Goal: Navigation & Orientation: Find specific page/section

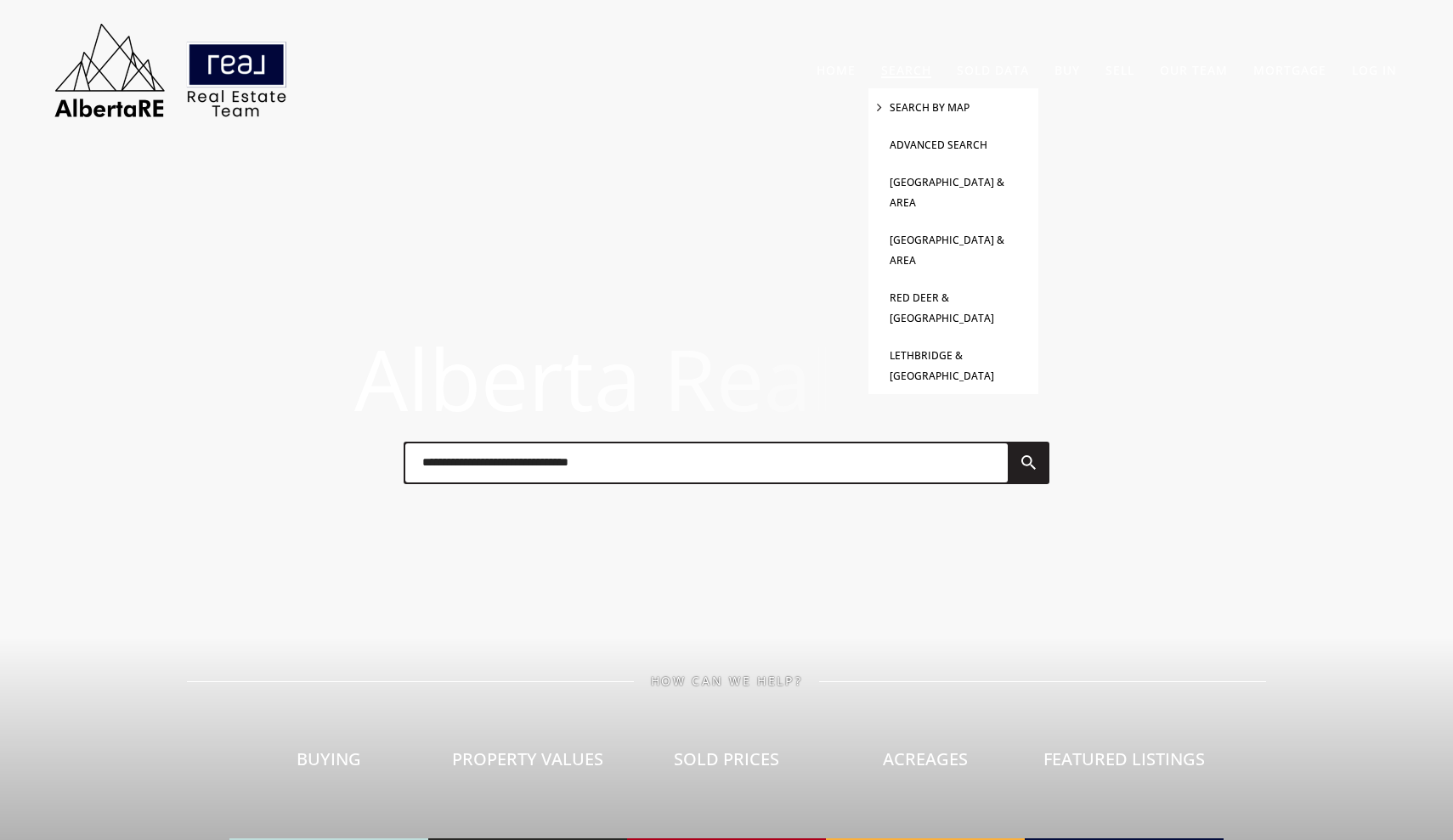
click at [929, 104] on link "Search By Map" at bounding box center [929, 107] width 80 height 14
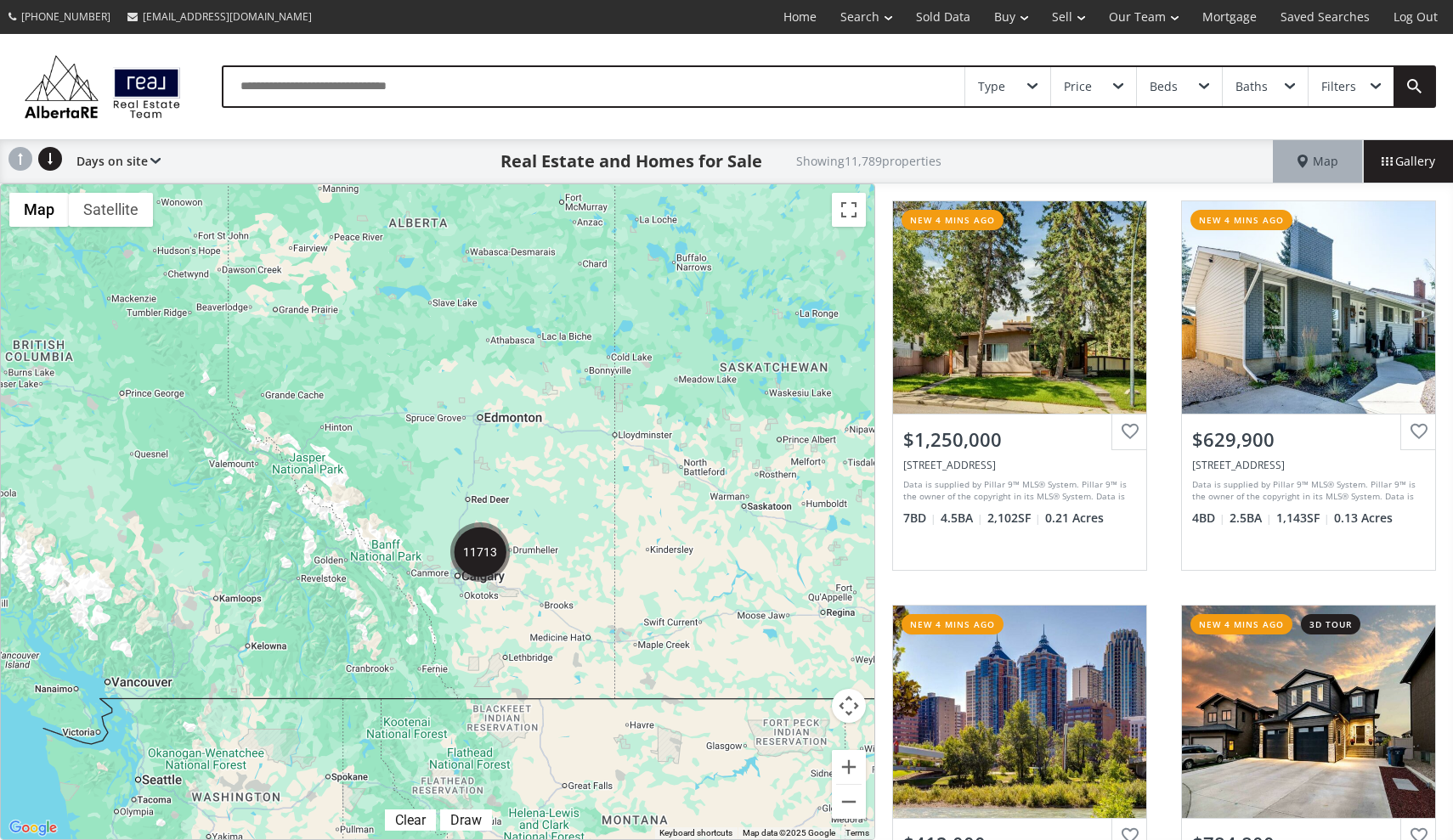
click at [462, 543] on img "11713" at bounding box center [480, 552] width 60 height 60
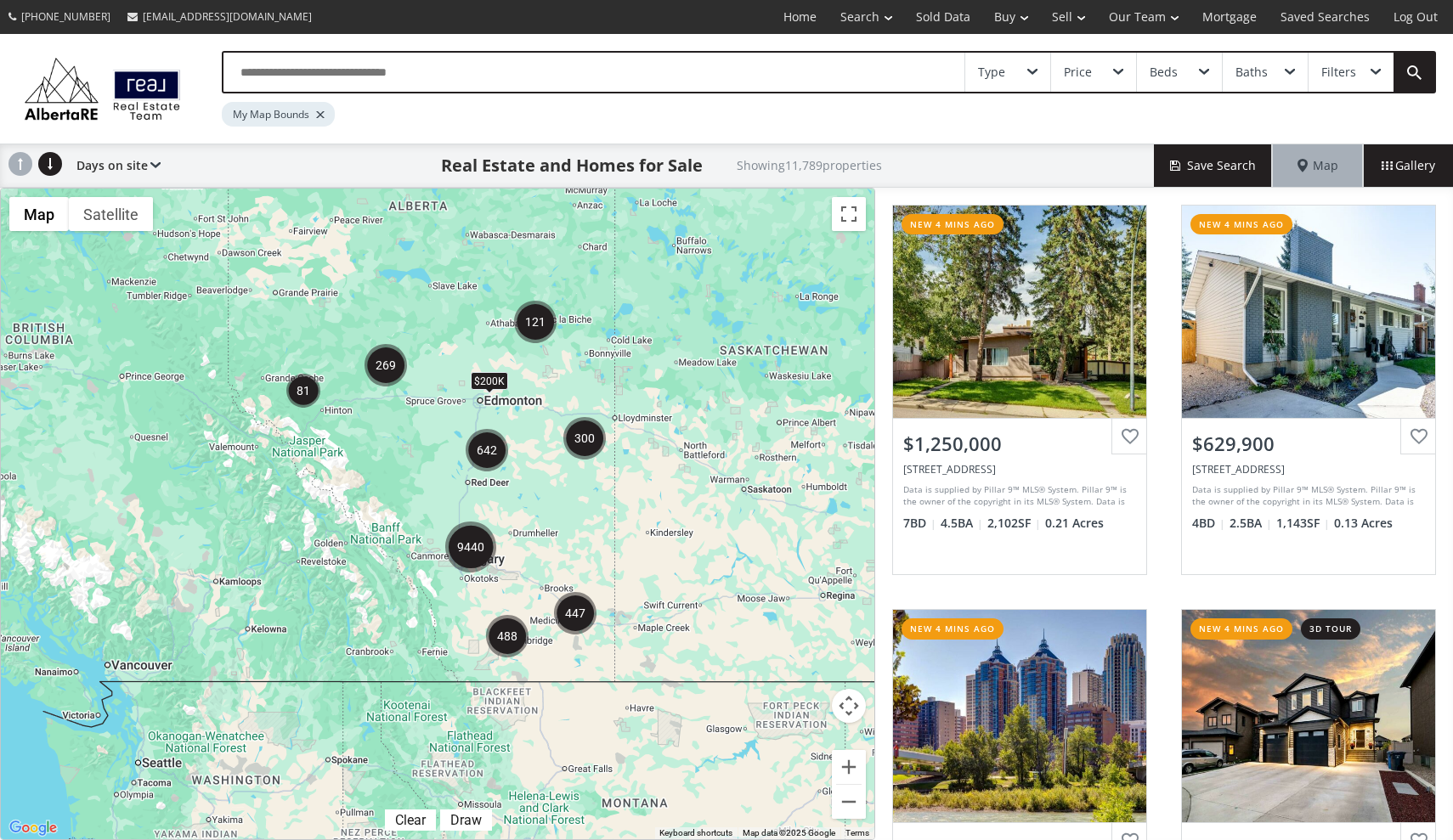
click at [460, 547] on img "9440" at bounding box center [470, 547] width 51 height 51
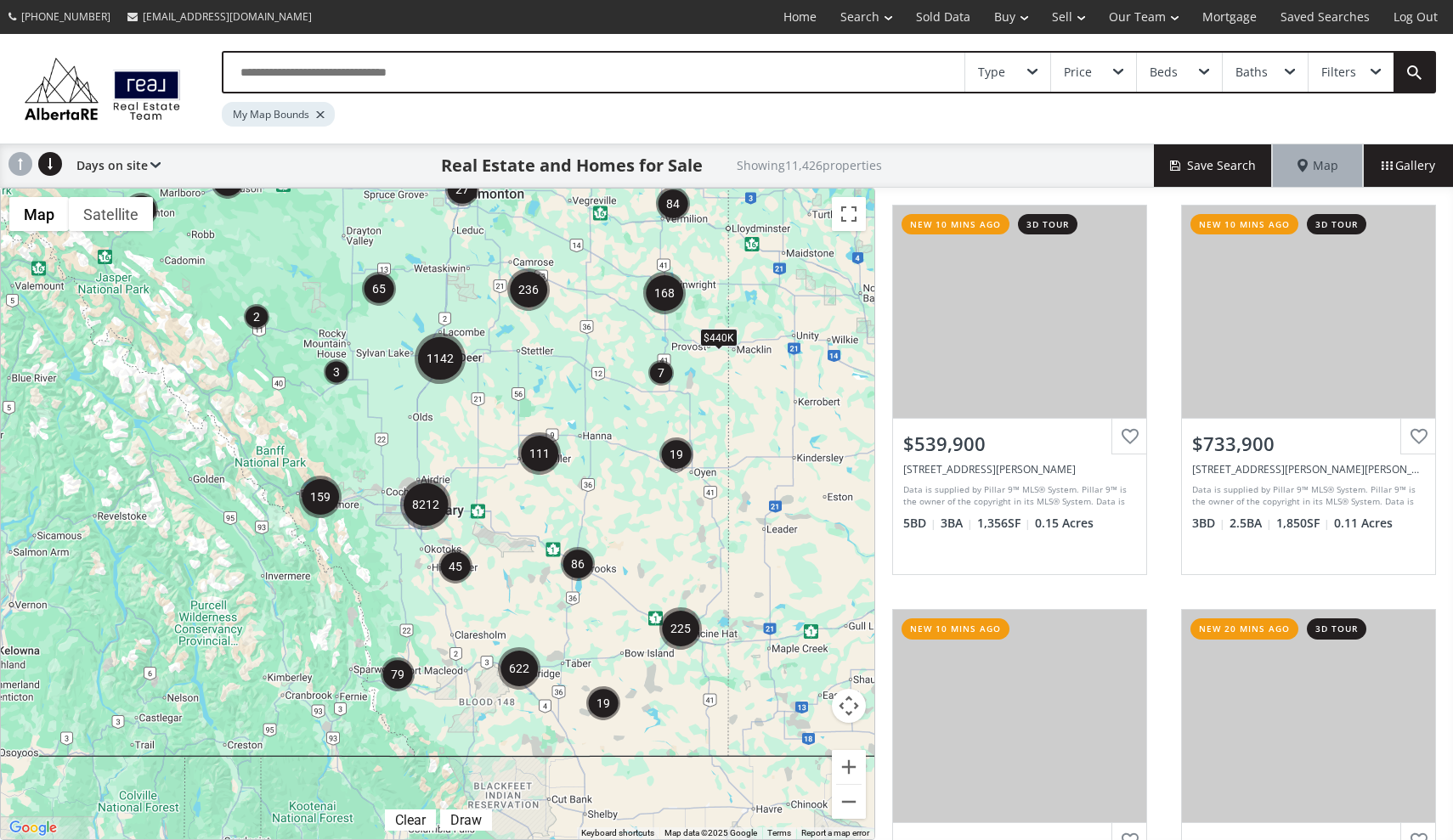
click at [426, 499] on img "8212" at bounding box center [426, 504] width 51 height 51
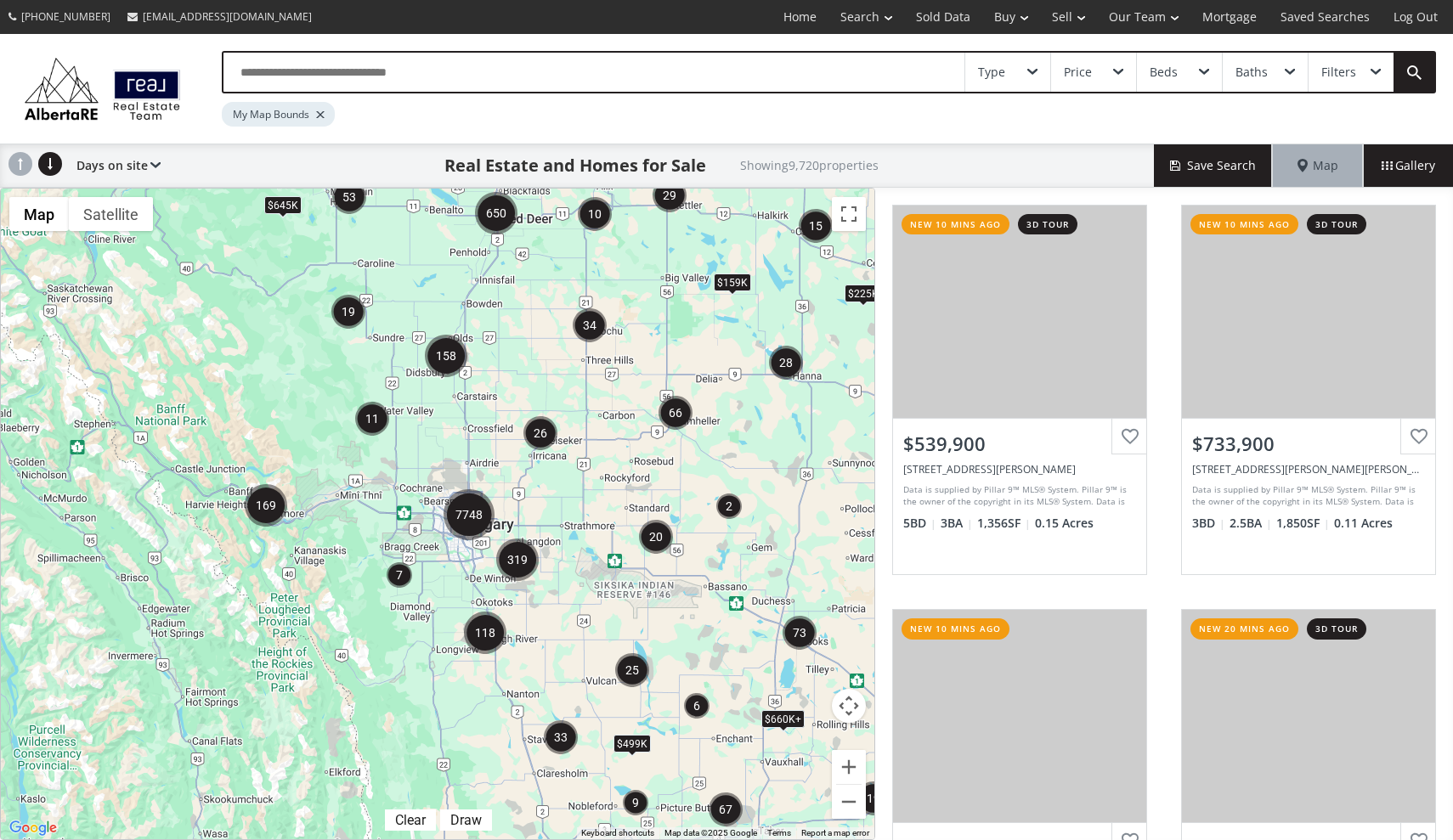
click at [470, 522] on img "7748" at bounding box center [469, 515] width 51 height 51
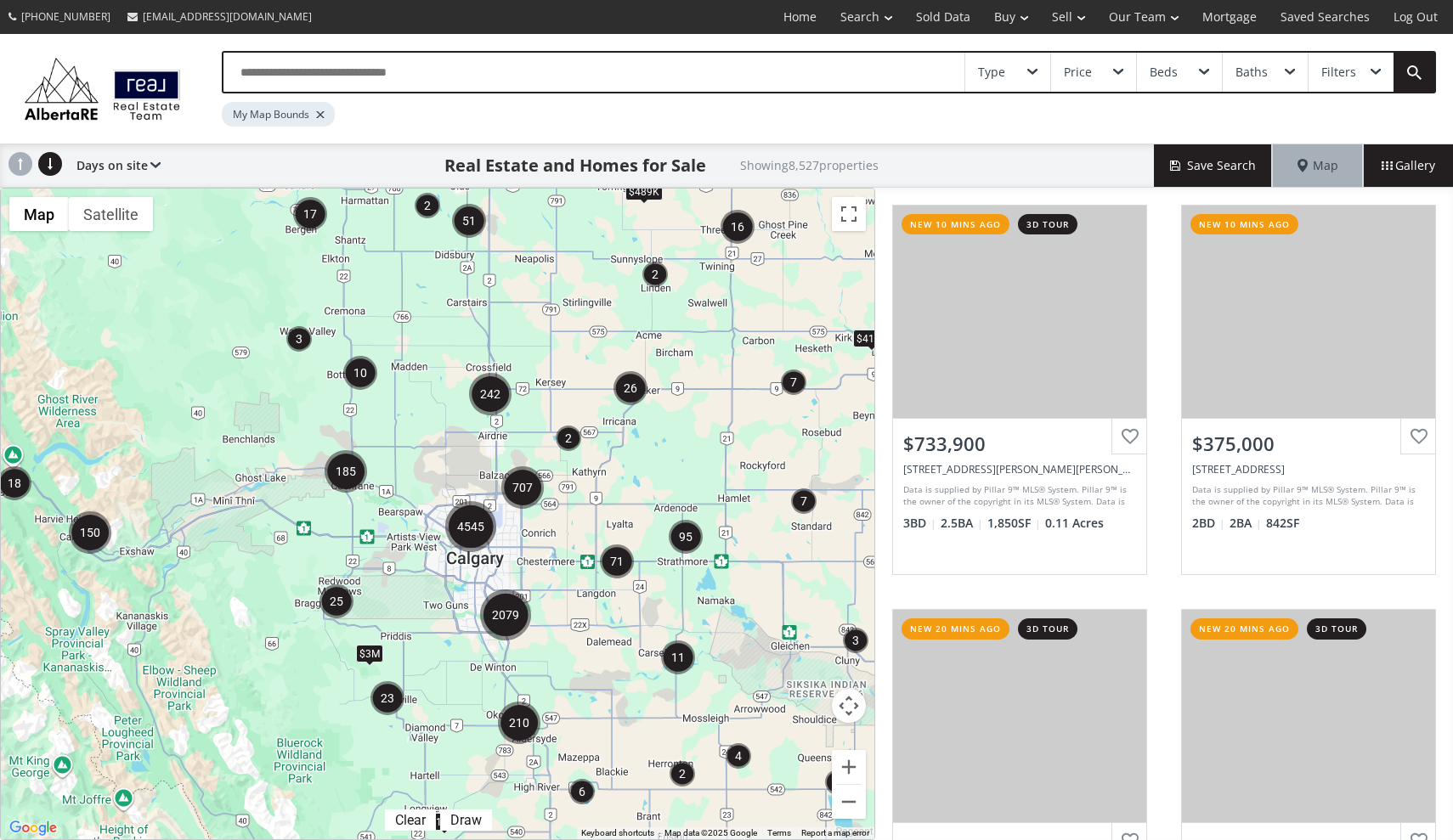
click at [478, 535] on img "4545" at bounding box center [470, 527] width 51 height 51
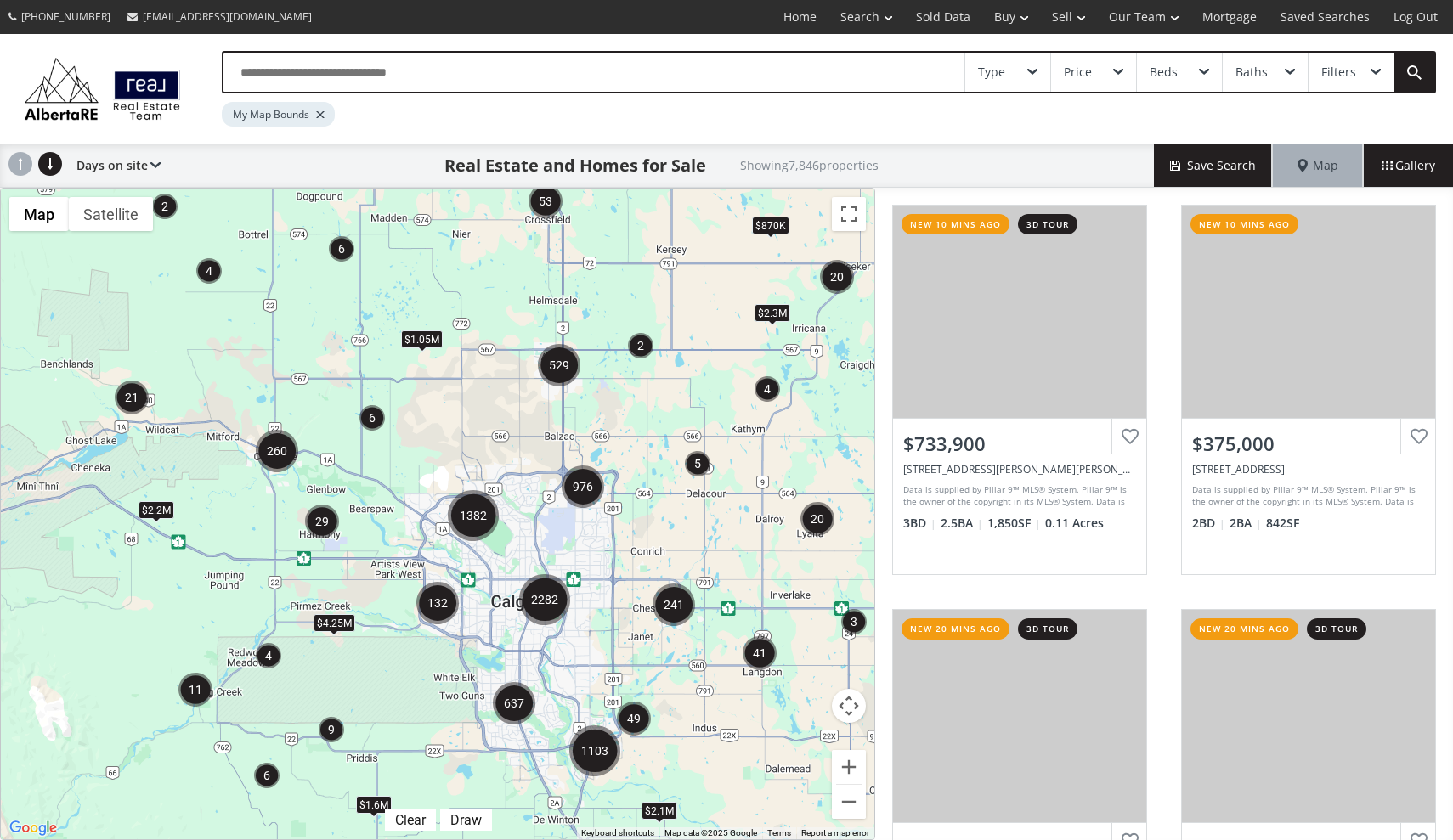
click at [509, 706] on img "637" at bounding box center [514, 703] width 43 height 43
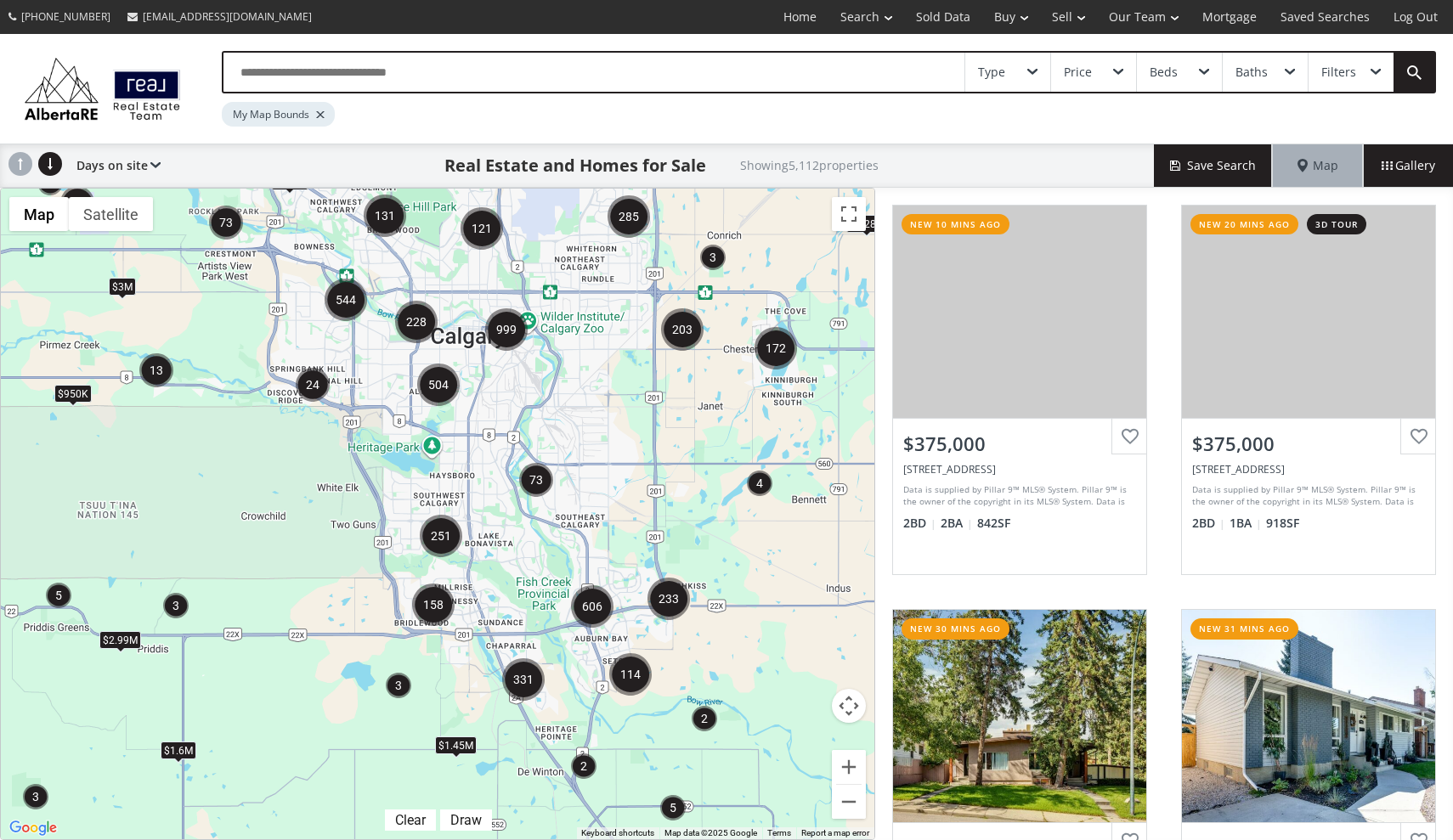
click at [446, 545] on img "251" at bounding box center [441, 536] width 43 height 43
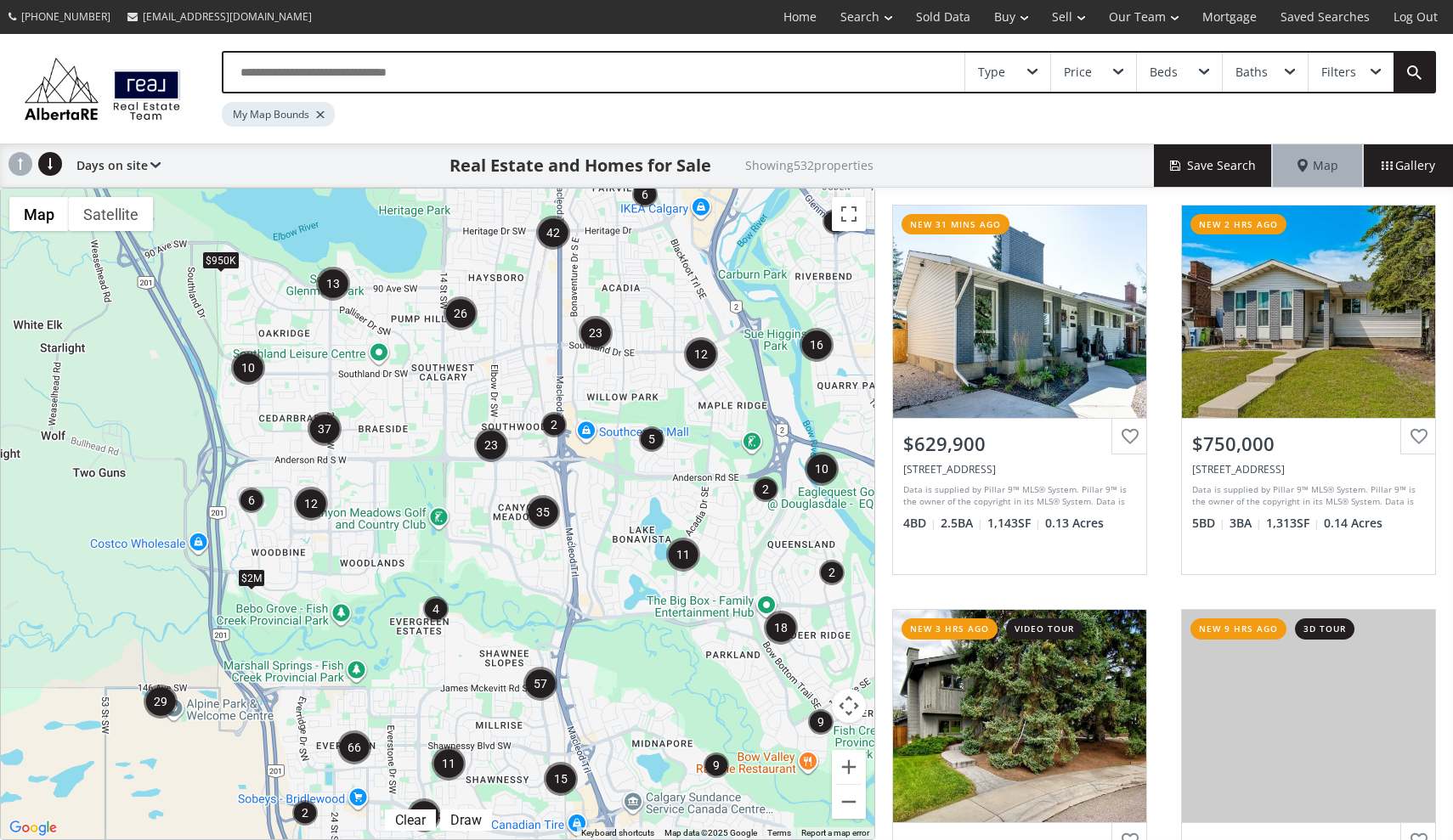
click at [489, 437] on img "23" at bounding box center [491, 446] width 34 height 34
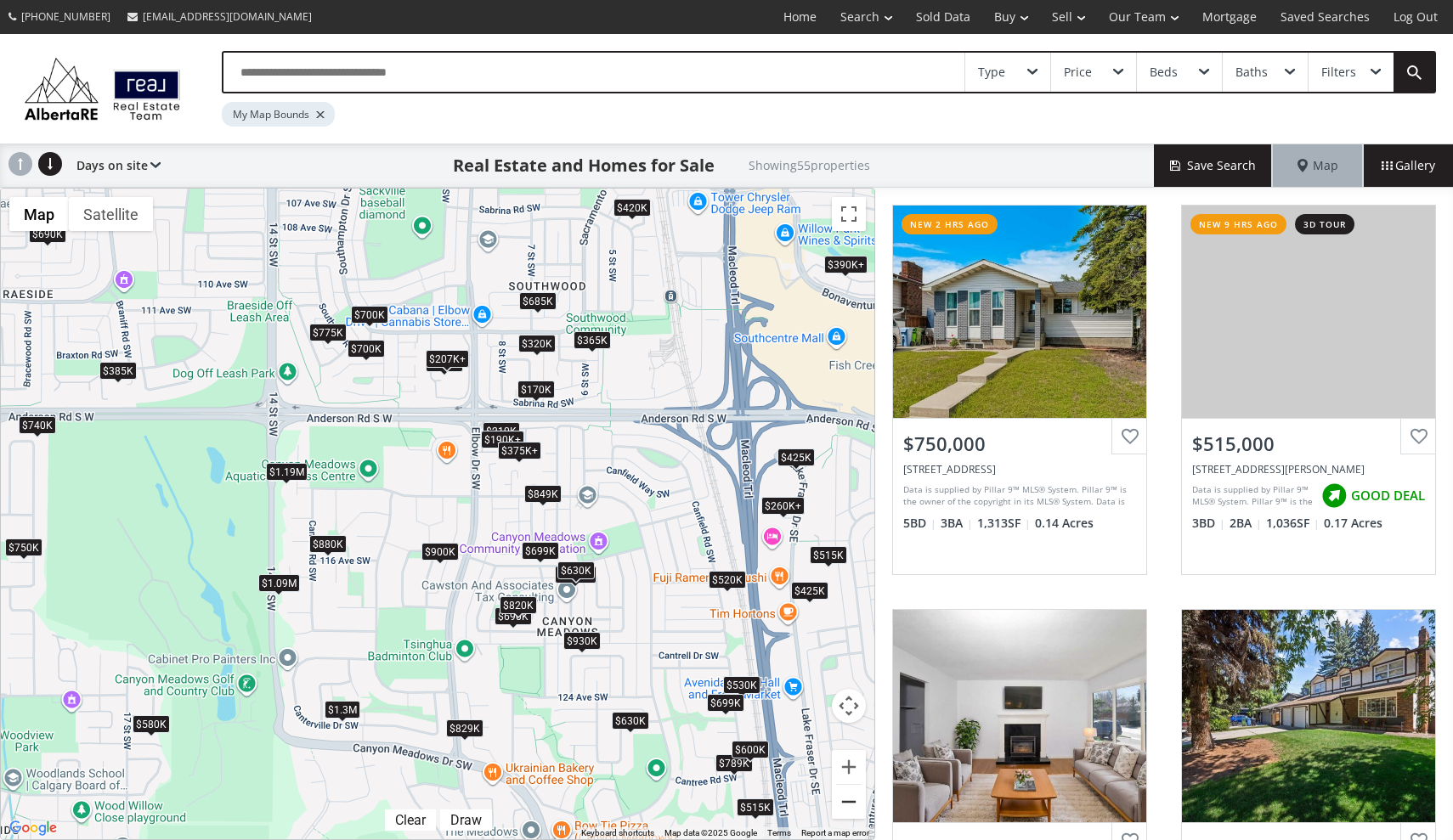
click at [846, 801] on button "Zoom out" at bounding box center [849, 802] width 34 height 34
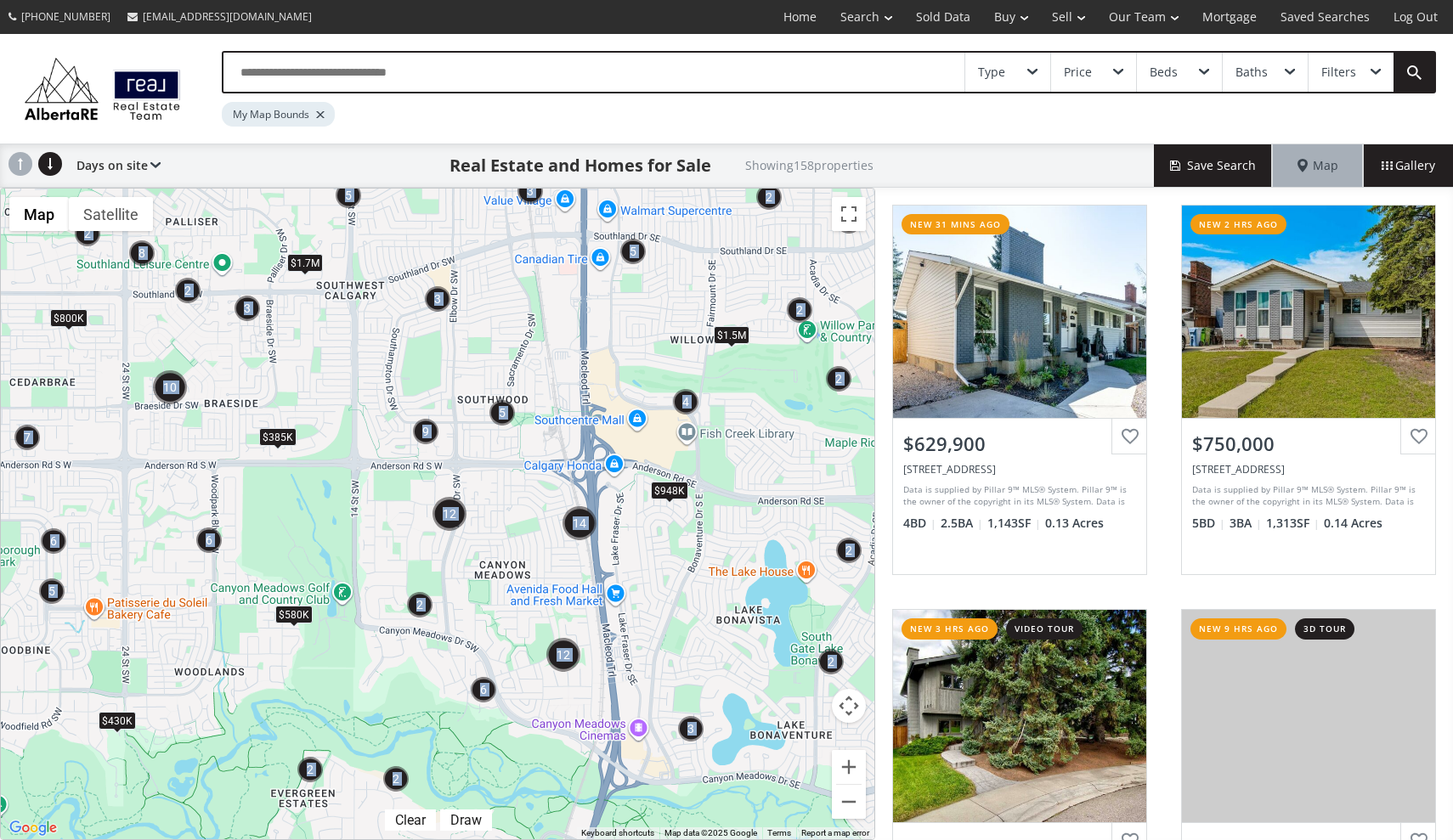
drag, startPoint x: 690, startPoint y: 589, endPoint x: 707, endPoint y: 621, distance: 36.2
click at [708, 622] on div "← Move left → Move right ↑ Move up ↓ Move down + Zoom in - Zoom out Home Jump l…" at bounding box center [437, 514] width 875 height 652
click at [849, 772] on button "Zoom in" at bounding box center [849, 767] width 34 height 34
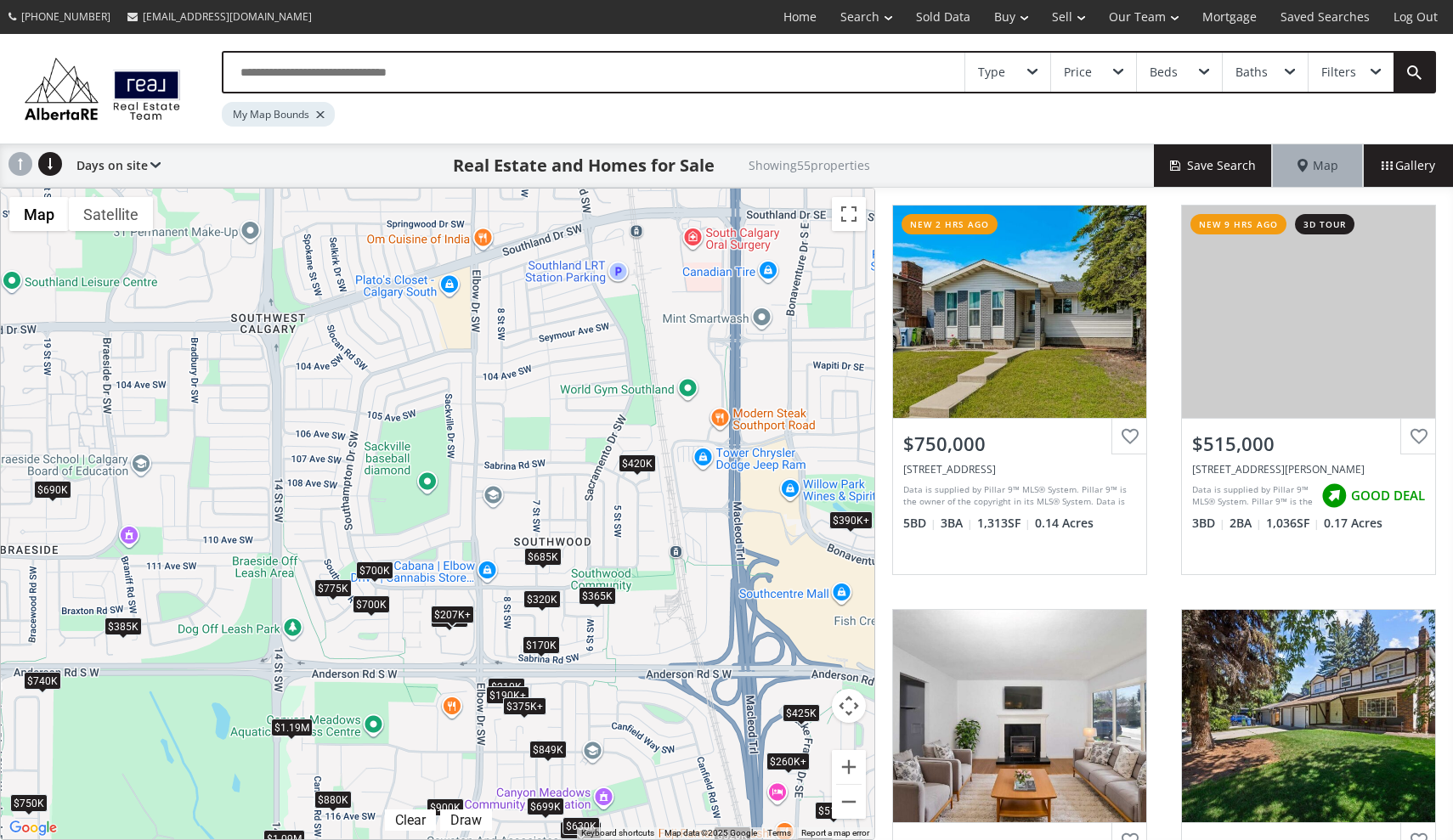
drag, startPoint x: 683, startPoint y: 357, endPoint x: 689, endPoint y: 616, distance: 259.1
click at [689, 616] on div "To navigate, press the arrow keys. $750K $515K $520K $900K $829K $789K $210K $3…" at bounding box center [437, 514] width 874 height 650
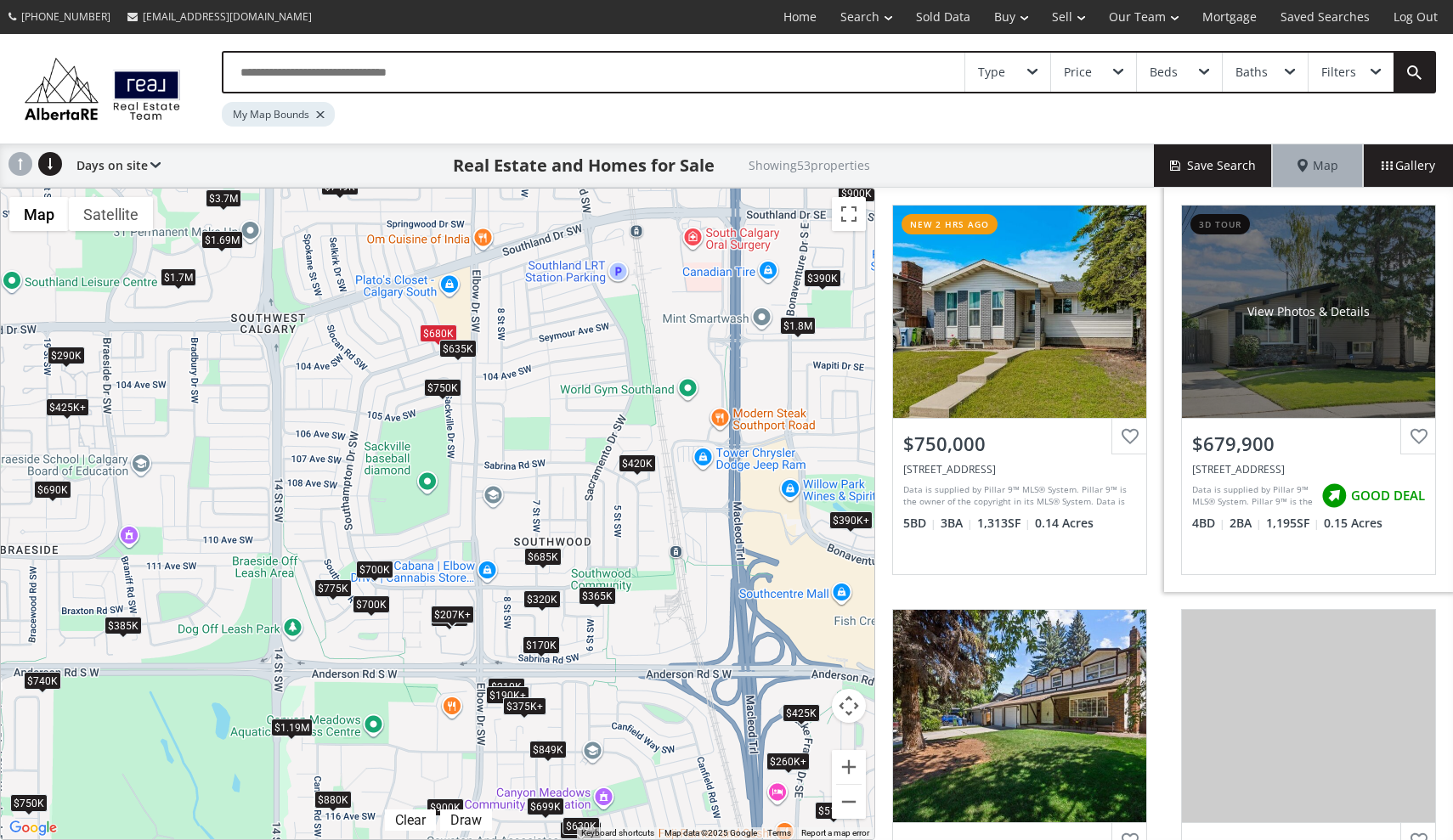
click at [1295, 298] on div "View Photos & Details" at bounding box center [1308, 312] width 253 height 212
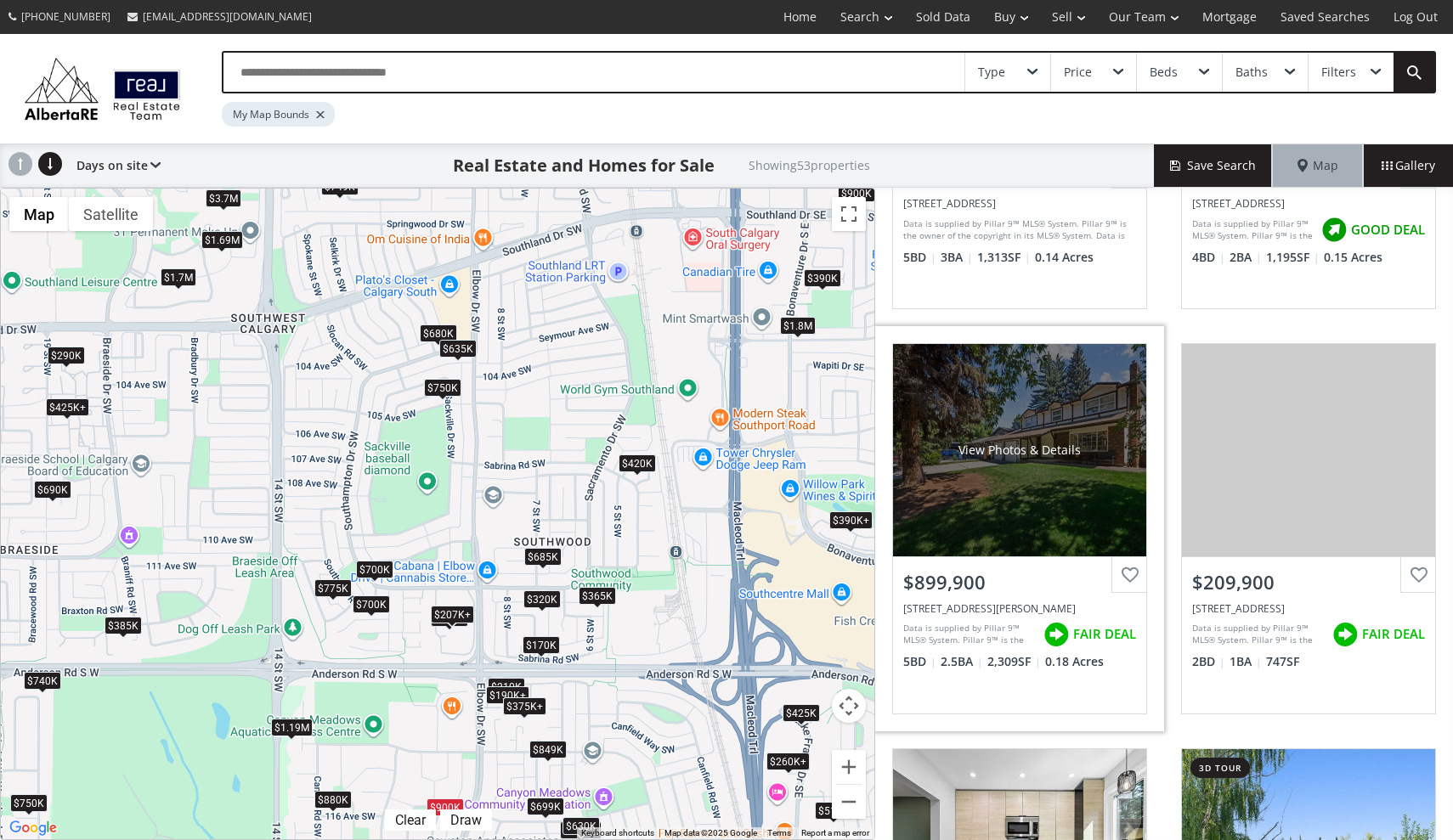
scroll to position [265, 0]
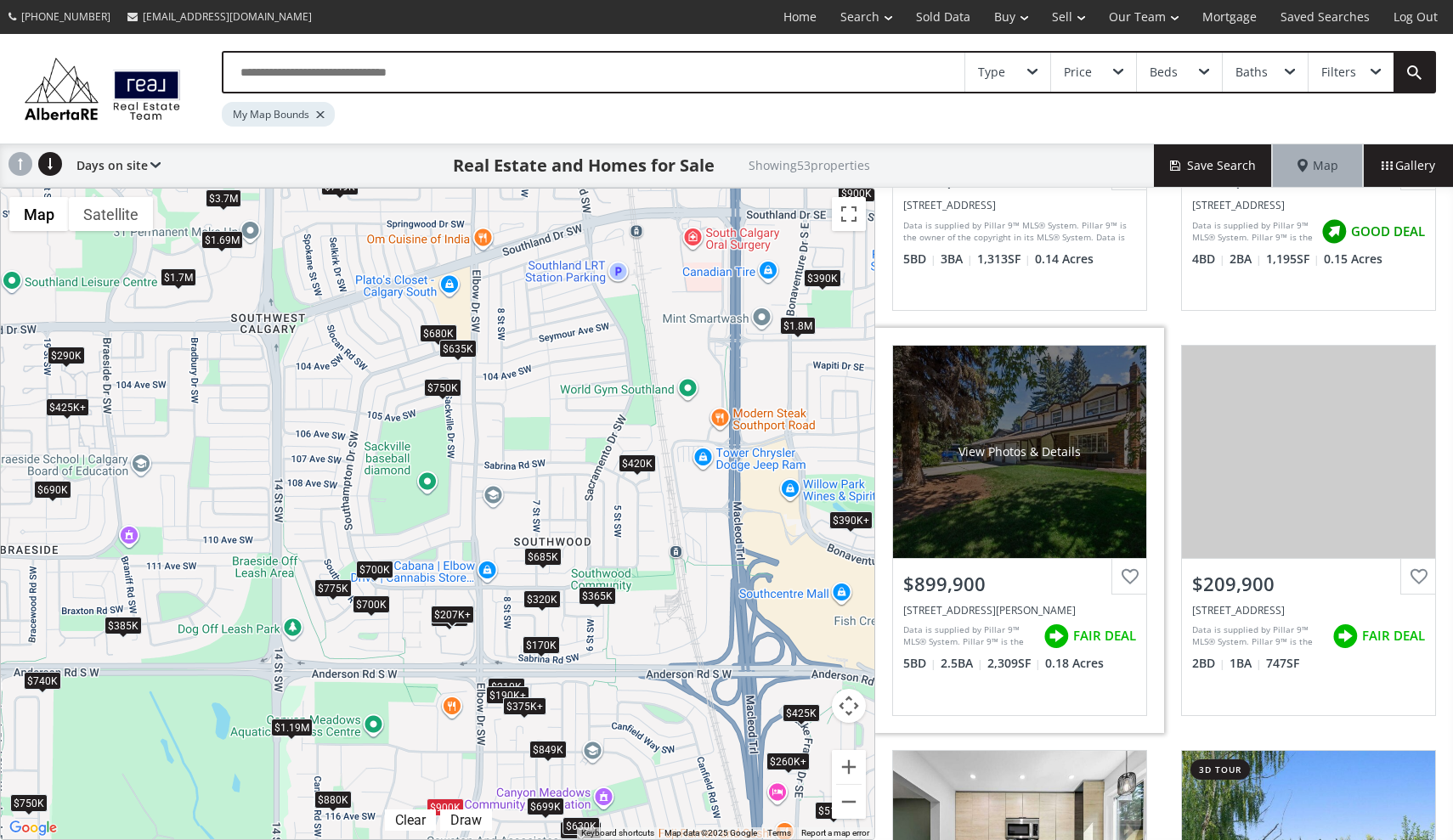
click at [1033, 427] on div "View Photos & Details" at bounding box center [1020, 452] width 253 height 212
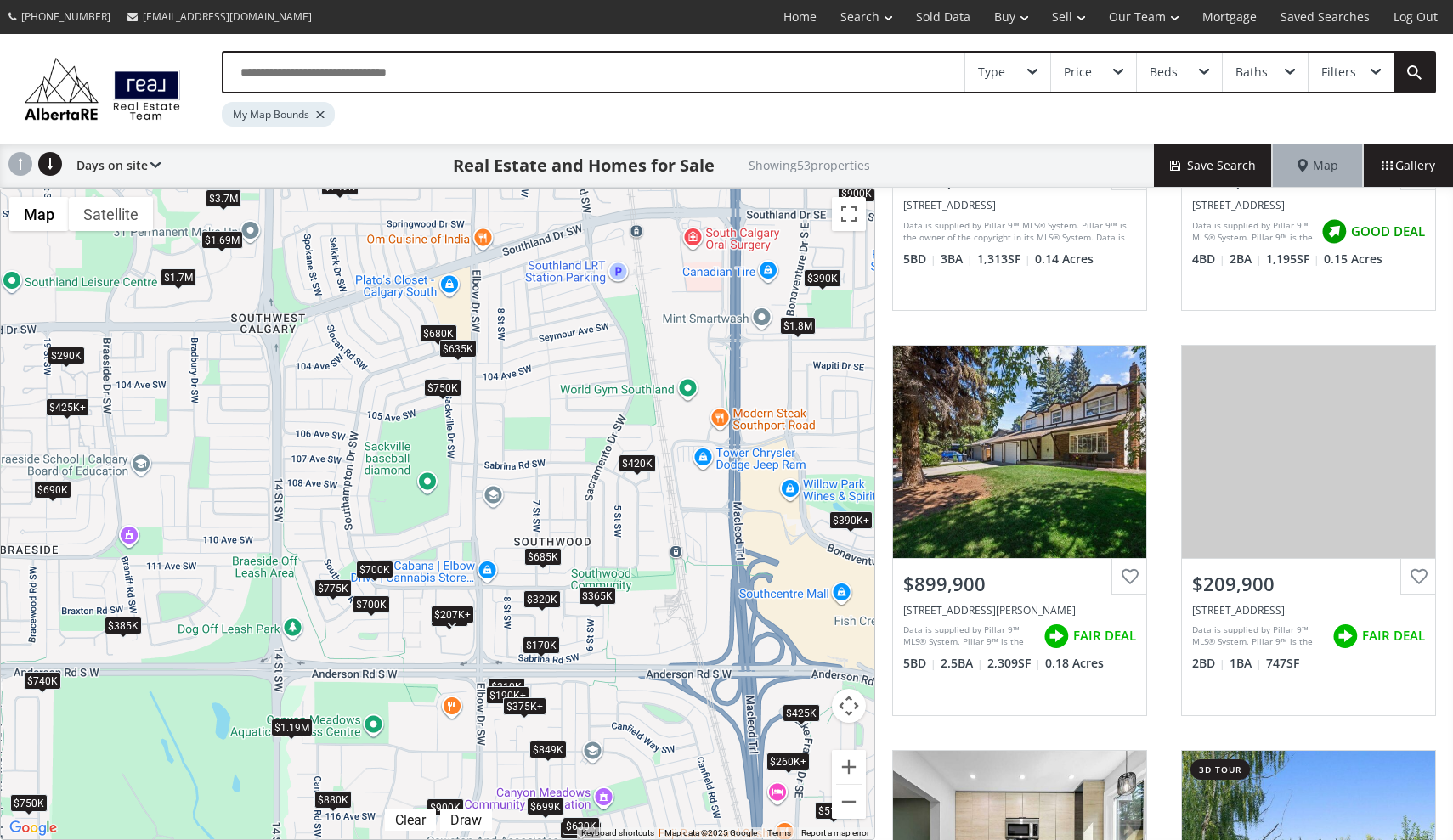
click at [334, 590] on div "$775K" at bounding box center [333, 588] width 37 height 18
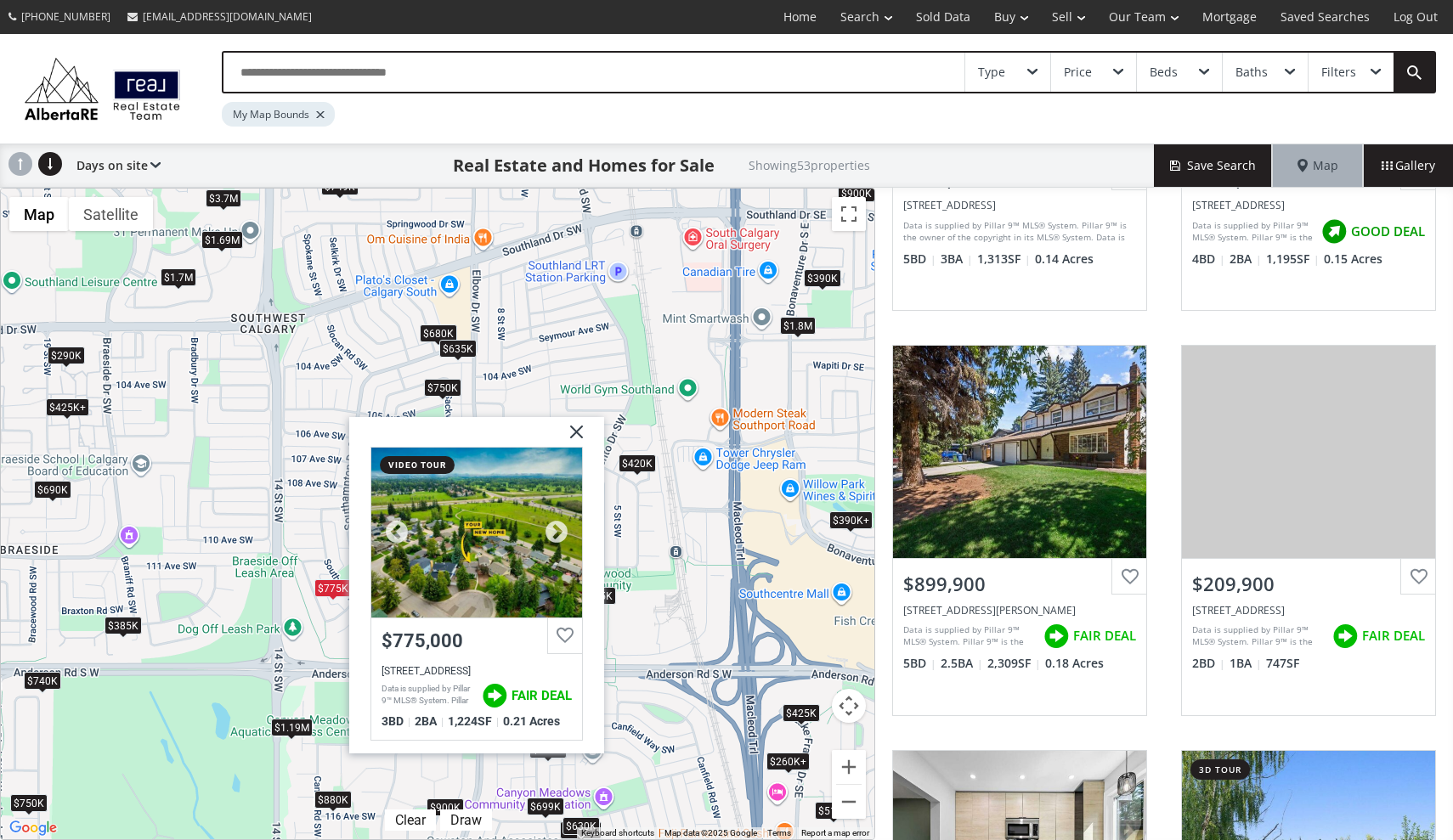
click at [524, 529] on div at bounding box center [477, 532] width 211 height 170
click at [576, 436] on img at bounding box center [570, 438] width 43 height 43
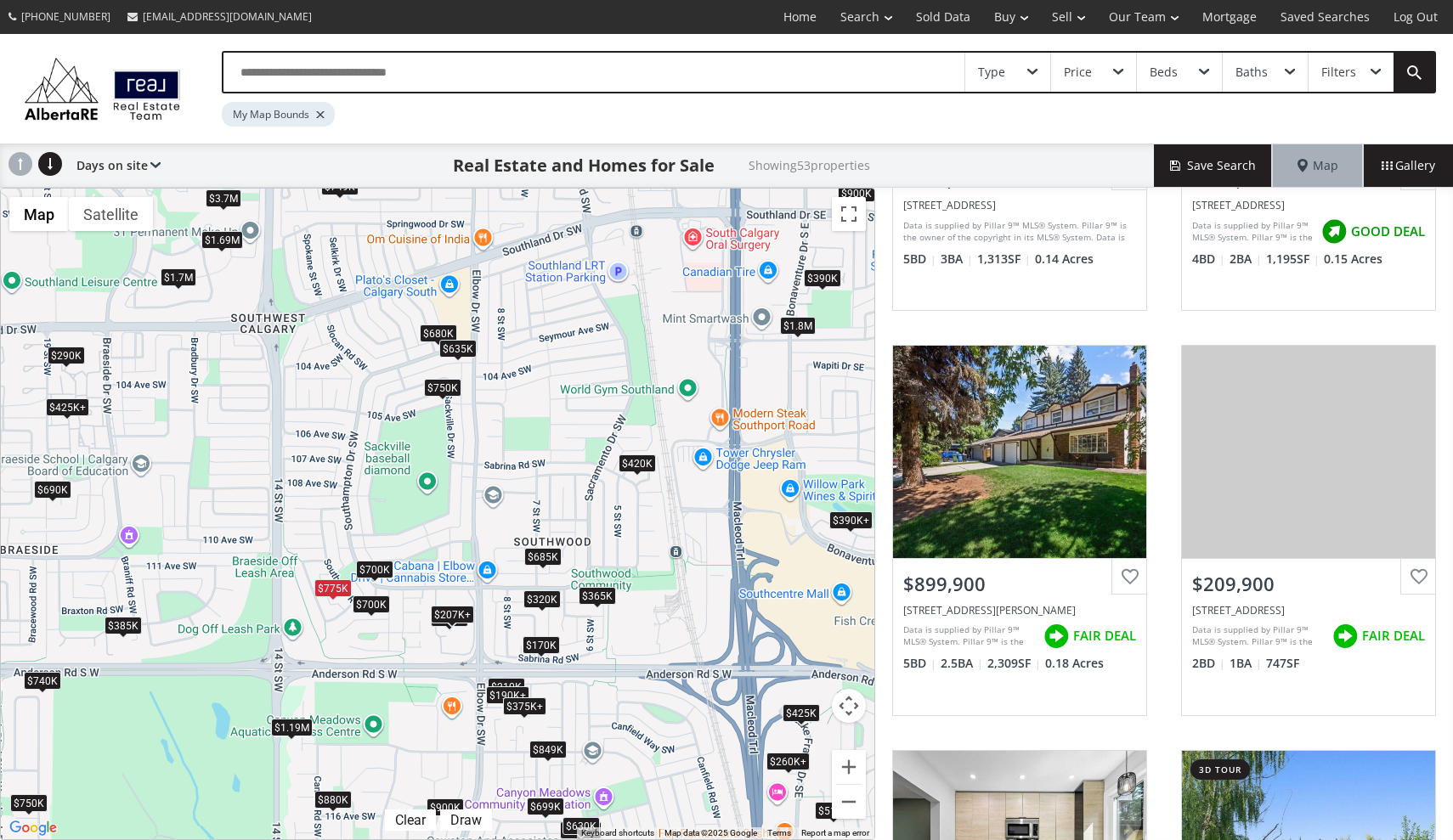
click at [436, 385] on div "$750K" at bounding box center [442, 388] width 37 height 18
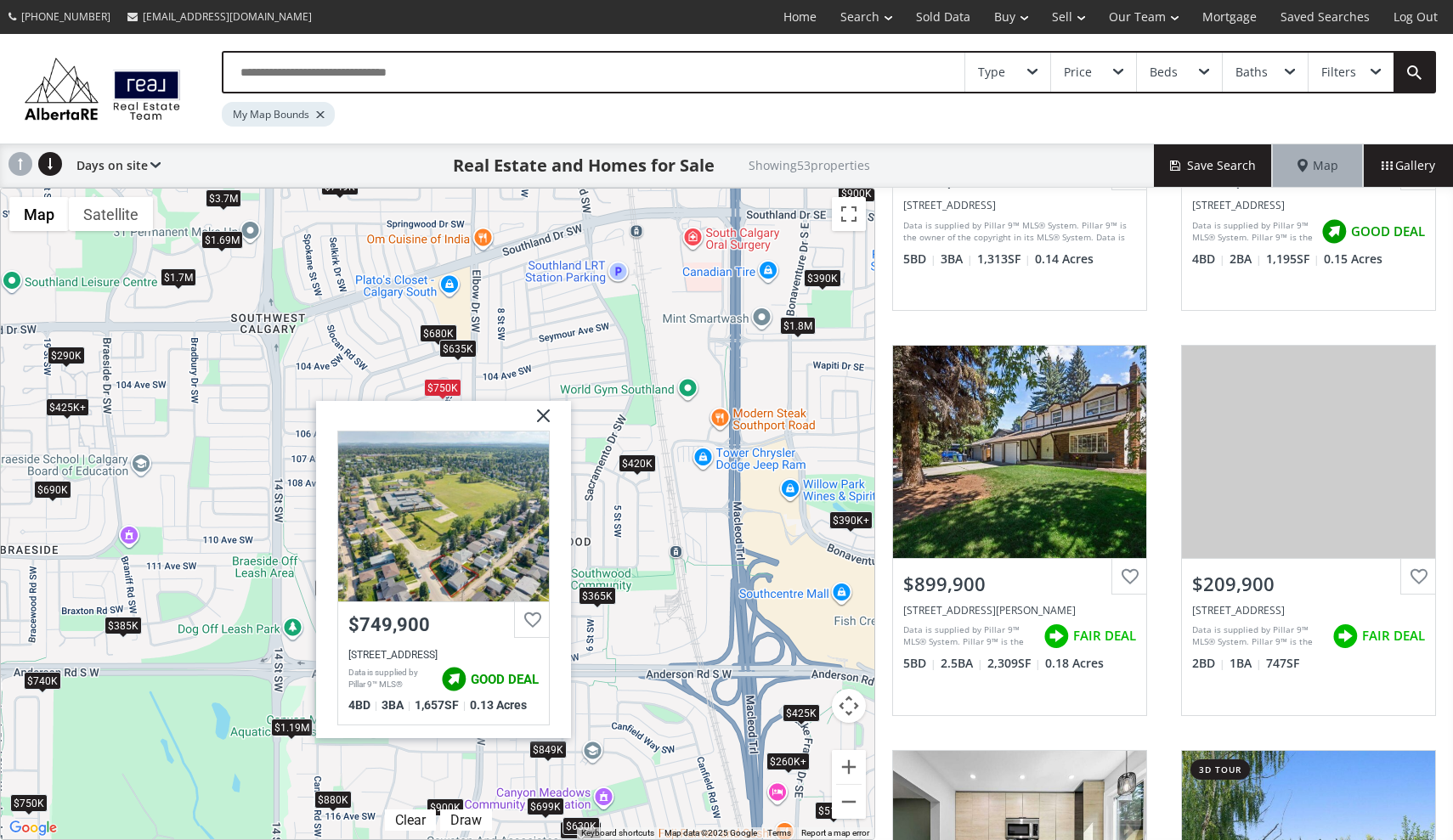
click at [544, 414] on img at bounding box center [537, 422] width 43 height 43
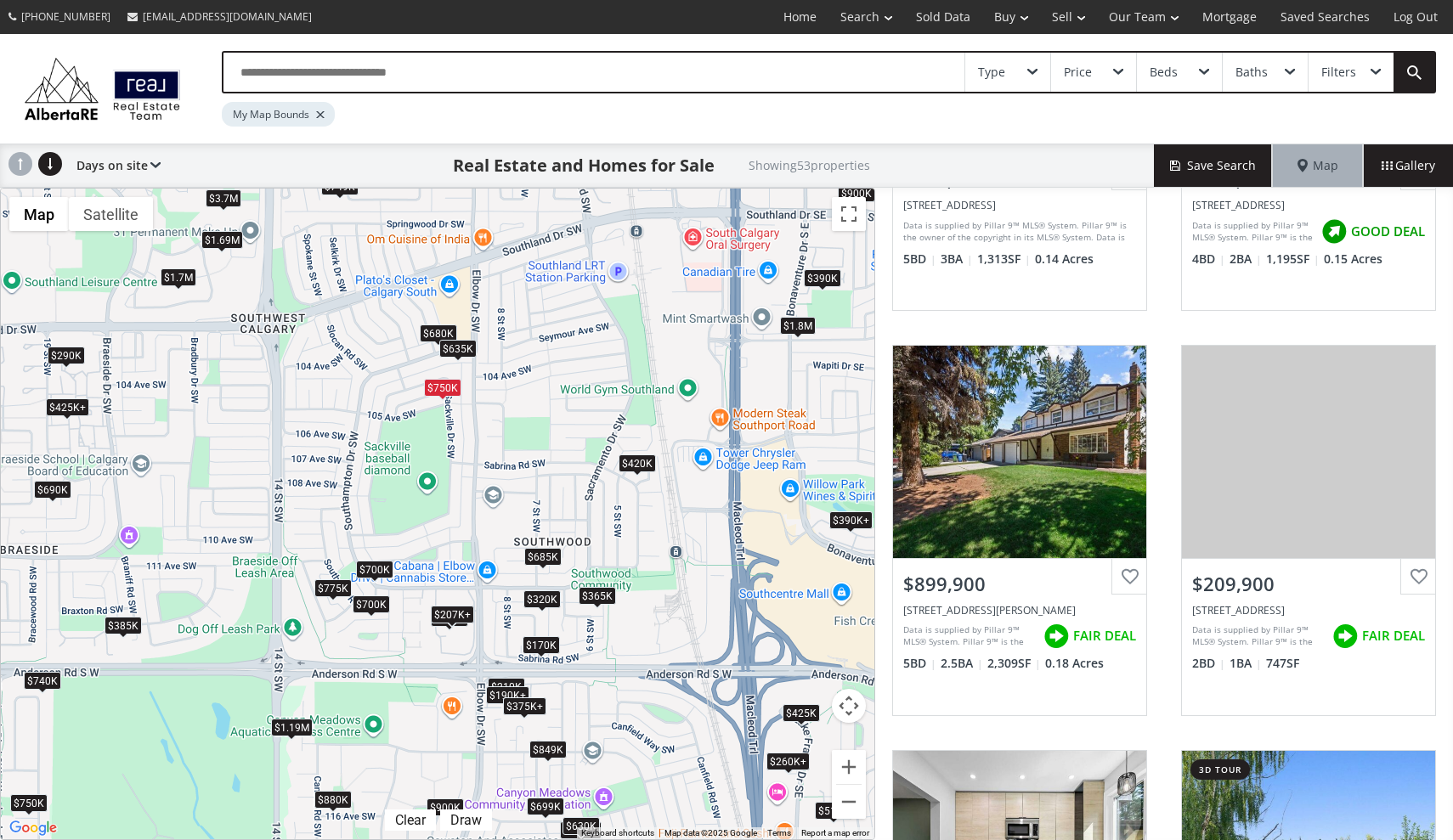
click at [446, 393] on div "$750K" at bounding box center [442, 388] width 37 height 18
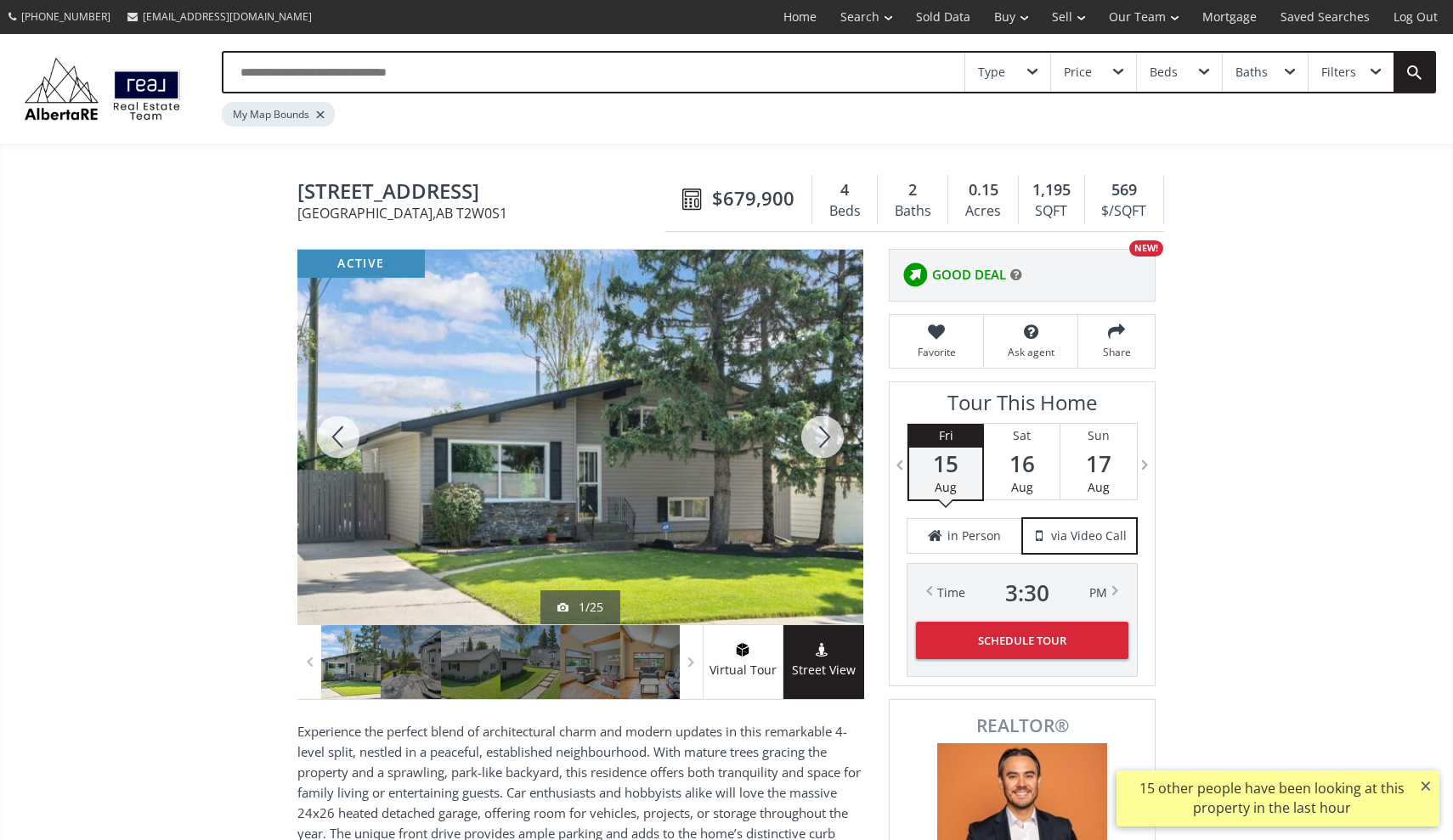
click at [824, 440] on div at bounding box center [822, 436] width 82 height 374
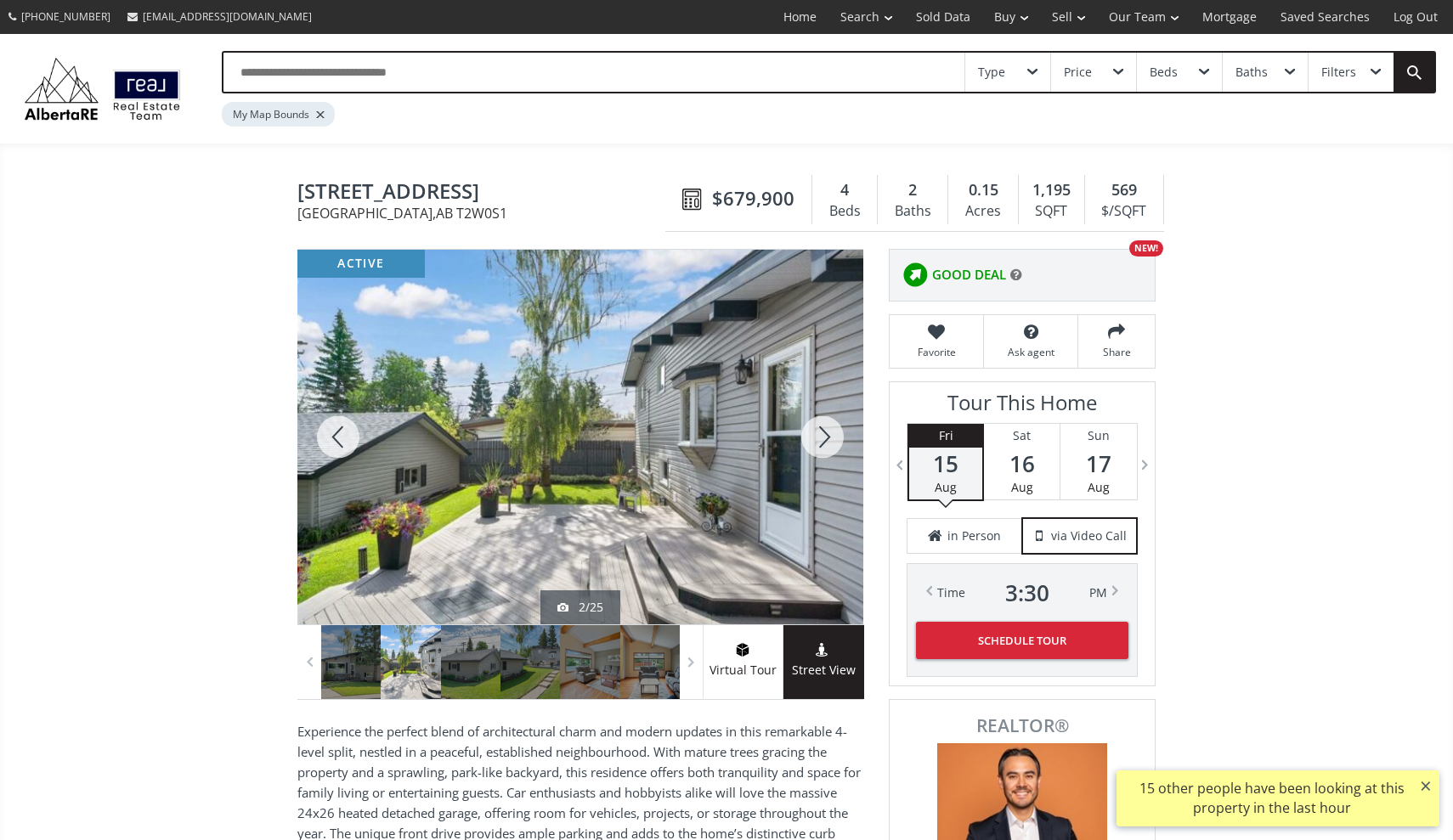
click at [824, 440] on div at bounding box center [822, 436] width 82 height 374
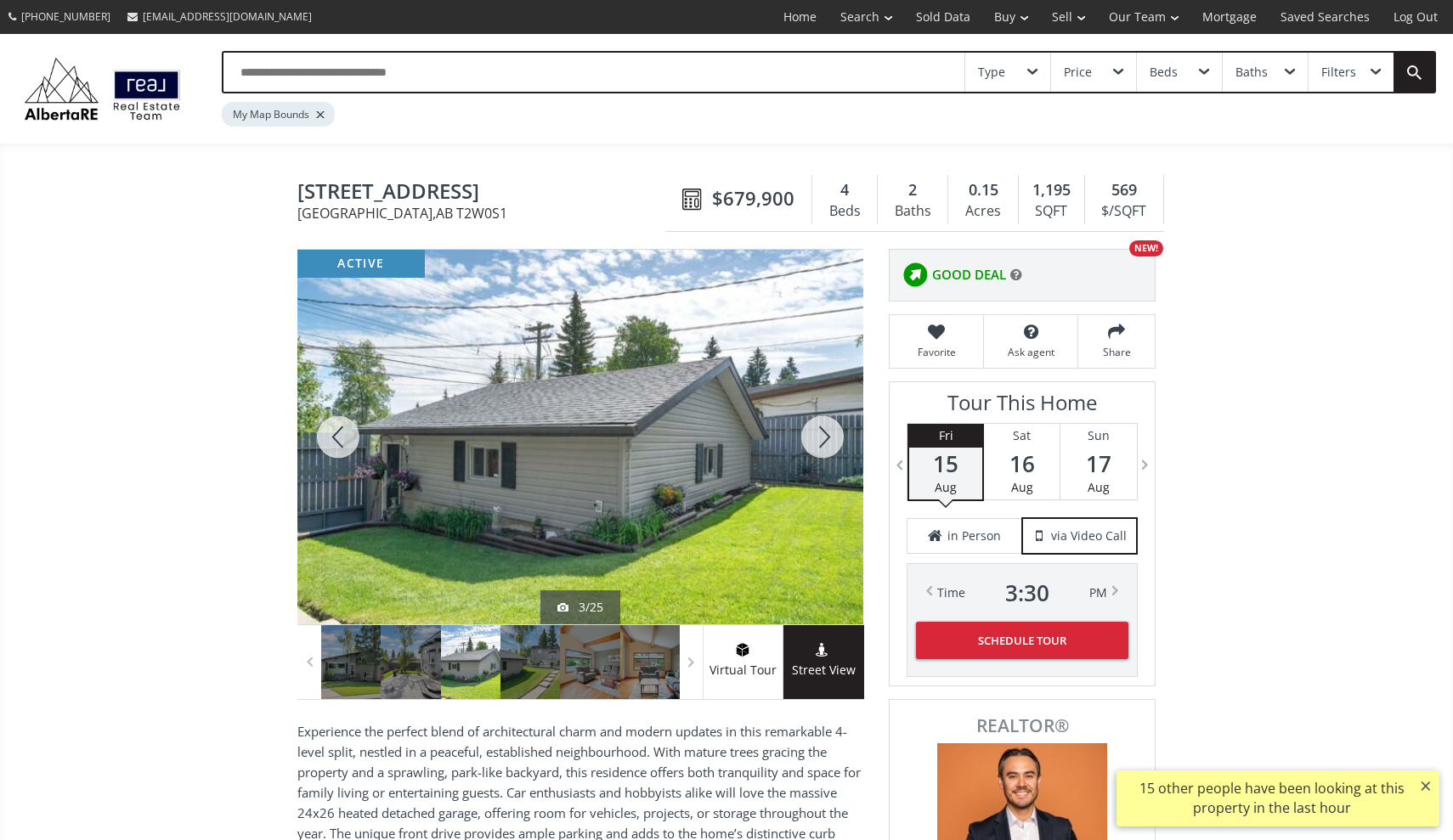
click at [824, 440] on div at bounding box center [822, 436] width 82 height 374
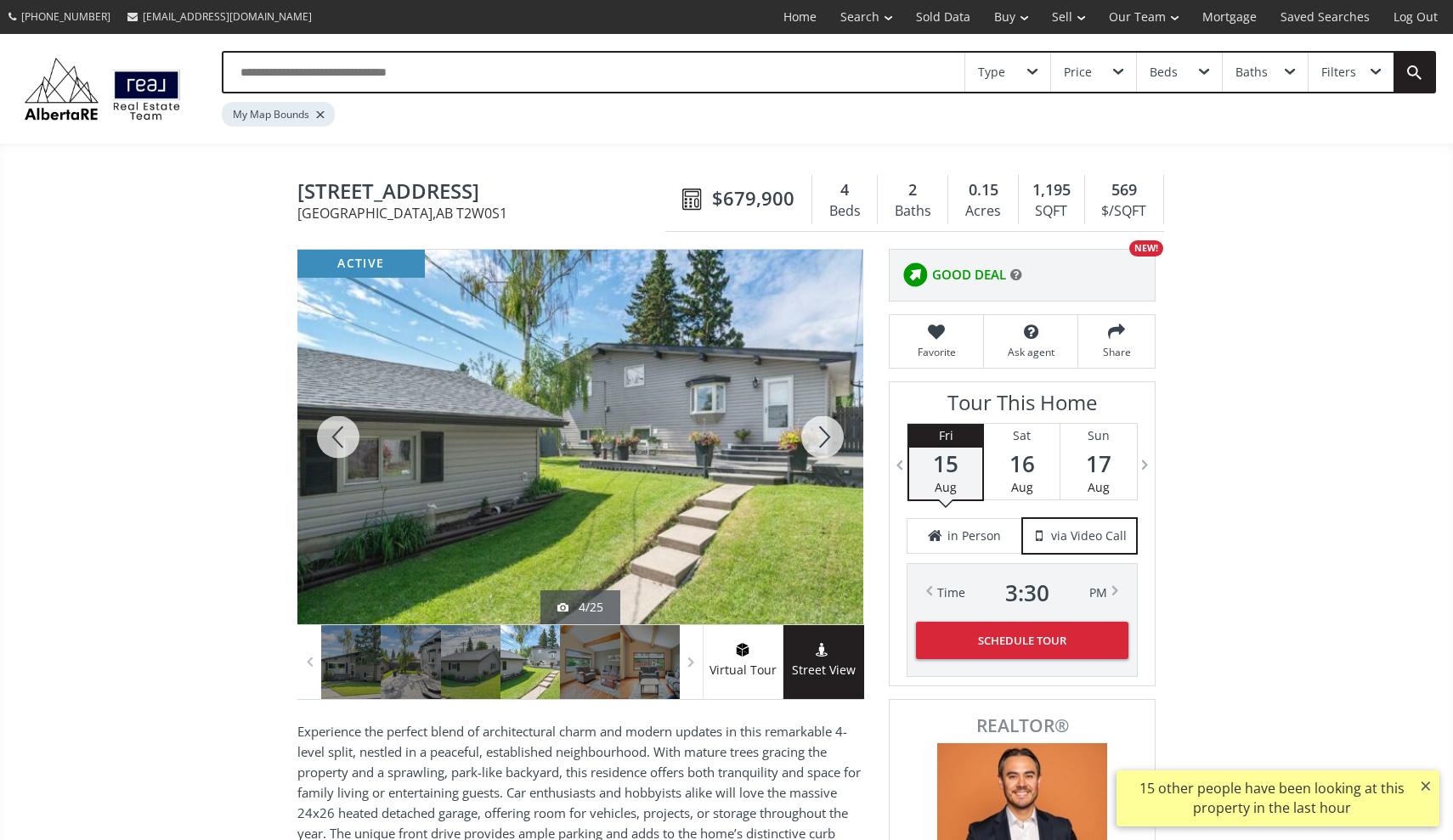
click at [824, 440] on div at bounding box center [822, 436] width 82 height 374
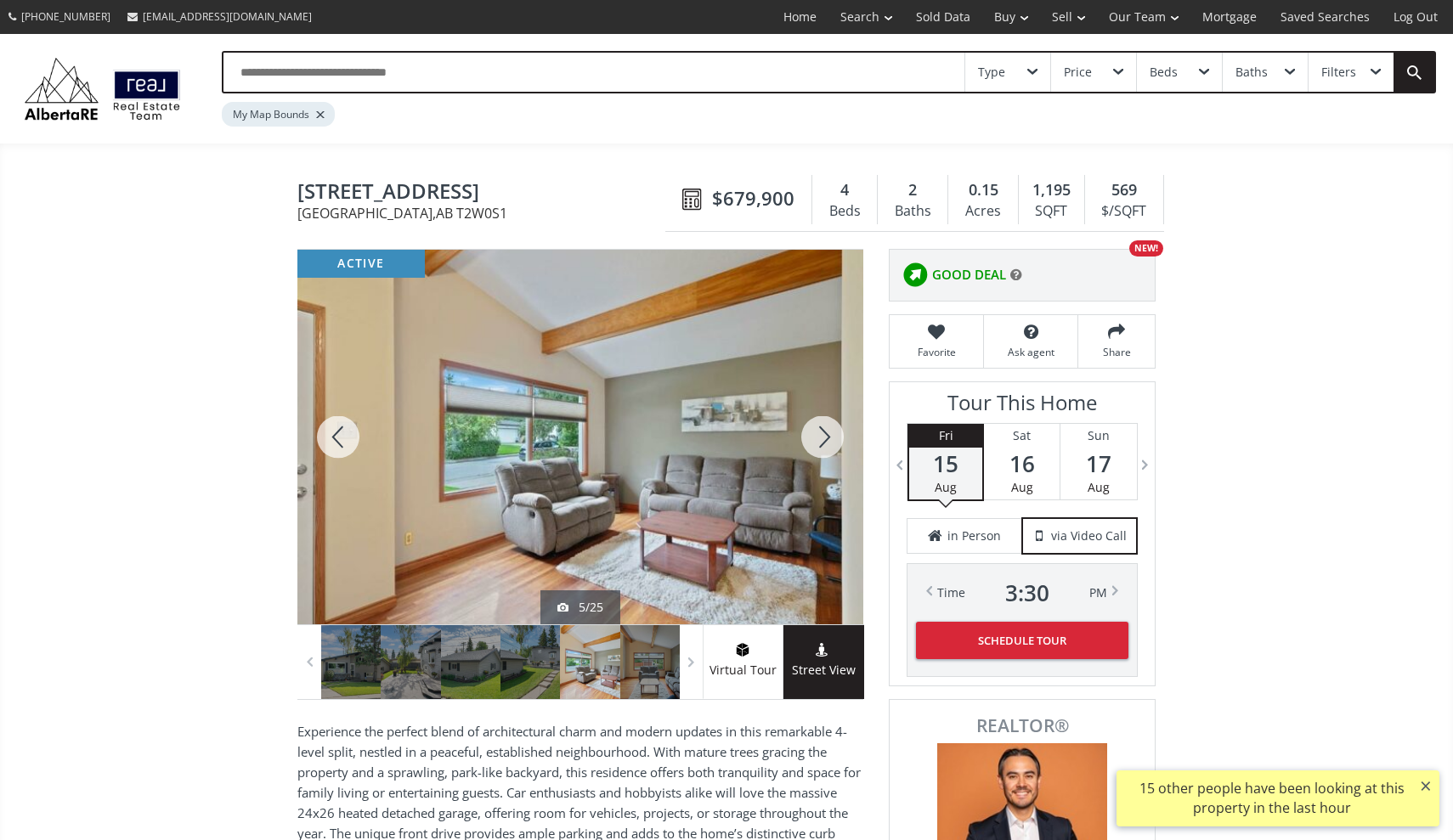
click at [824, 440] on div at bounding box center [822, 436] width 82 height 374
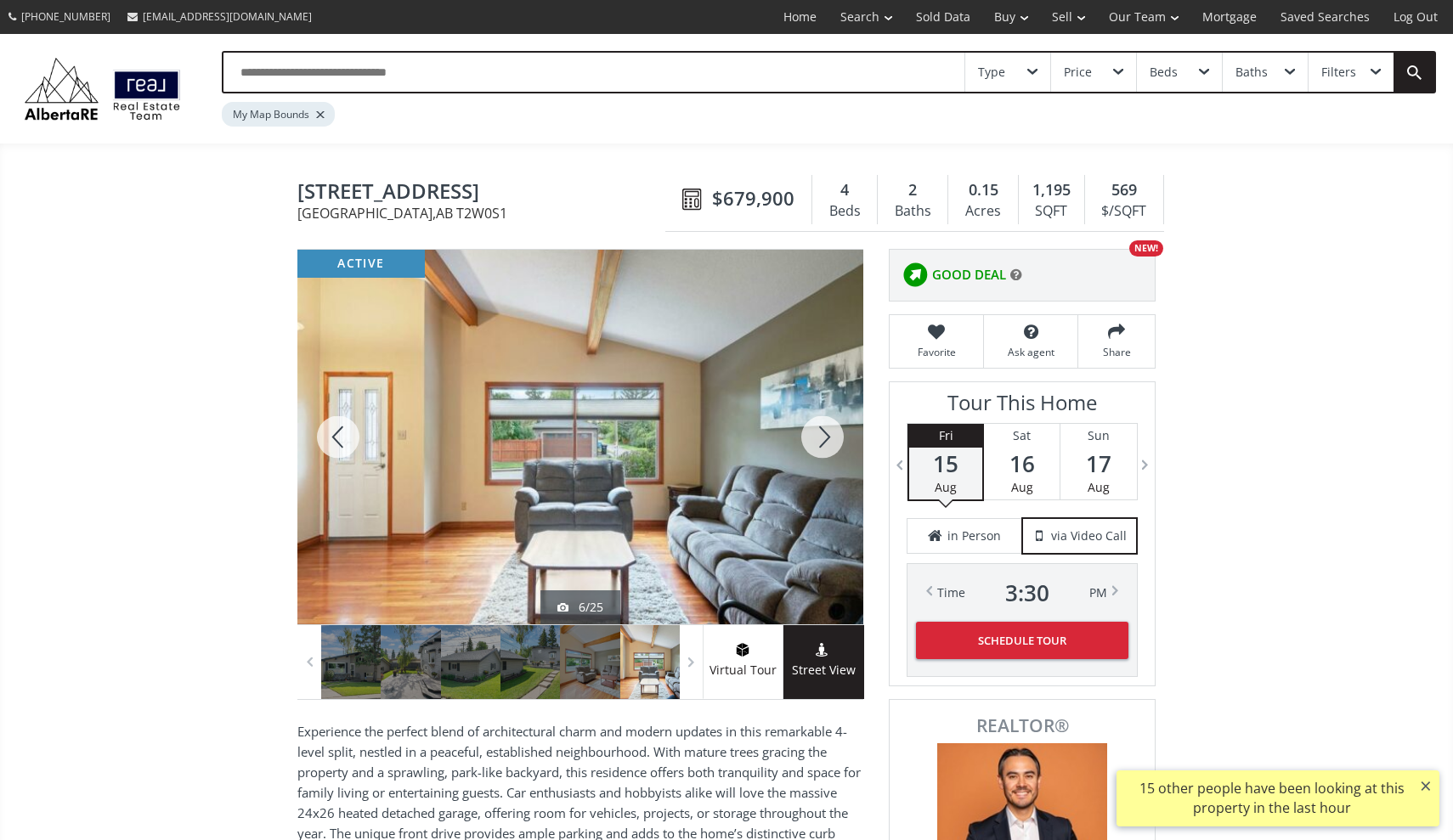
click at [824, 440] on div at bounding box center [822, 436] width 82 height 374
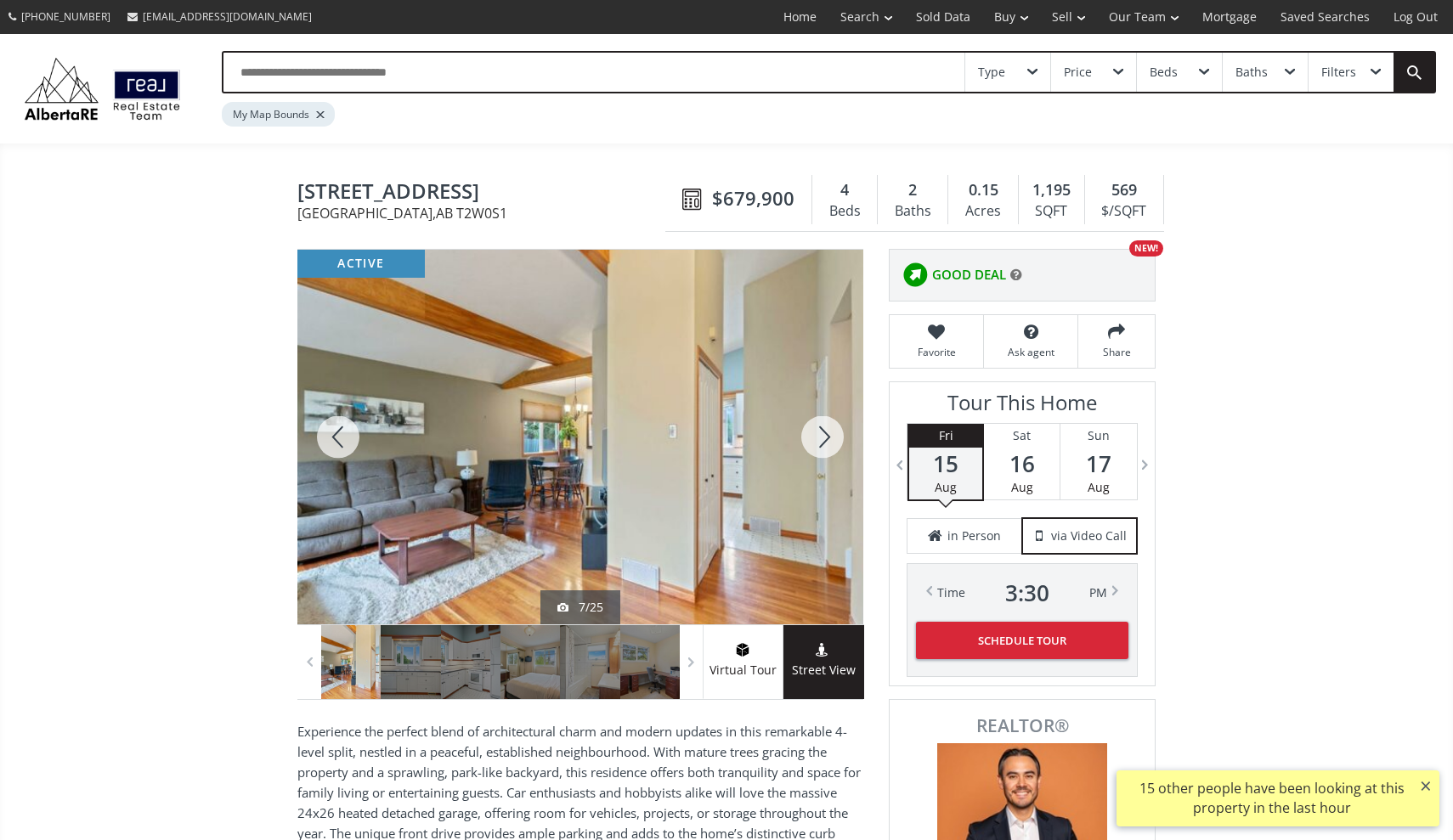
click at [824, 440] on div at bounding box center [822, 436] width 82 height 374
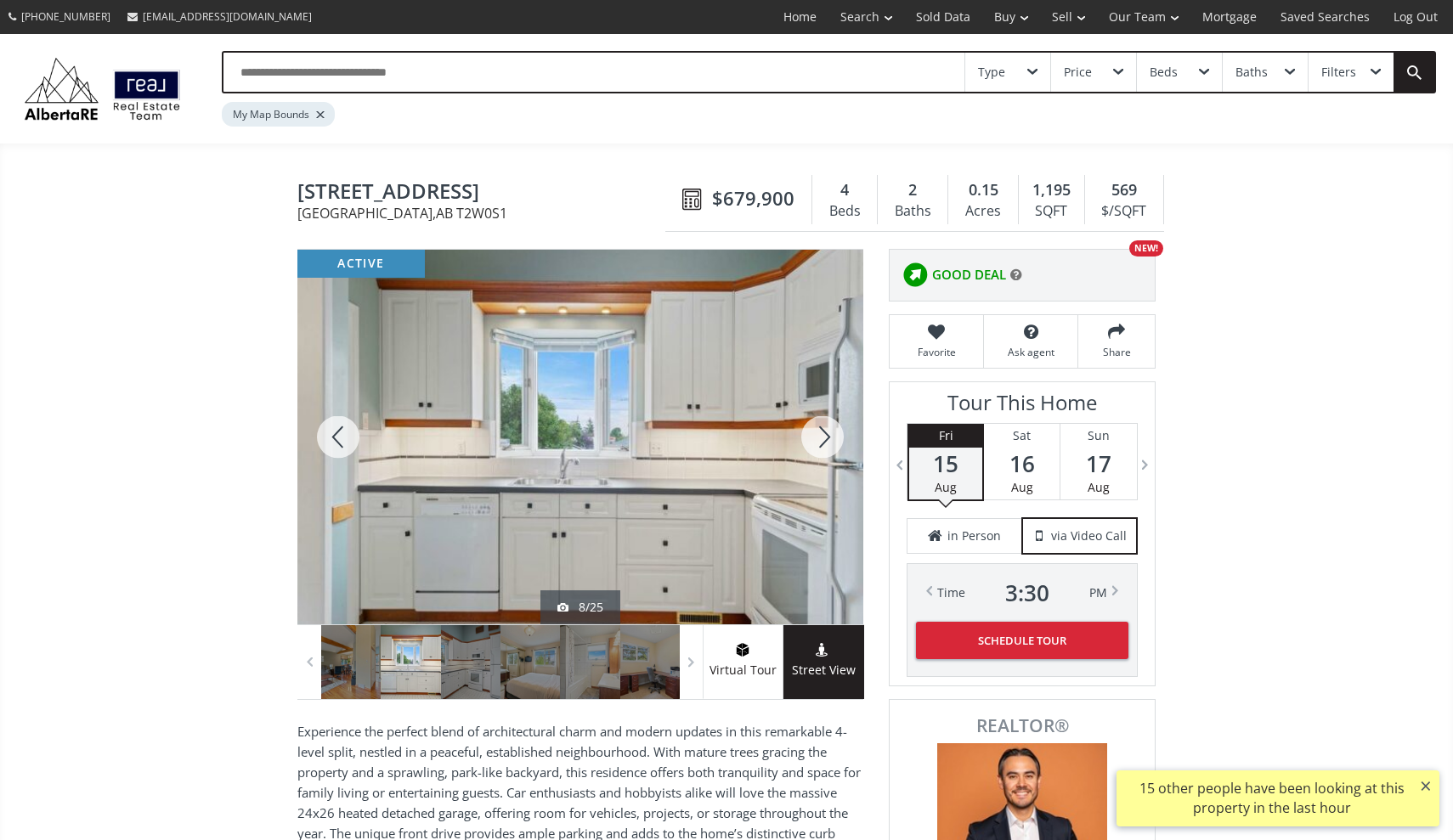
click at [824, 440] on div at bounding box center [822, 436] width 82 height 374
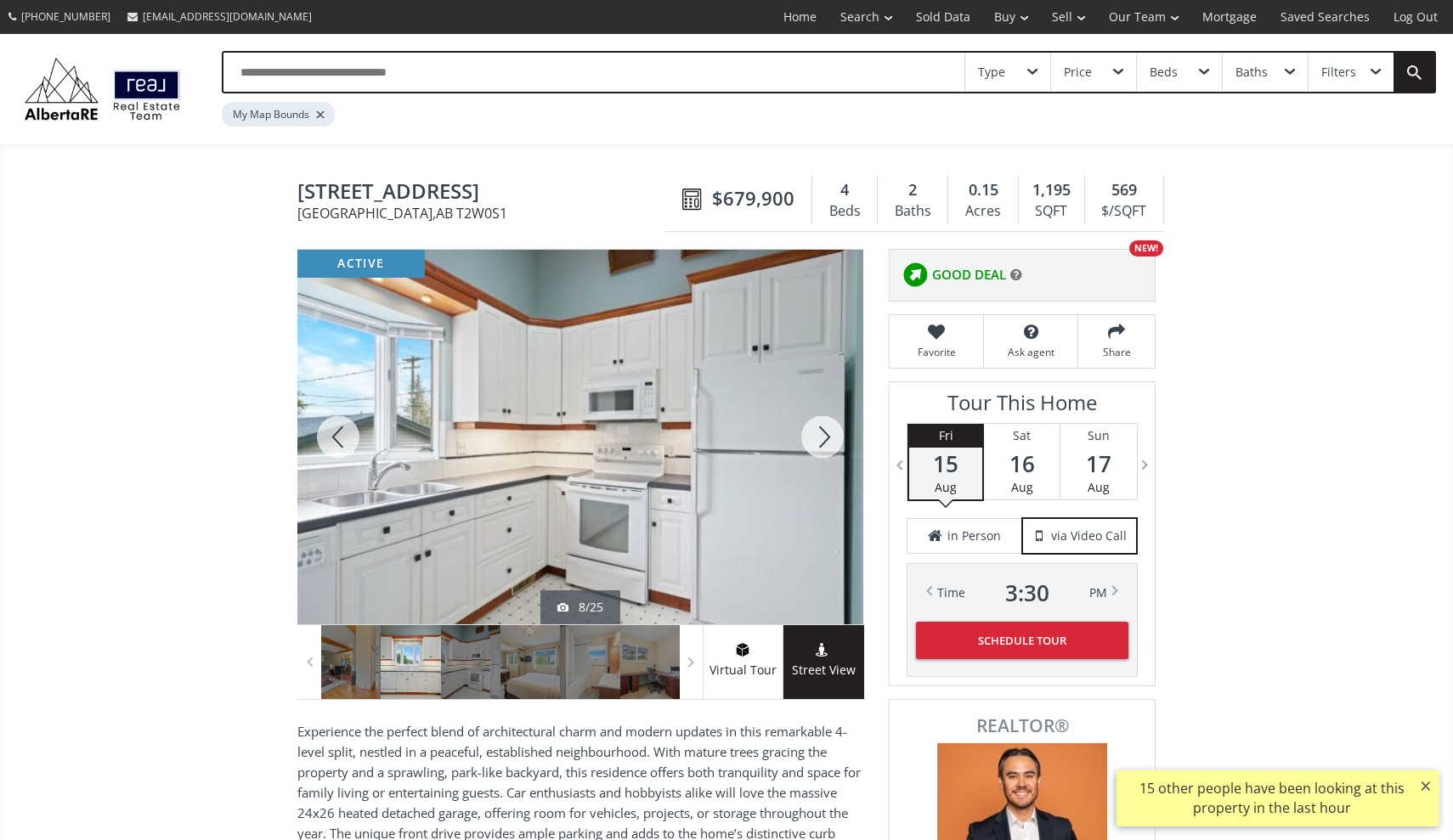
click at [824, 440] on div at bounding box center [822, 436] width 82 height 374
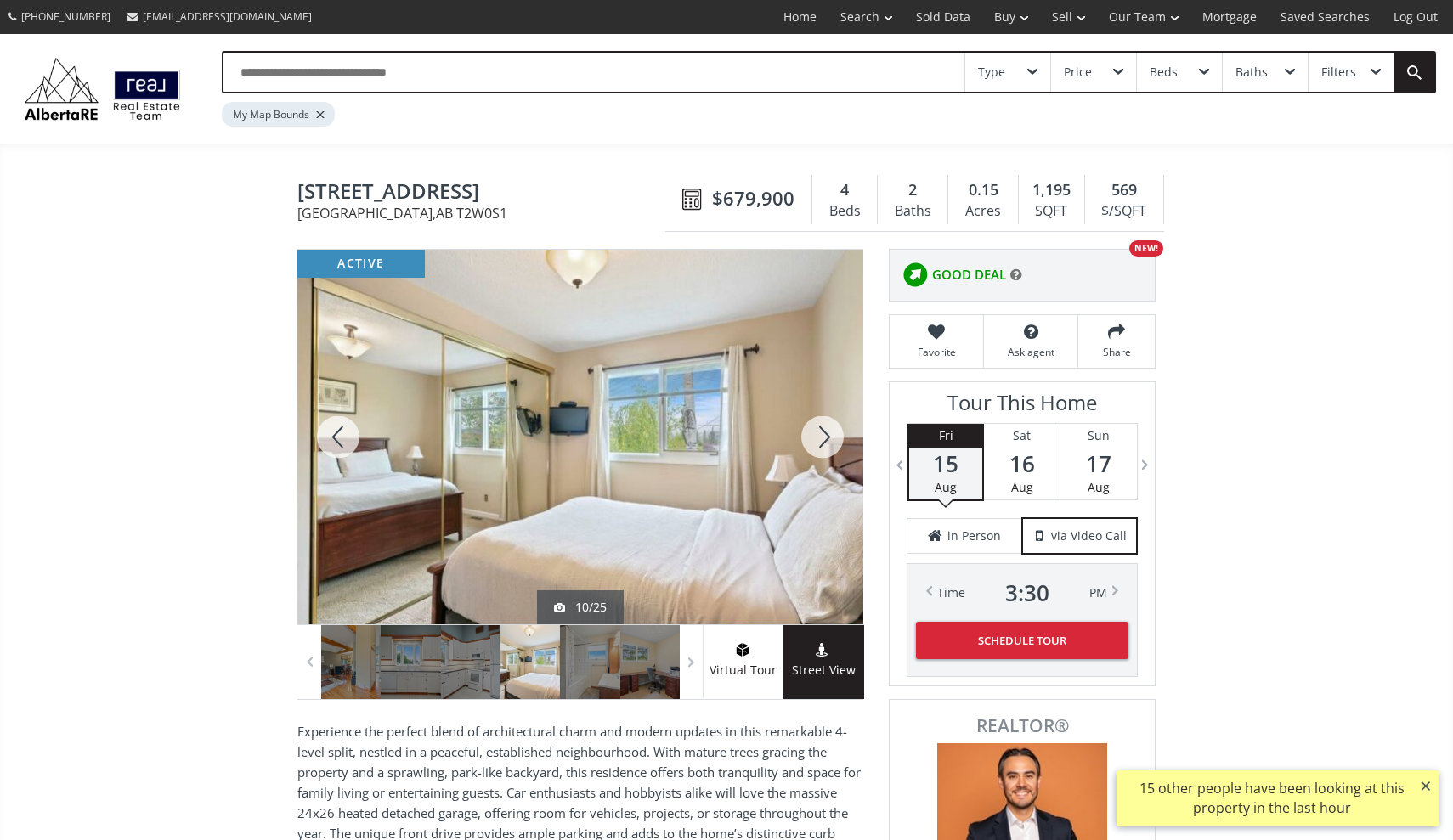
click at [824, 440] on div at bounding box center [822, 436] width 82 height 374
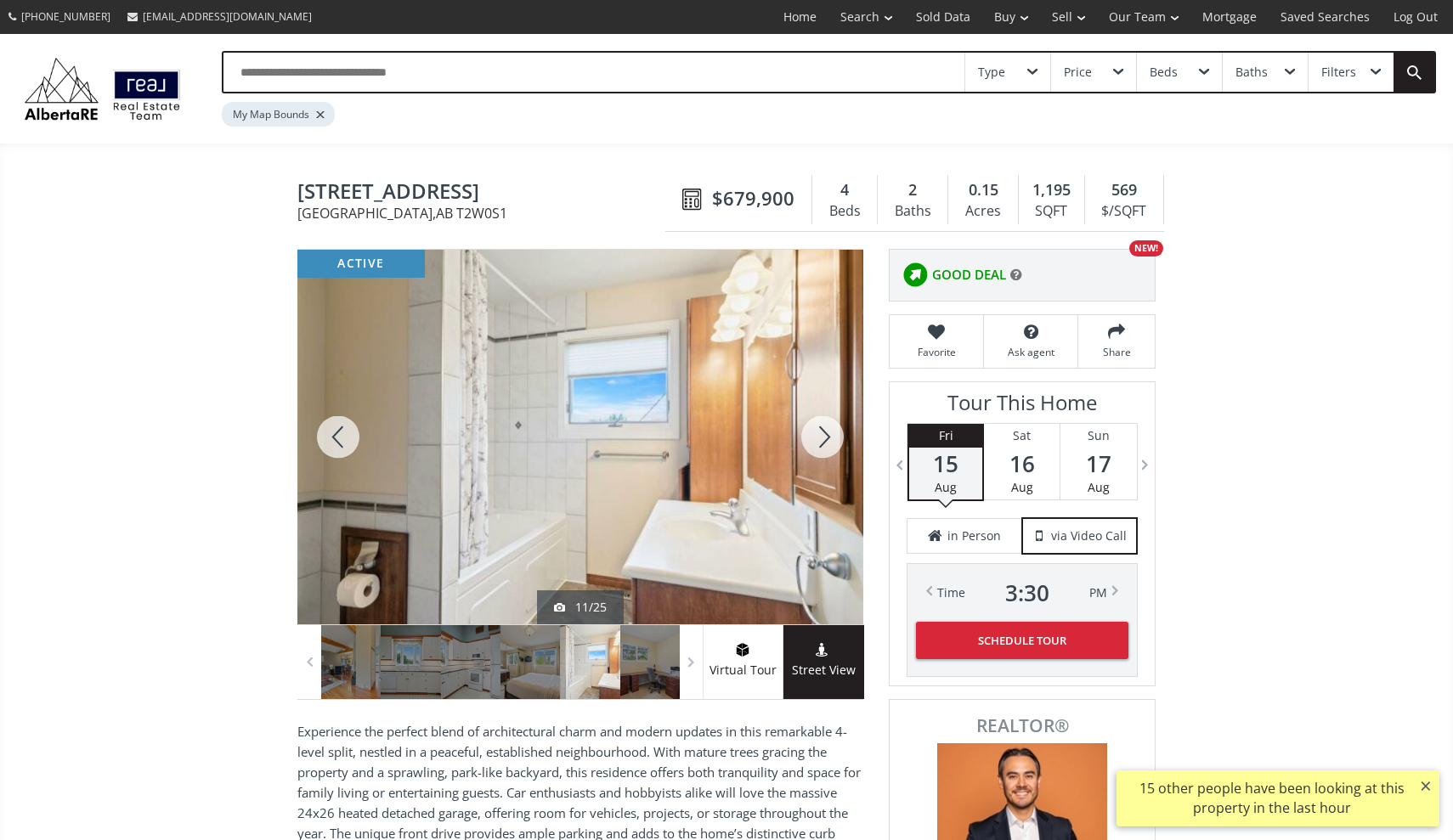
click at [824, 440] on div at bounding box center [822, 436] width 82 height 374
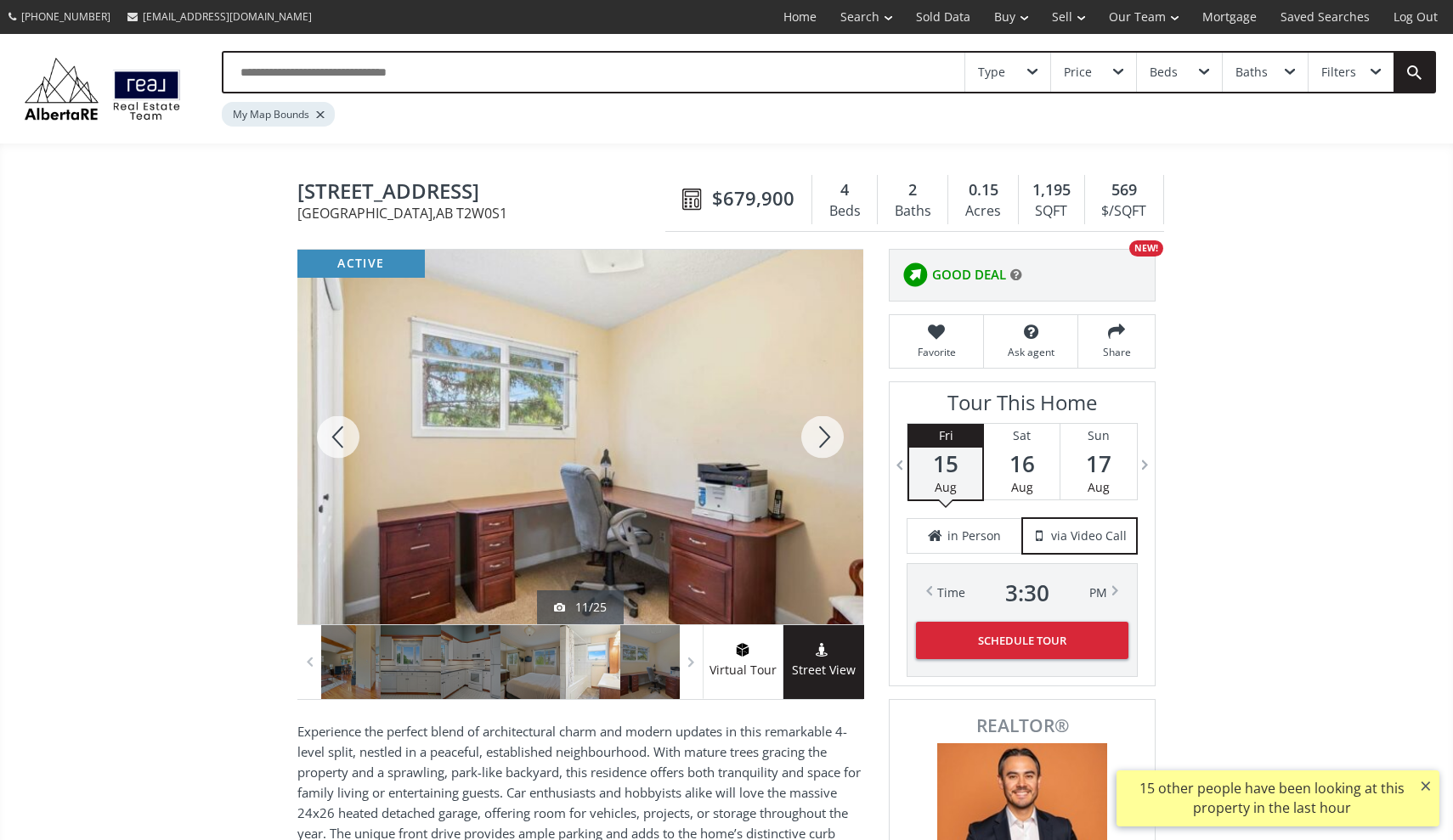
click at [824, 440] on div at bounding box center [822, 436] width 82 height 374
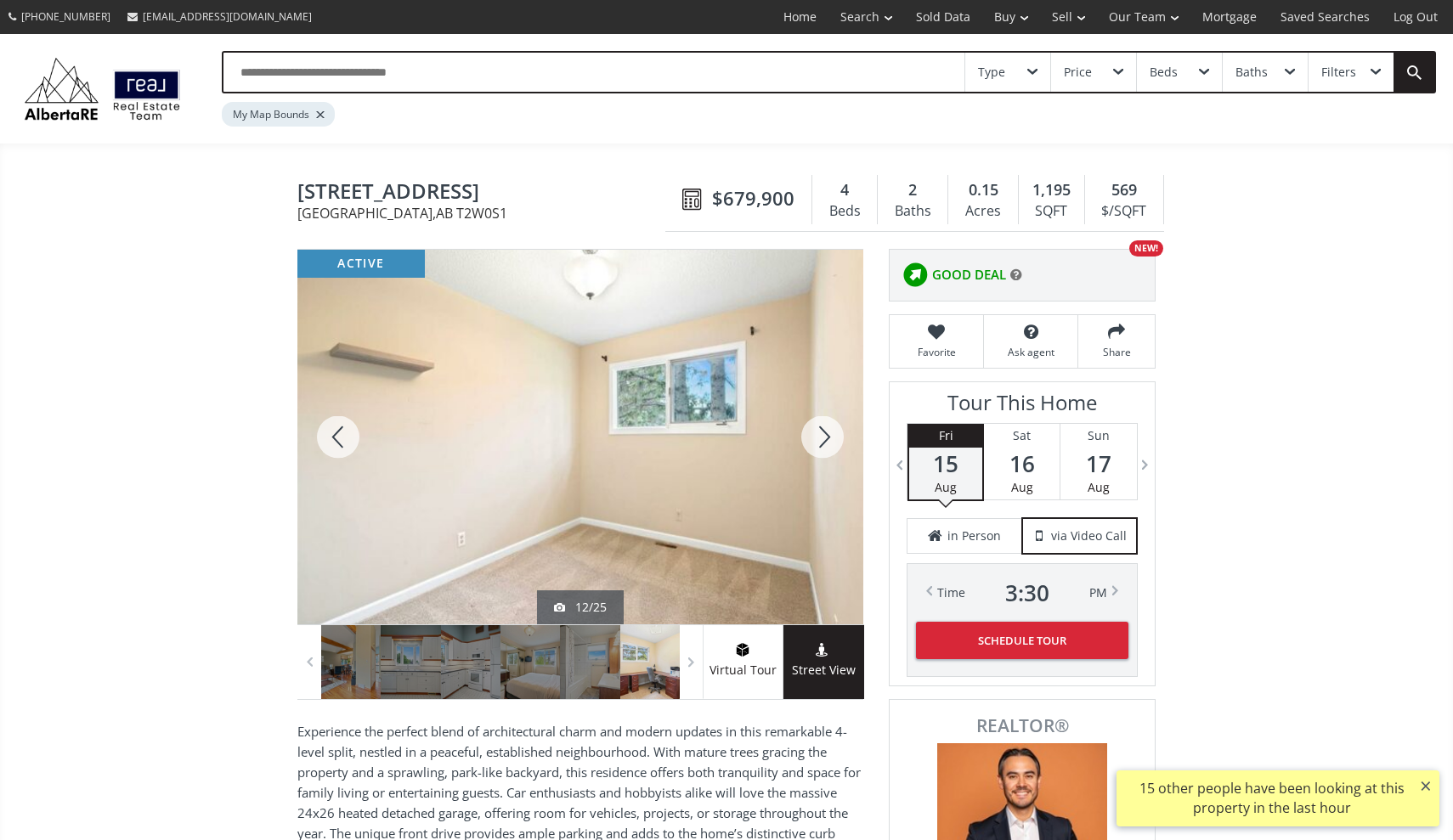
click at [824, 440] on div at bounding box center [822, 436] width 82 height 374
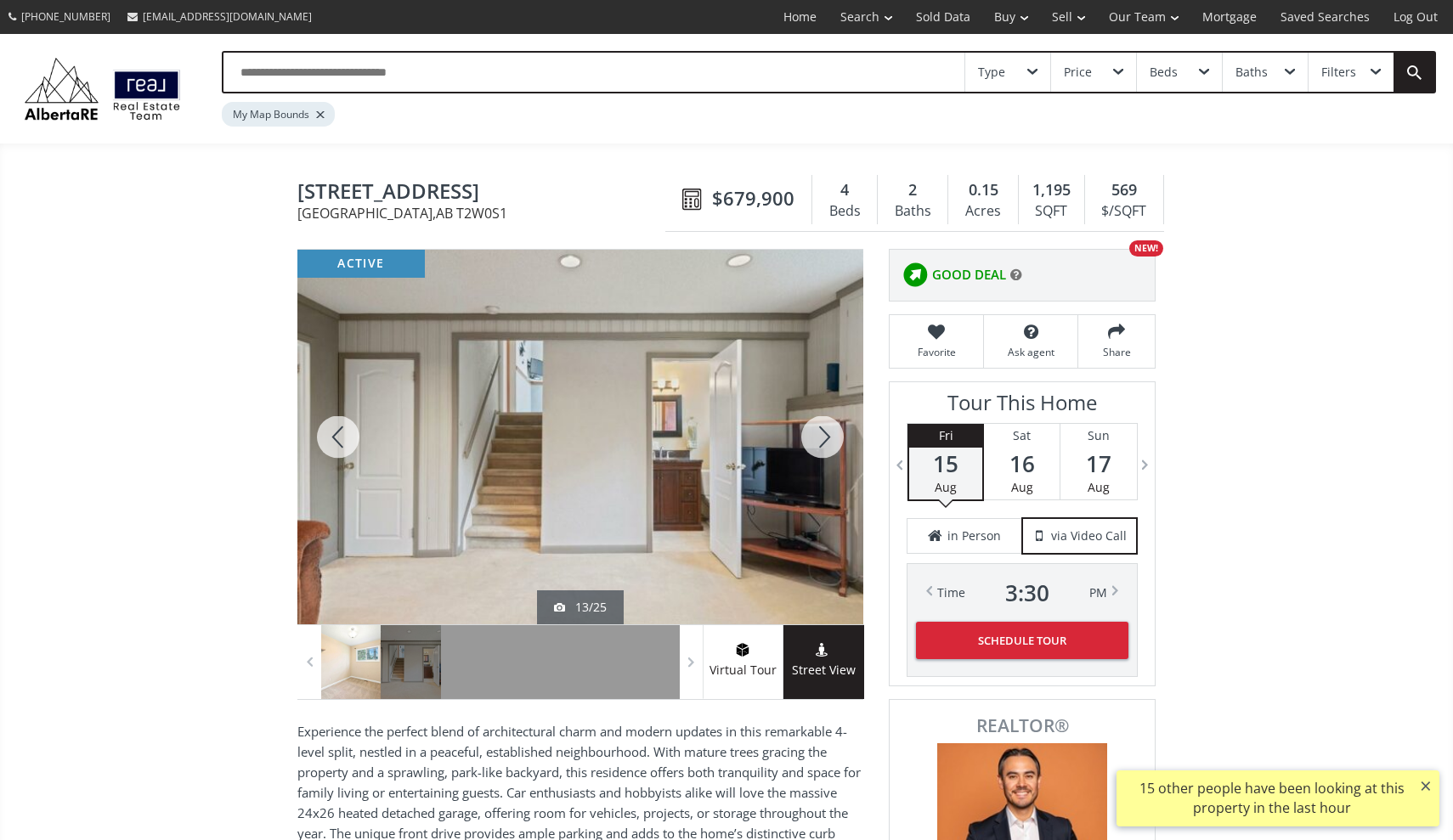
click at [824, 440] on div at bounding box center [822, 436] width 82 height 374
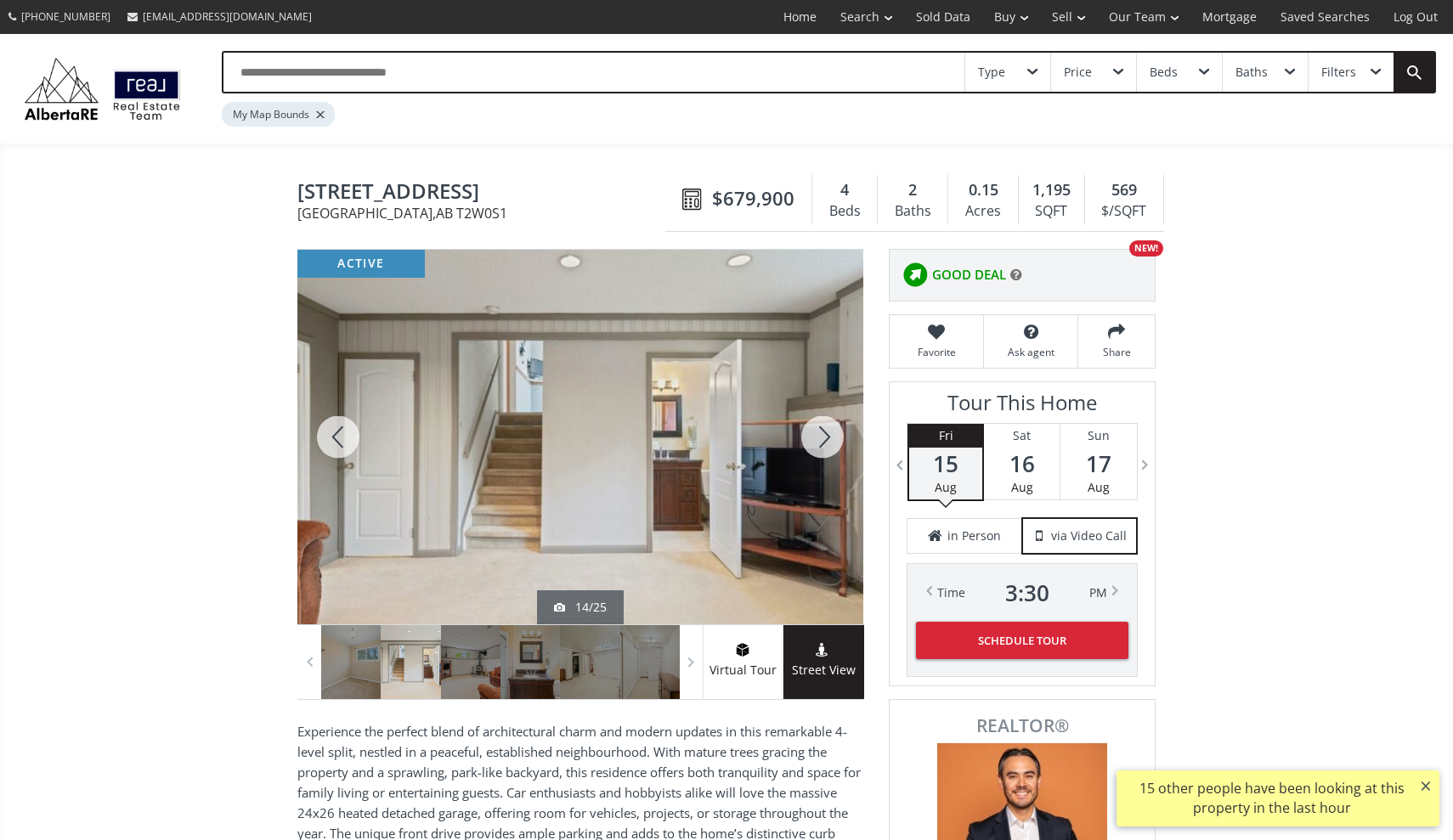
click at [824, 440] on div at bounding box center [822, 436] width 82 height 374
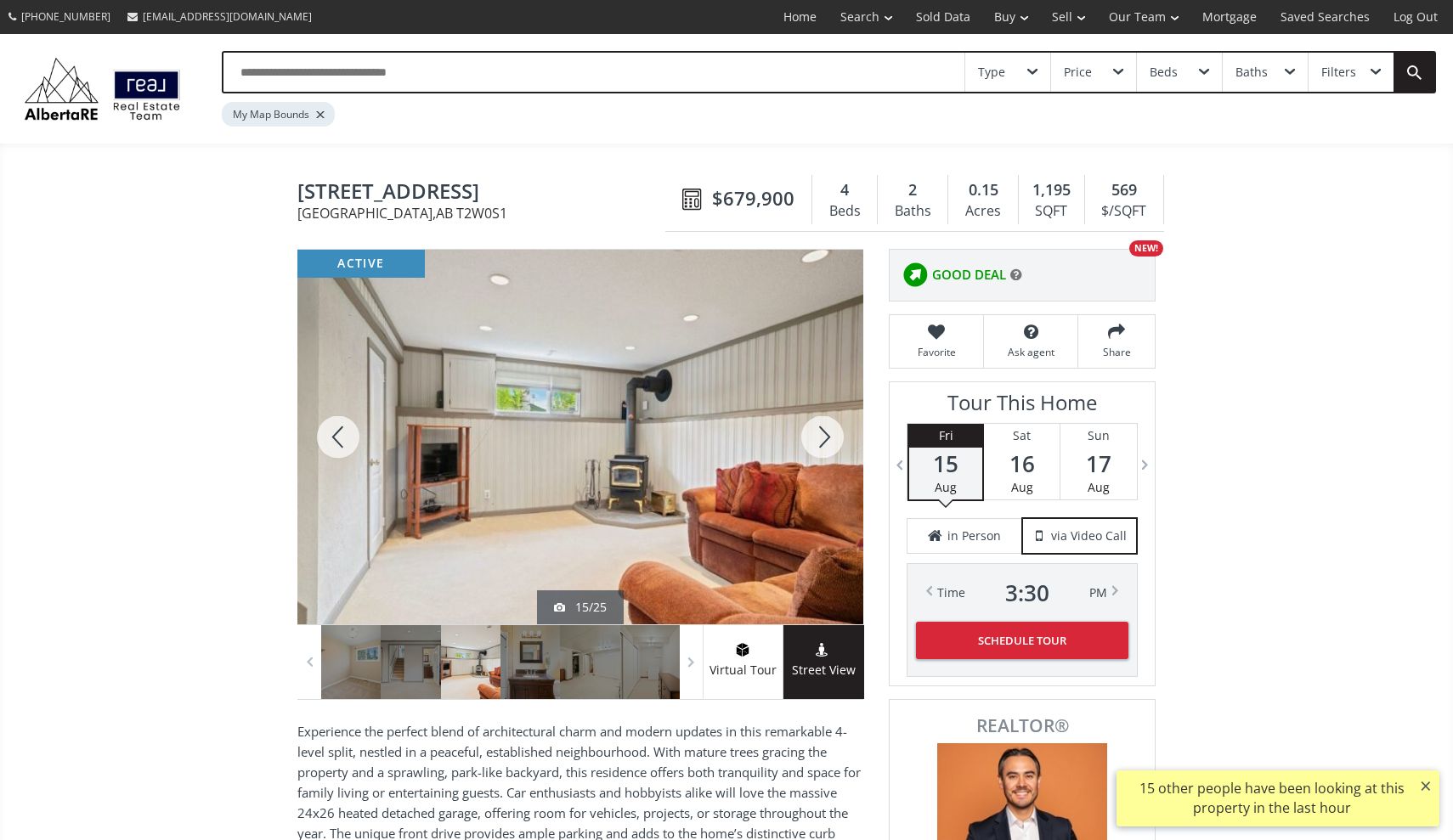
click at [824, 440] on div at bounding box center [822, 436] width 82 height 374
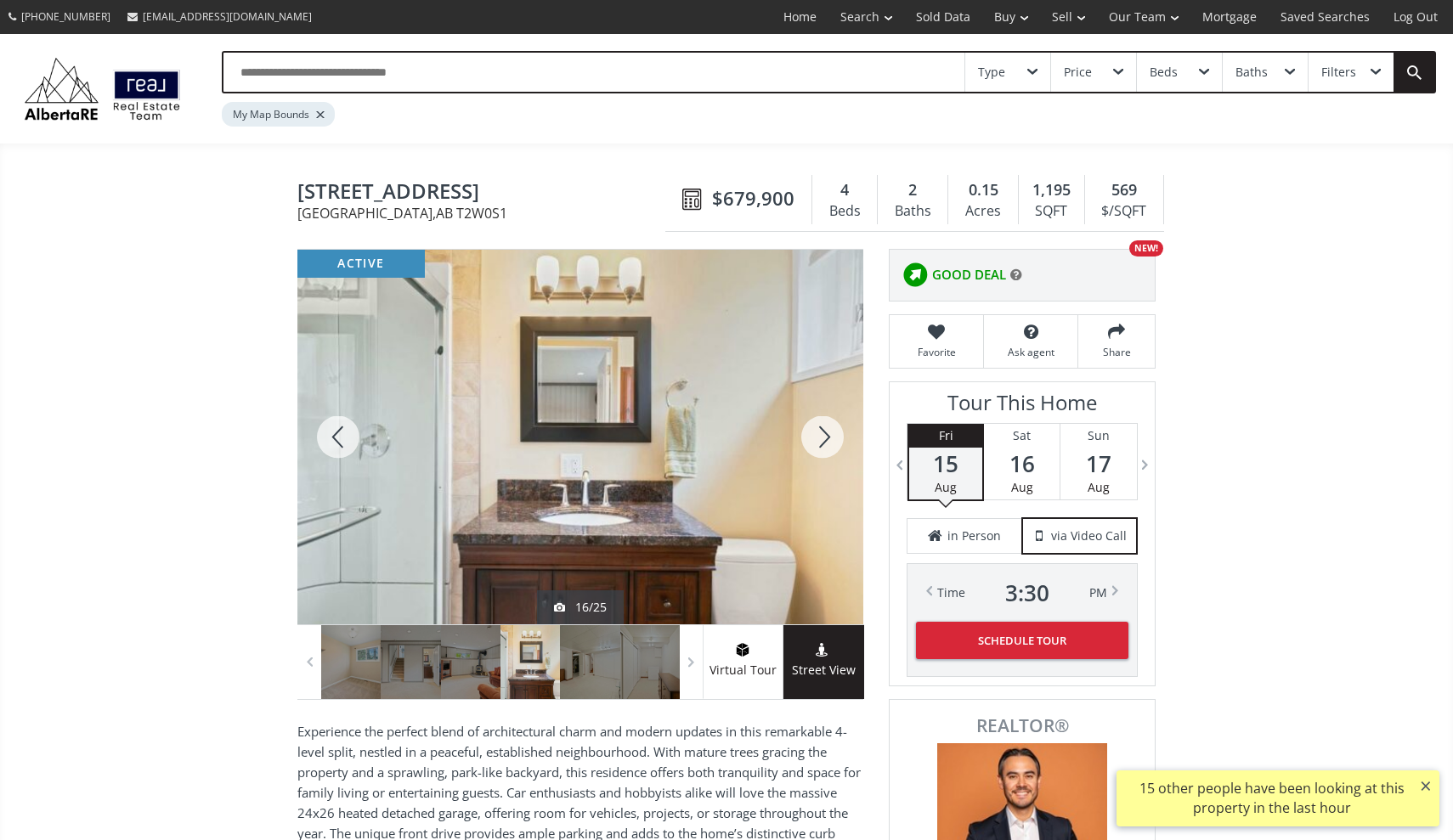
click at [824, 440] on div at bounding box center [822, 436] width 82 height 374
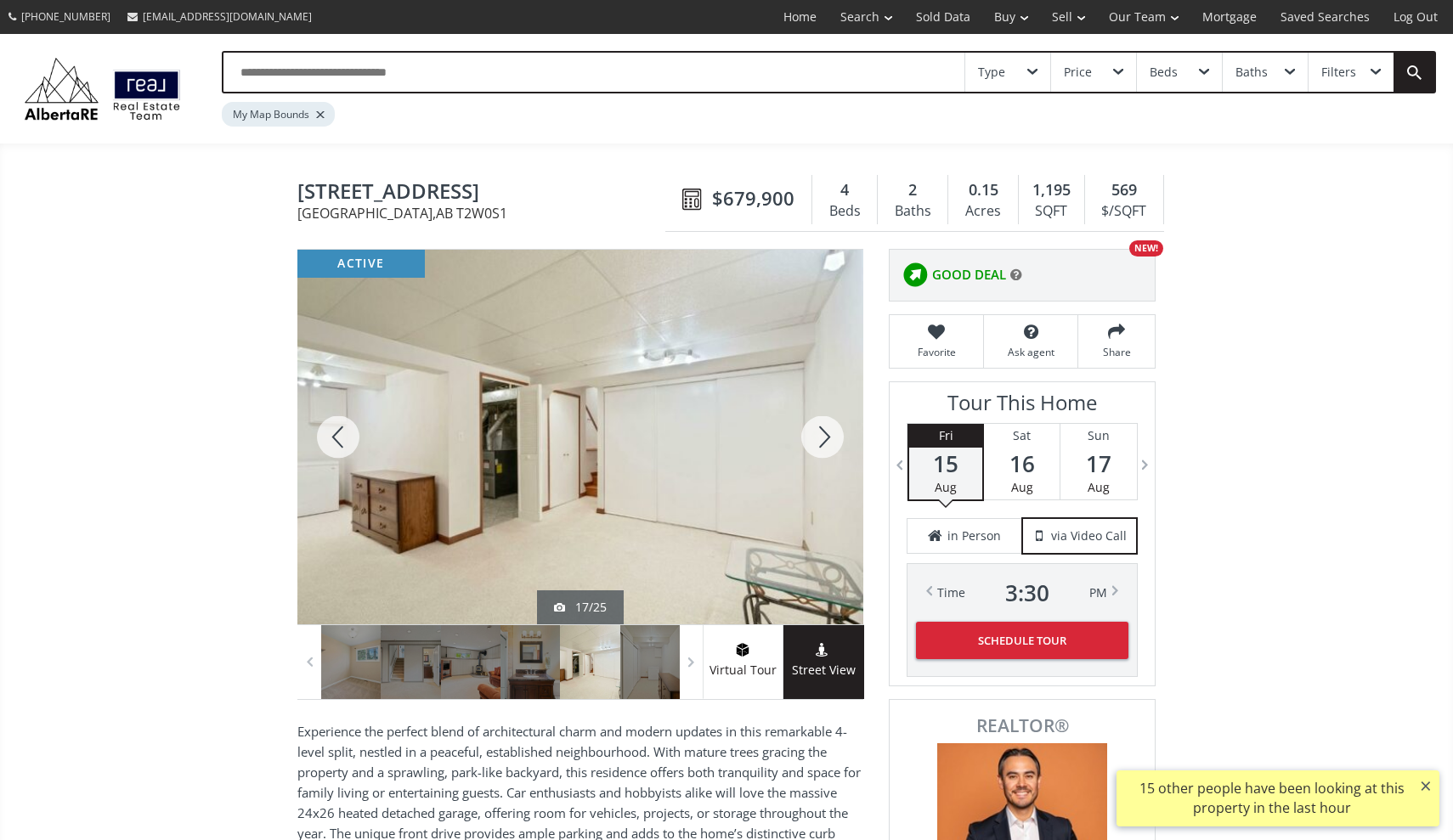
click at [342, 432] on div at bounding box center [339, 436] width 82 height 374
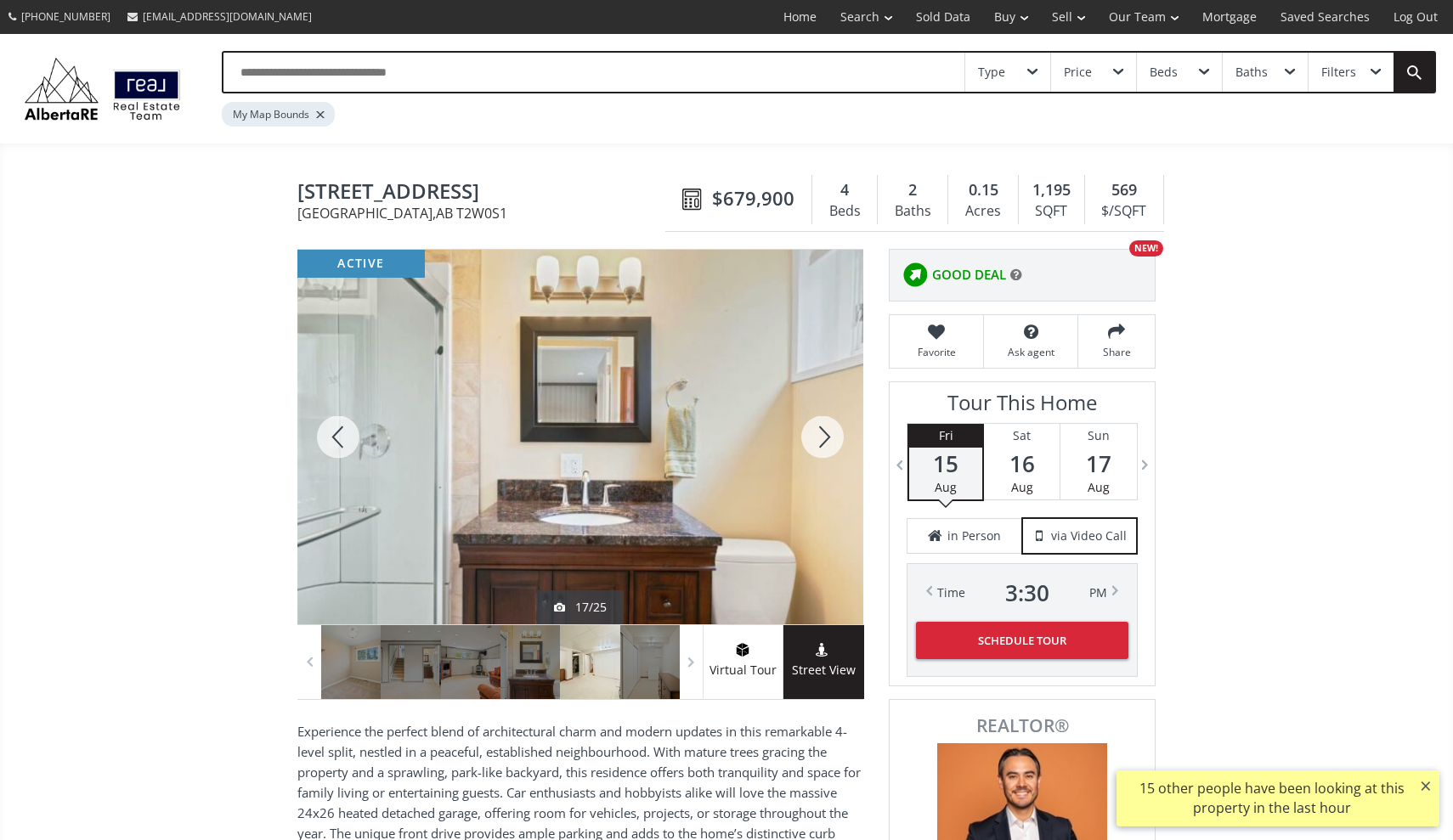
click at [342, 432] on div at bounding box center [339, 436] width 82 height 374
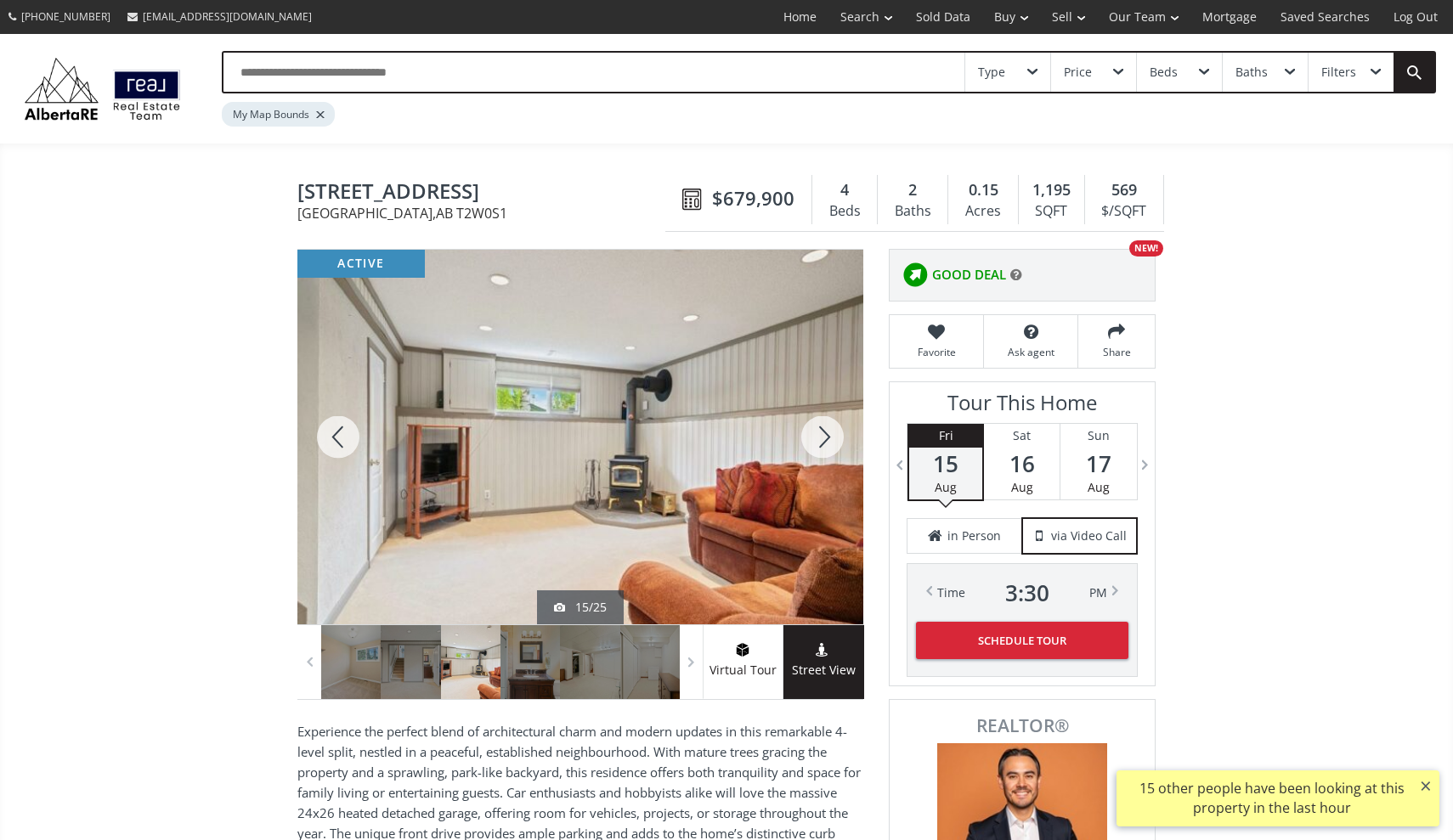
click at [821, 445] on div at bounding box center [822, 436] width 82 height 374
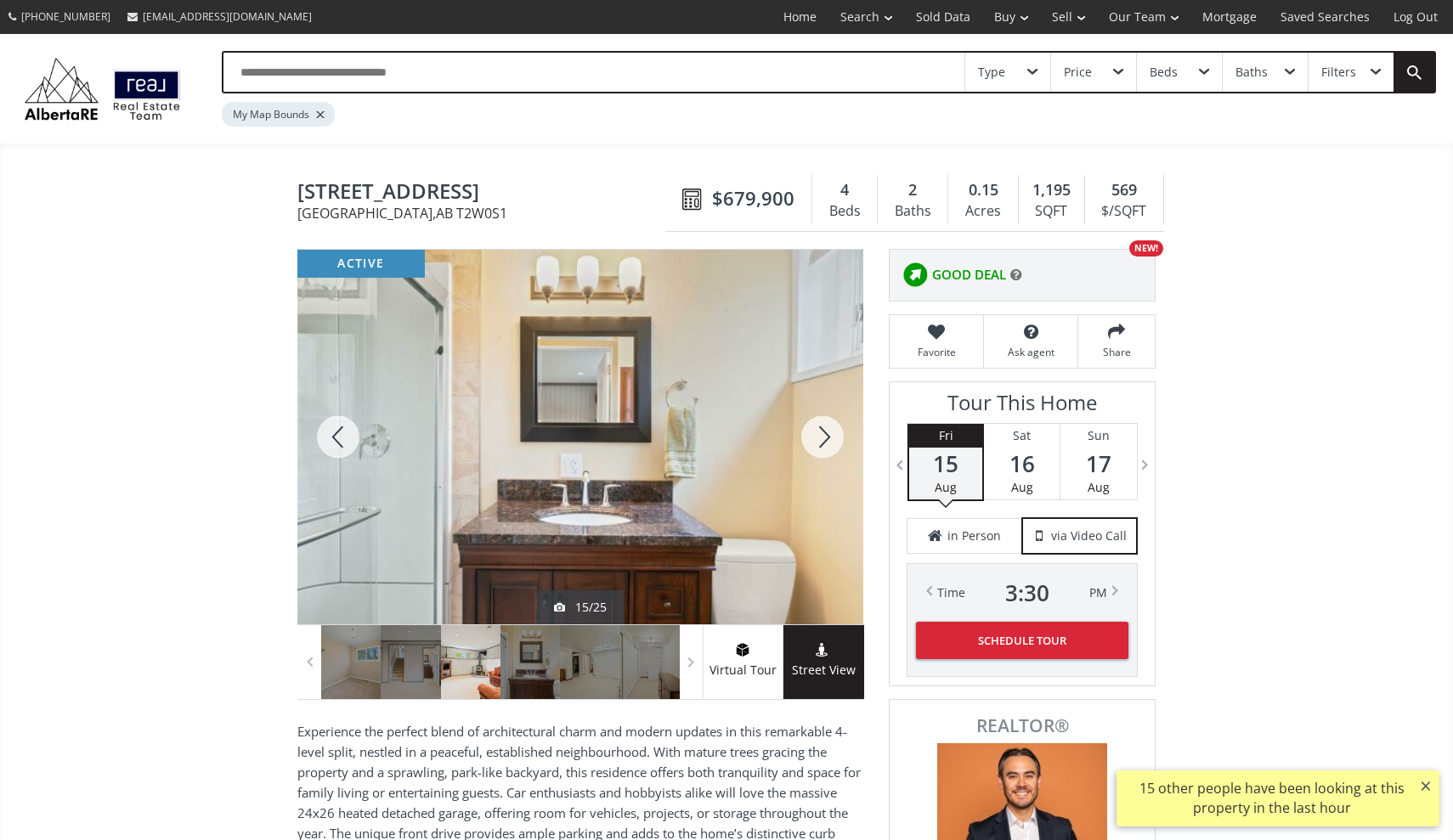
click at [821, 445] on div at bounding box center [822, 436] width 82 height 374
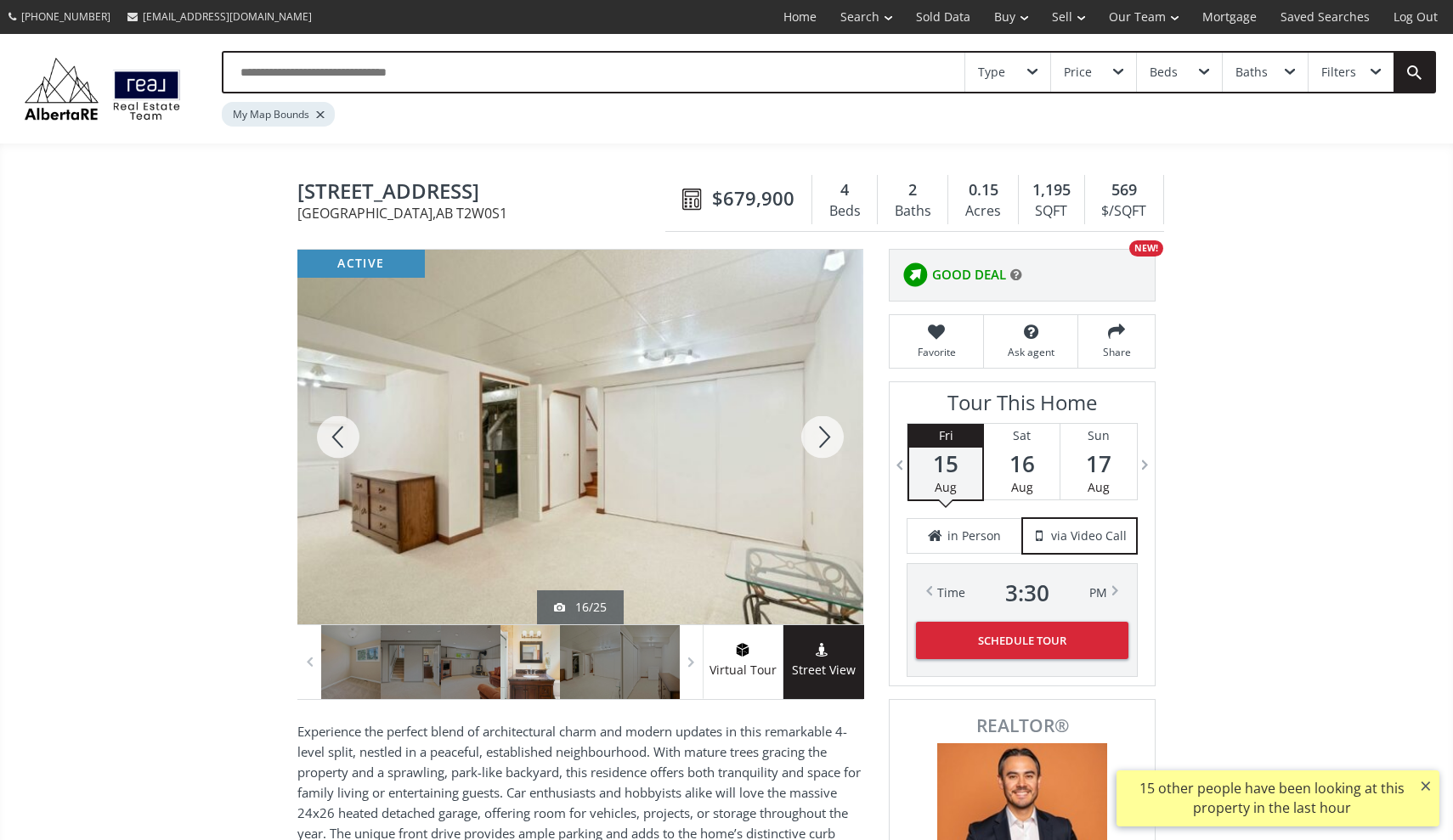
click at [821, 445] on div at bounding box center [822, 436] width 82 height 374
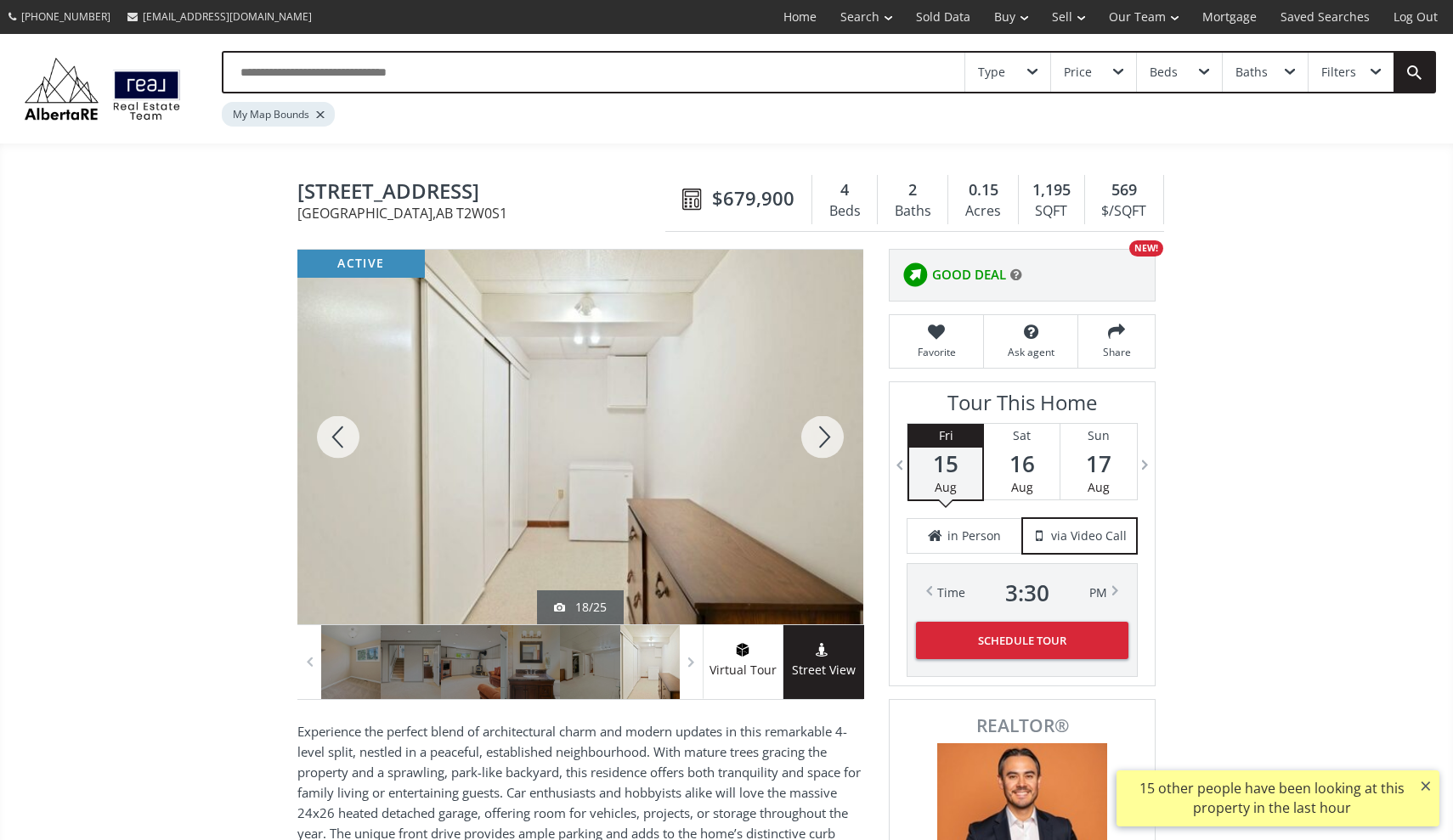
click at [821, 445] on div at bounding box center [822, 436] width 82 height 374
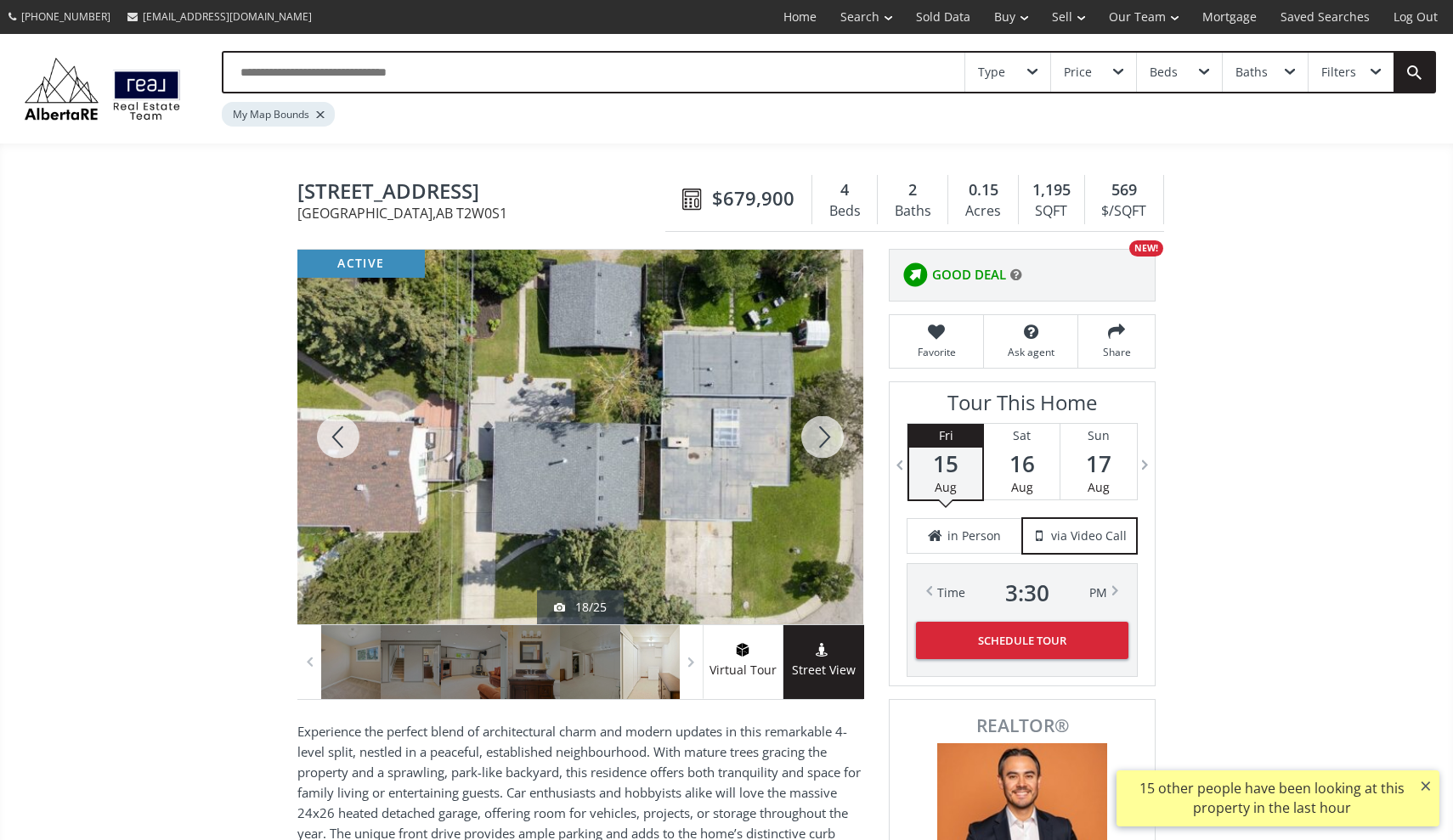
click at [821, 445] on div at bounding box center [822, 436] width 82 height 374
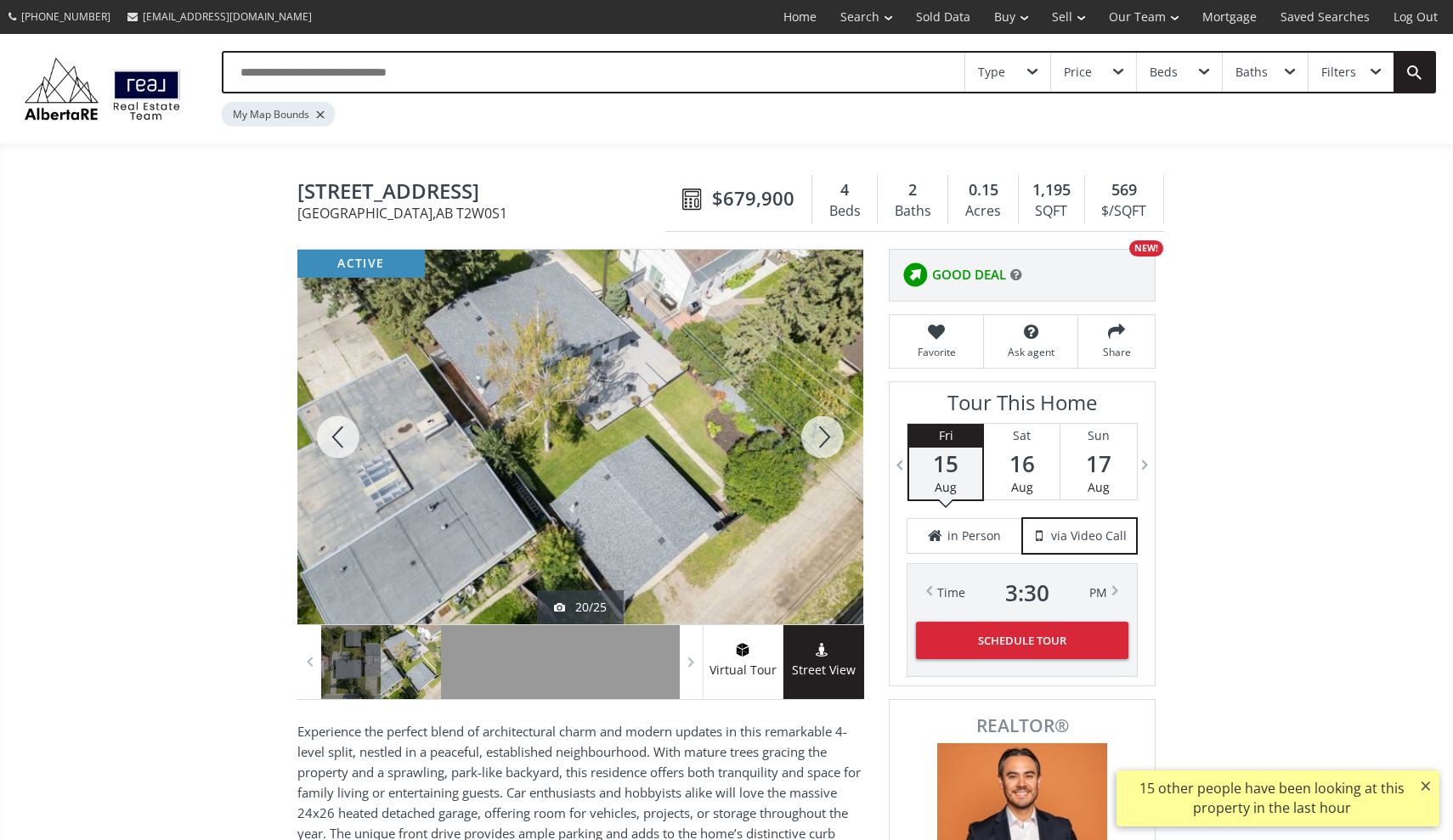
click at [821, 445] on div at bounding box center [822, 436] width 82 height 374
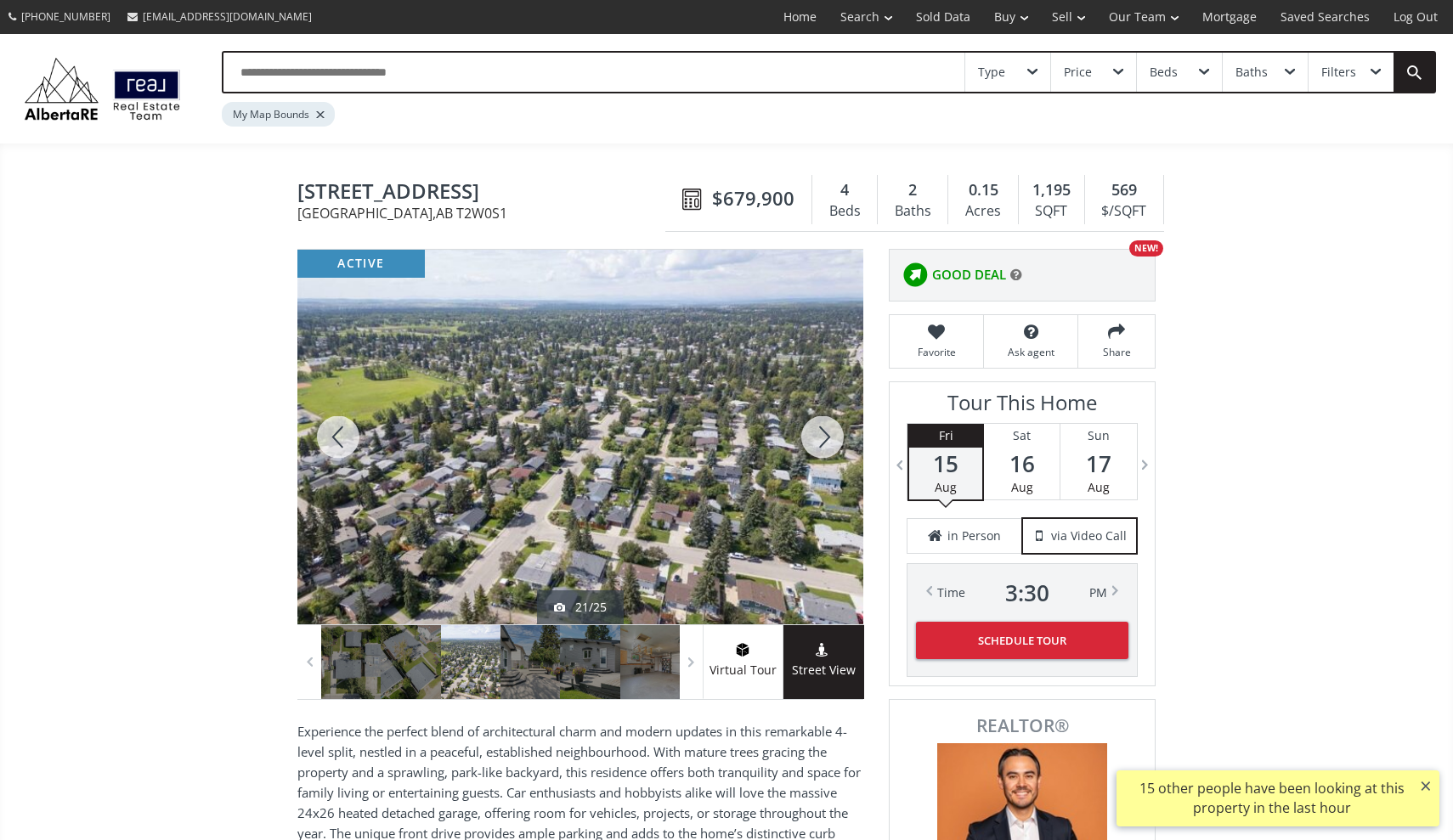
click at [821, 445] on div at bounding box center [822, 436] width 82 height 374
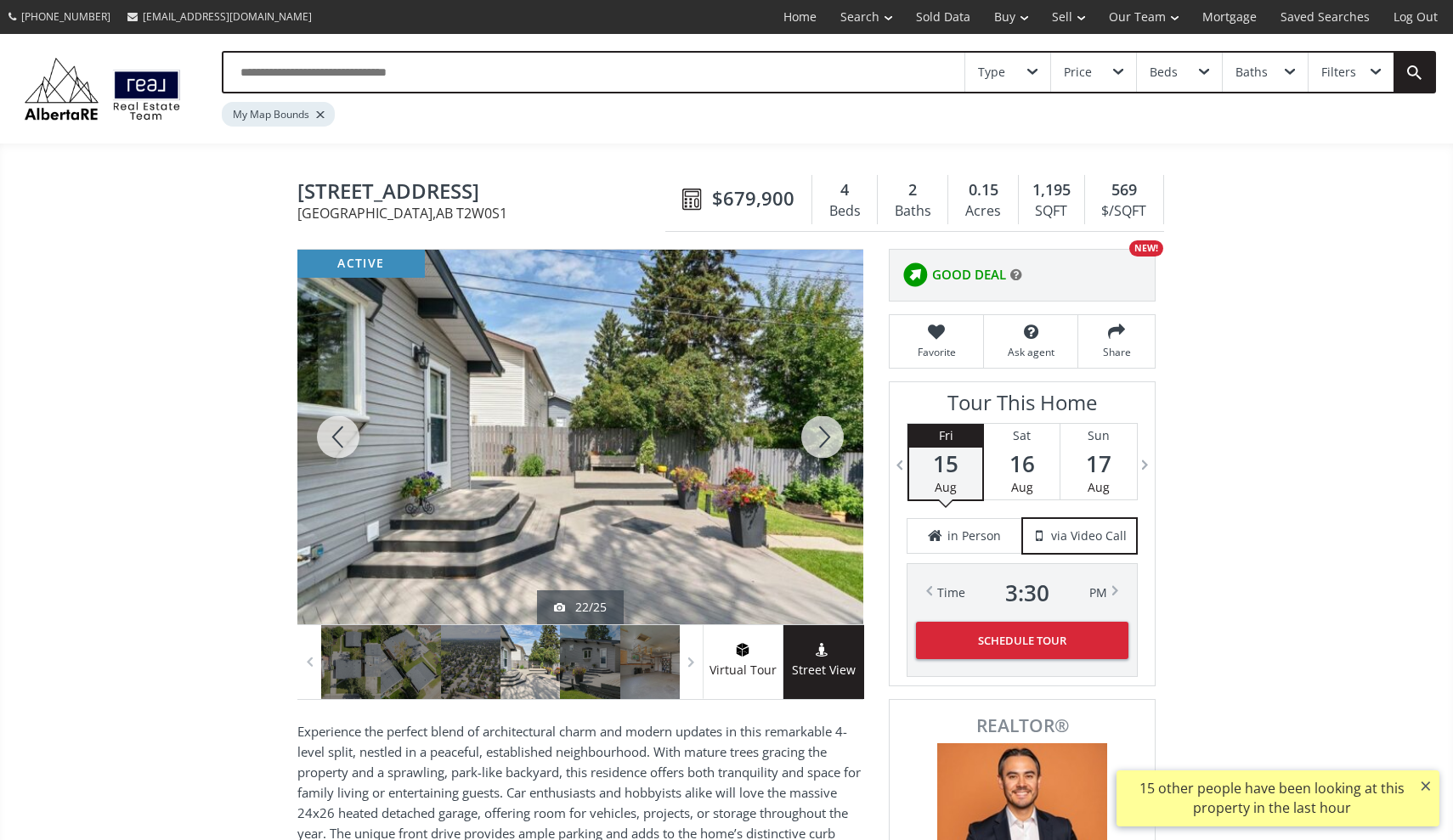
click at [821, 445] on div at bounding box center [822, 436] width 82 height 374
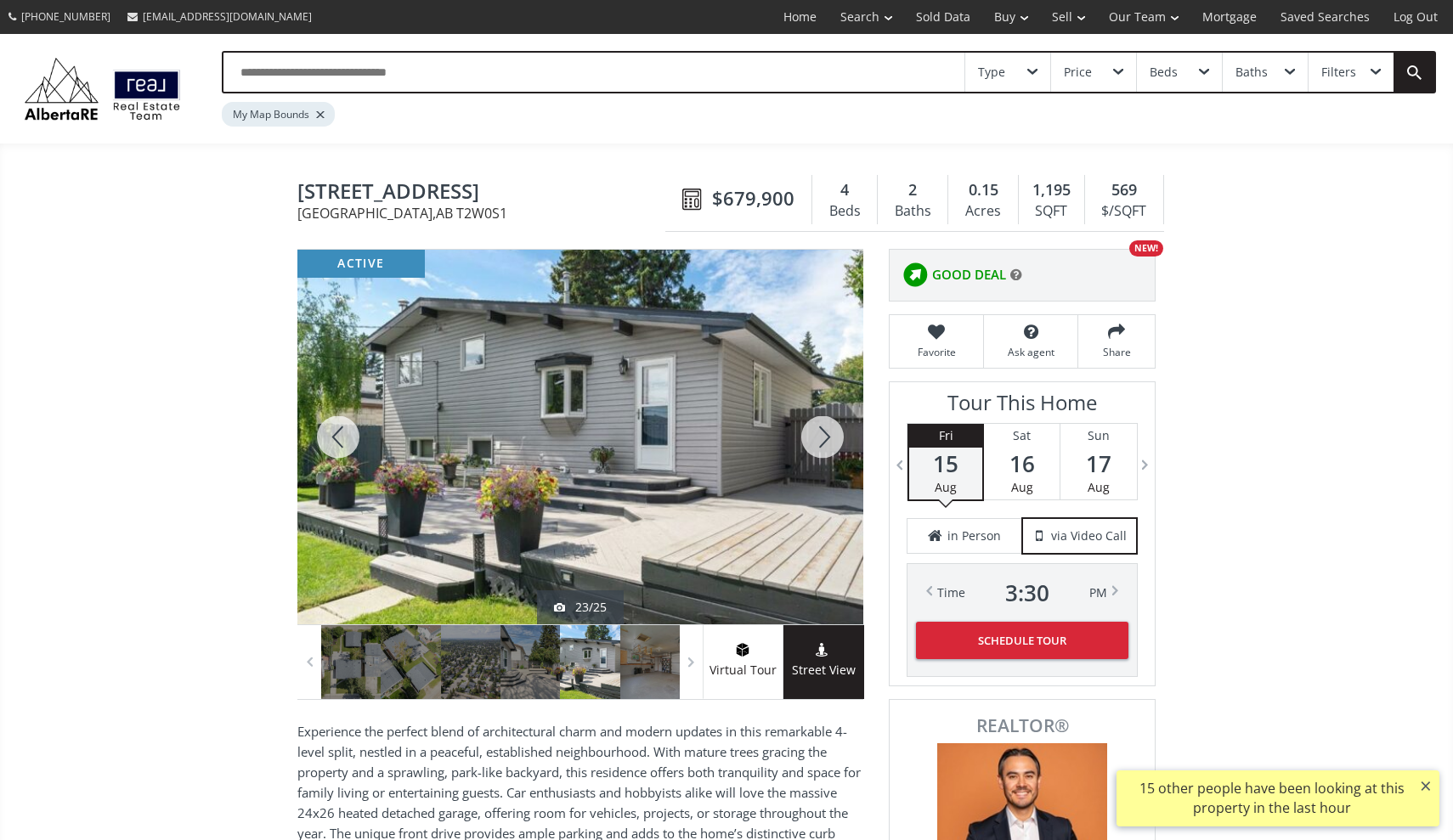
click at [821, 445] on div at bounding box center [822, 436] width 82 height 374
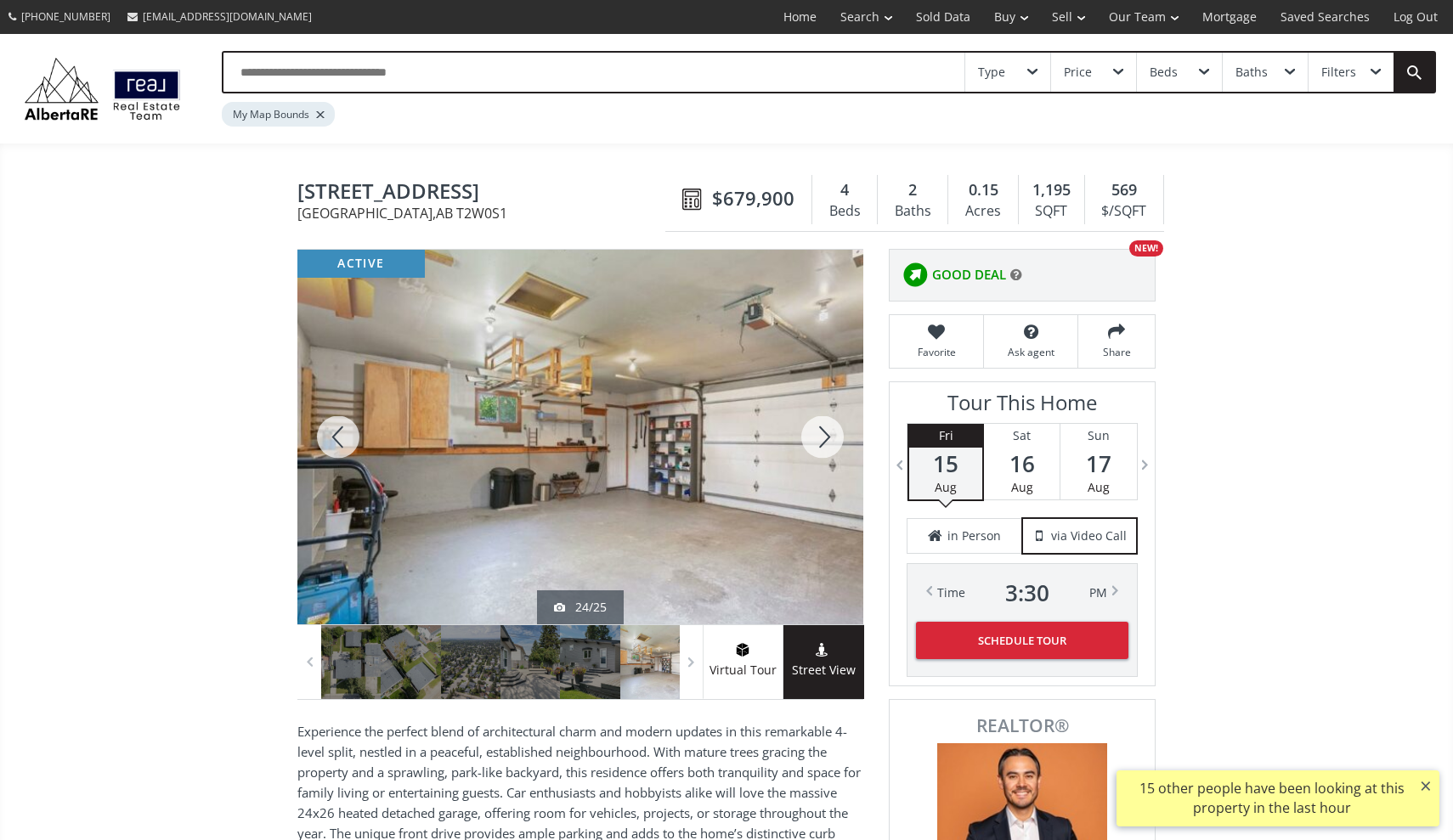
click at [821, 445] on div at bounding box center [822, 436] width 82 height 374
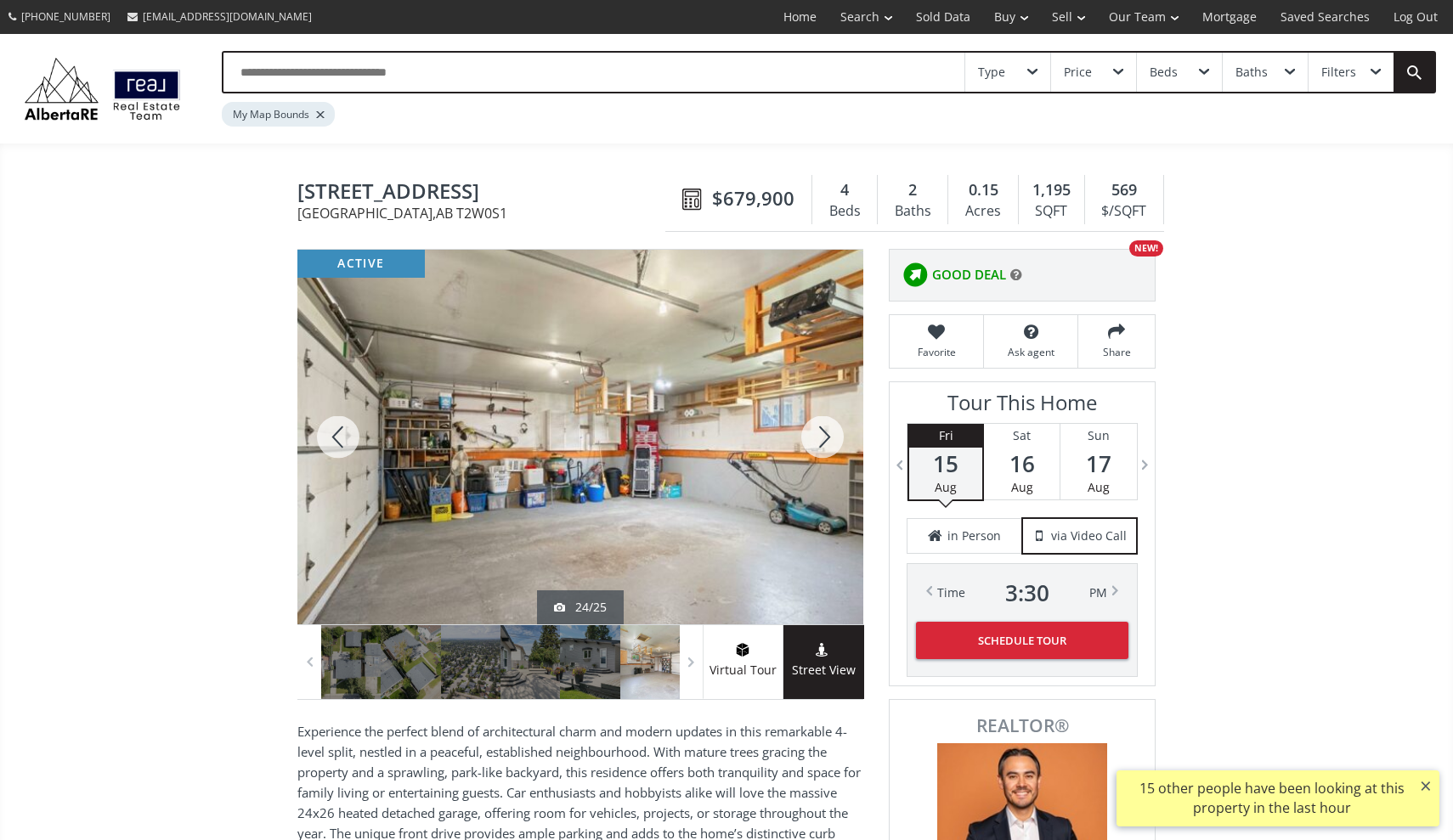
click at [821, 445] on div at bounding box center [822, 436] width 82 height 374
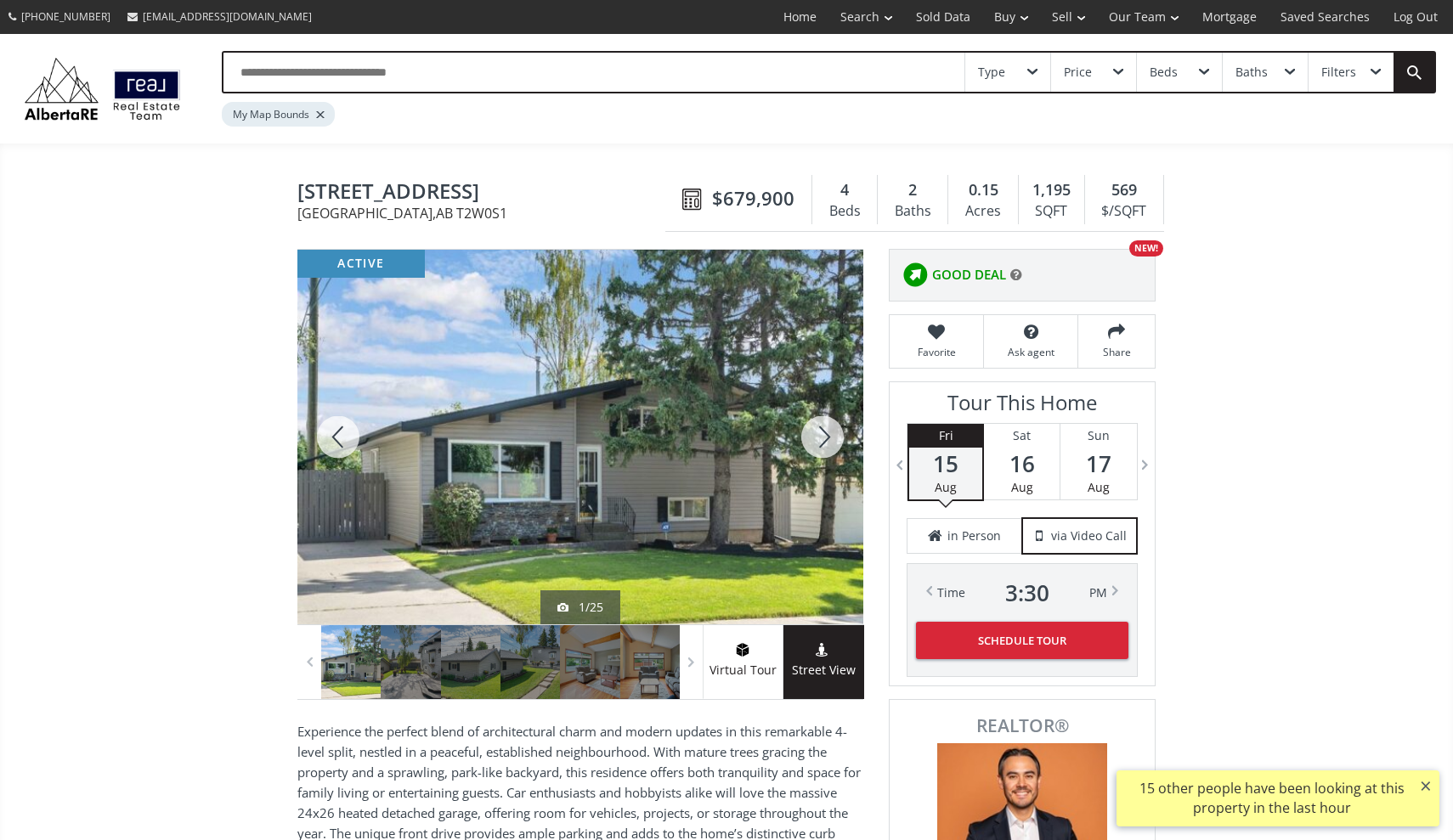
click at [821, 445] on div at bounding box center [822, 436] width 82 height 374
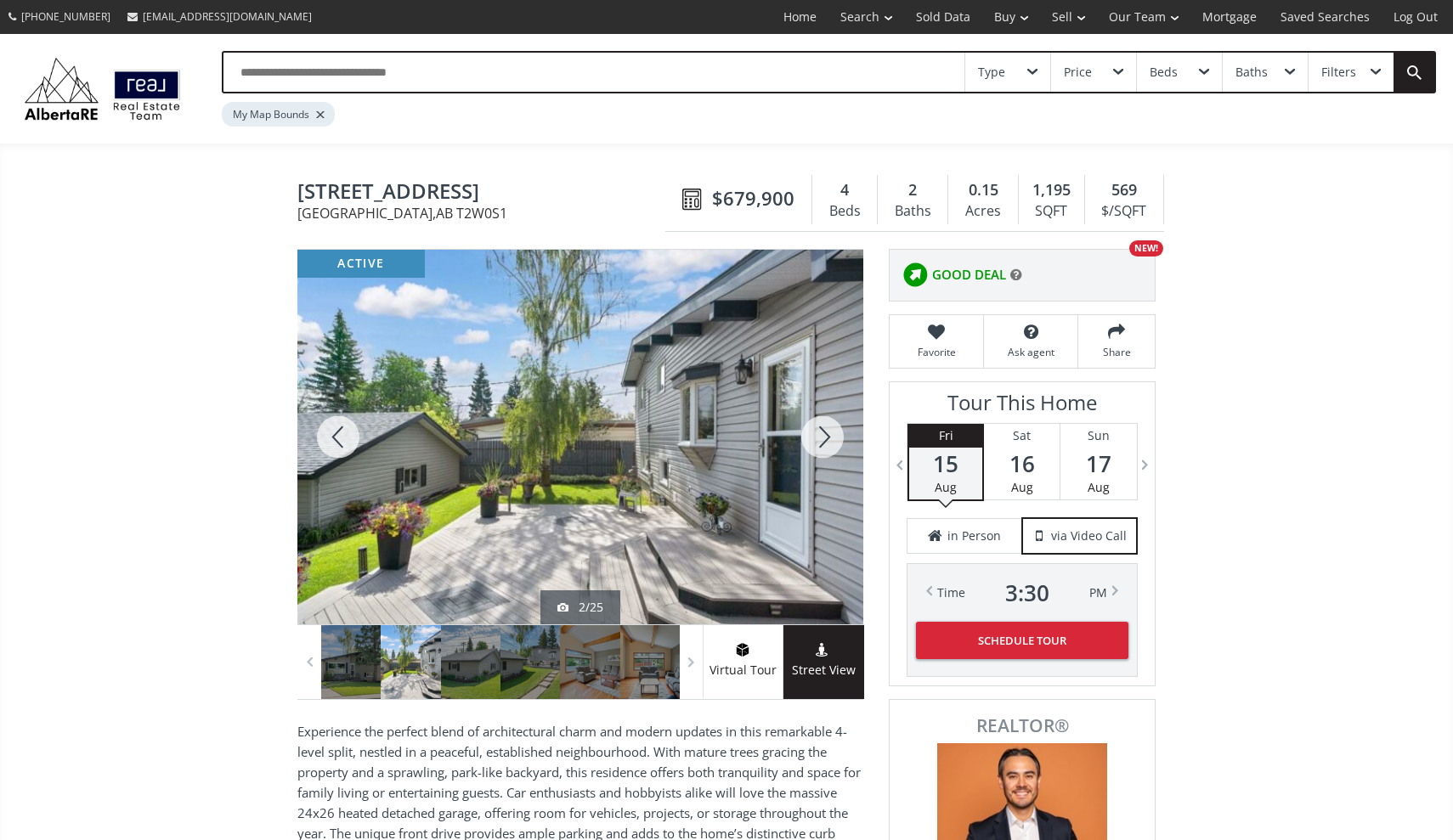
click at [821, 445] on div at bounding box center [822, 436] width 82 height 374
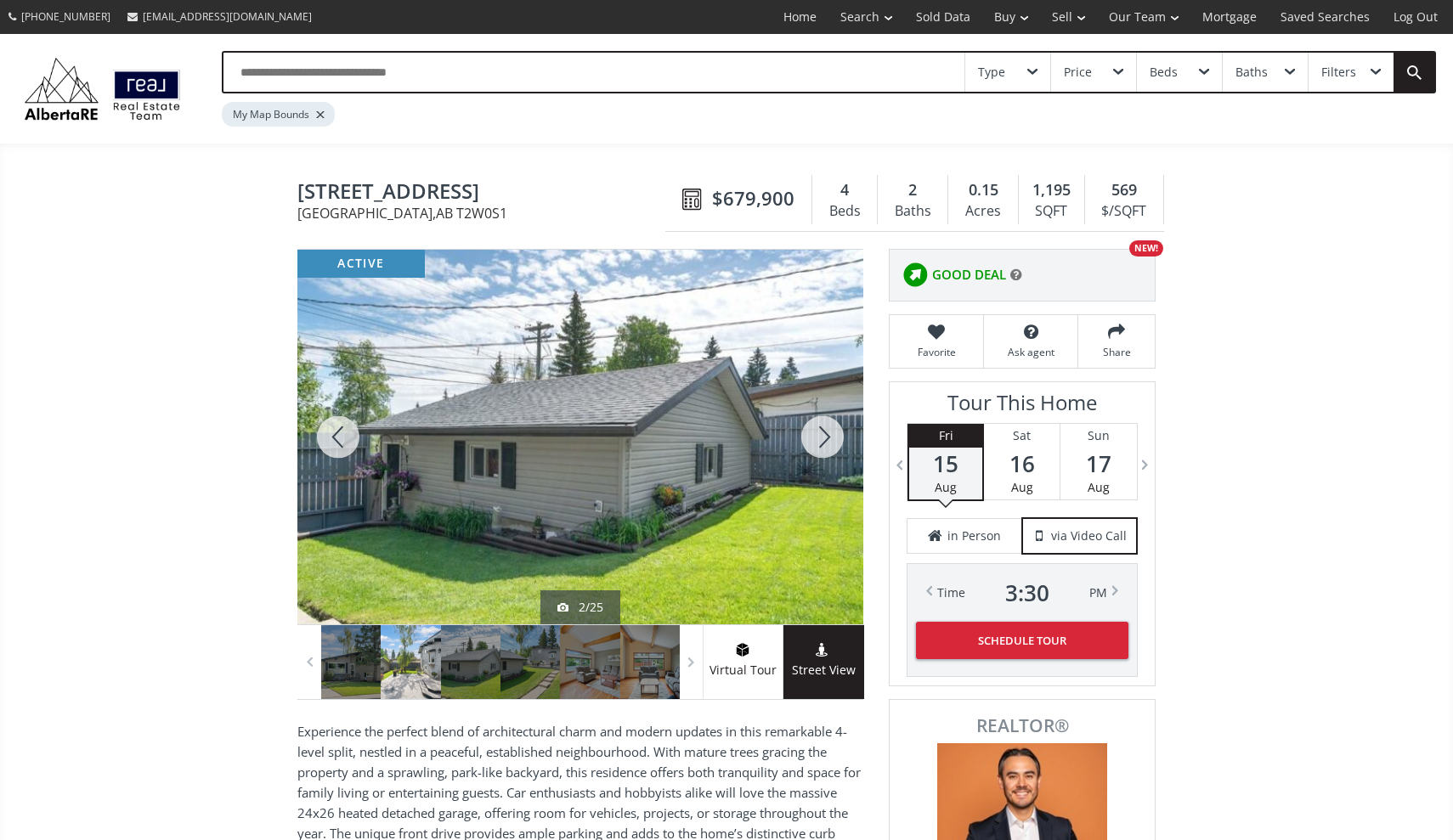
click at [821, 445] on div at bounding box center [822, 436] width 82 height 374
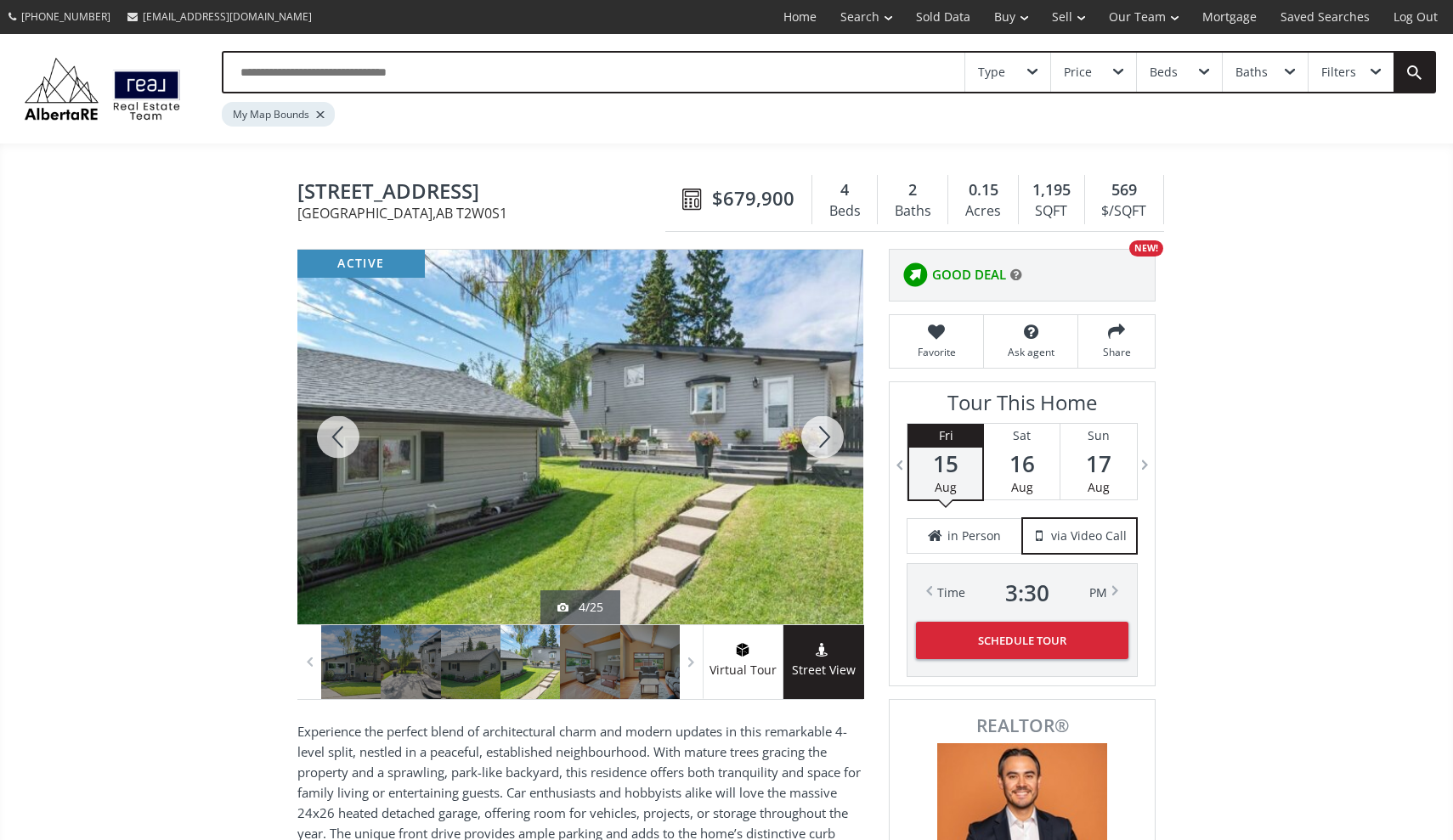
click at [821, 445] on div at bounding box center [822, 436] width 82 height 374
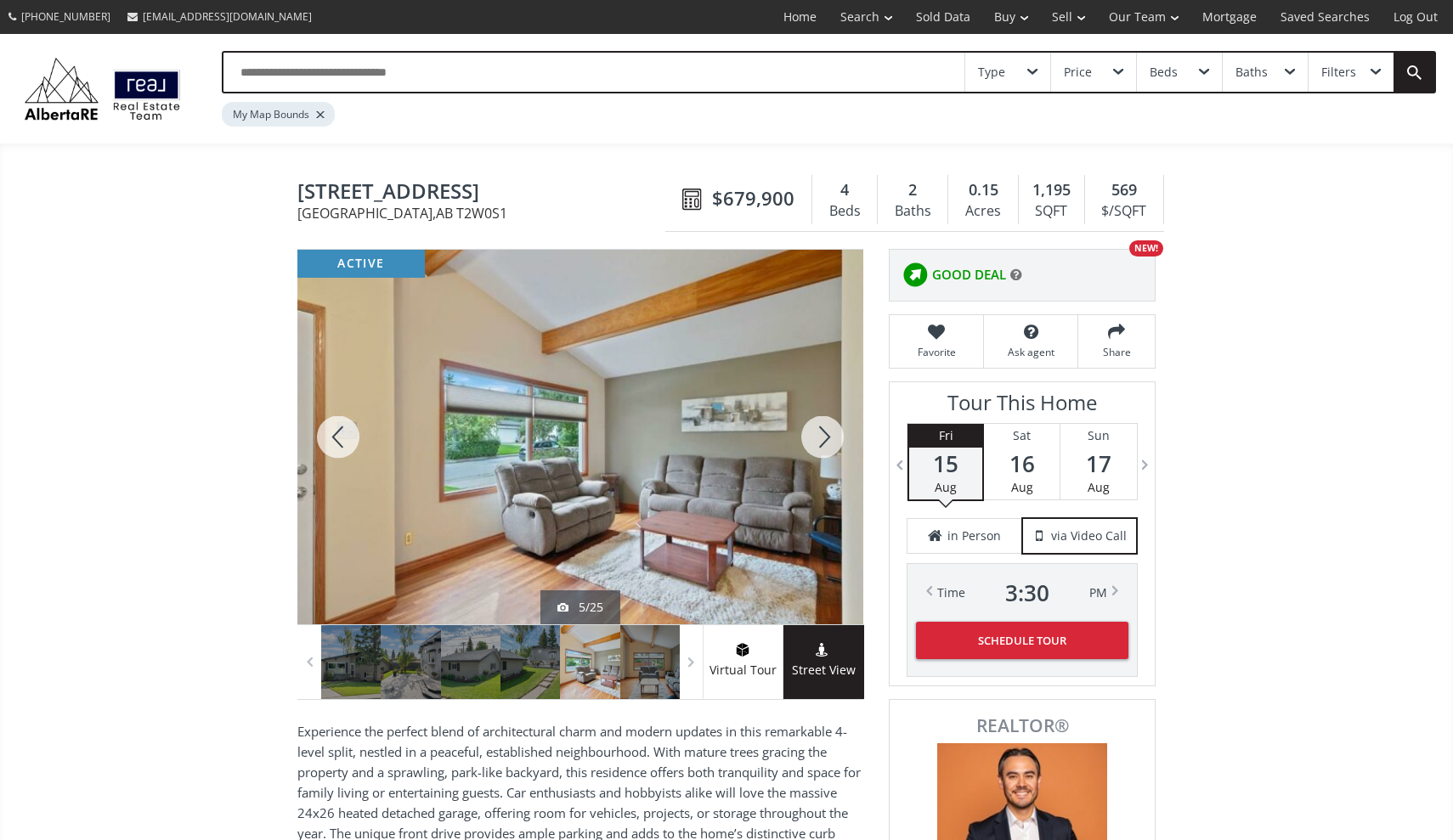
click at [826, 444] on div at bounding box center [822, 436] width 82 height 374
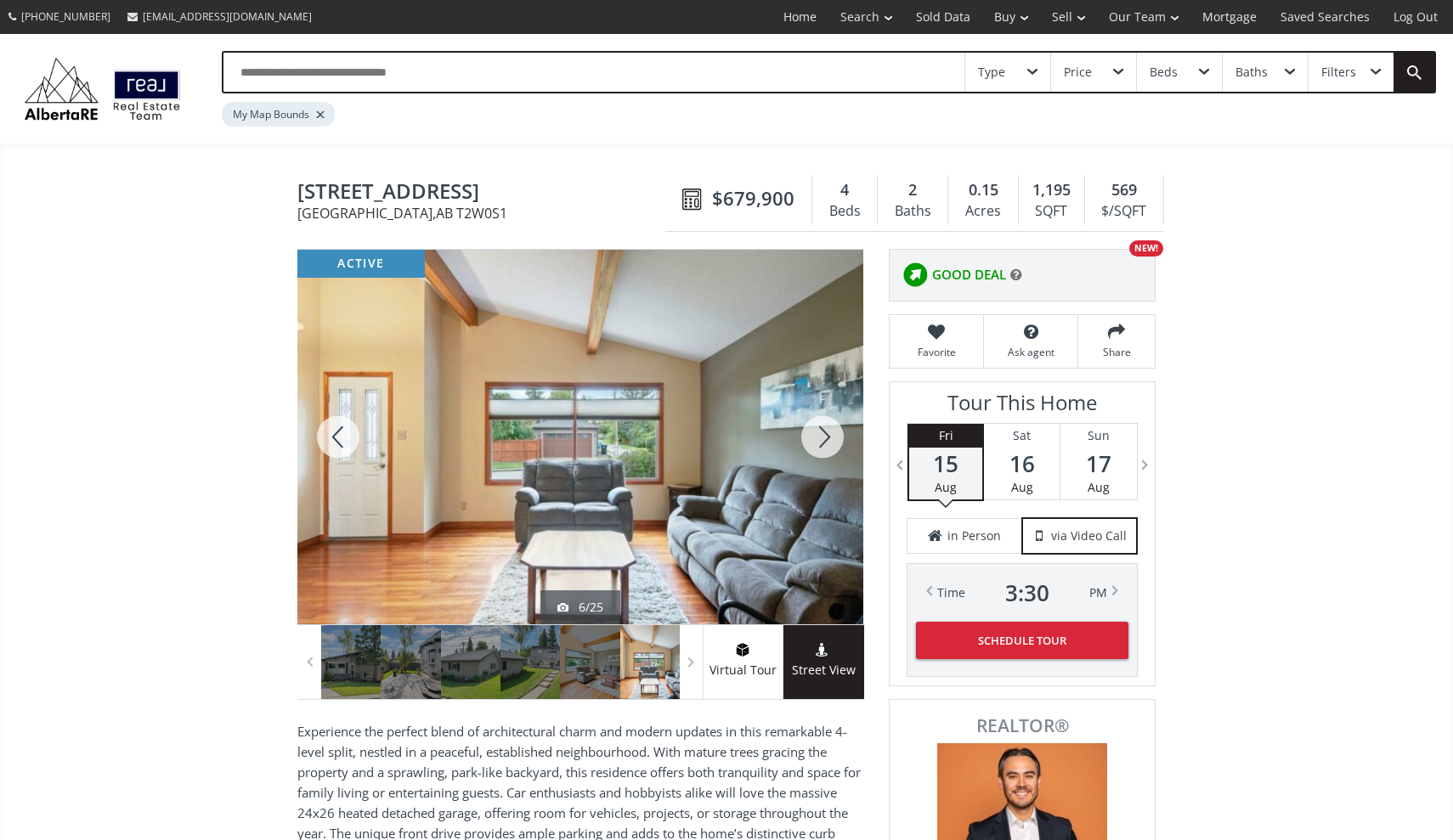
click at [826, 444] on div at bounding box center [822, 436] width 82 height 374
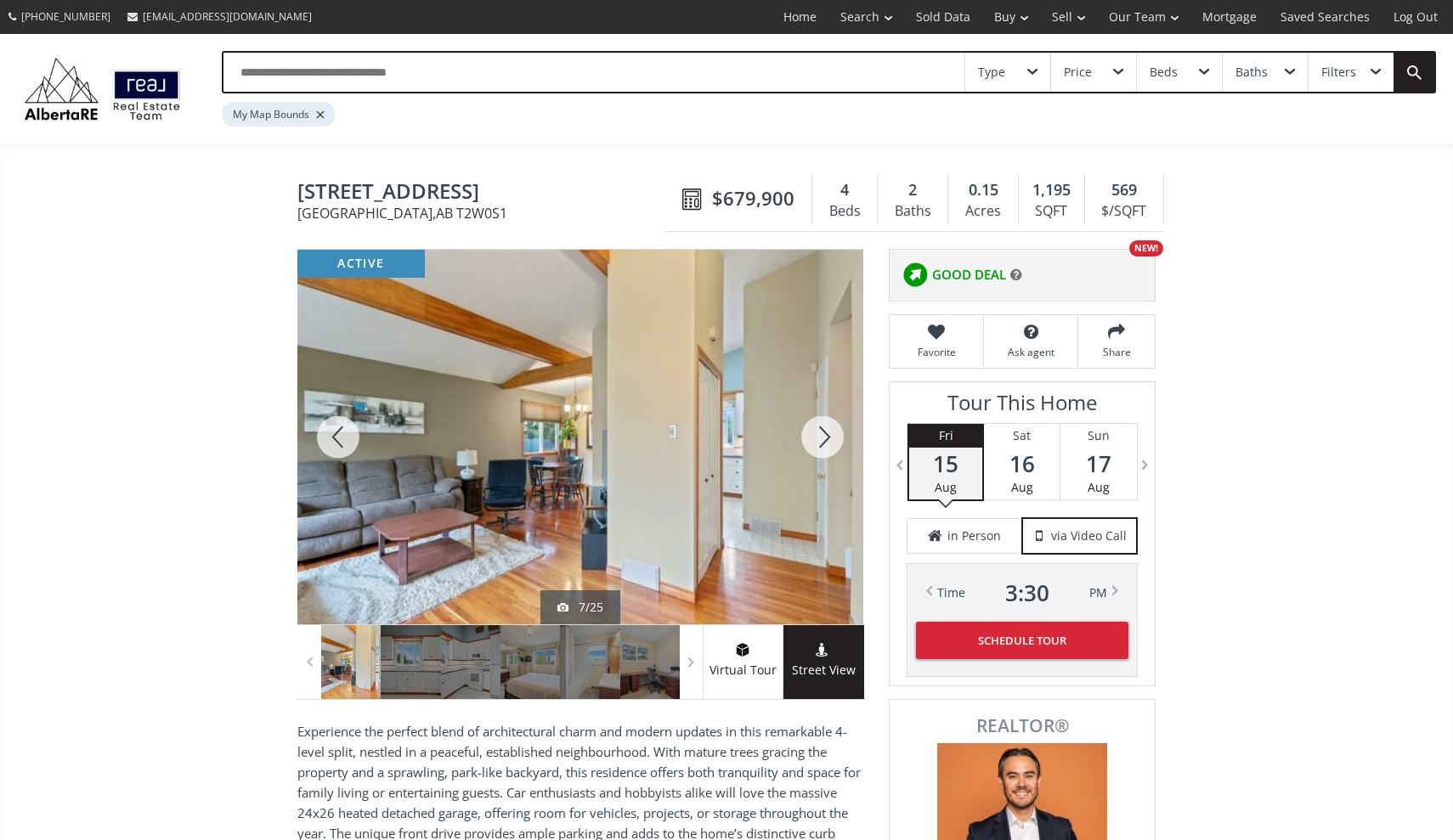
click at [826, 444] on div at bounding box center [822, 436] width 82 height 374
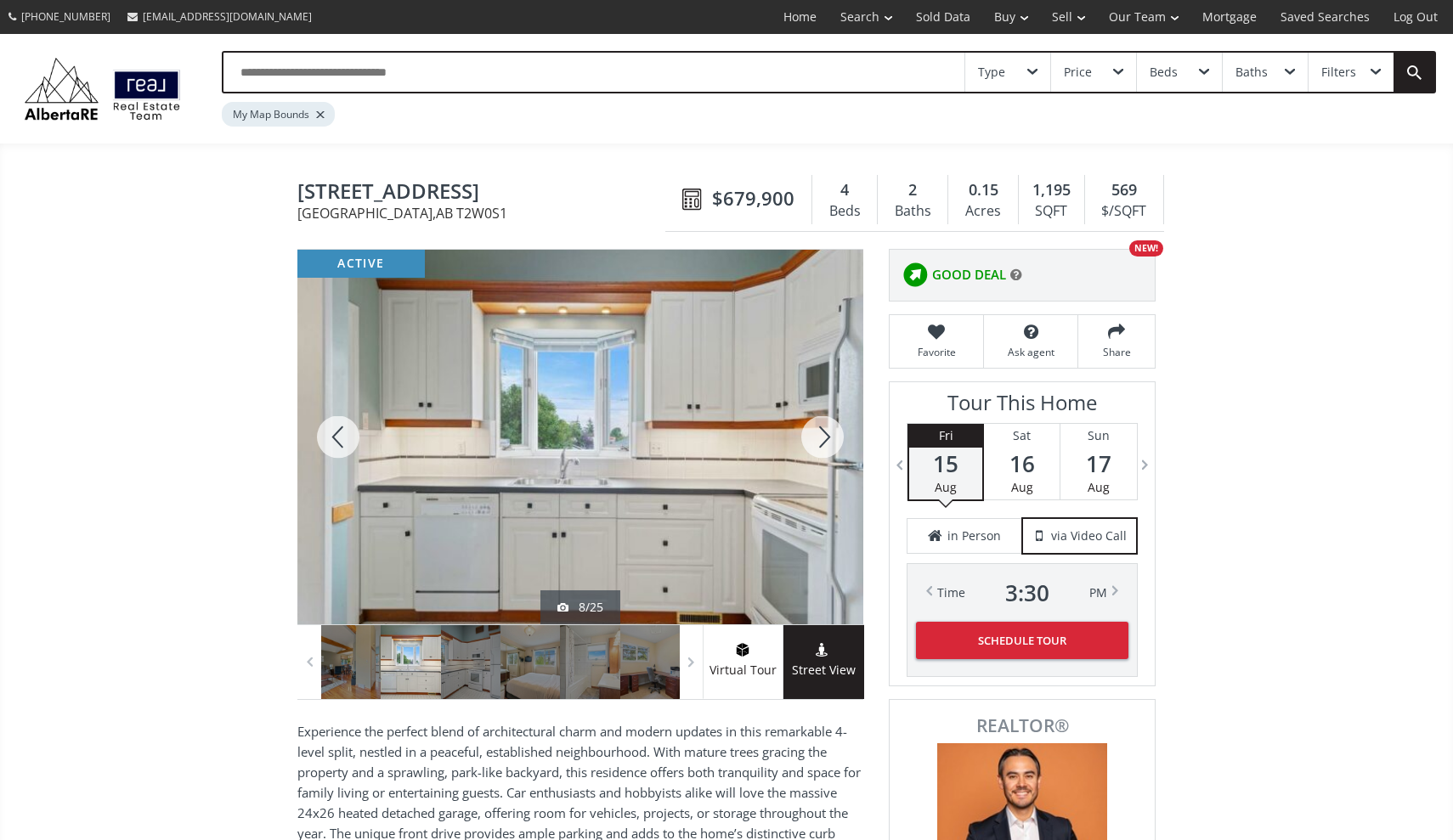
click at [826, 444] on div at bounding box center [822, 436] width 82 height 374
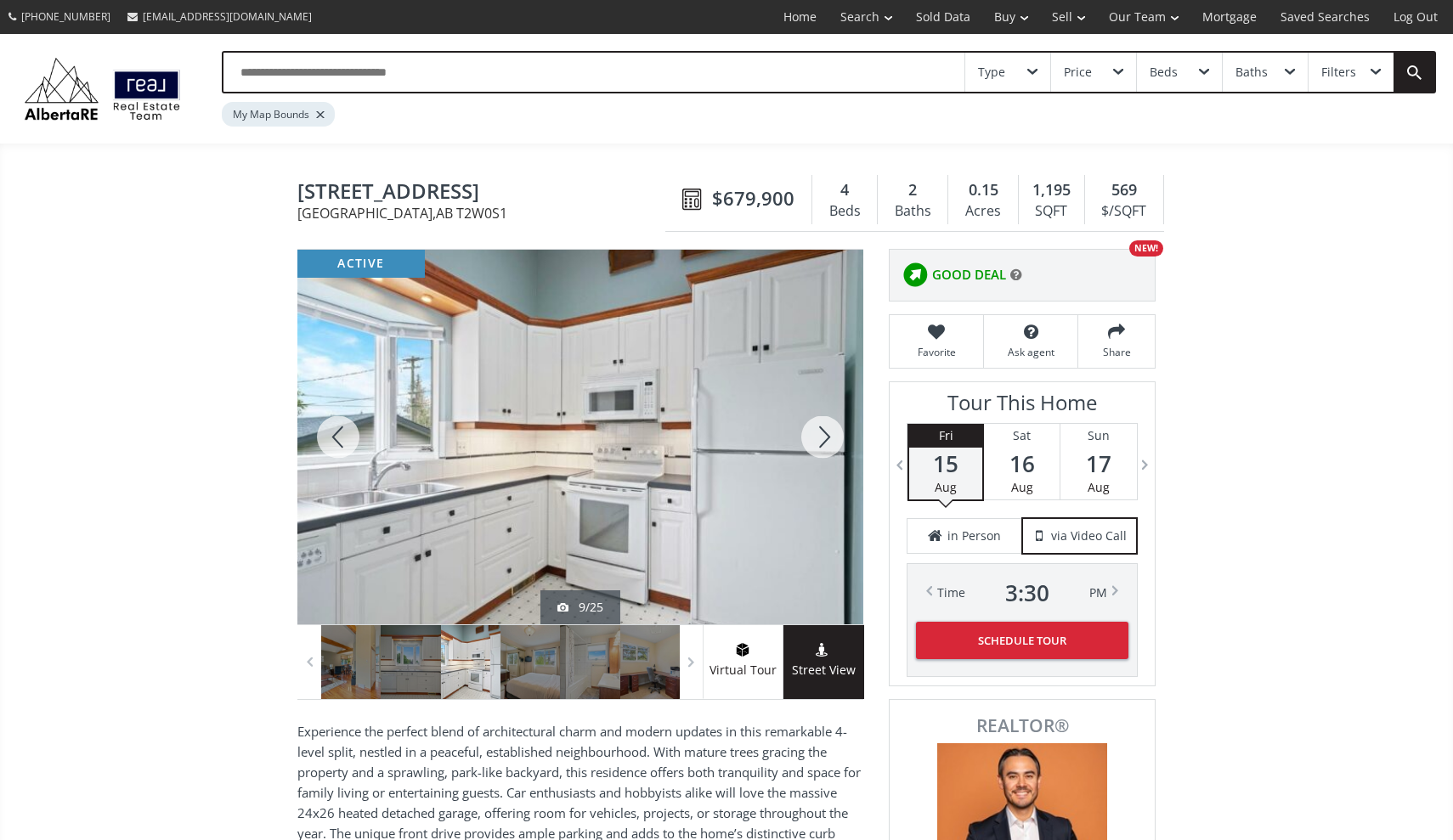
click at [826, 444] on div at bounding box center [822, 436] width 82 height 374
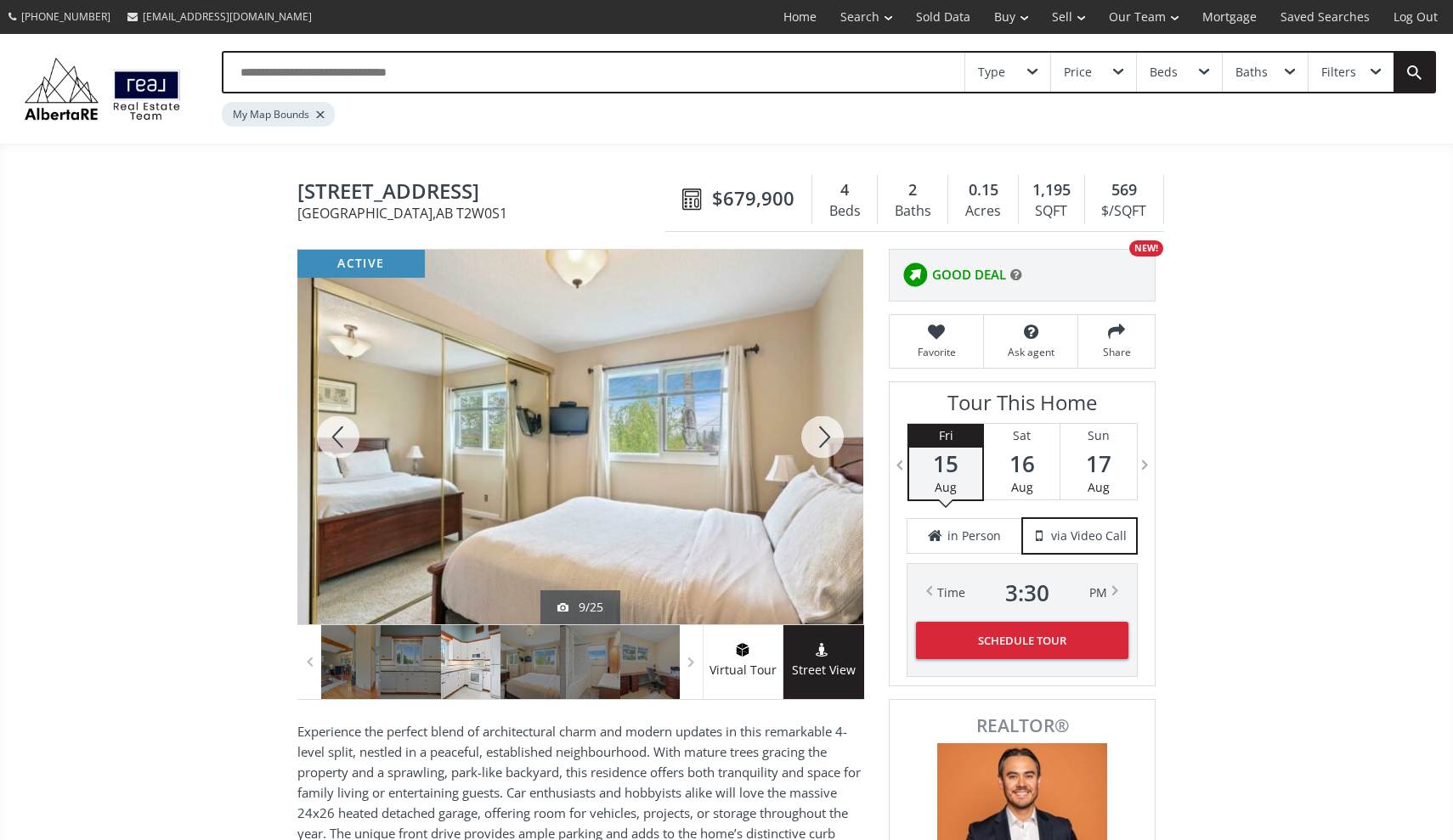
click at [826, 444] on div at bounding box center [822, 436] width 82 height 374
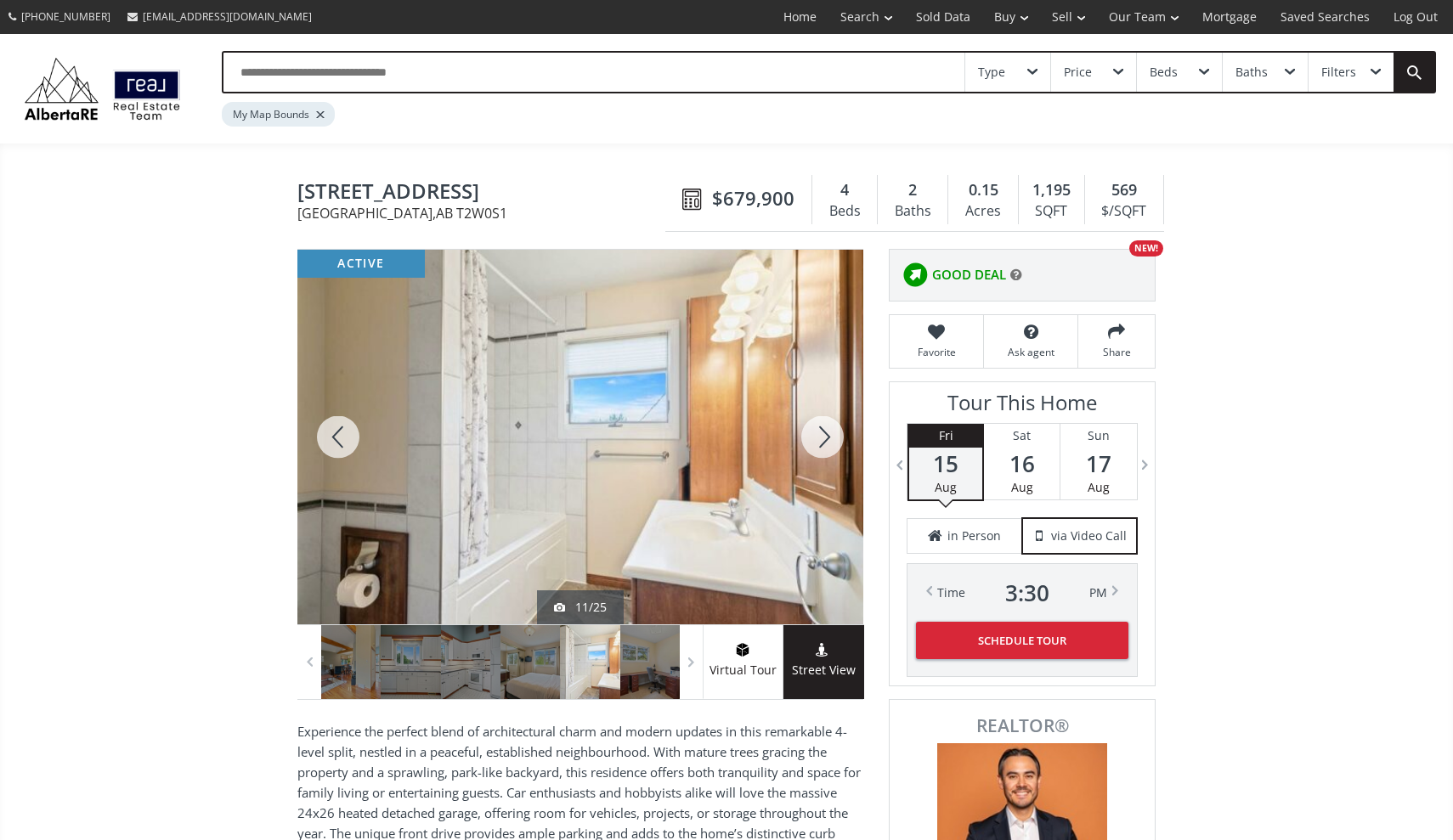
click at [826, 444] on div at bounding box center [822, 436] width 82 height 374
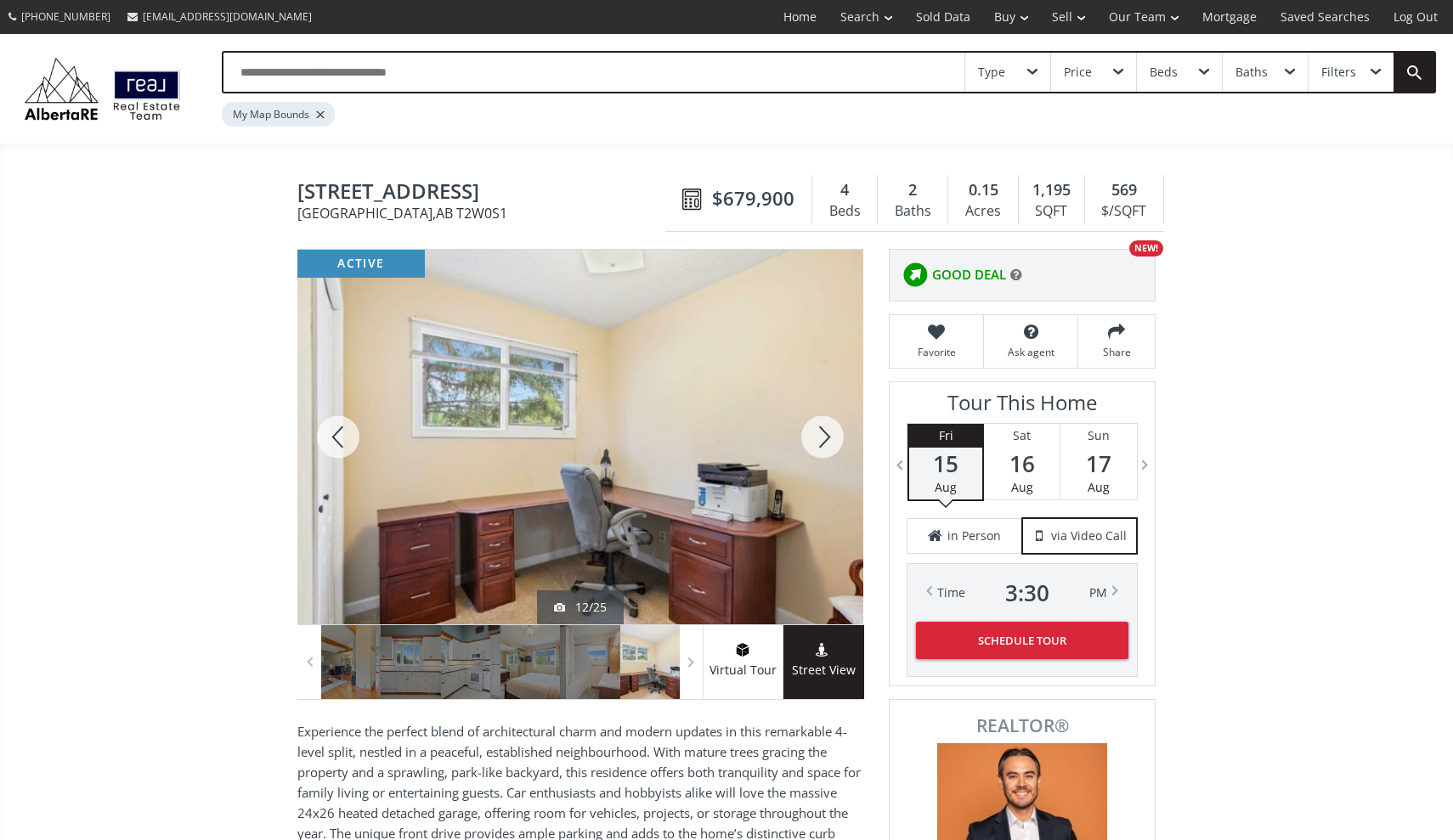
click at [826, 444] on div at bounding box center [822, 436] width 82 height 374
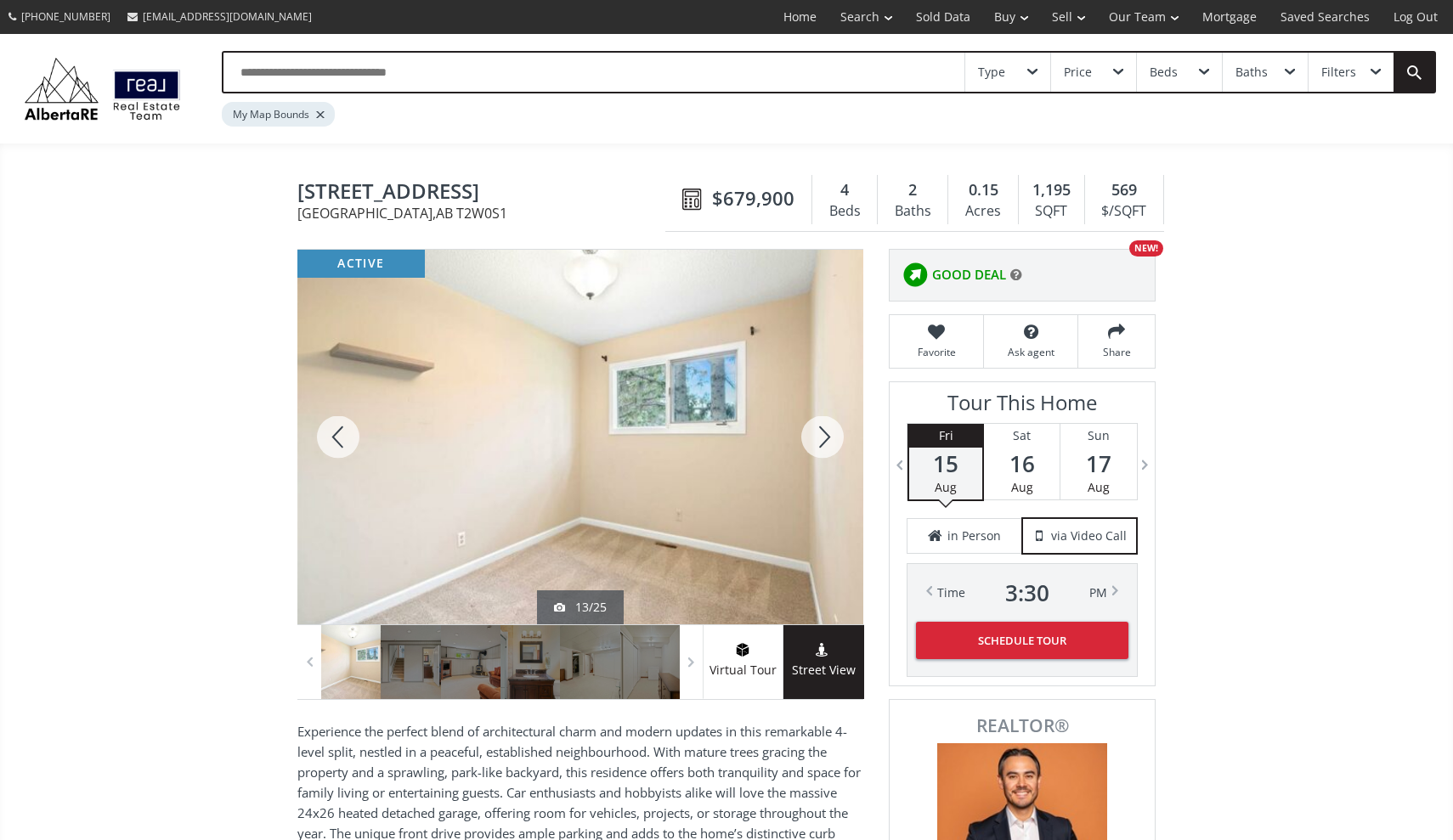
click at [826, 444] on div at bounding box center [822, 436] width 82 height 374
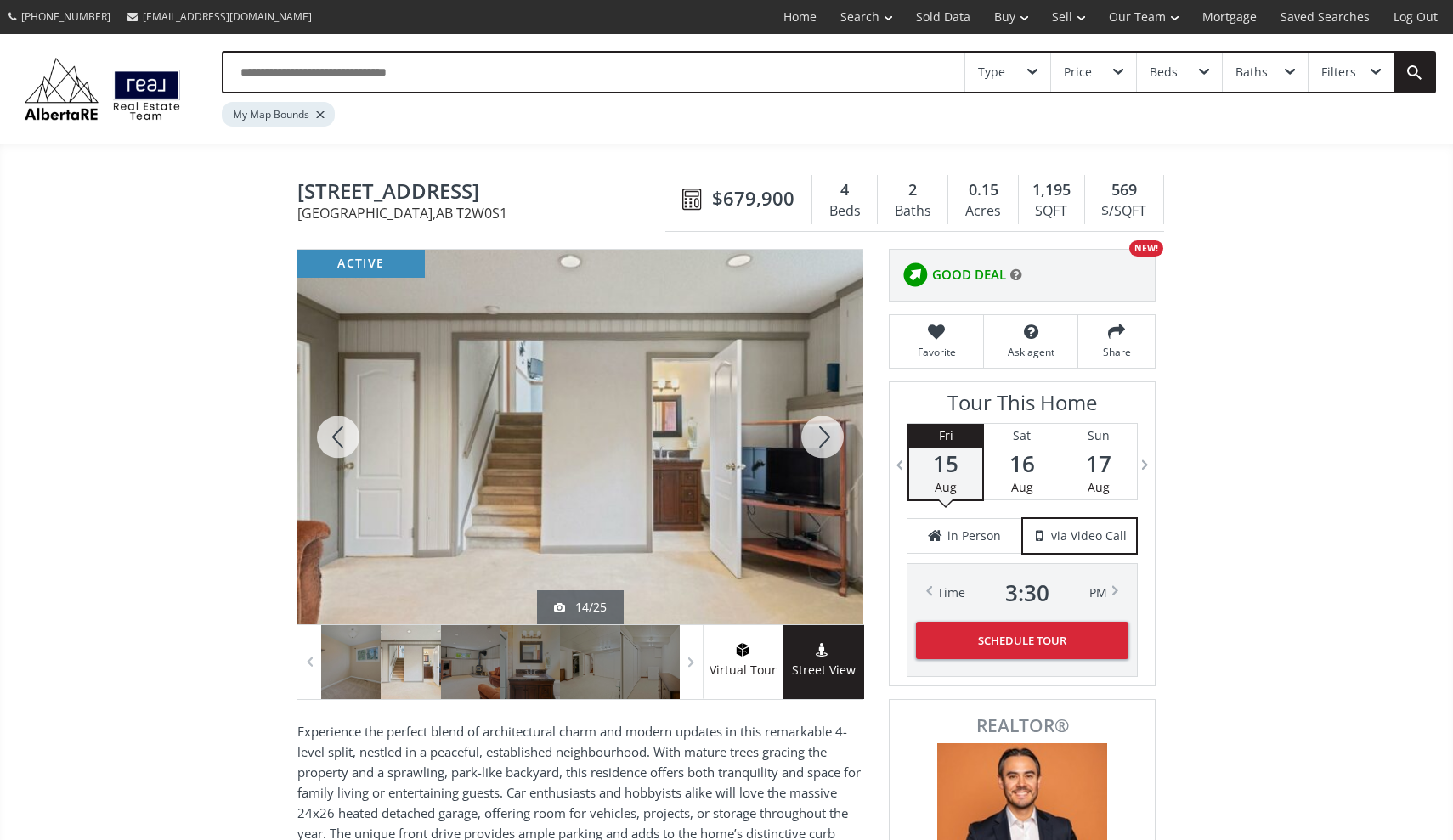
click at [826, 444] on div at bounding box center [822, 436] width 82 height 374
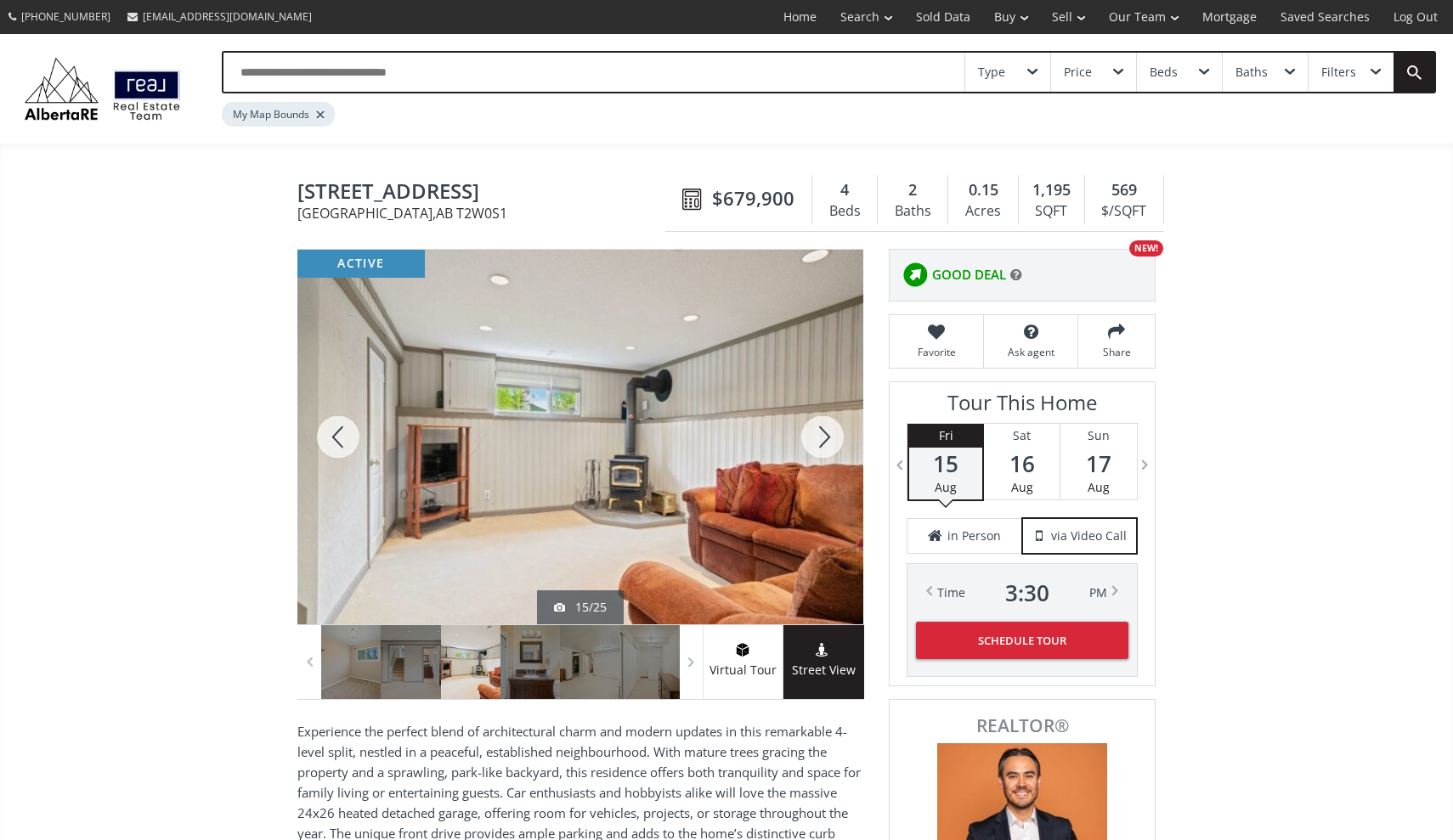
click at [826, 444] on div at bounding box center [822, 436] width 82 height 374
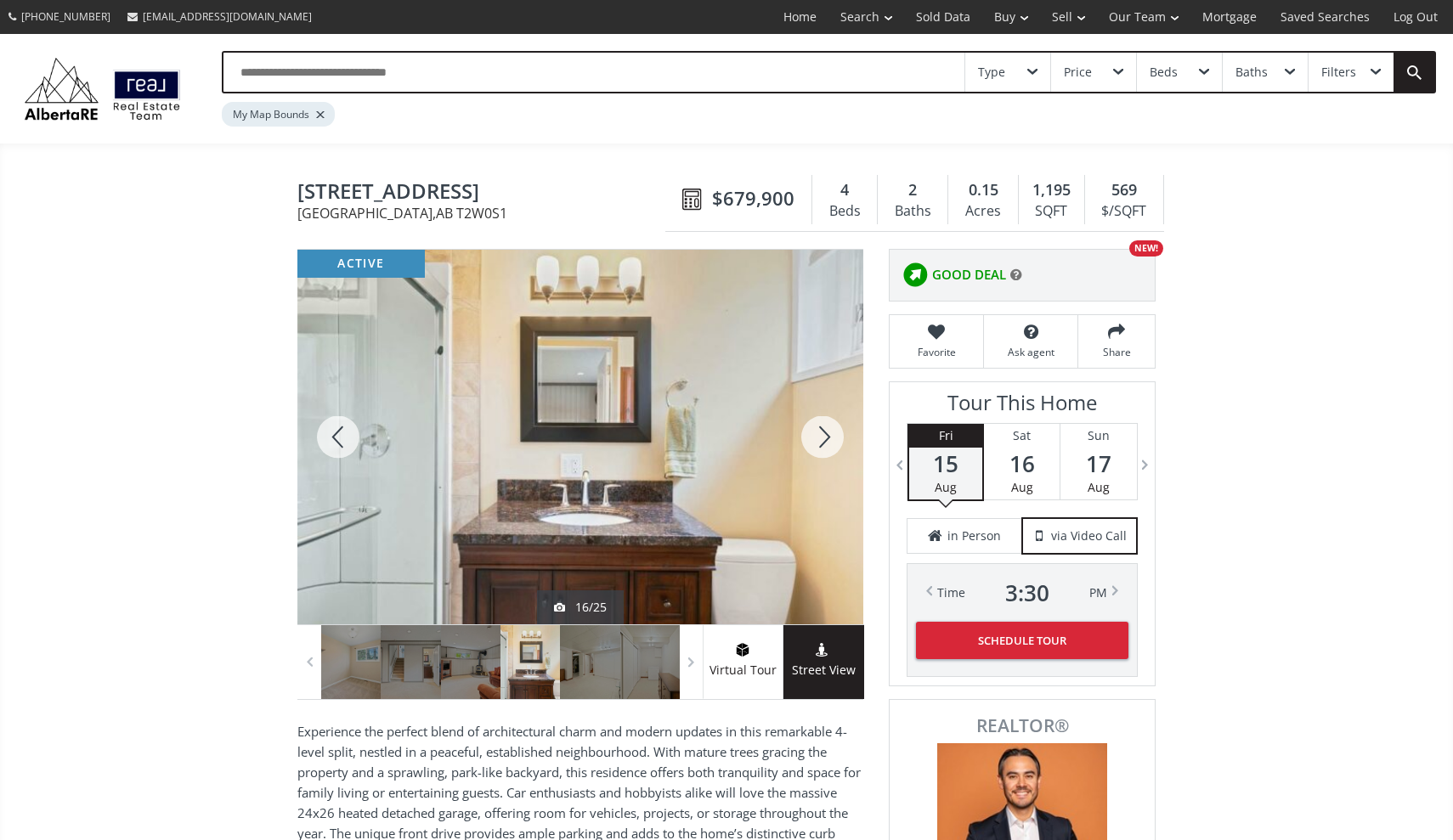
click at [826, 444] on div at bounding box center [822, 436] width 82 height 374
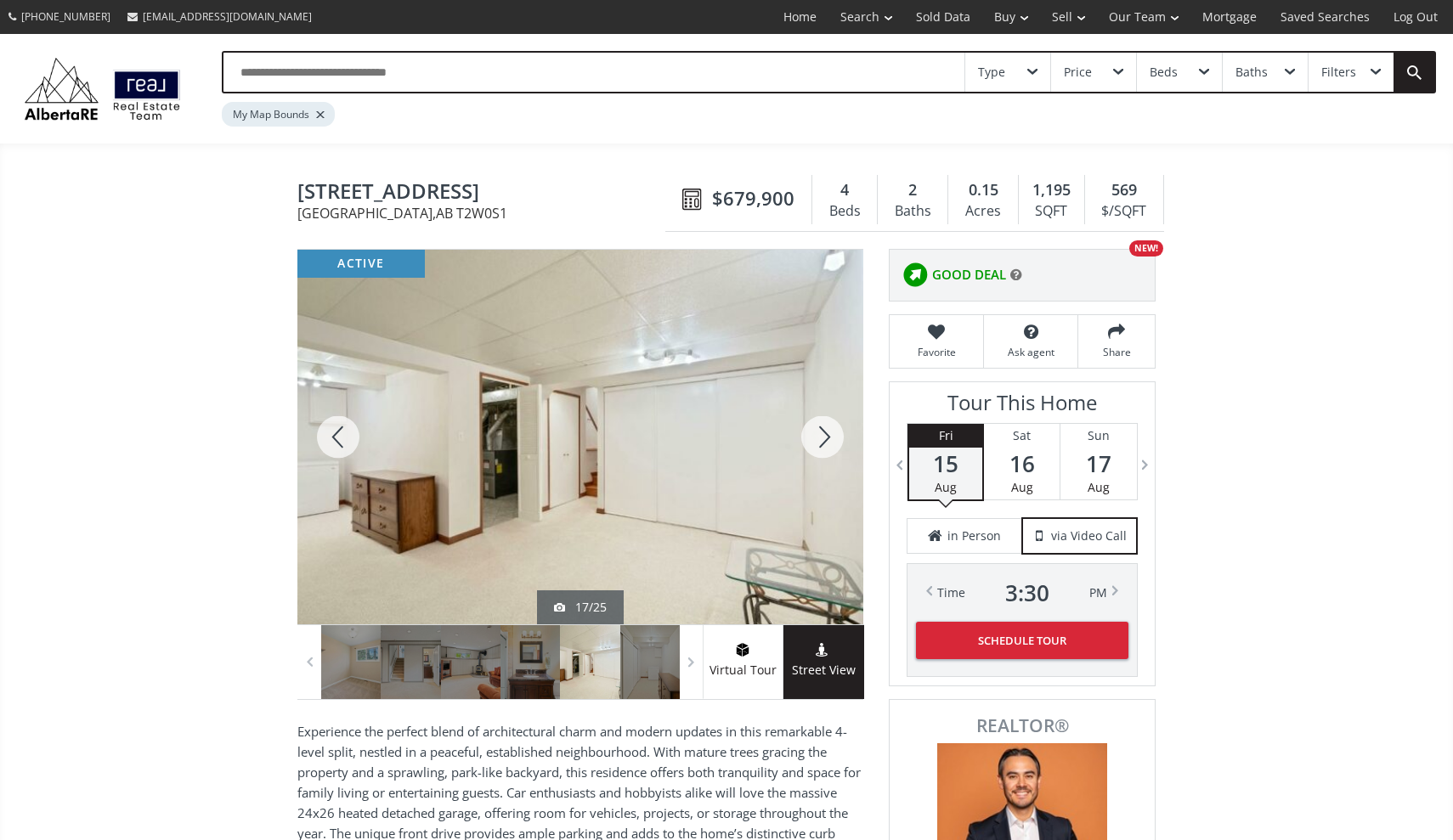
click at [826, 444] on div at bounding box center [822, 436] width 82 height 374
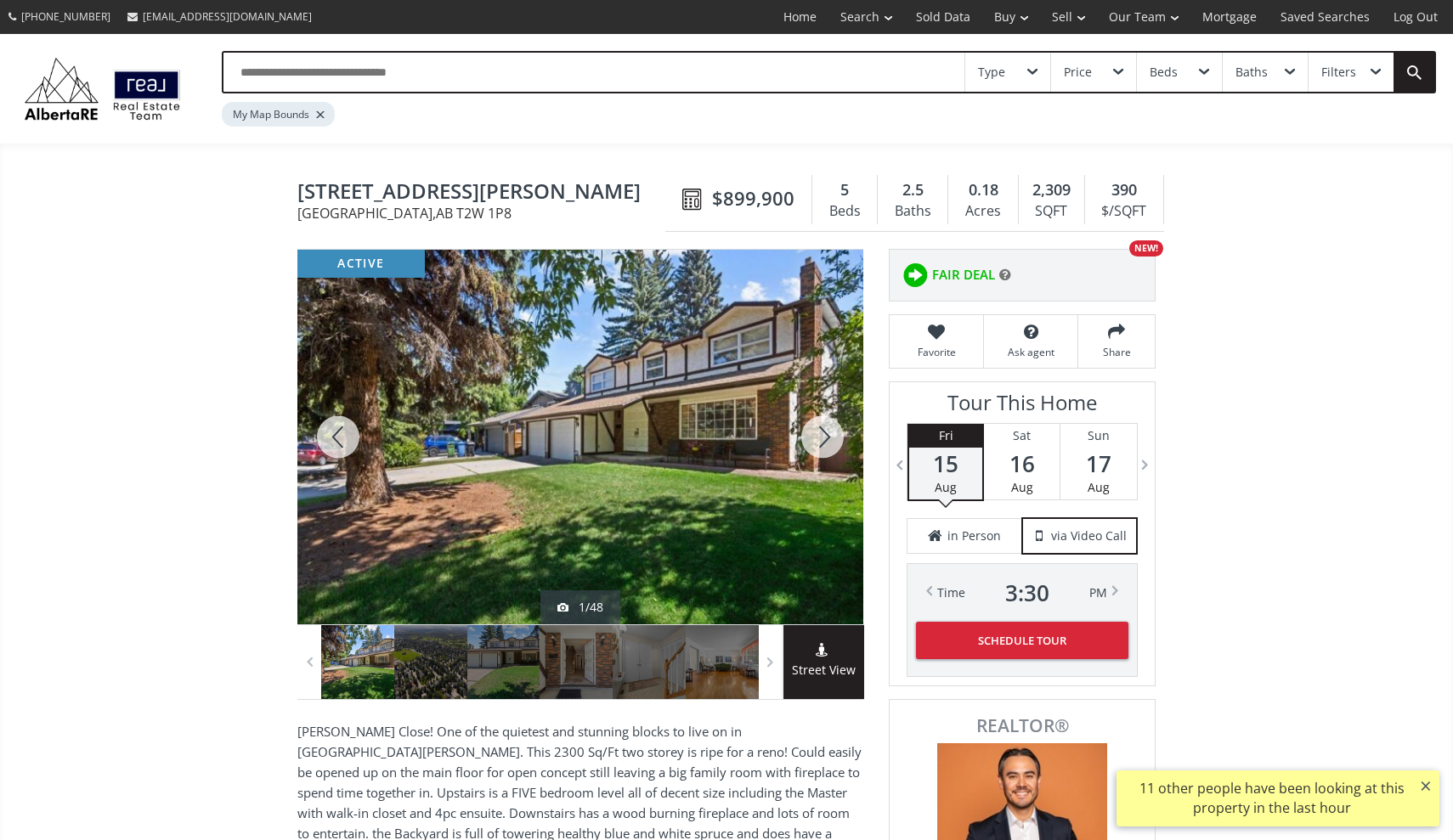
click at [821, 436] on div at bounding box center [822, 436] width 82 height 374
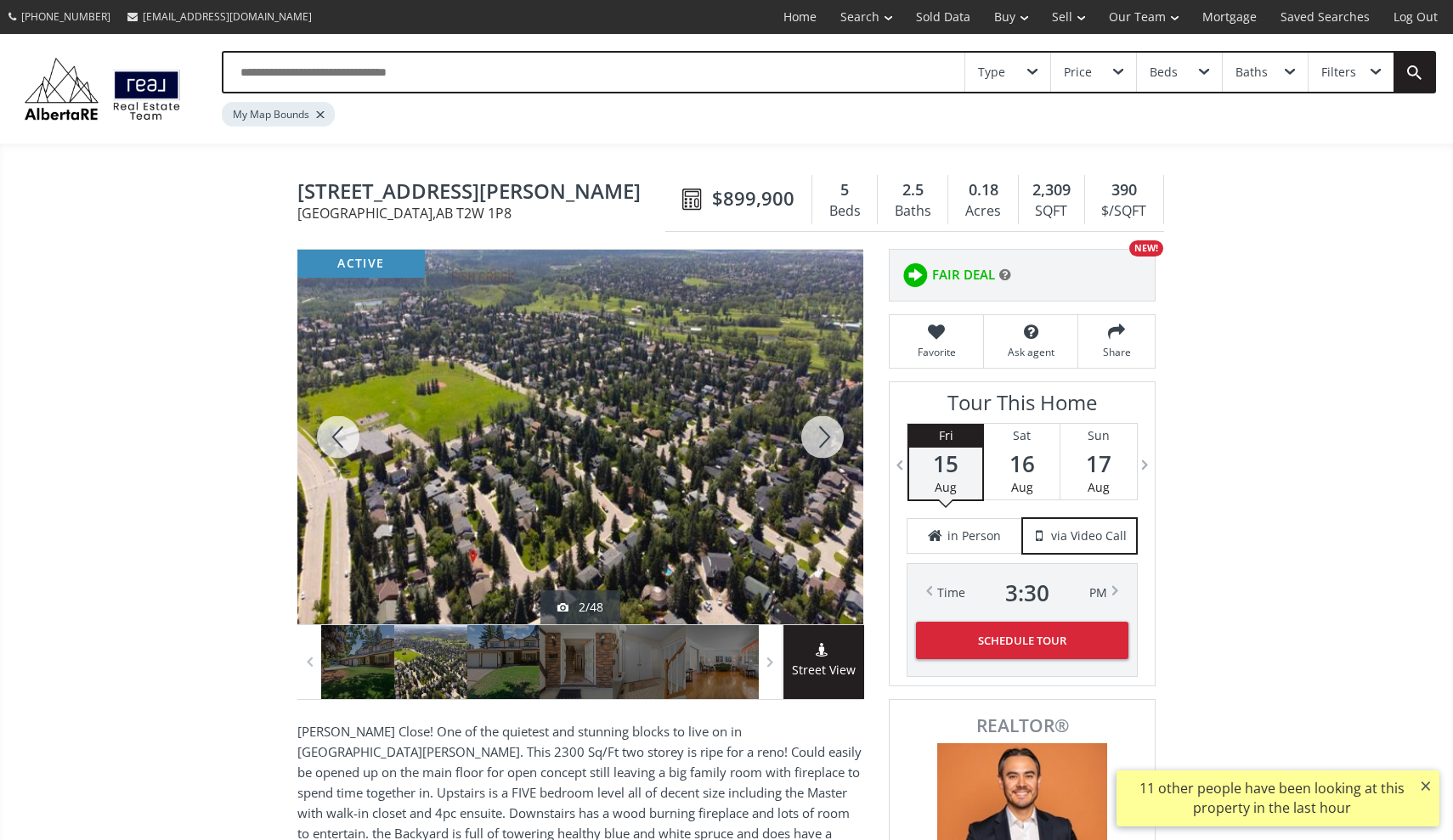
click at [821, 436] on div at bounding box center [822, 436] width 82 height 374
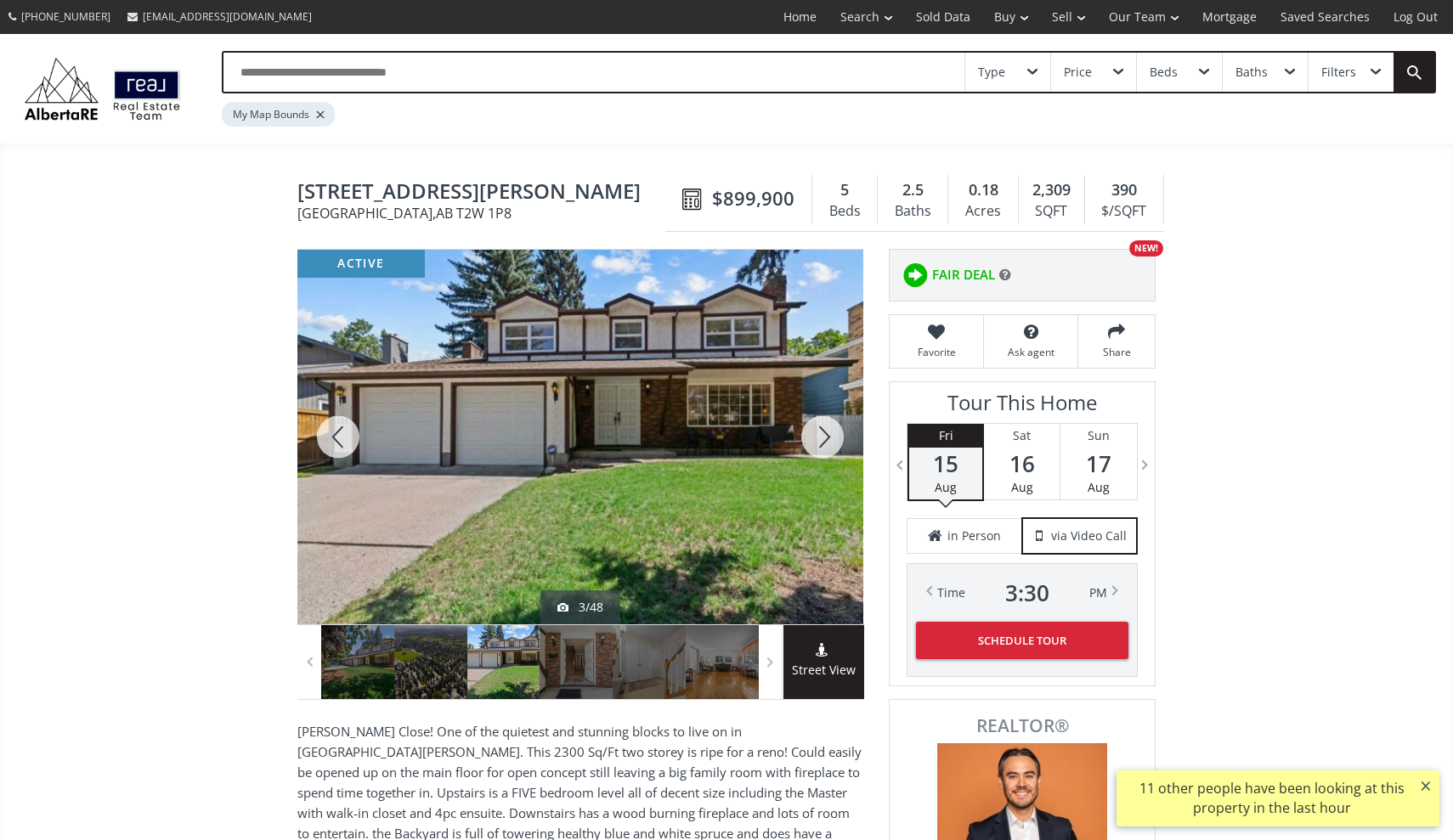
click at [821, 436] on div at bounding box center [822, 436] width 82 height 374
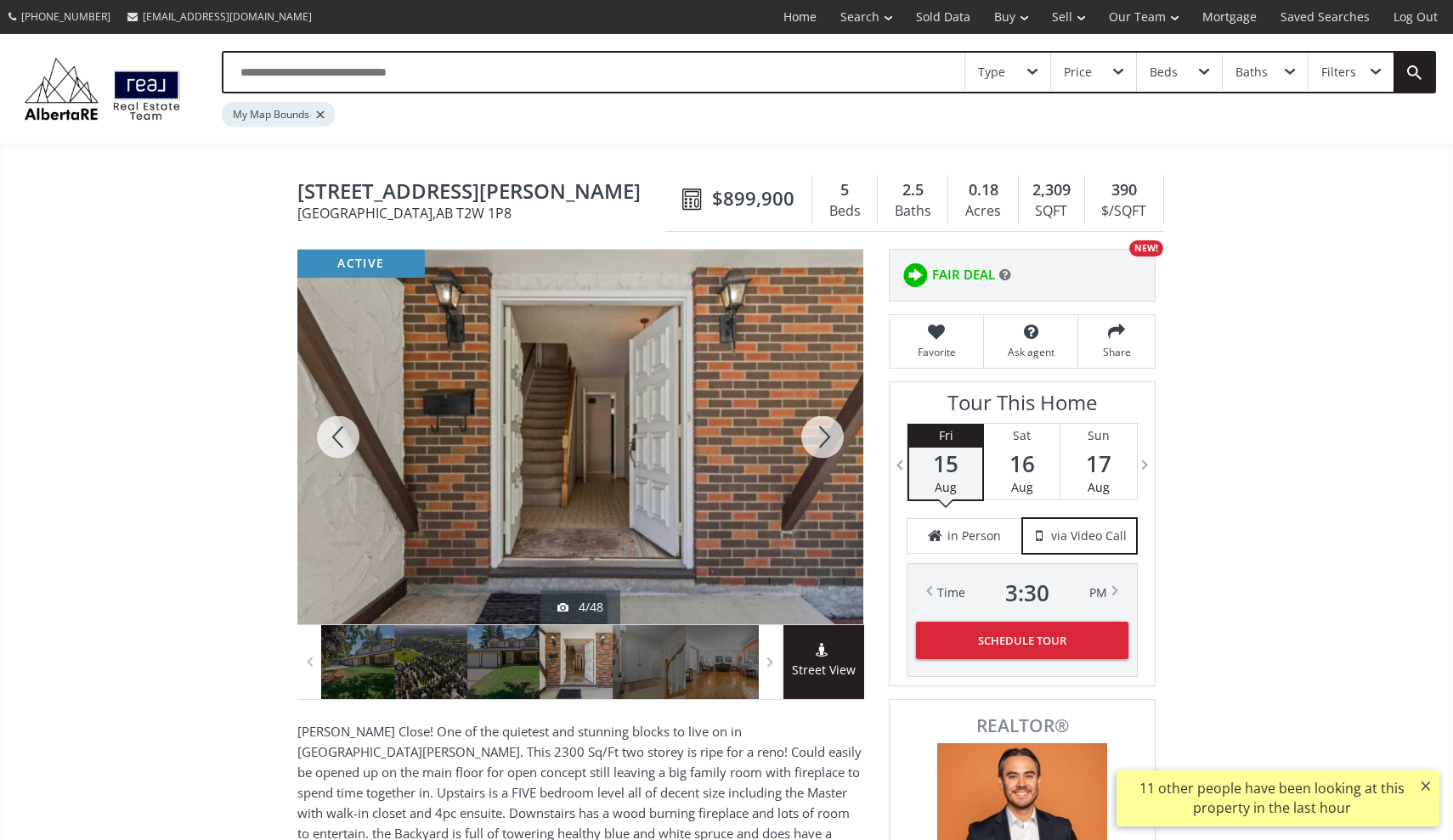
click at [821, 436] on div at bounding box center [822, 436] width 82 height 374
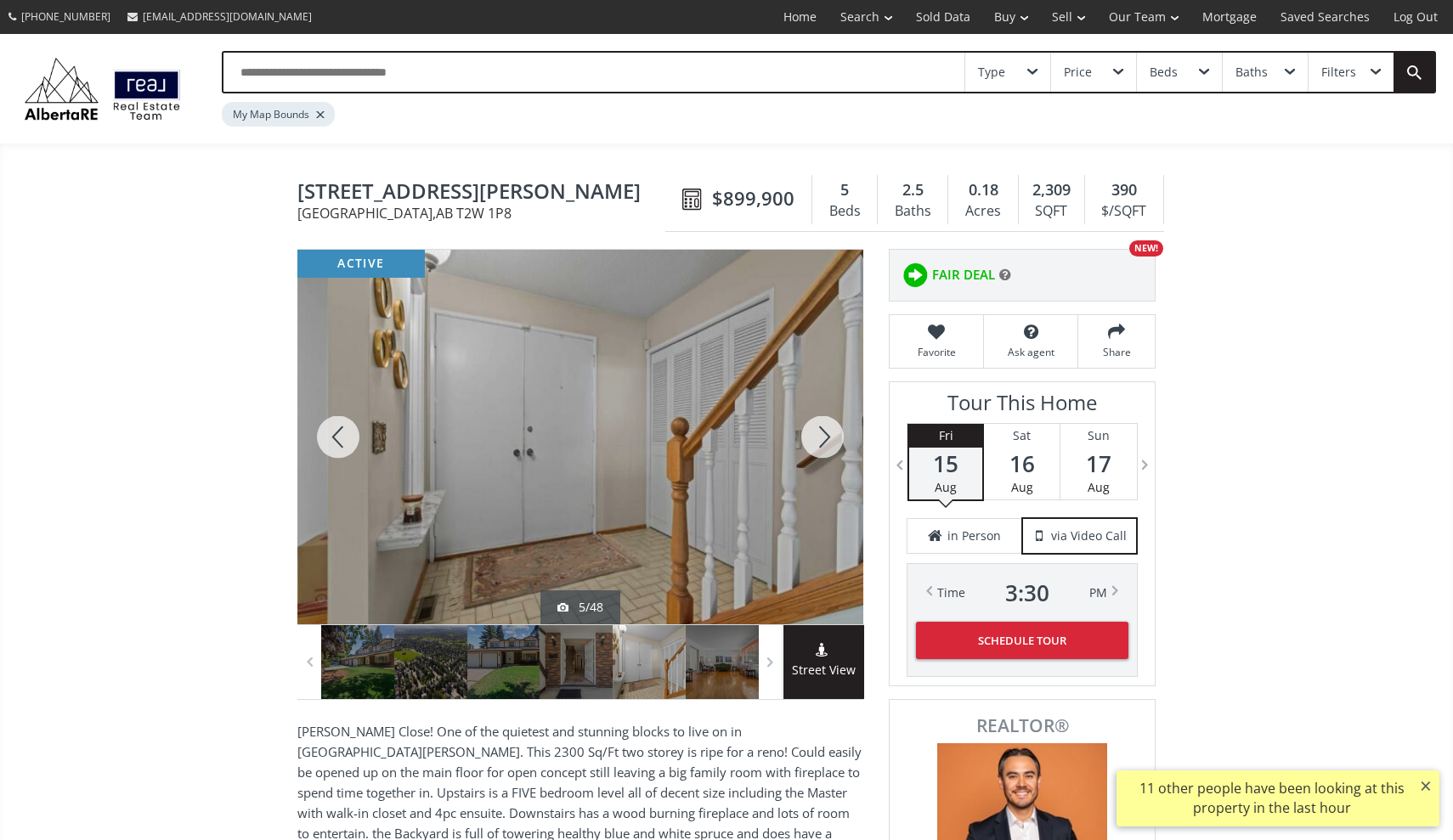
click at [821, 436] on div at bounding box center [822, 436] width 82 height 374
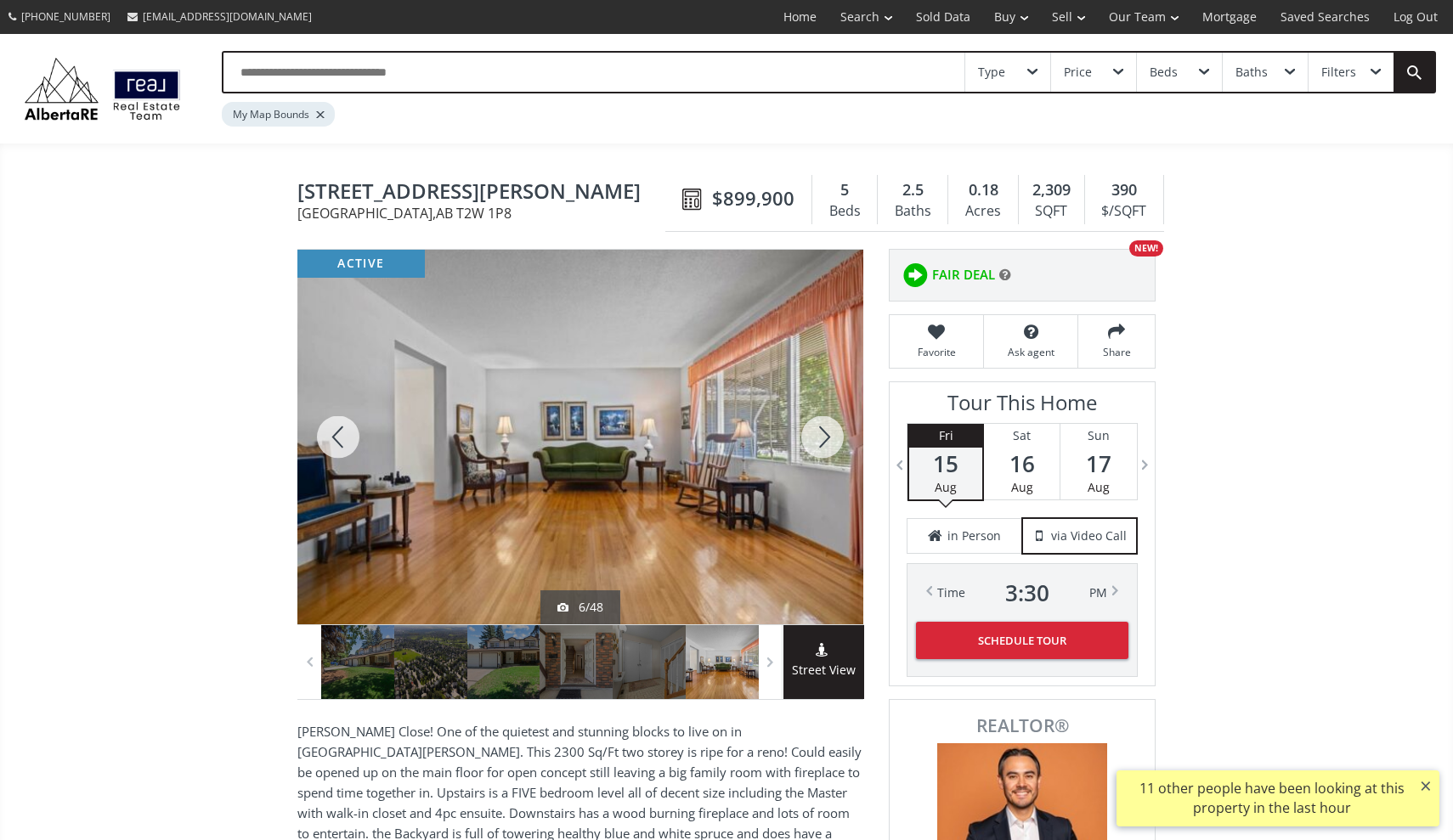
click at [821, 436] on div at bounding box center [822, 436] width 82 height 374
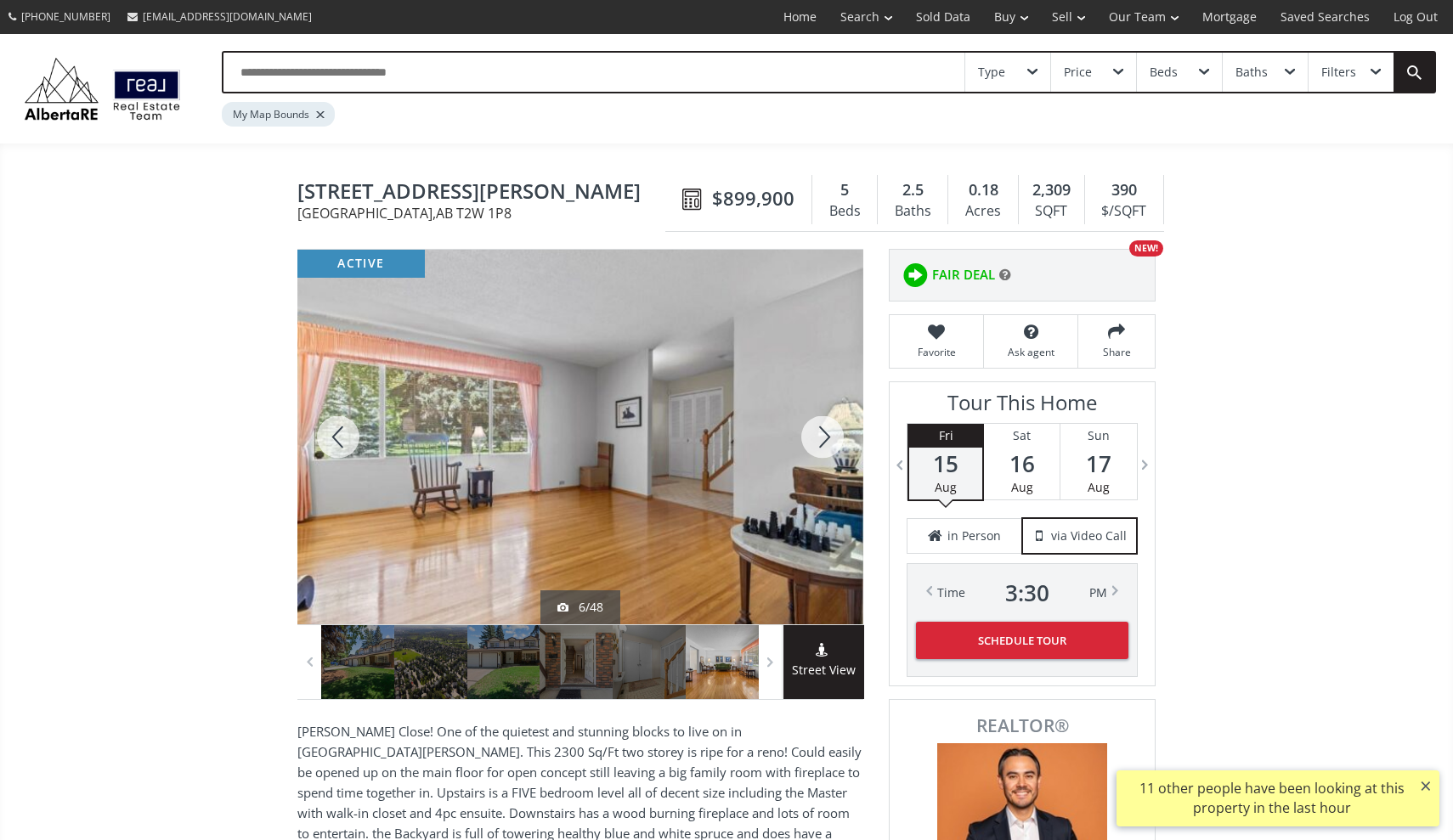
click at [821, 436] on div at bounding box center [822, 436] width 82 height 374
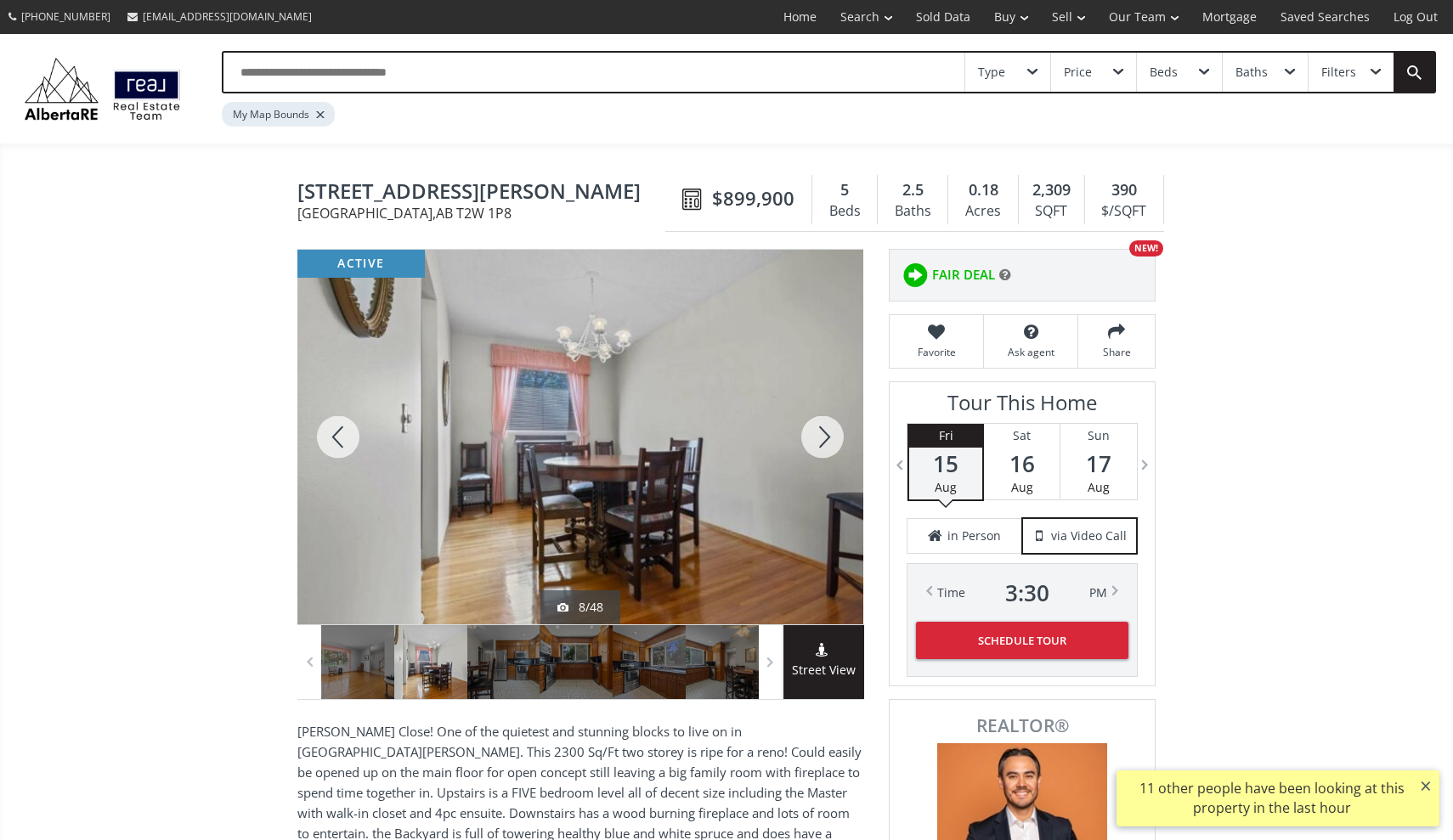
click at [821, 436] on div at bounding box center [822, 436] width 82 height 374
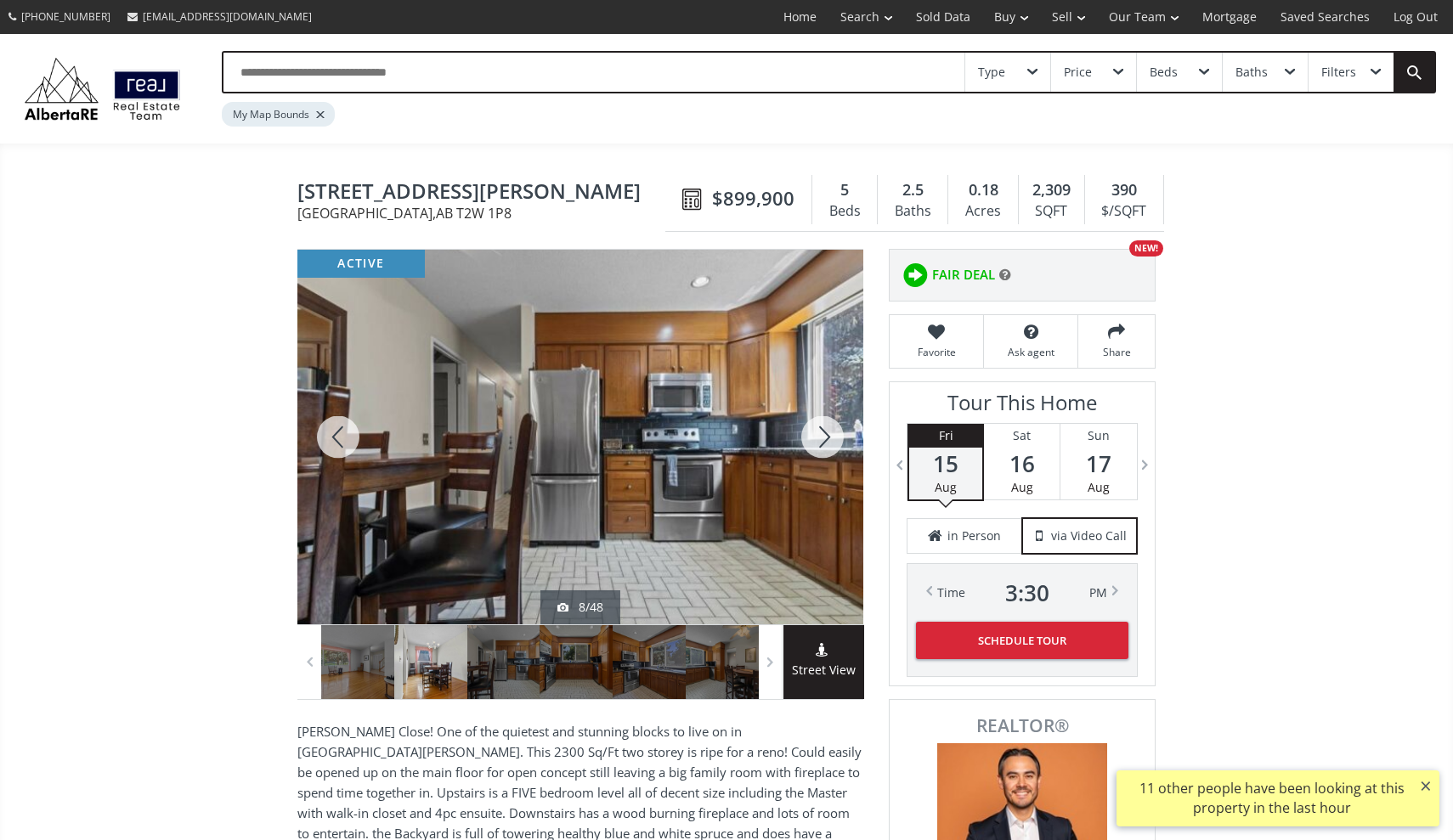
click at [821, 436] on div at bounding box center [822, 436] width 82 height 374
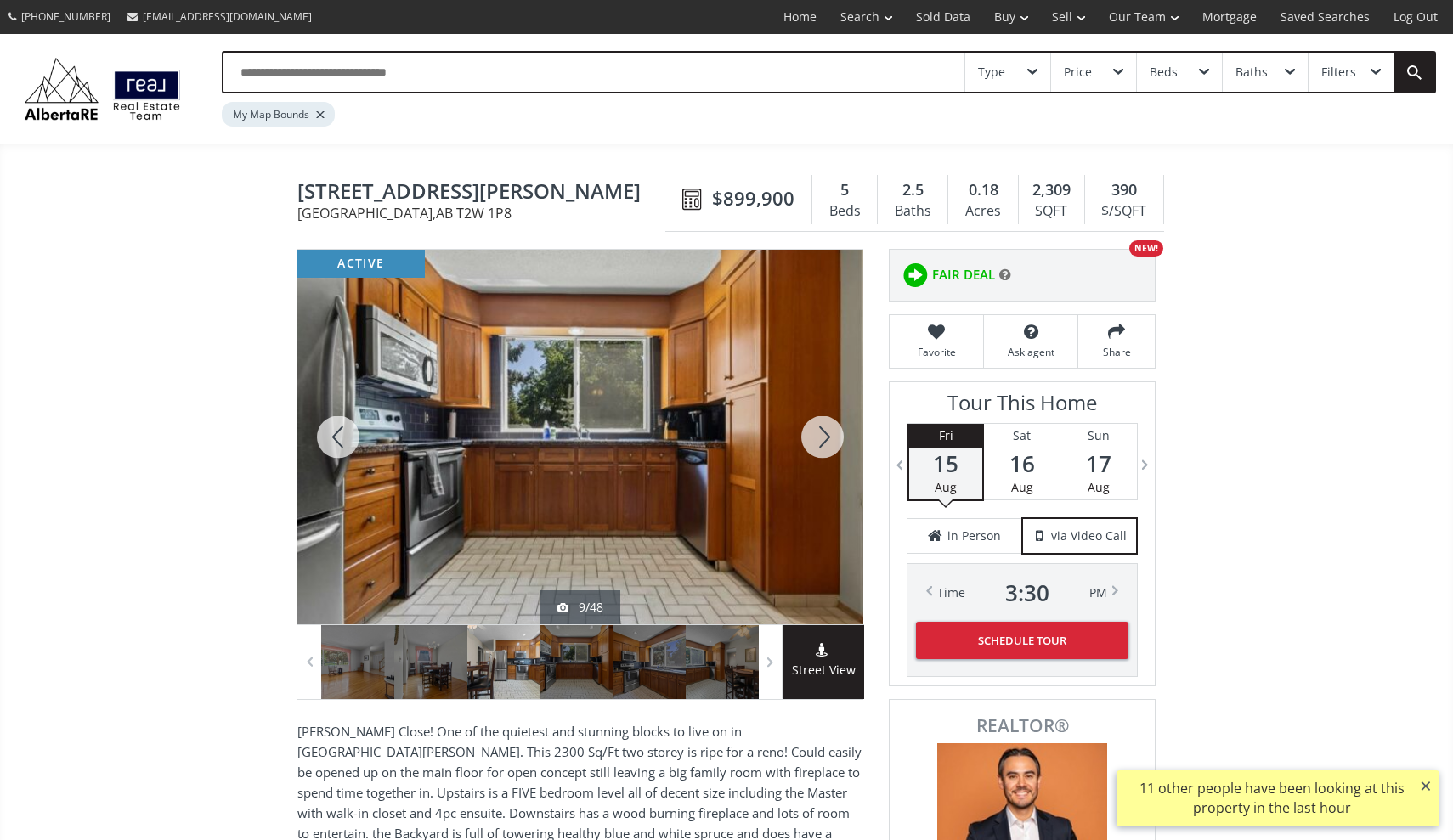
click at [821, 436] on div at bounding box center [822, 436] width 82 height 374
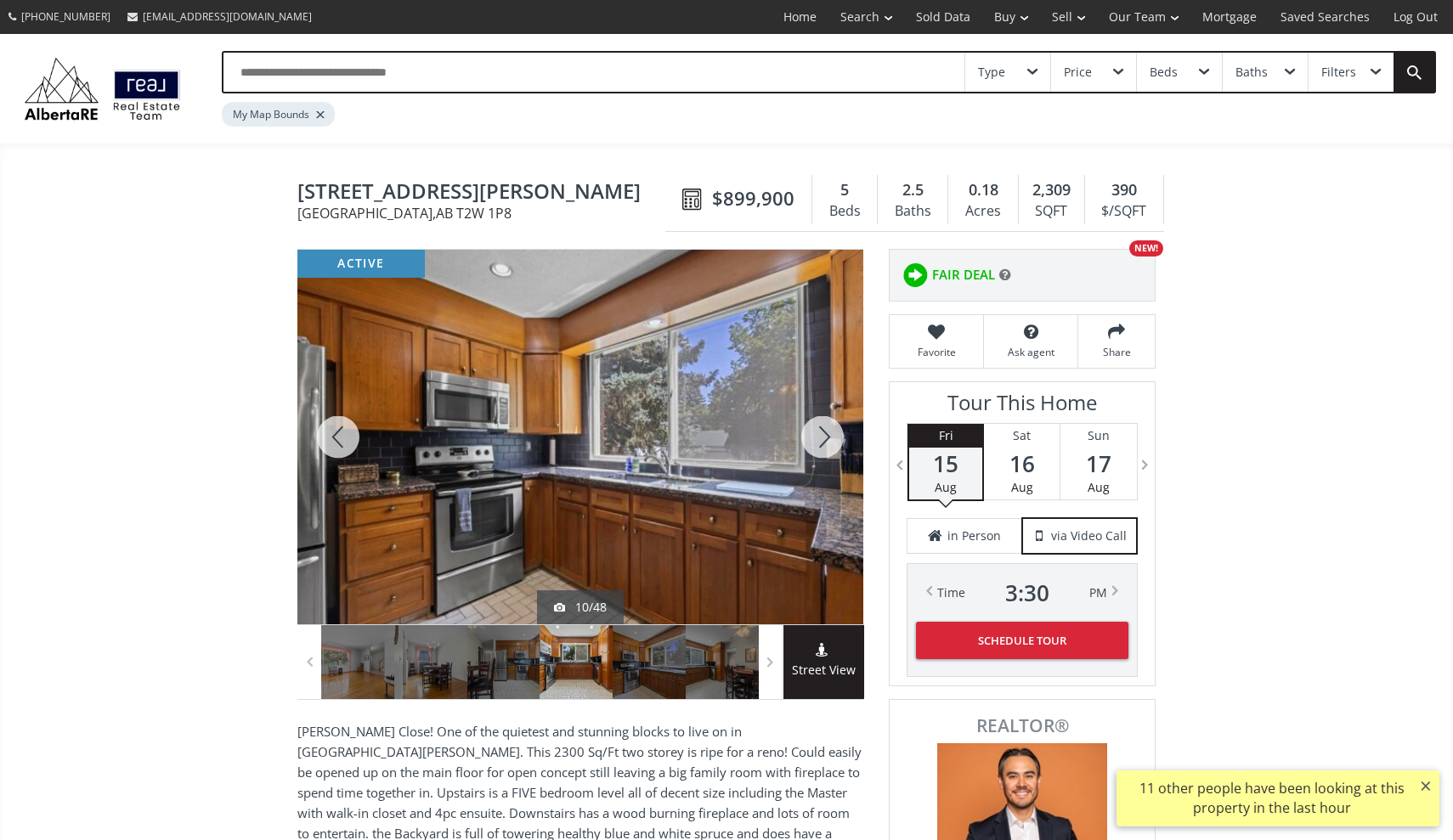
click at [821, 436] on div at bounding box center [822, 436] width 82 height 374
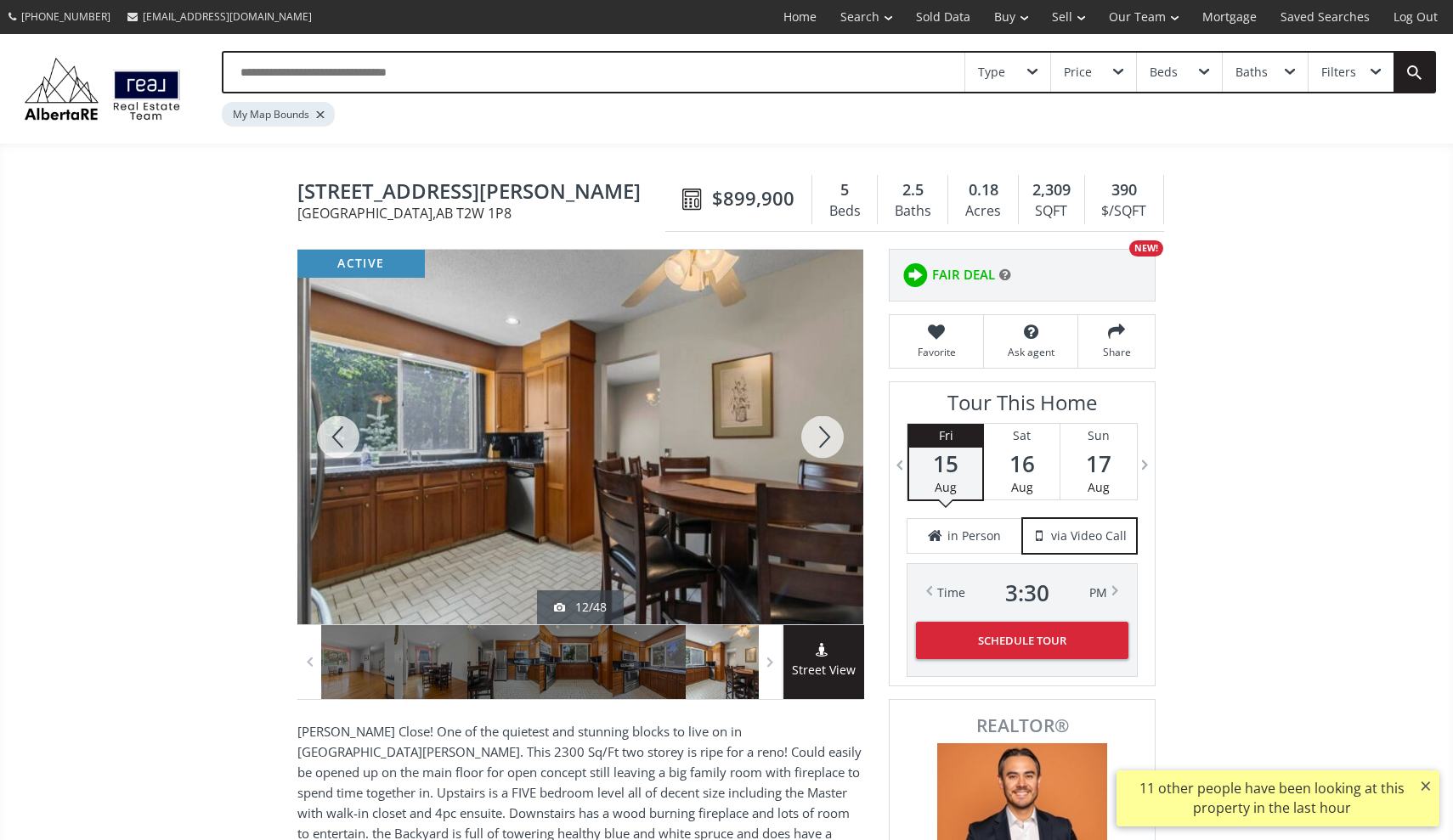
click at [821, 436] on div at bounding box center [822, 436] width 82 height 374
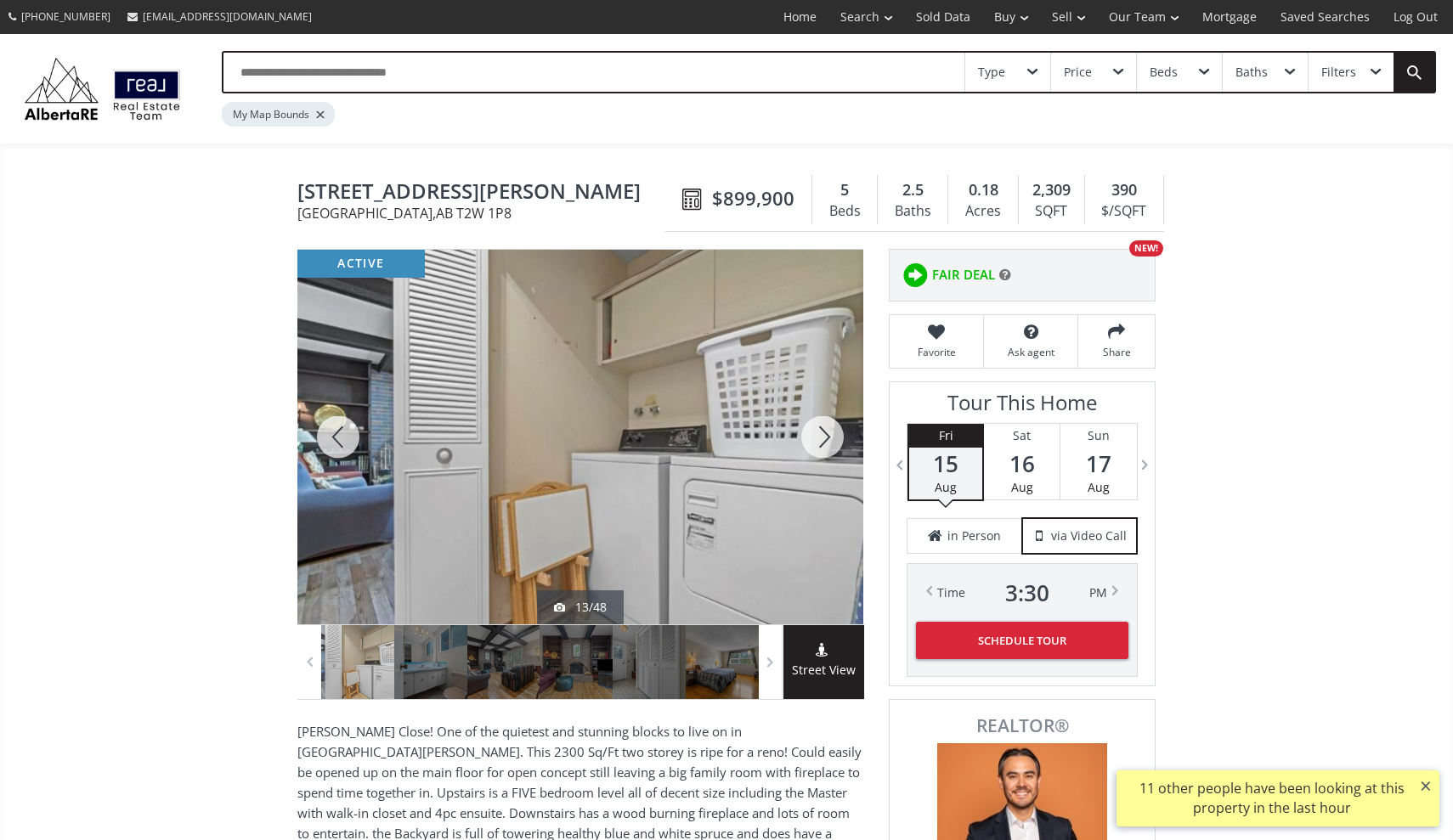
click at [821, 436] on div at bounding box center [822, 436] width 82 height 374
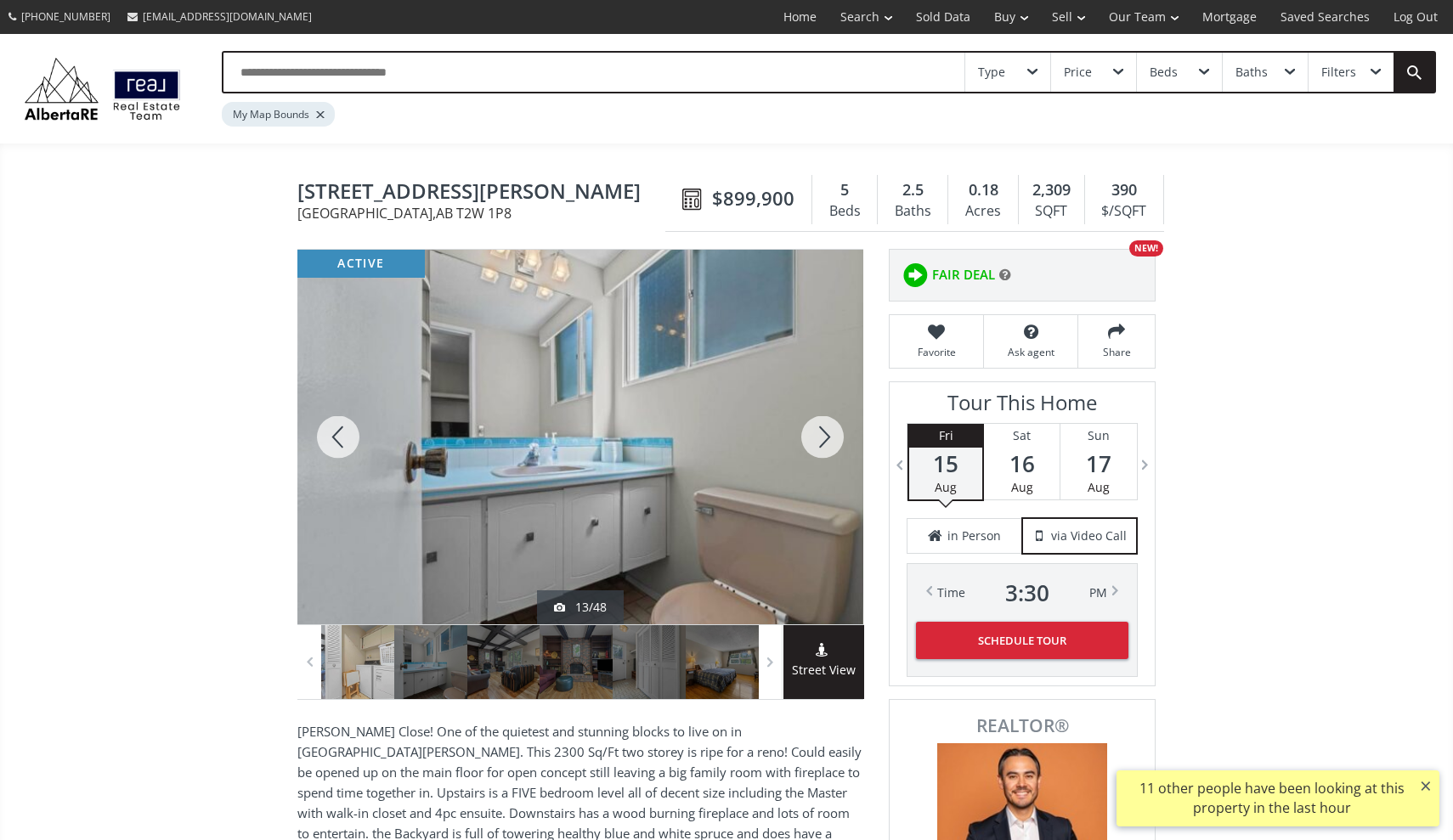
click at [821, 436] on div at bounding box center [822, 436] width 82 height 374
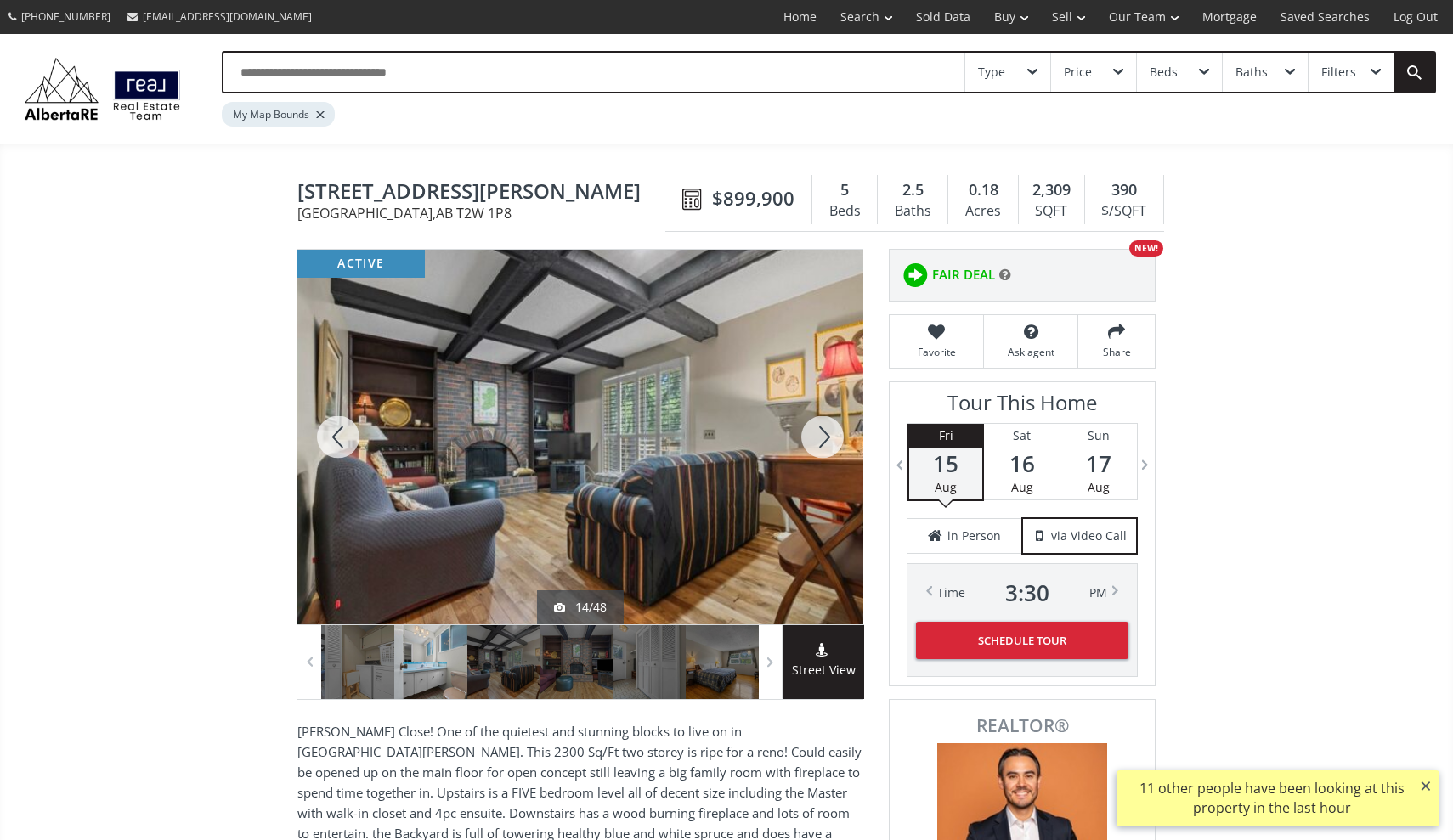
click at [821, 436] on div at bounding box center [822, 436] width 82 height 374
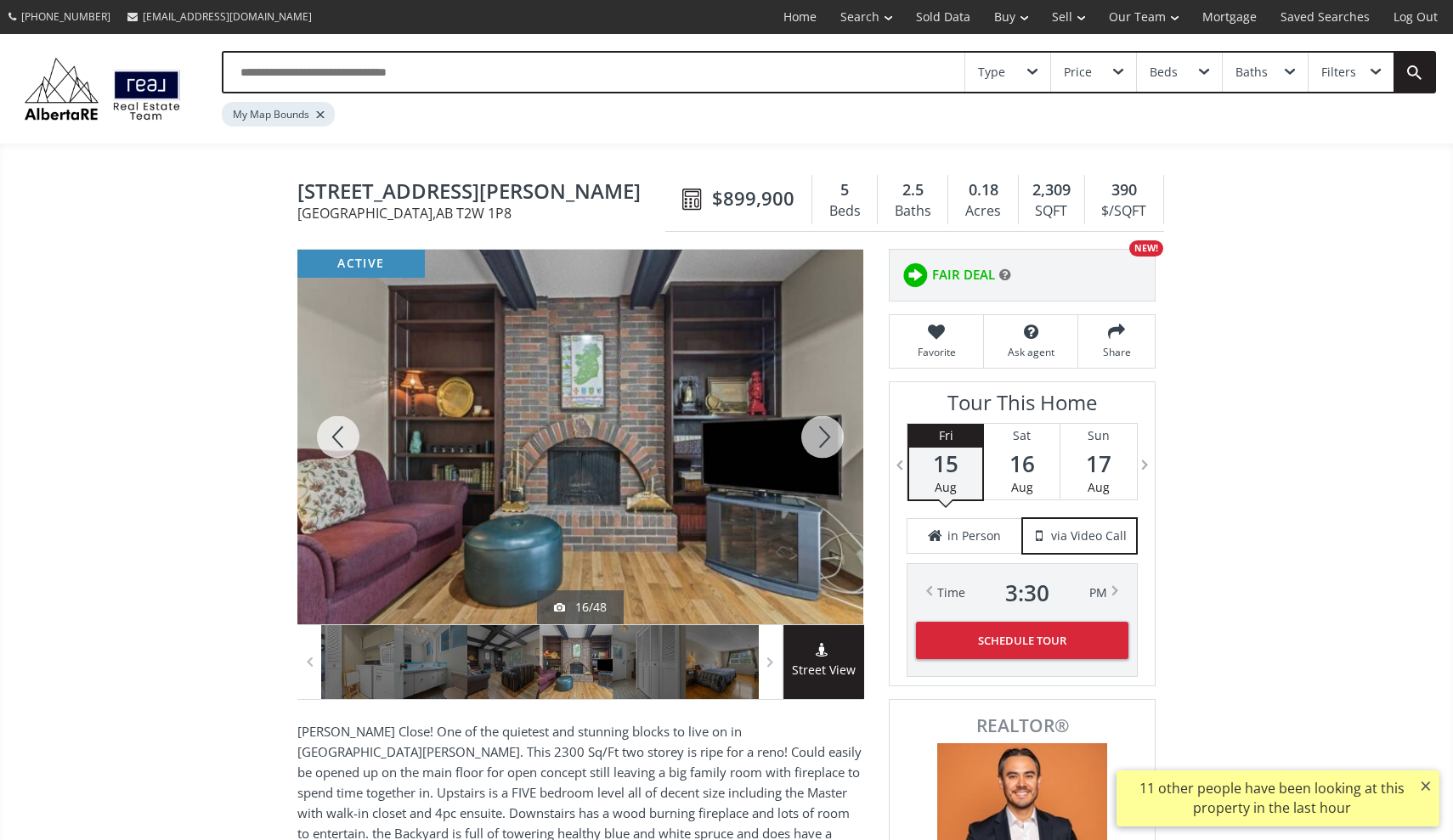
click at [821, 436] on div at bounding box center [822, 436] width 82 height 374
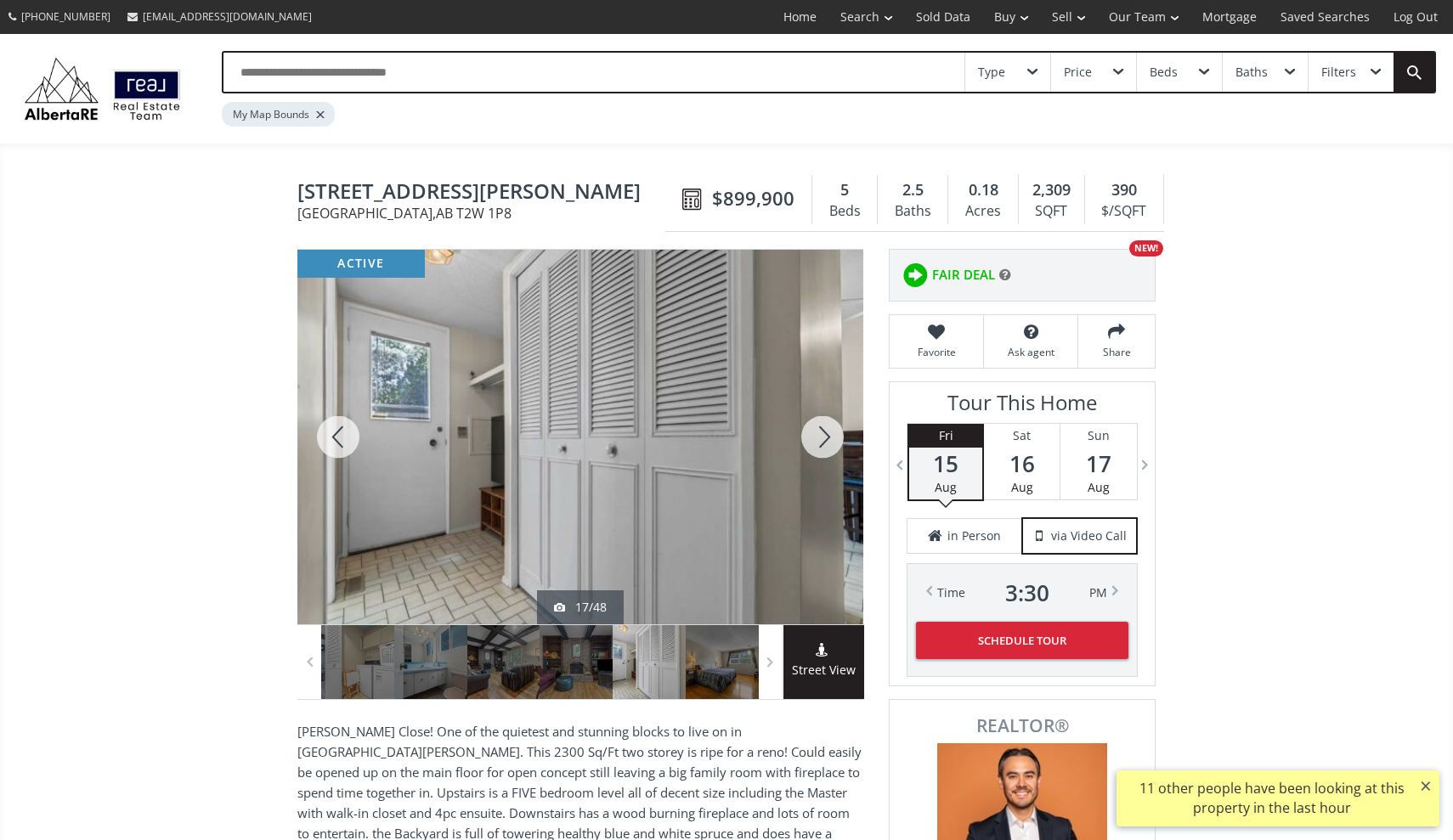
click at [821, 436] on div at bounding box center [822, 436] width 82 height 374
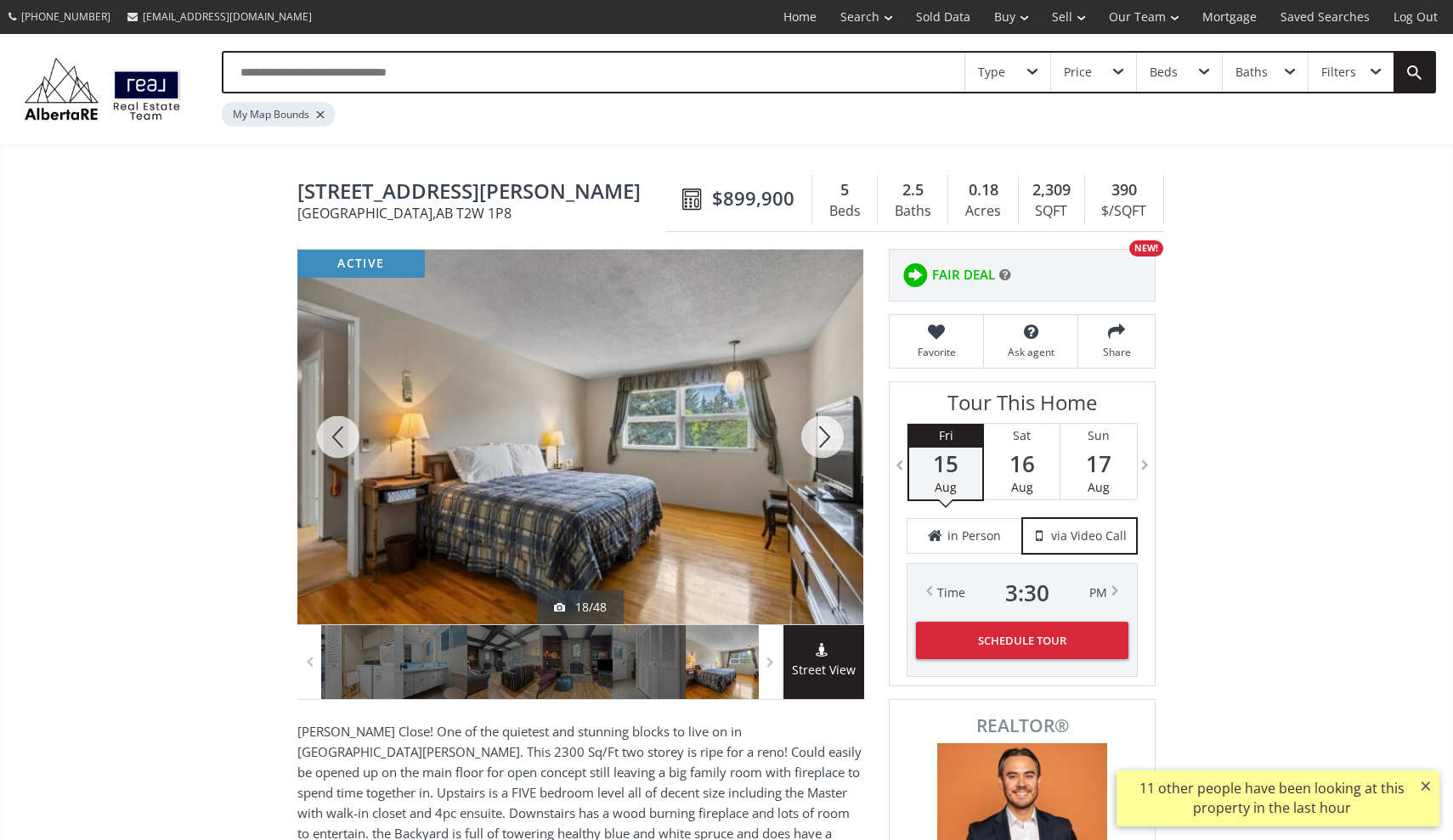
click at [821, 436] on div at bounding box center [822, 436] width 82 height 374
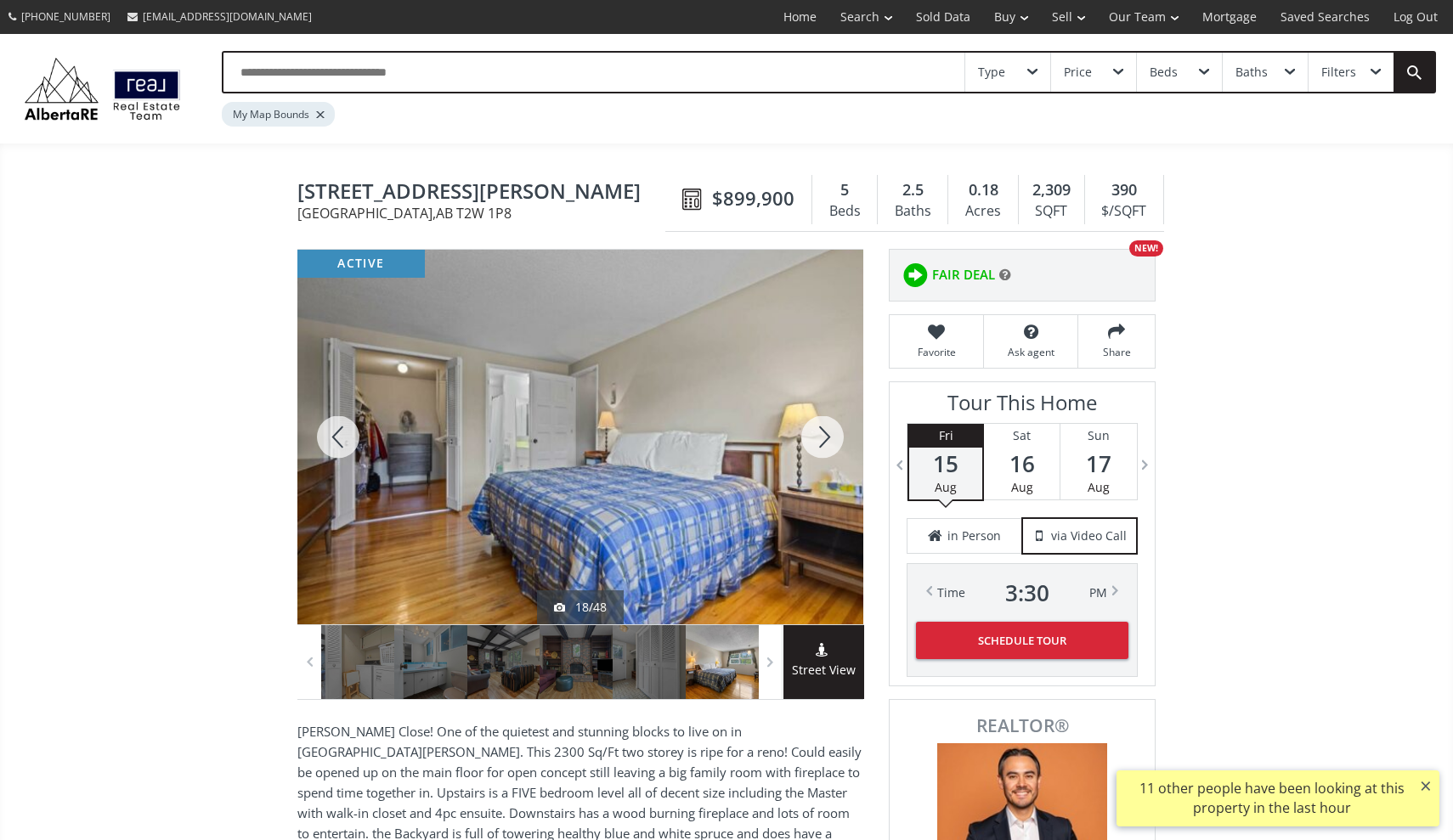
click at [821, 436] on div at bounding box center [822, 436] width 82 height 374
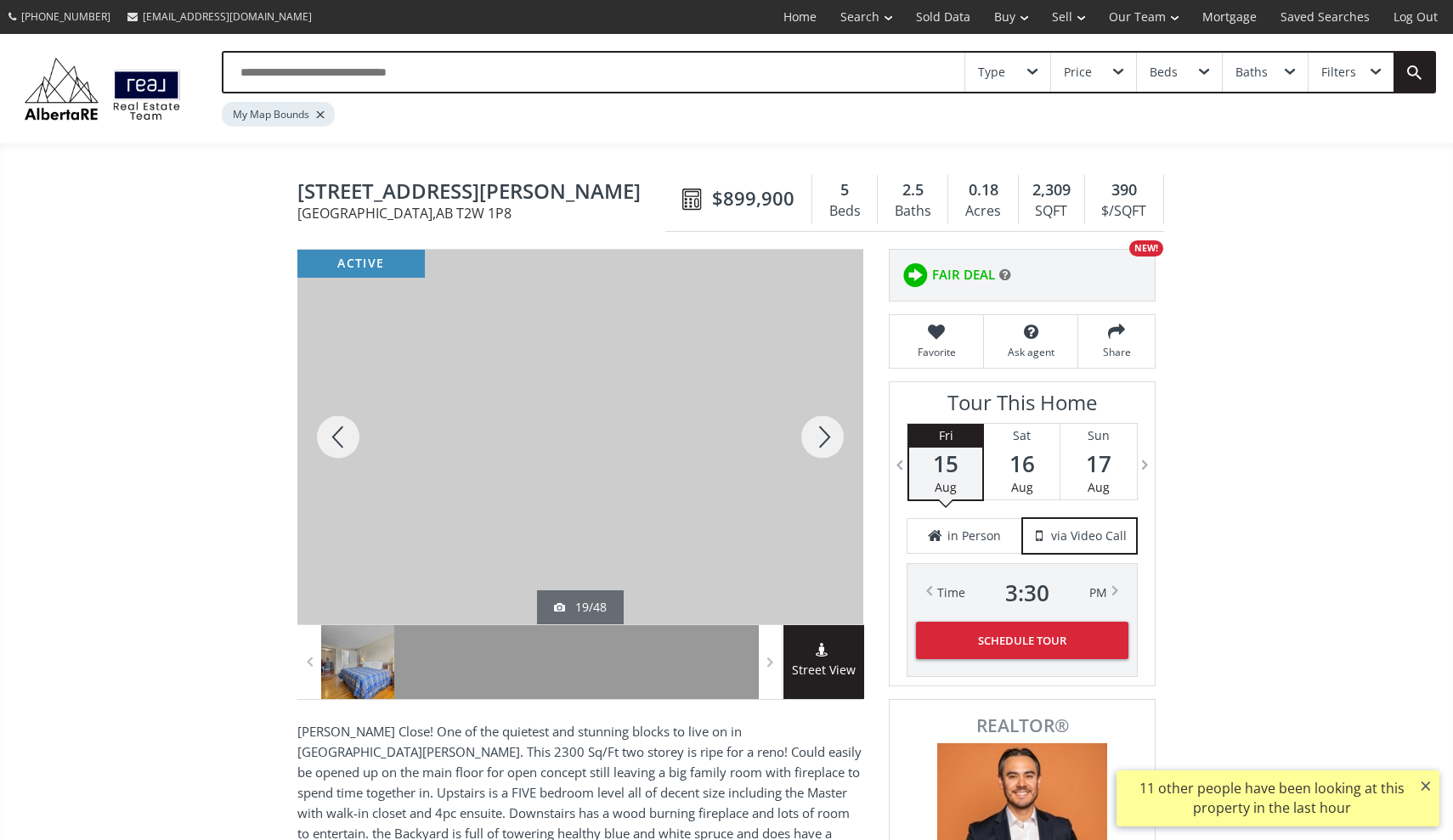
click at [821, 436] on div at bounding box center [822, 436] width 82 height 374
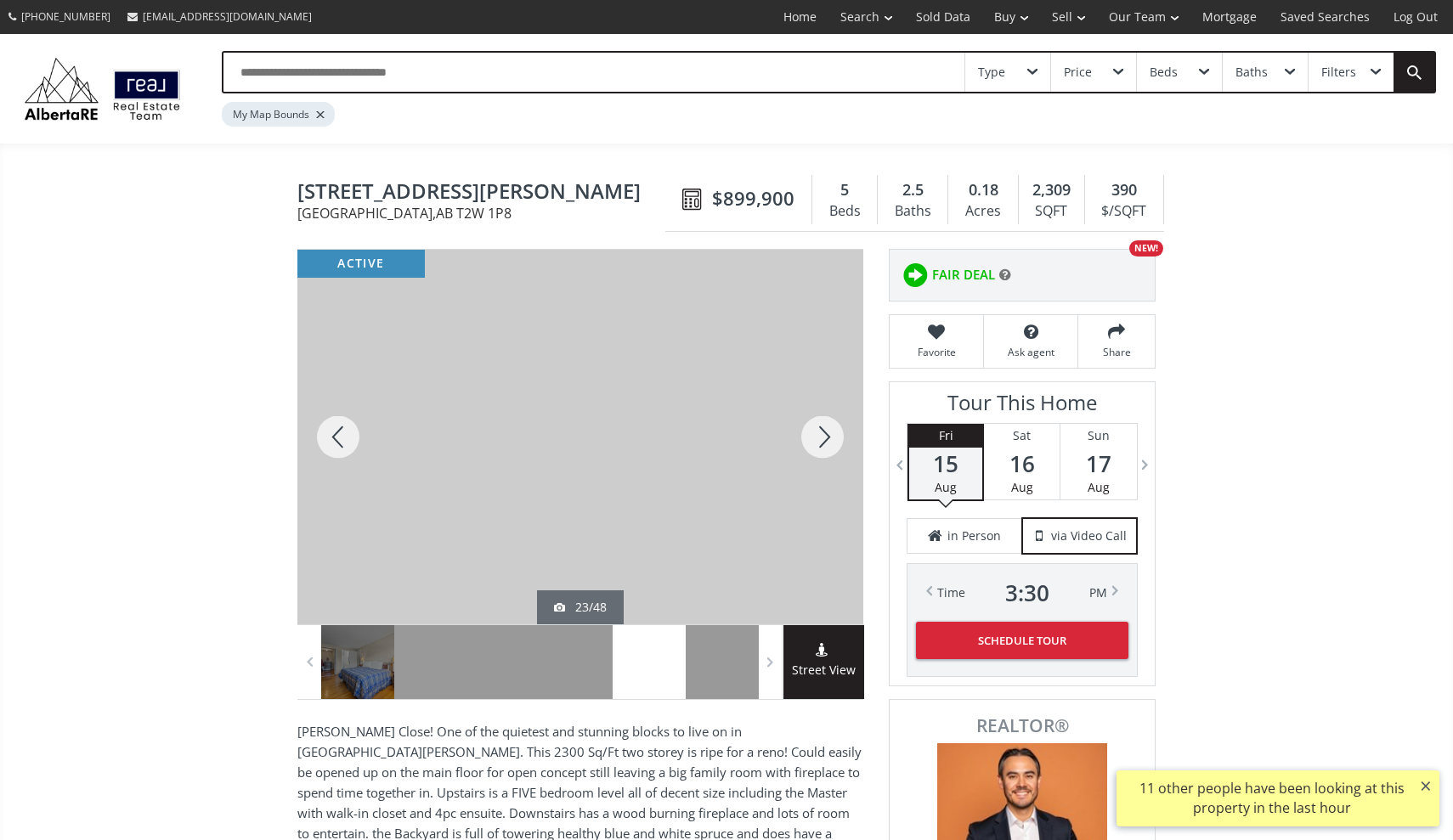
click at [821, 436] on div at bounding box center [822, 436] width 82 height 374
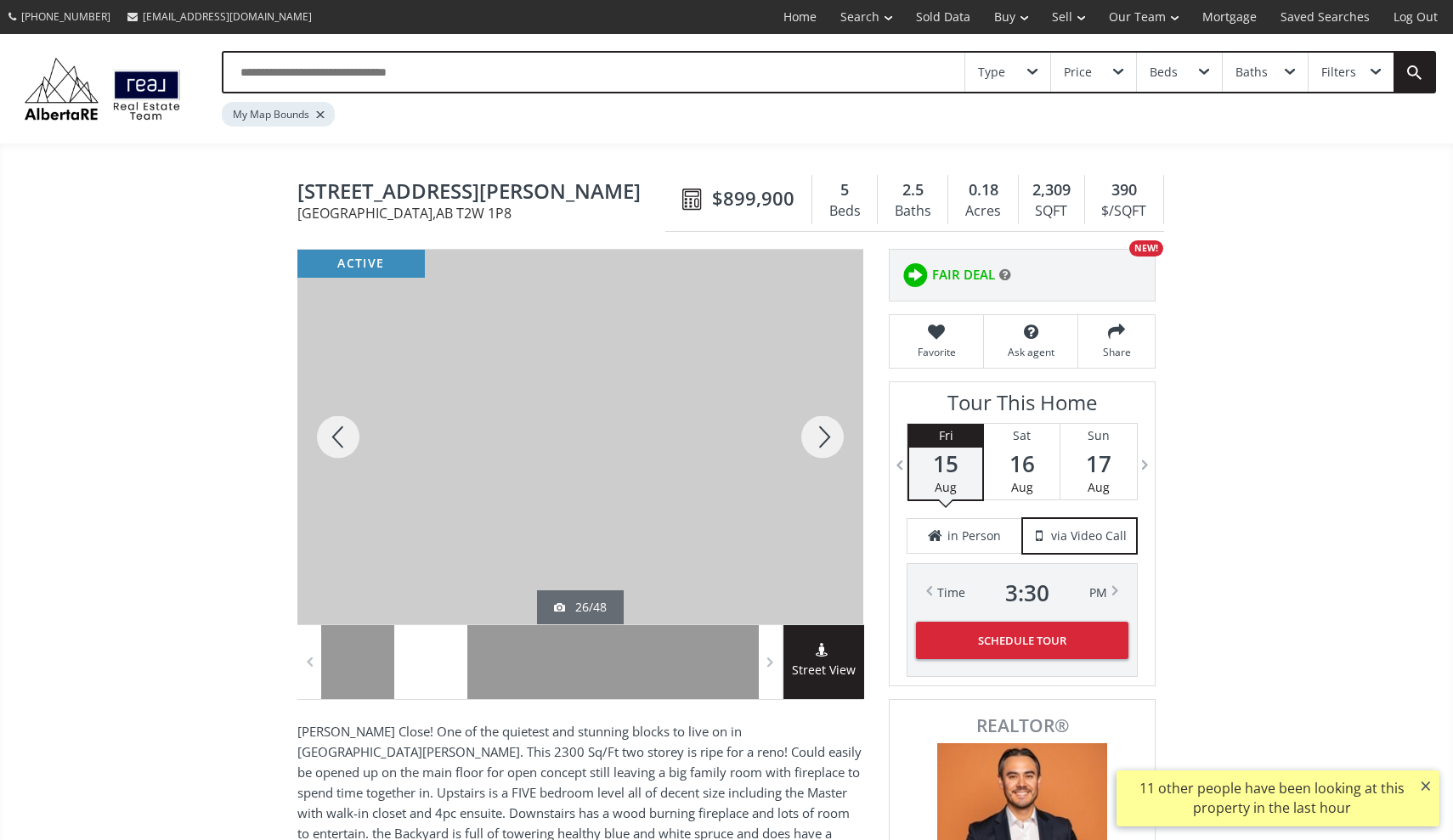
click at [821, 436] on div at bounding box center [822, 436] width 82 height 374
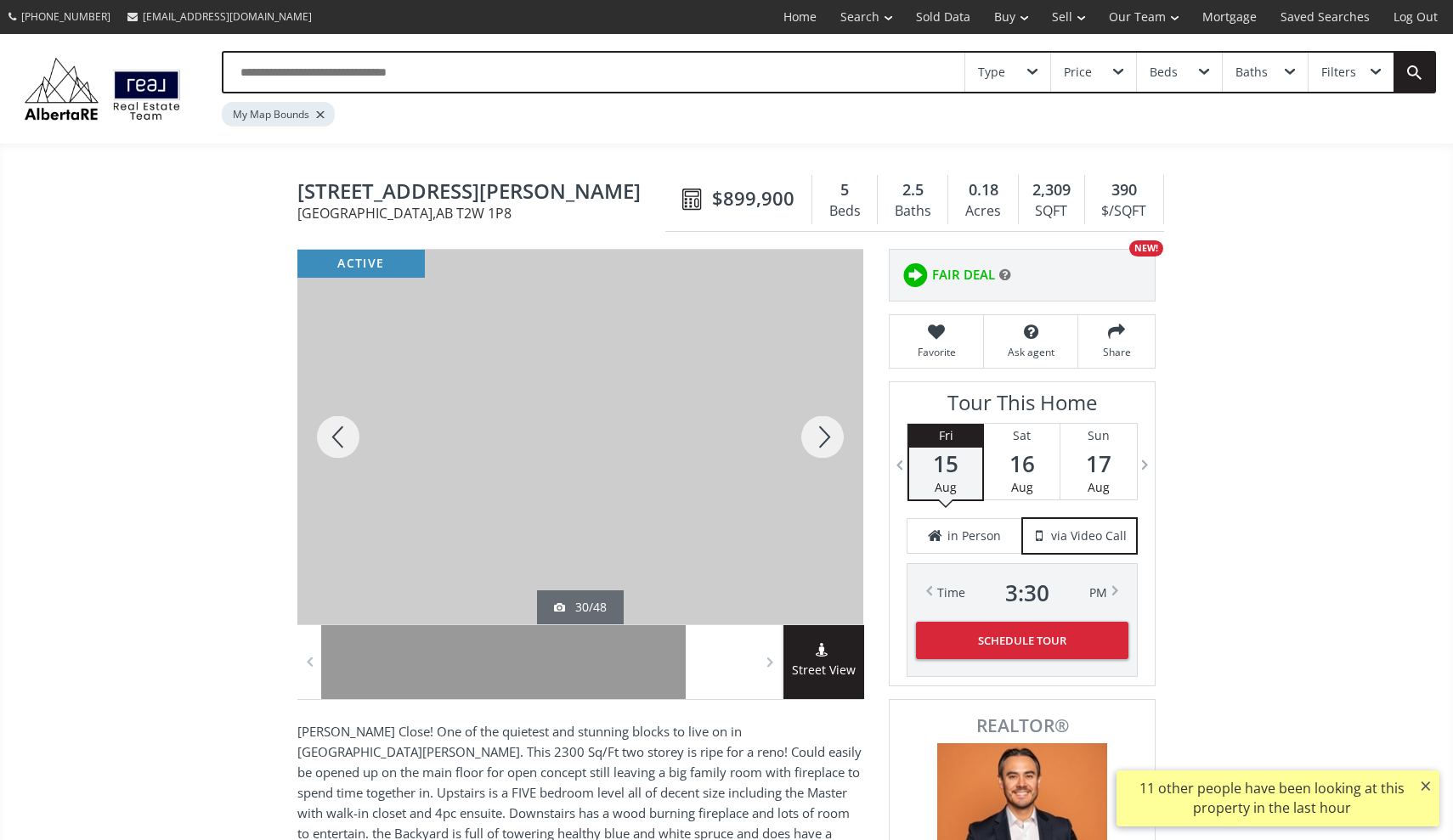
click at [821, 436] on div at bounding box center [822, 436] width 82 height 374
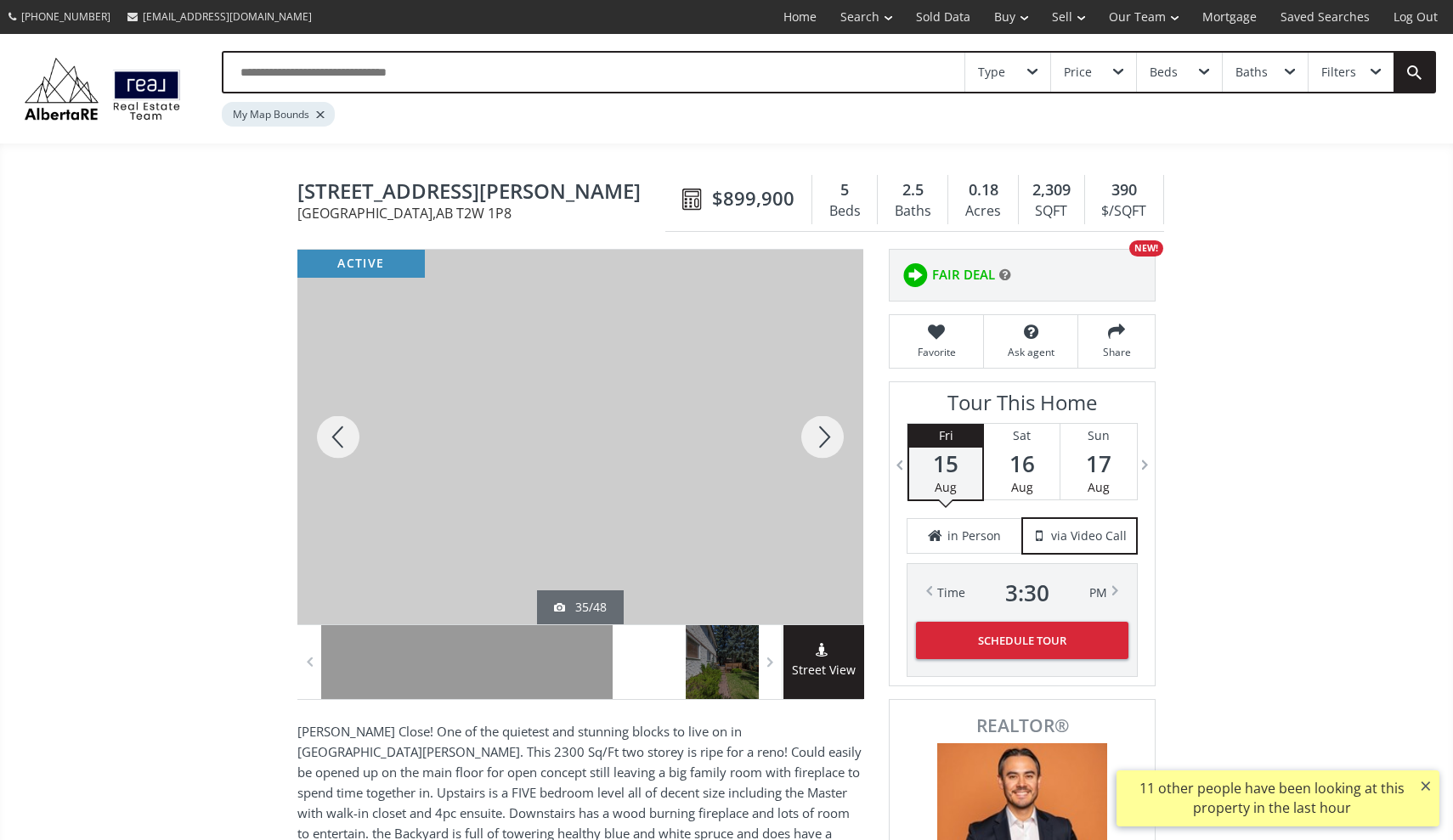
click at [342, 443] on div at bounding box center [339, 436] width 82 height 374
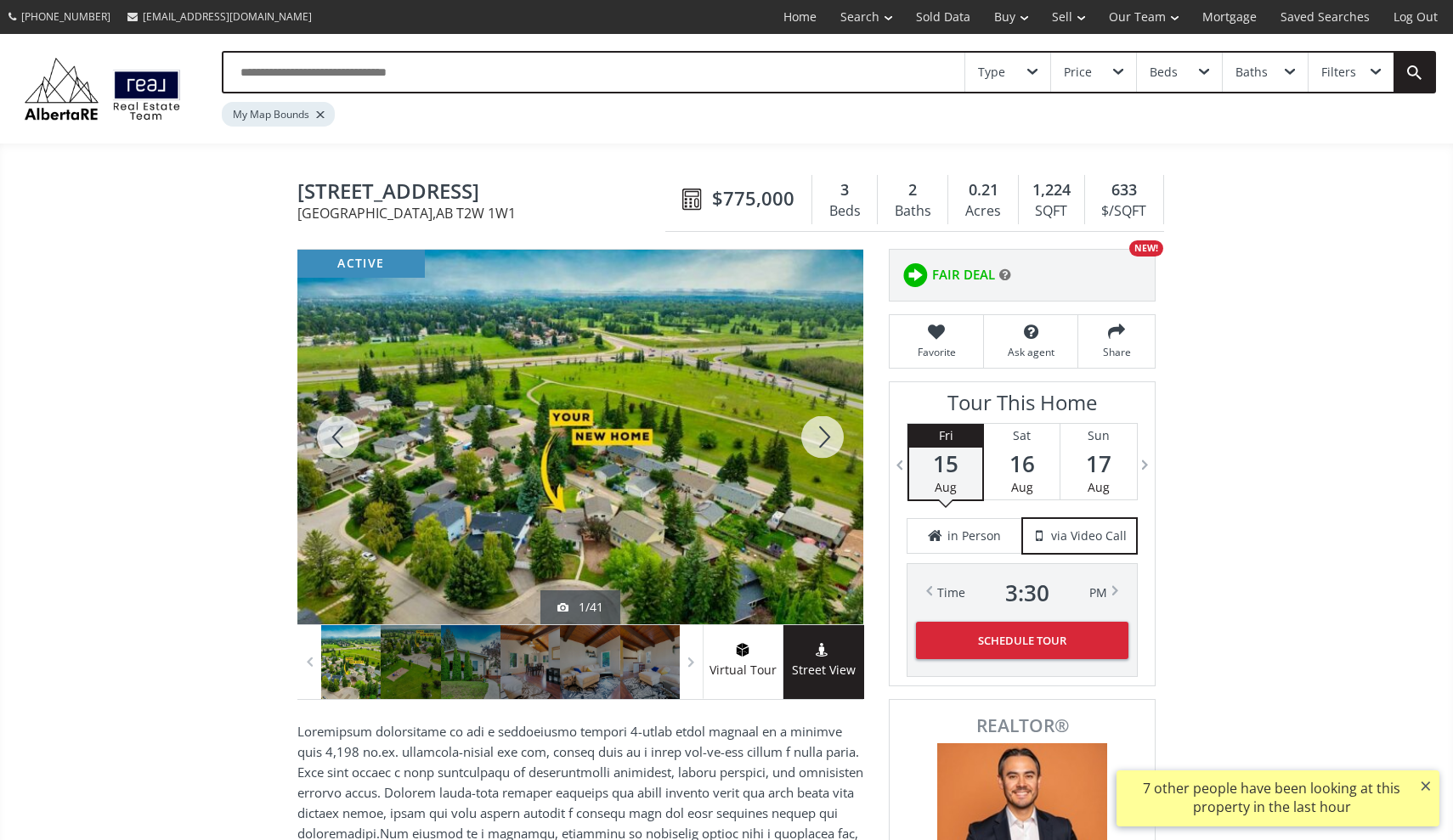
click at [818, 429] on div at bounding box center [822, 436] width 82 height 374
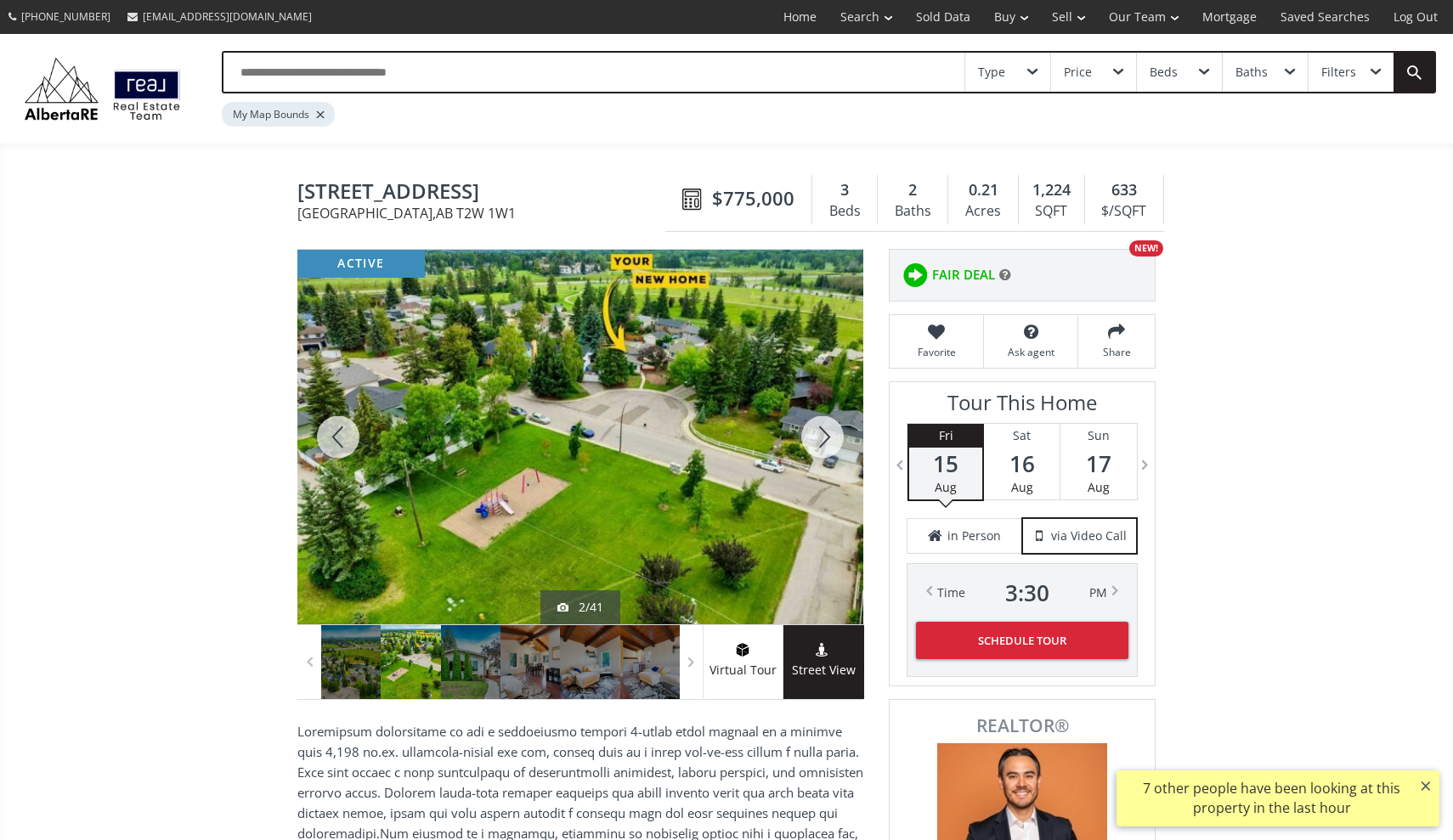
click at [818, 429] on div at bounding box center [822, 436] width 82 height 374
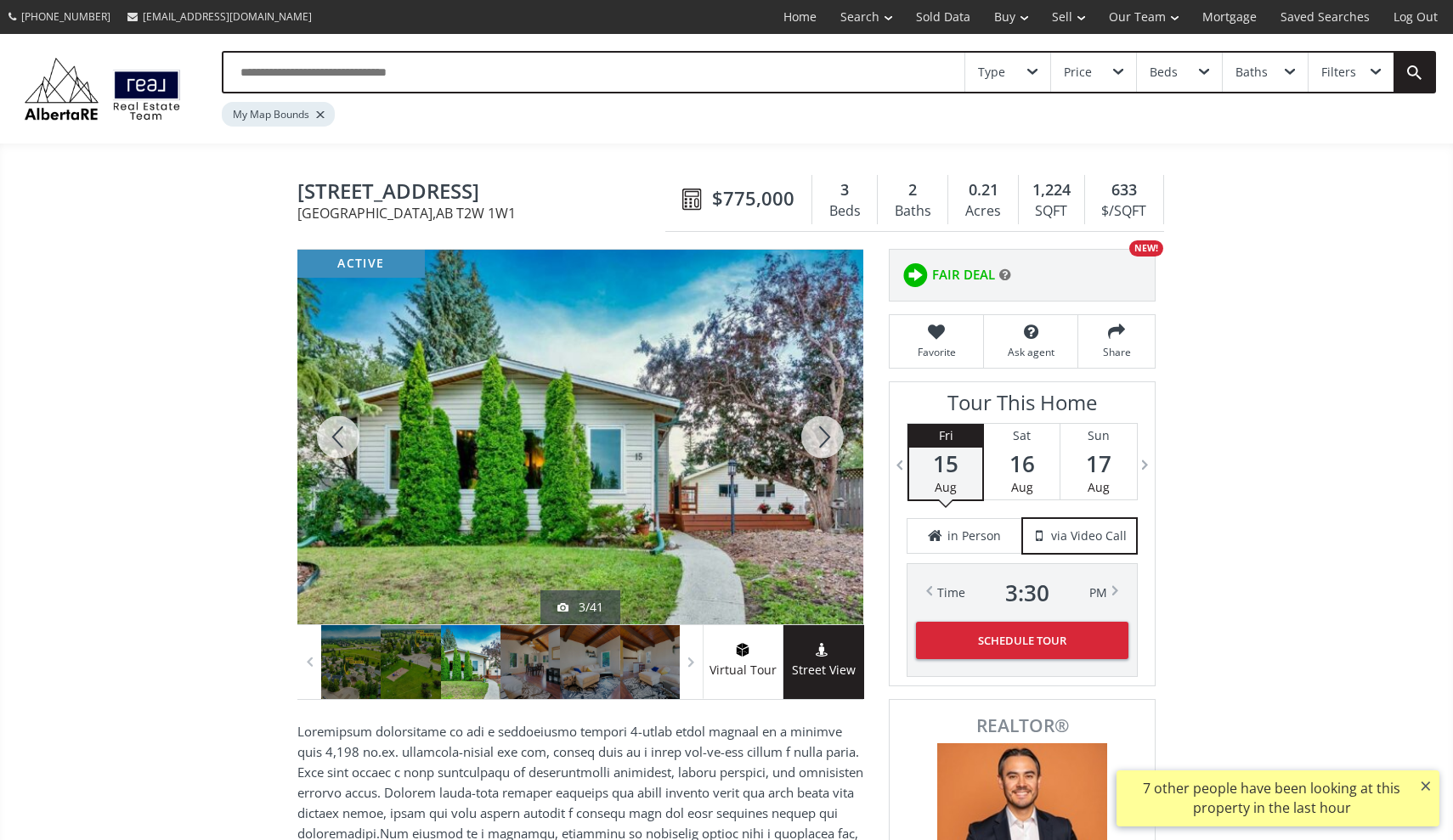
click at [821, 430] on div at bounding box center [822, 436] width 82 height 374
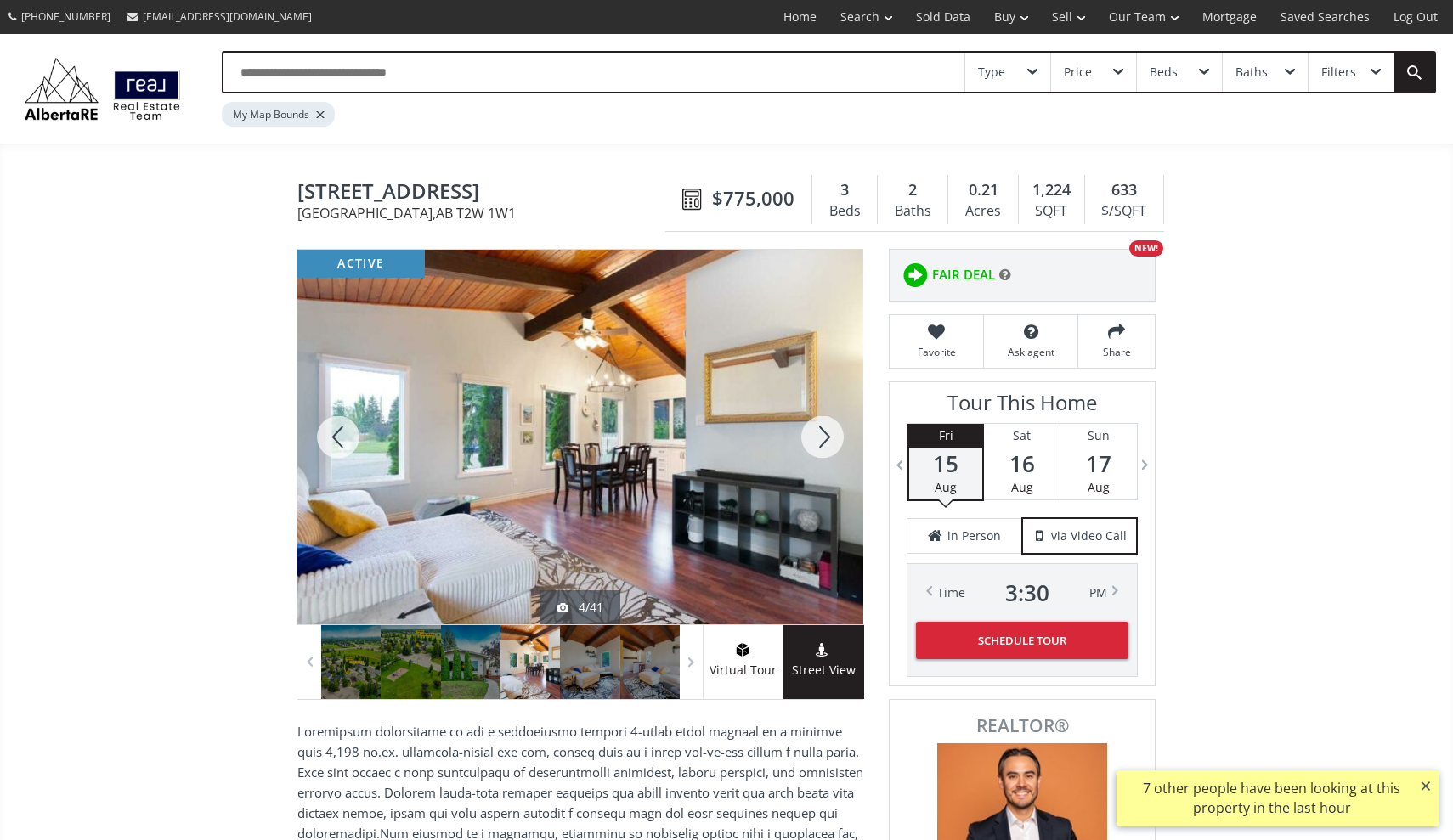
click at [821, 430] on div at bounding box center [822, 436] width 82 height 374
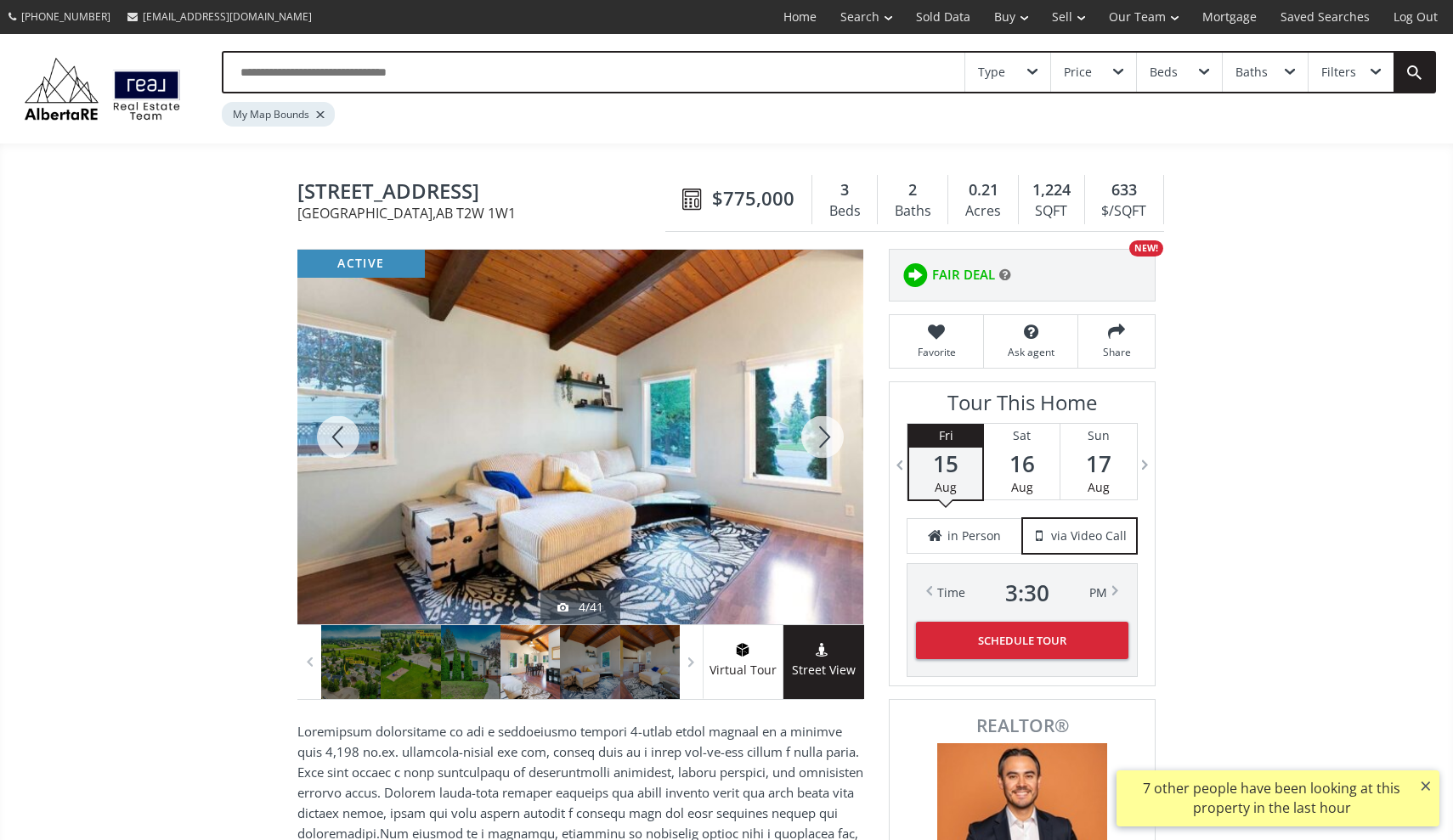
click at [821, 430] on div at bounding box center [822, 436] width 82 height 374
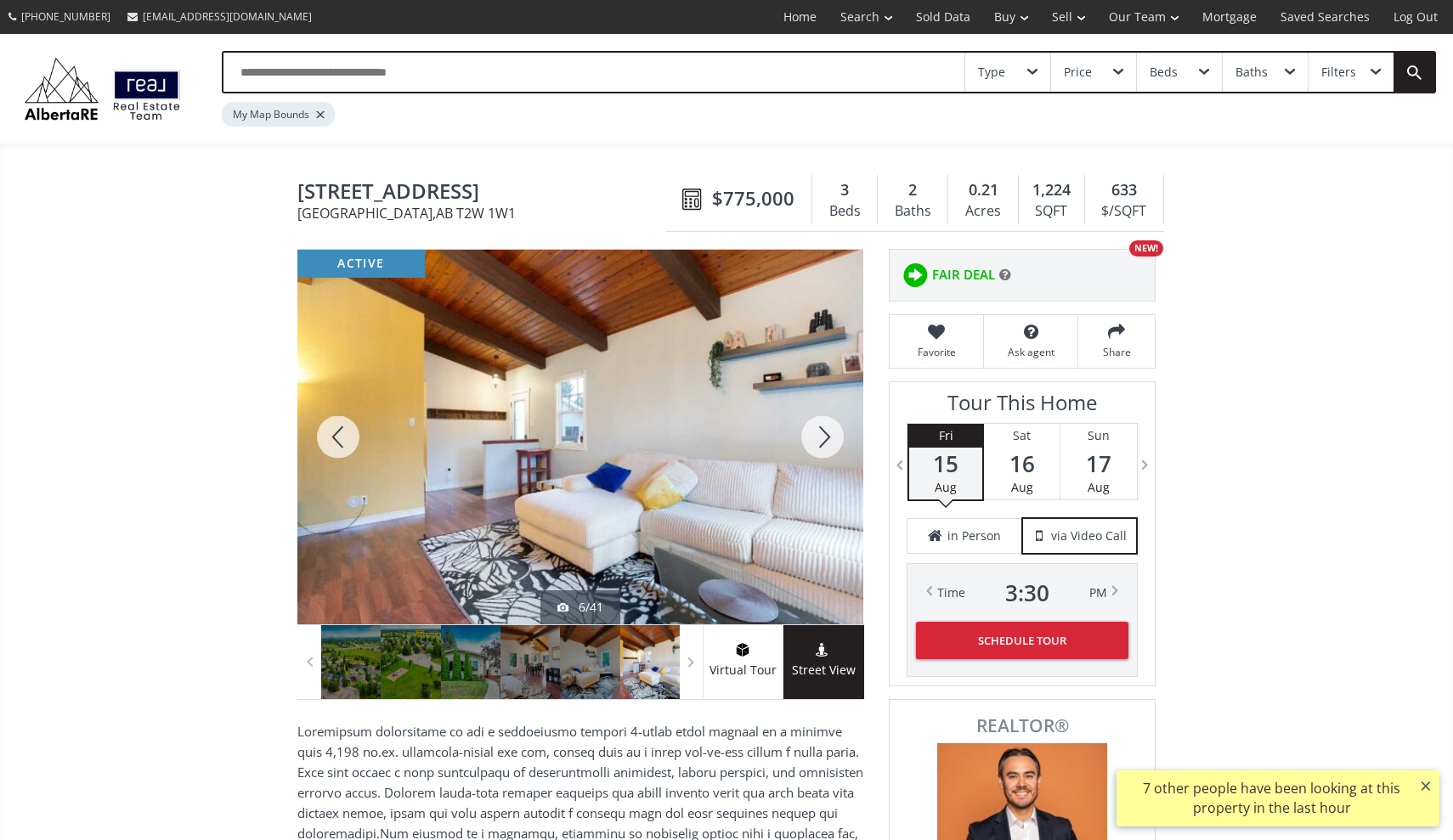
click at [821, 430] on div at bounding box center [822, 436] width 82 height 374
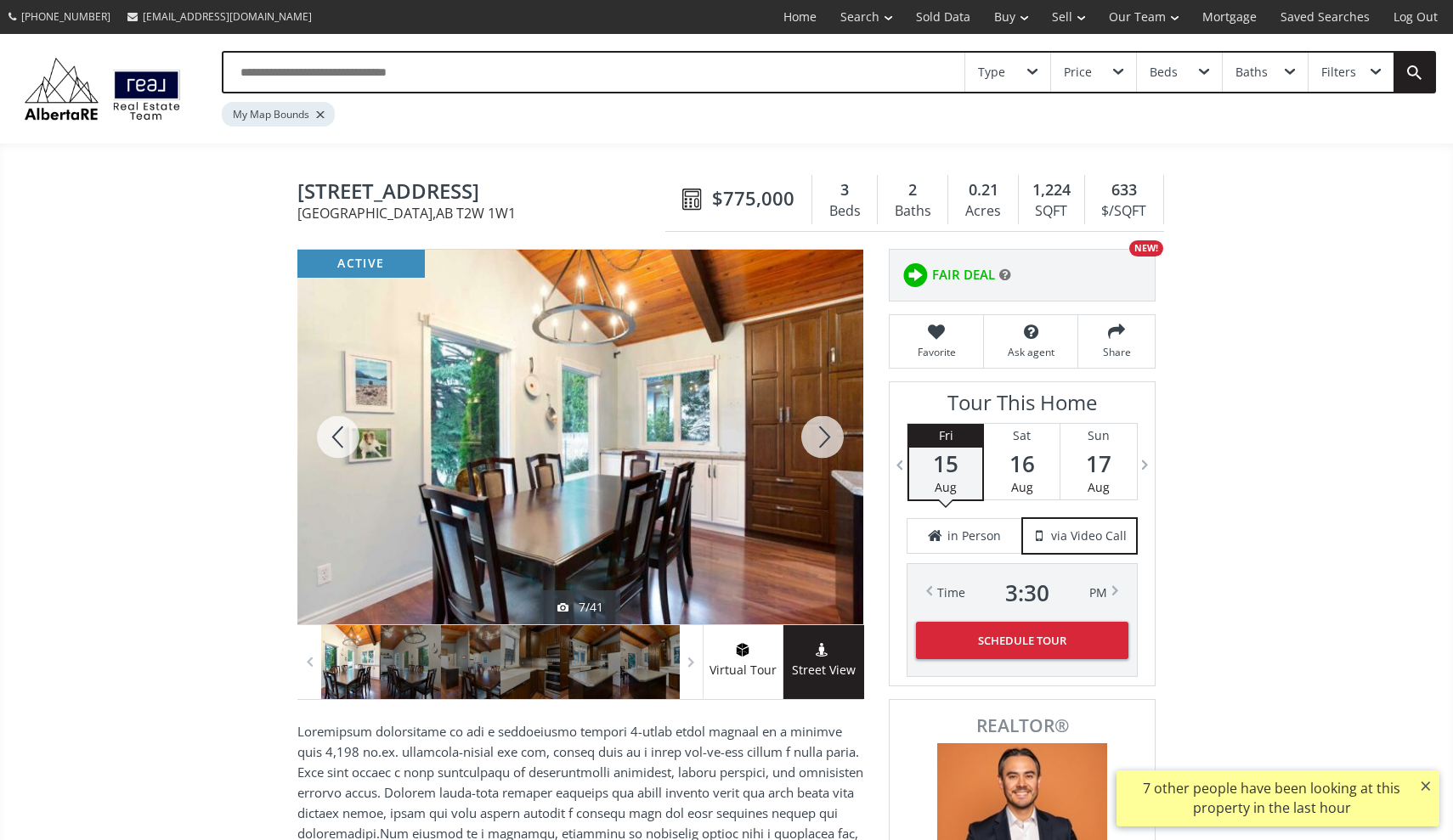
click at [821, 430] on div at bounding box center [822, 436] width 82 height 374
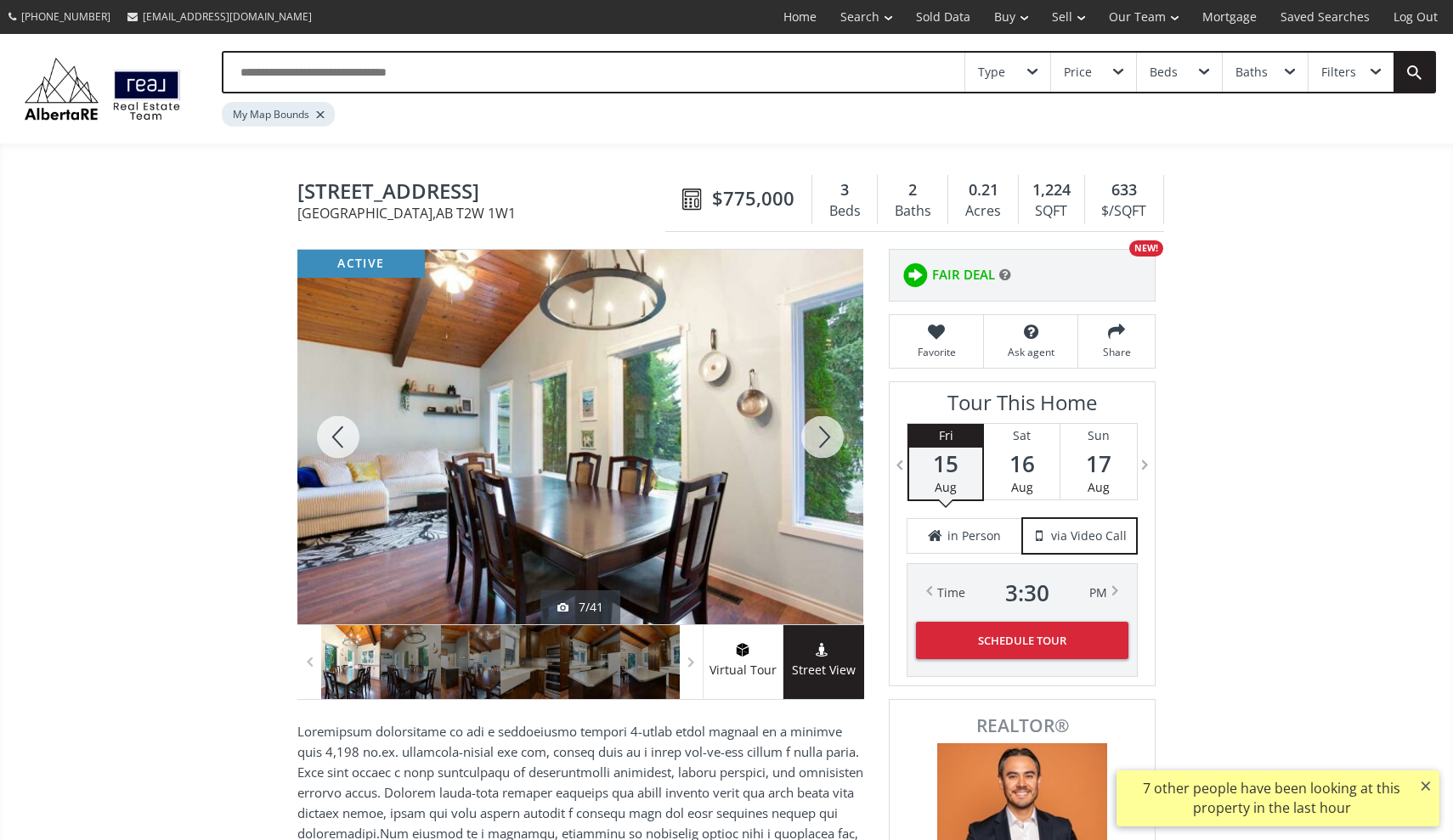
click at [821, 430] on div at bounding box center [822, 436] width 82 height 374
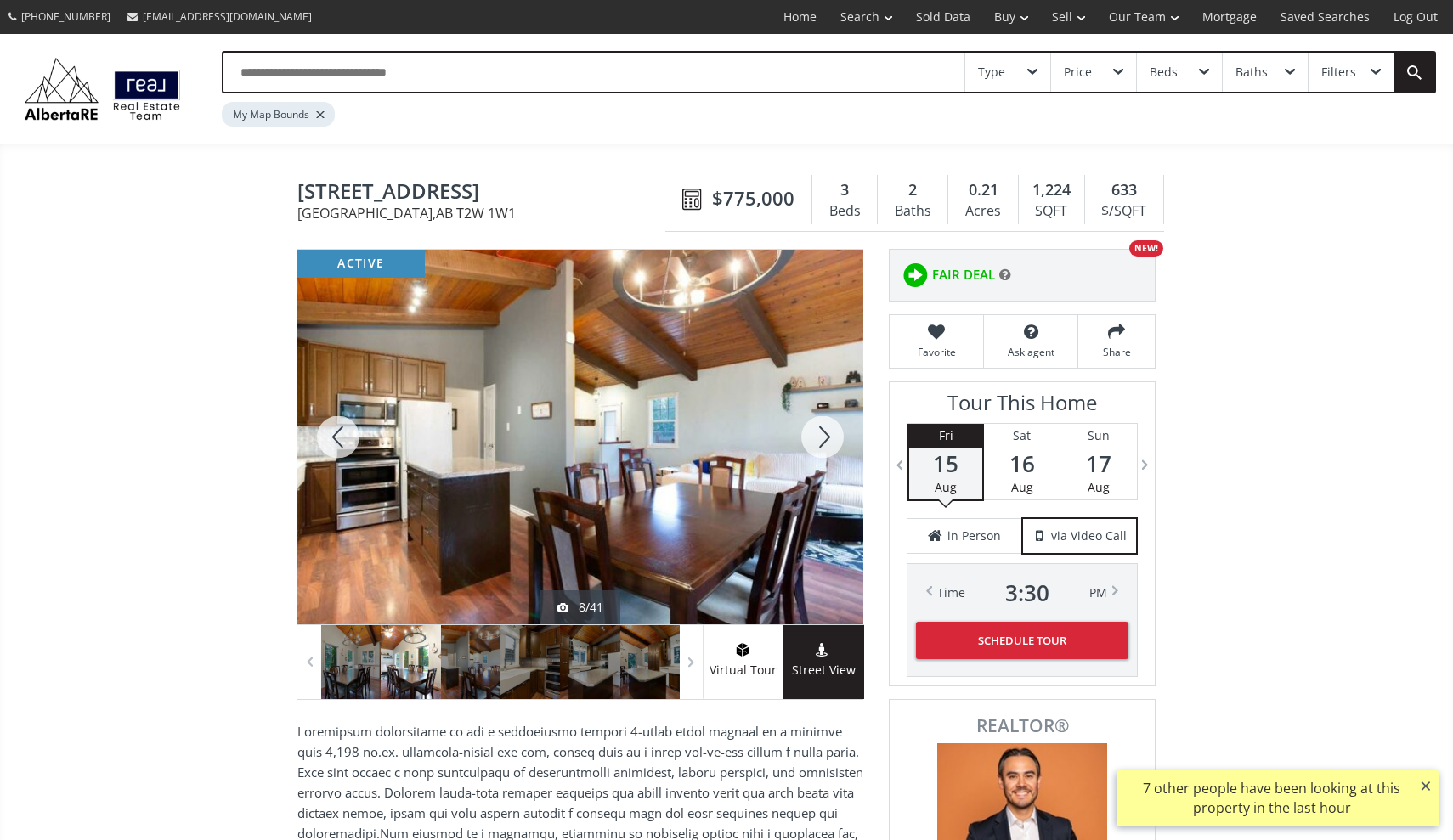
click at [821, 430] on div at bounding box center [822, 436] width 82 height 374
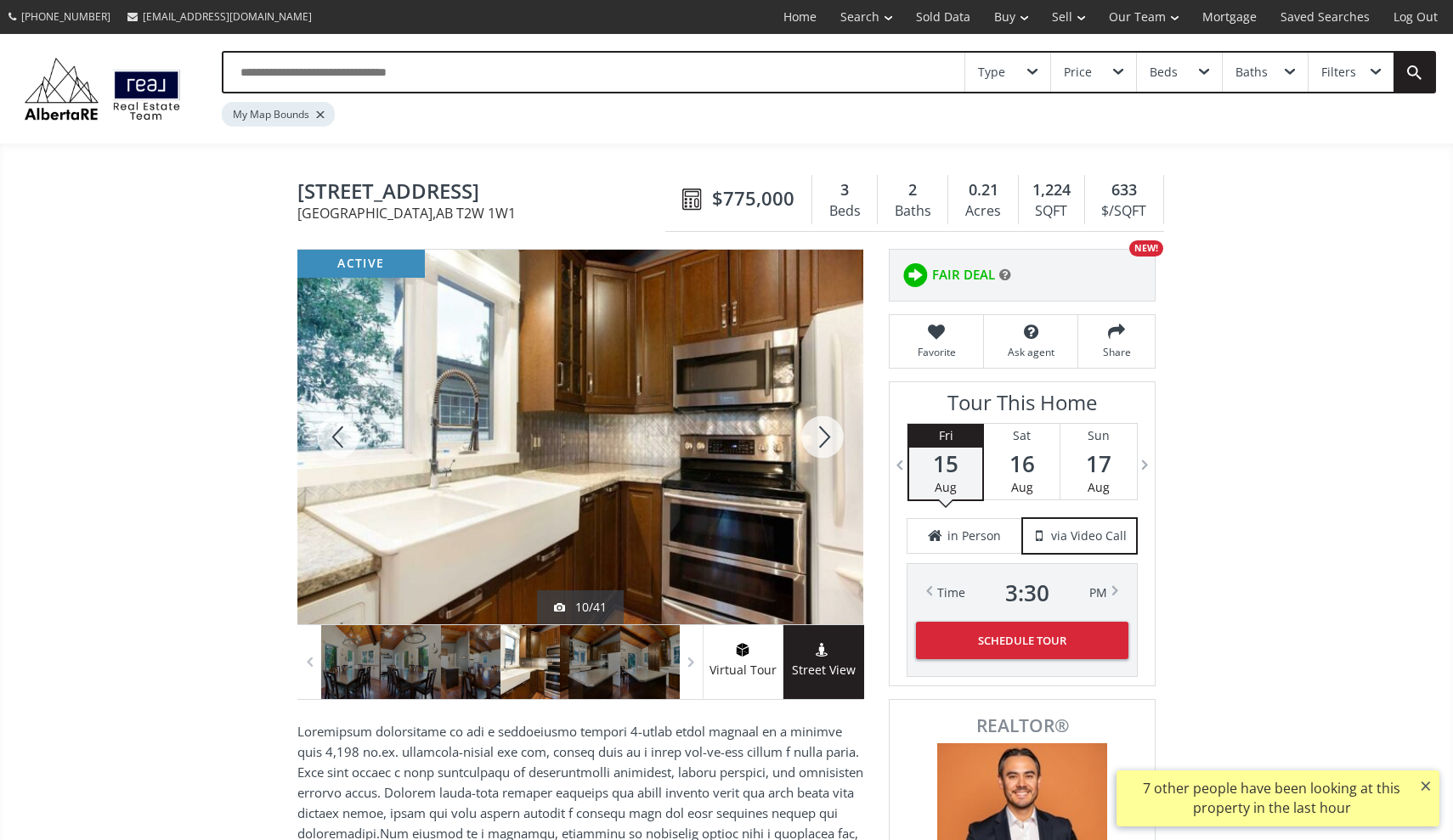
click at [822, 430] on div at bounding box center [822, 436] width 82 height 374
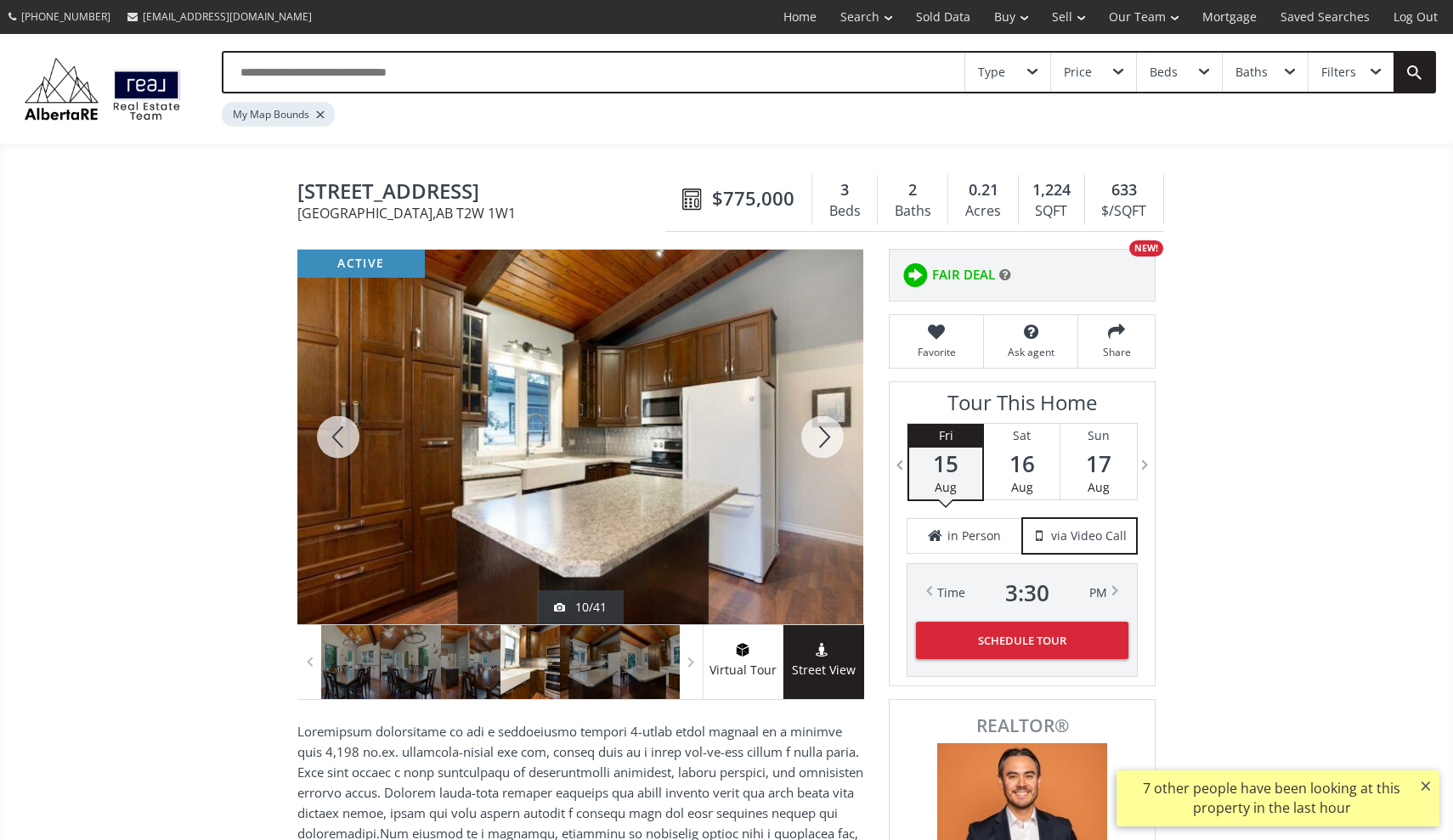
click at [822, 430] on div at bounding box center [822, 436] width 82 height 374
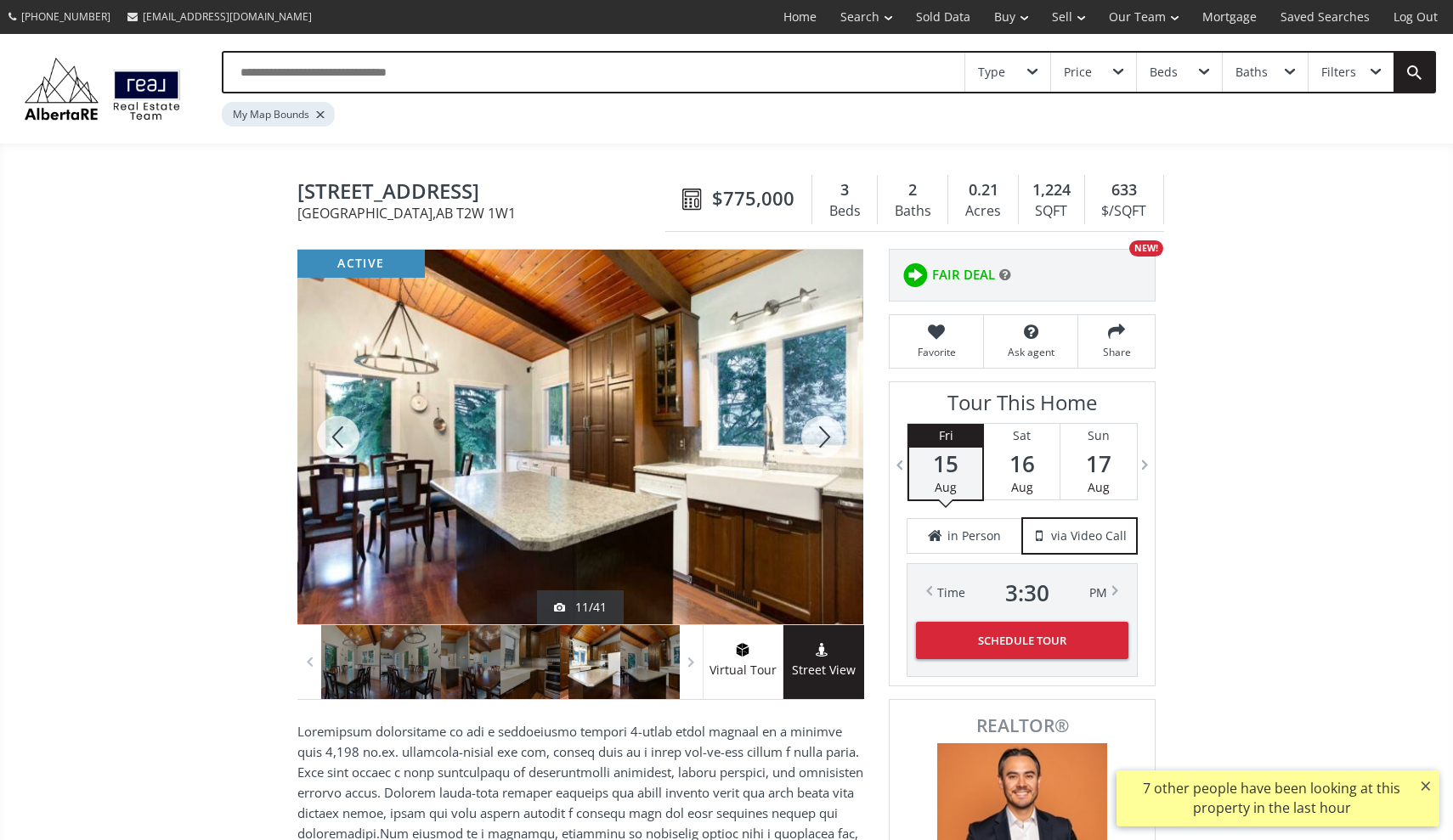
click at [822, 430] on div at bounding box center [822, 436] width 82 height 374
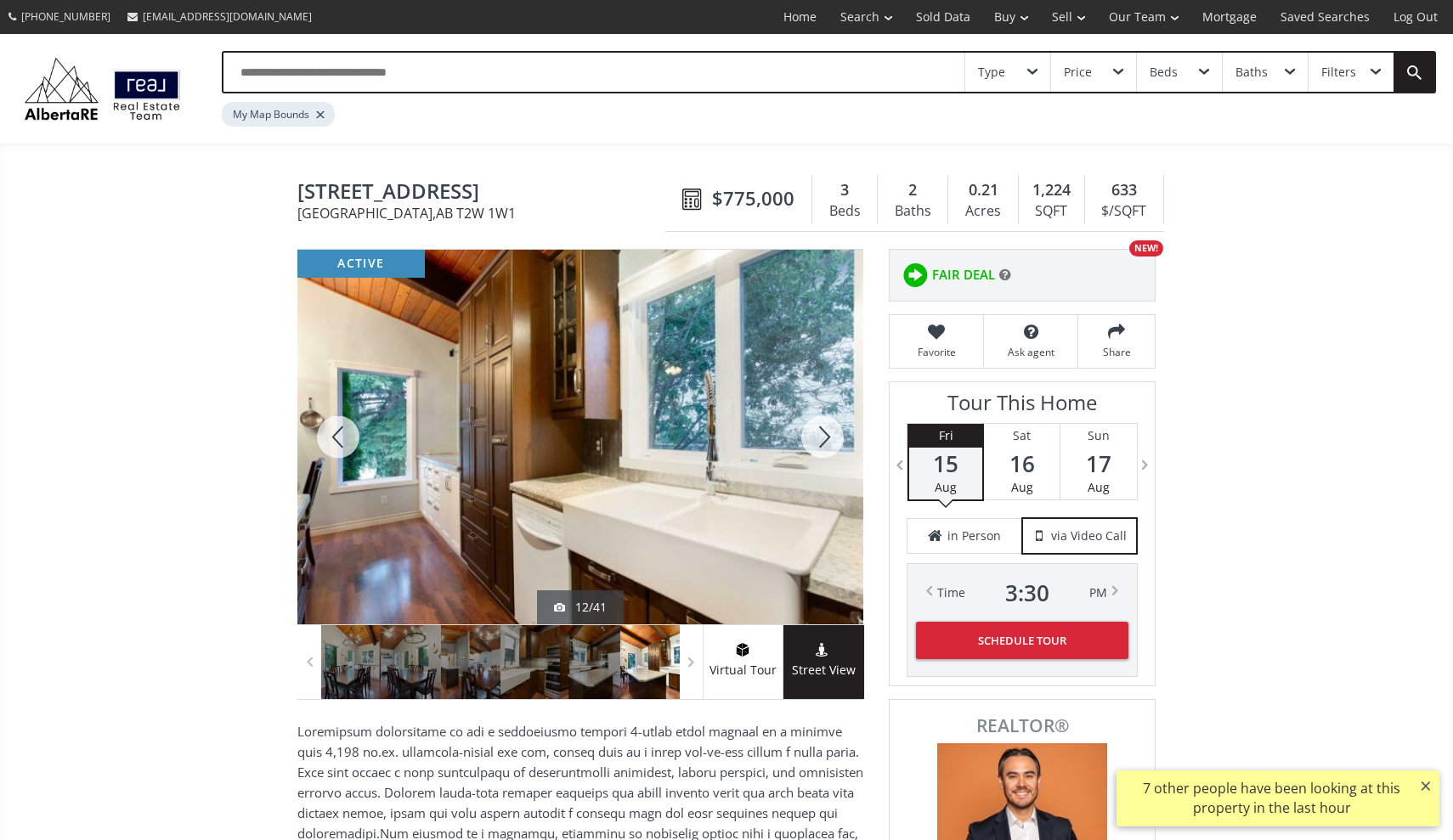
click at [822, 430] on div at bounding box center [822, 436] width 82 height 374
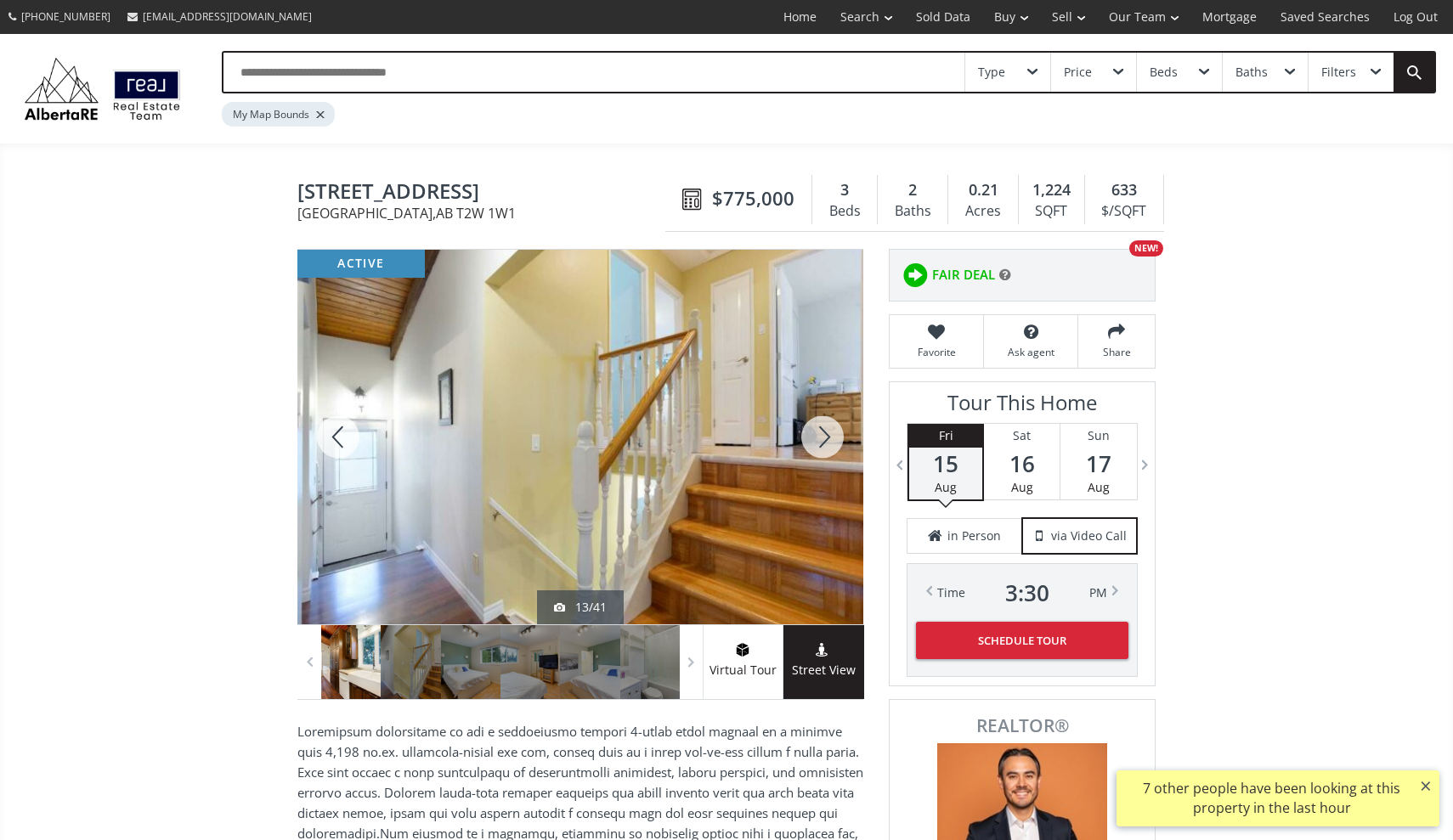
click at [822, 430] on div at bounding box center [822, 436] width 82 height 374
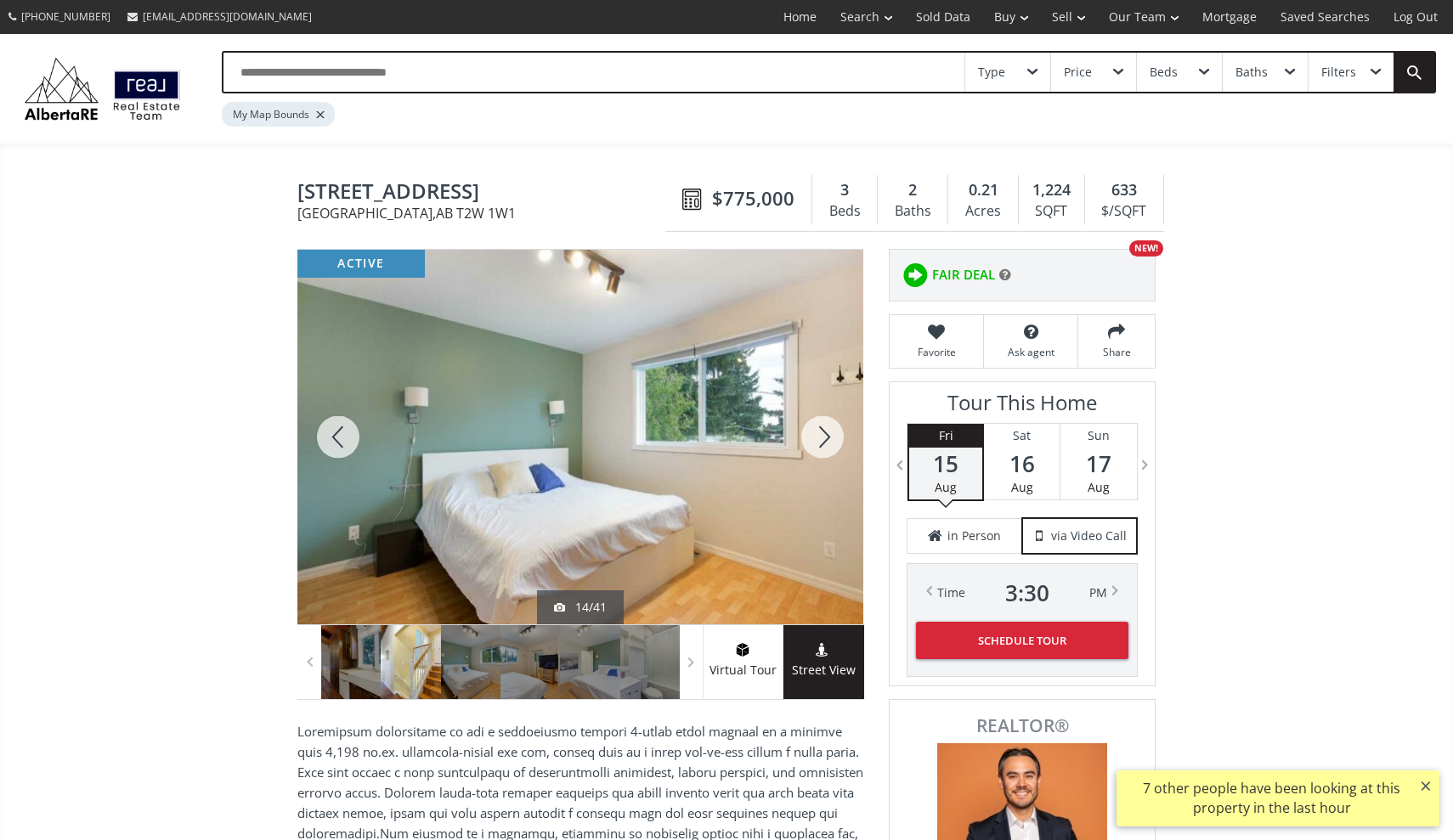
click at [822, 430] on div at bounding box center [822, 436] width 82 height 374
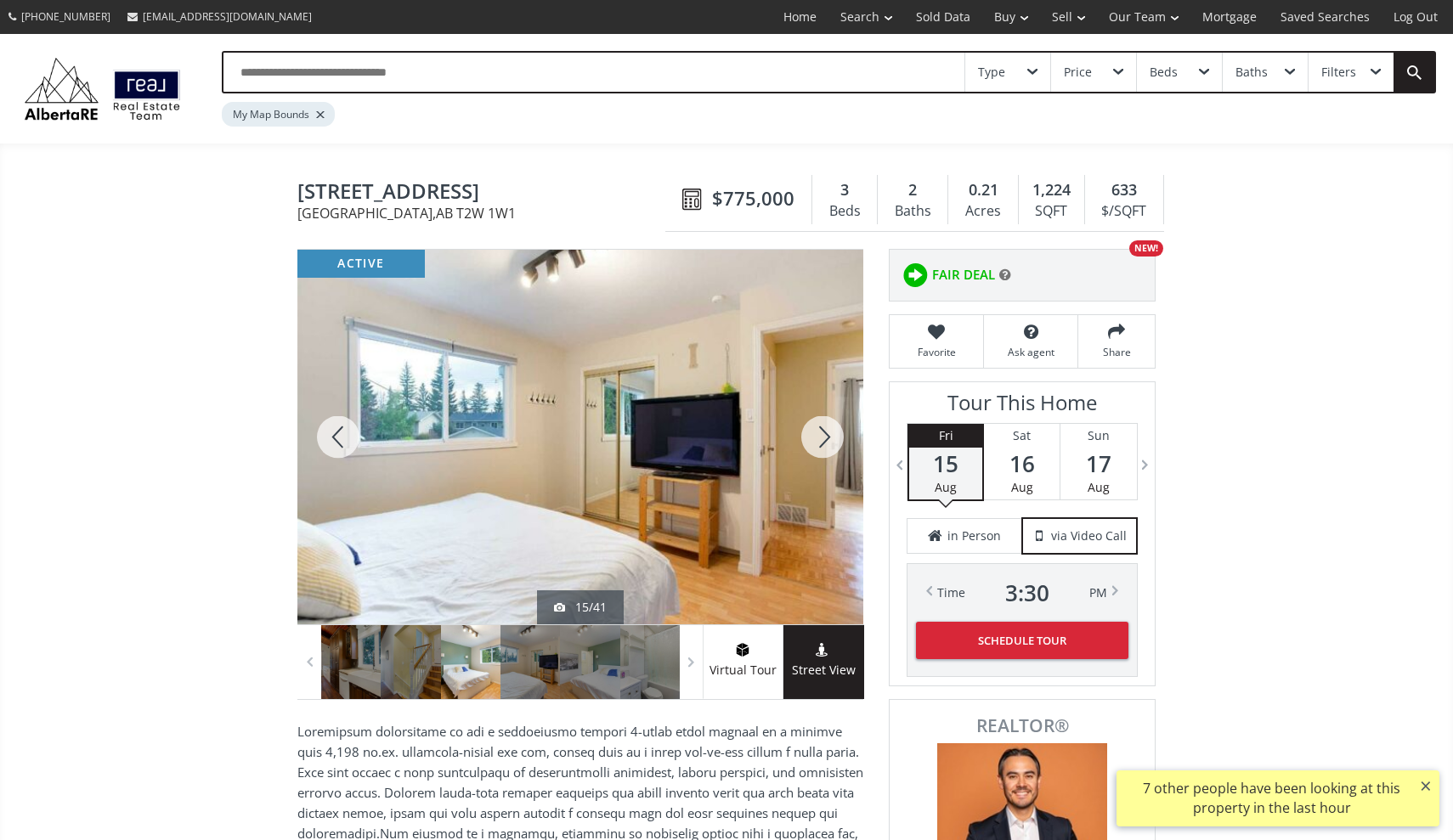
click at [822, 430] on div at bounding box center [822, 436] width 82 height 374
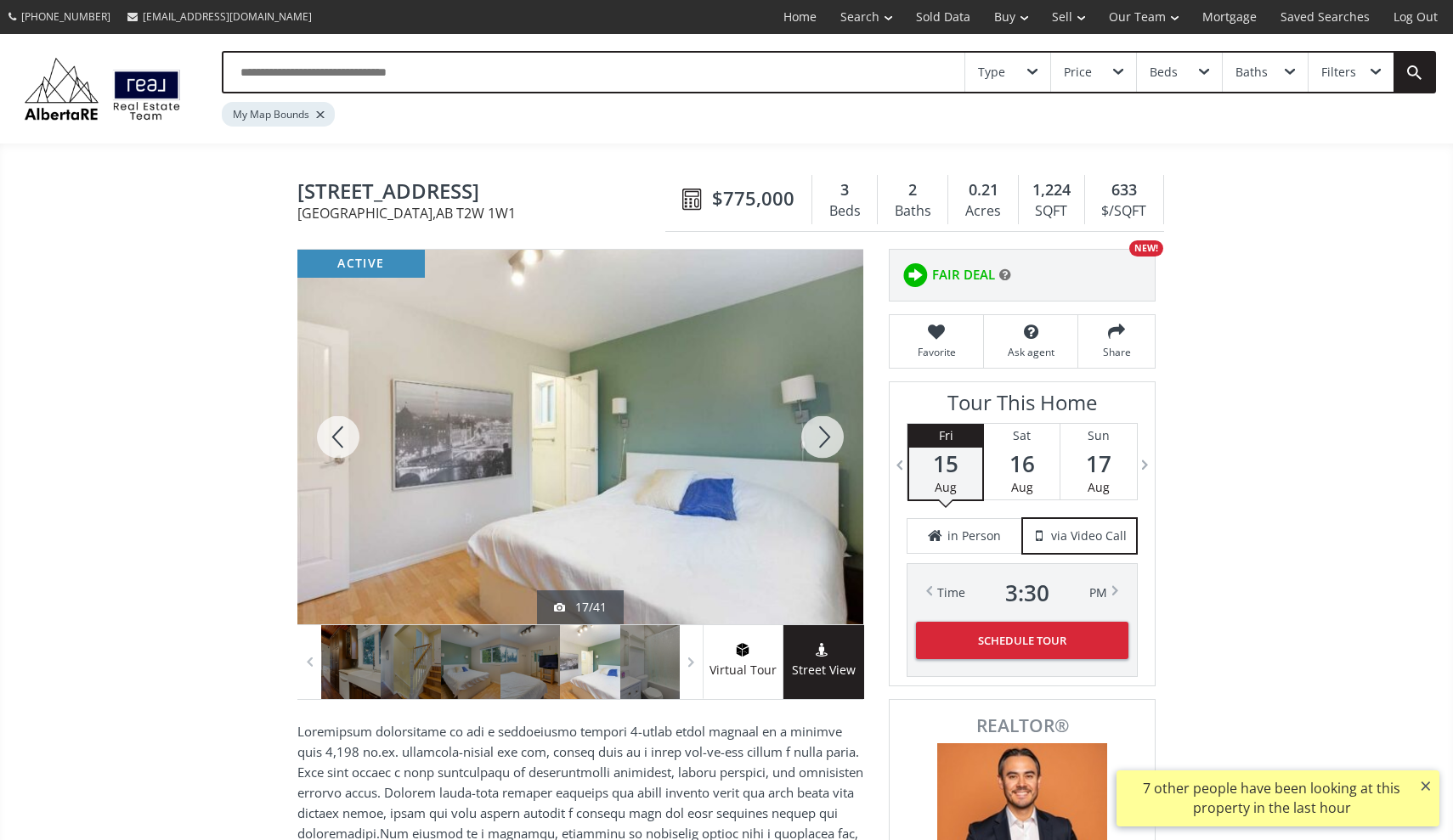
click at [822, 430] on div at bounding box center [822, 436] width 82 height 374
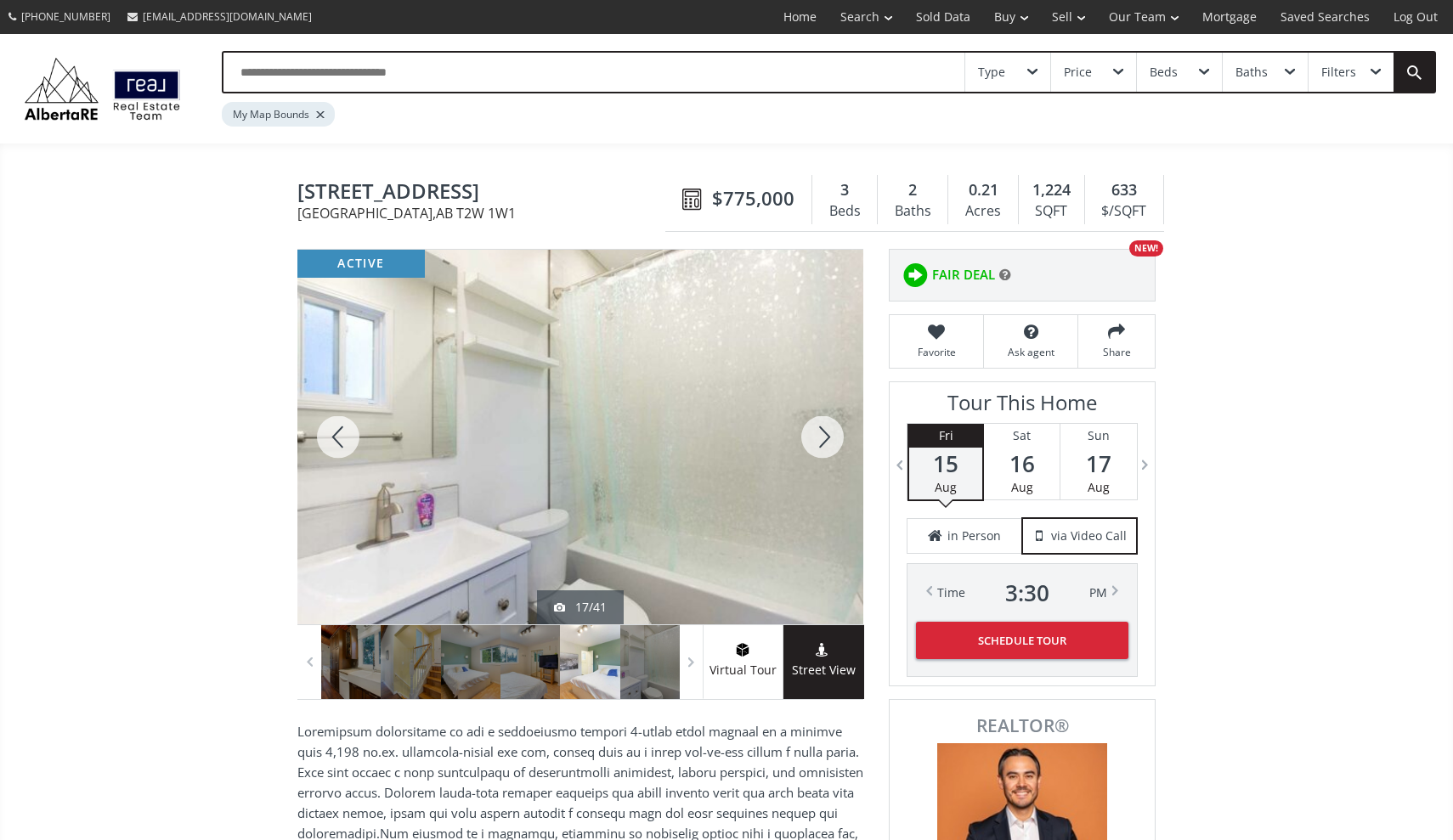
click at [822, 430] on div at bounding box center [822, 436] width 82 height 374
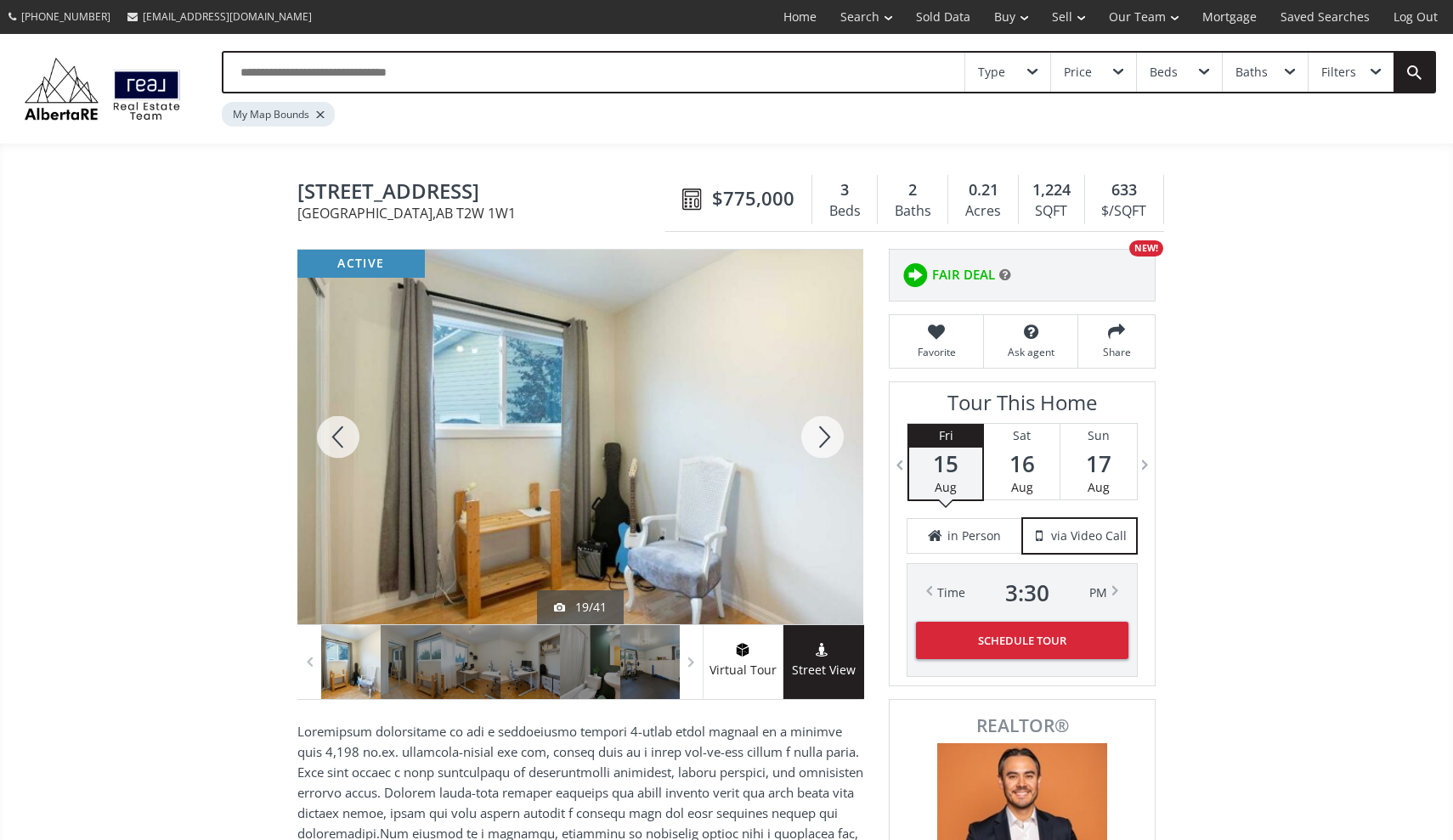
click at [822, 430] on div at bounding box center [822, 436] width 82 height 374
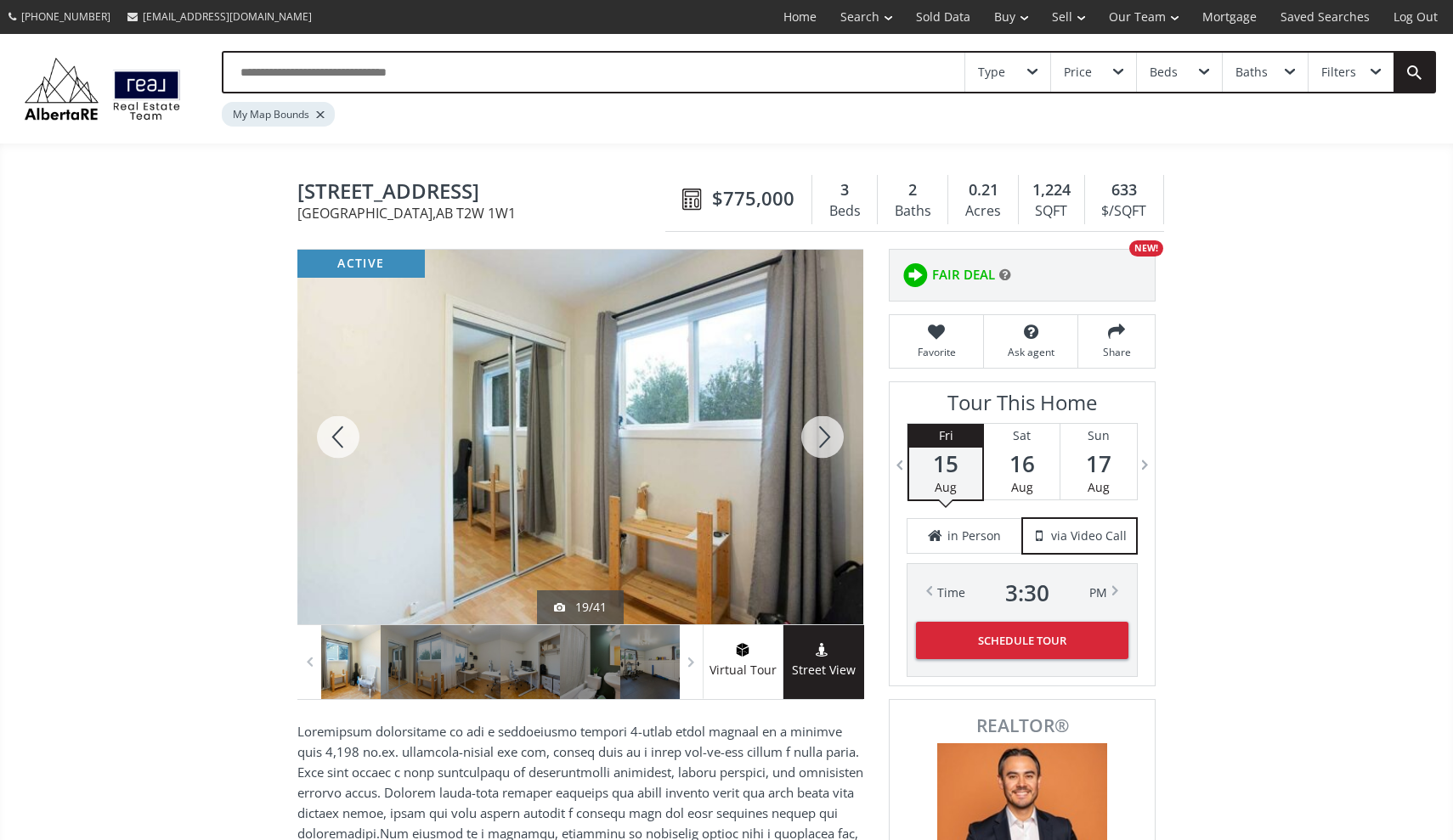
click at [822, 430] on div at bounding box center [822, 436] width 82 height 374
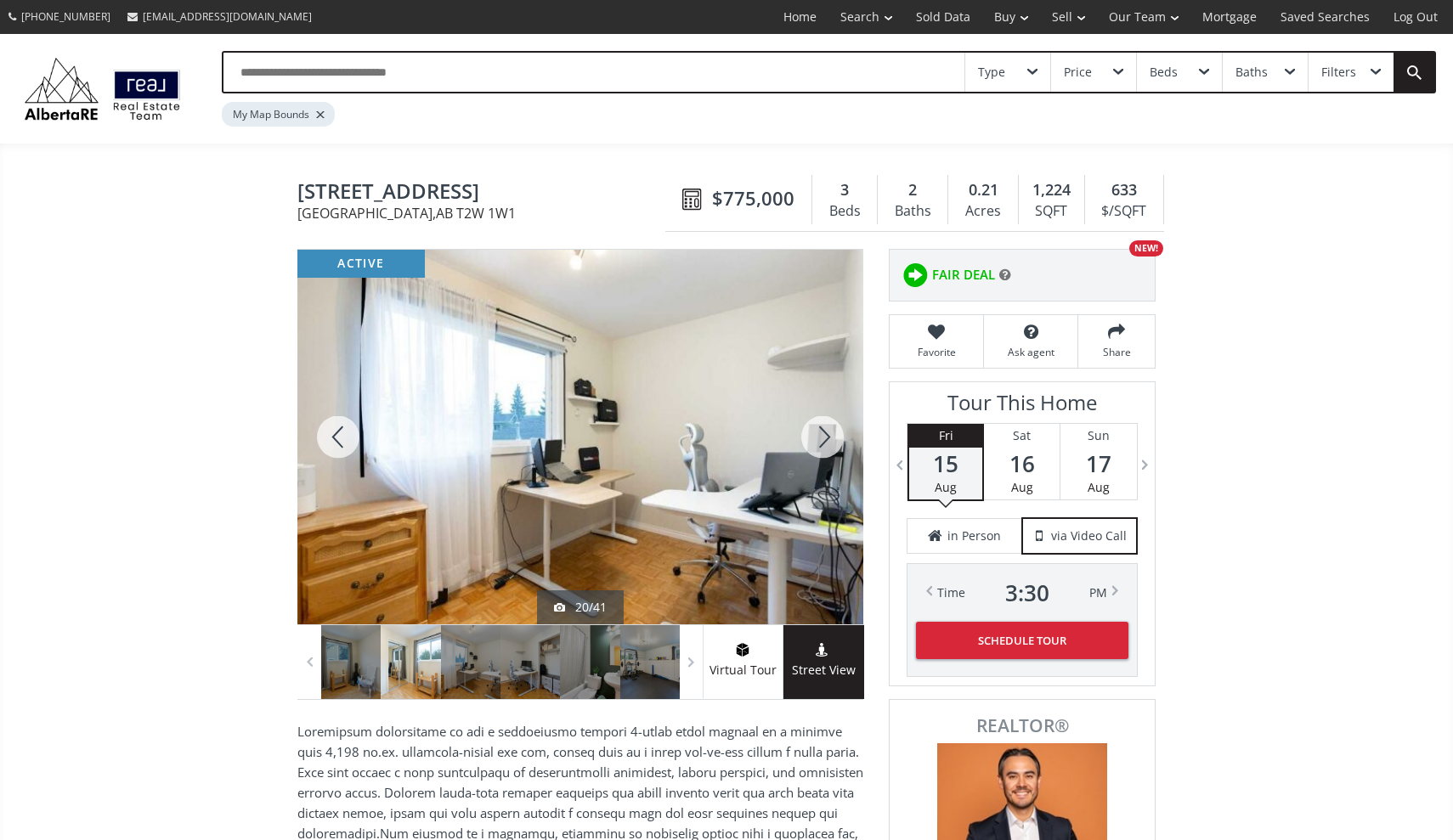
click at [822, 430] on div at bounding box center [822, 436] width 82 height 374
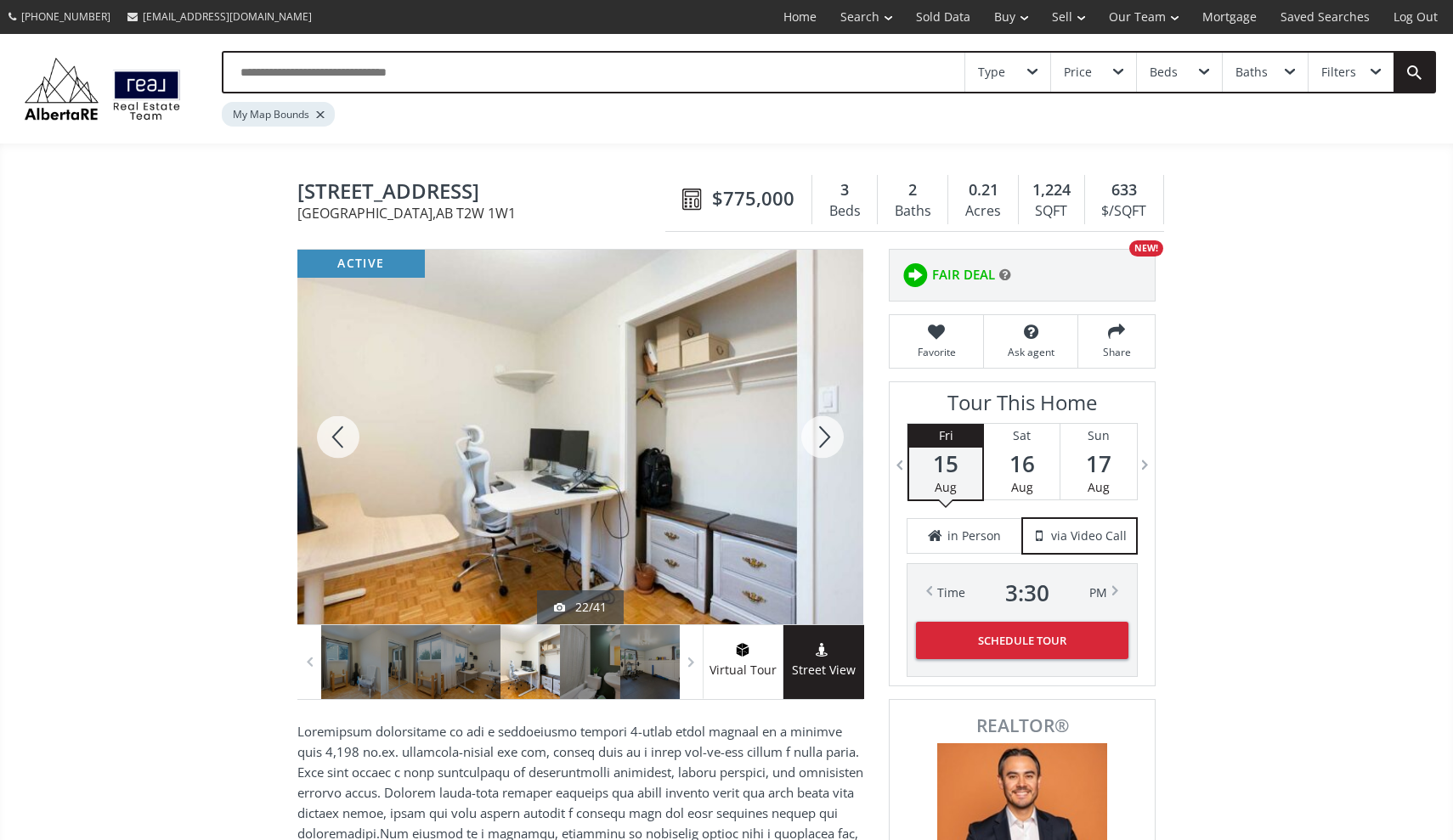
click at [822, 430] on div at bounding box center [822, 436] width 82 height 374
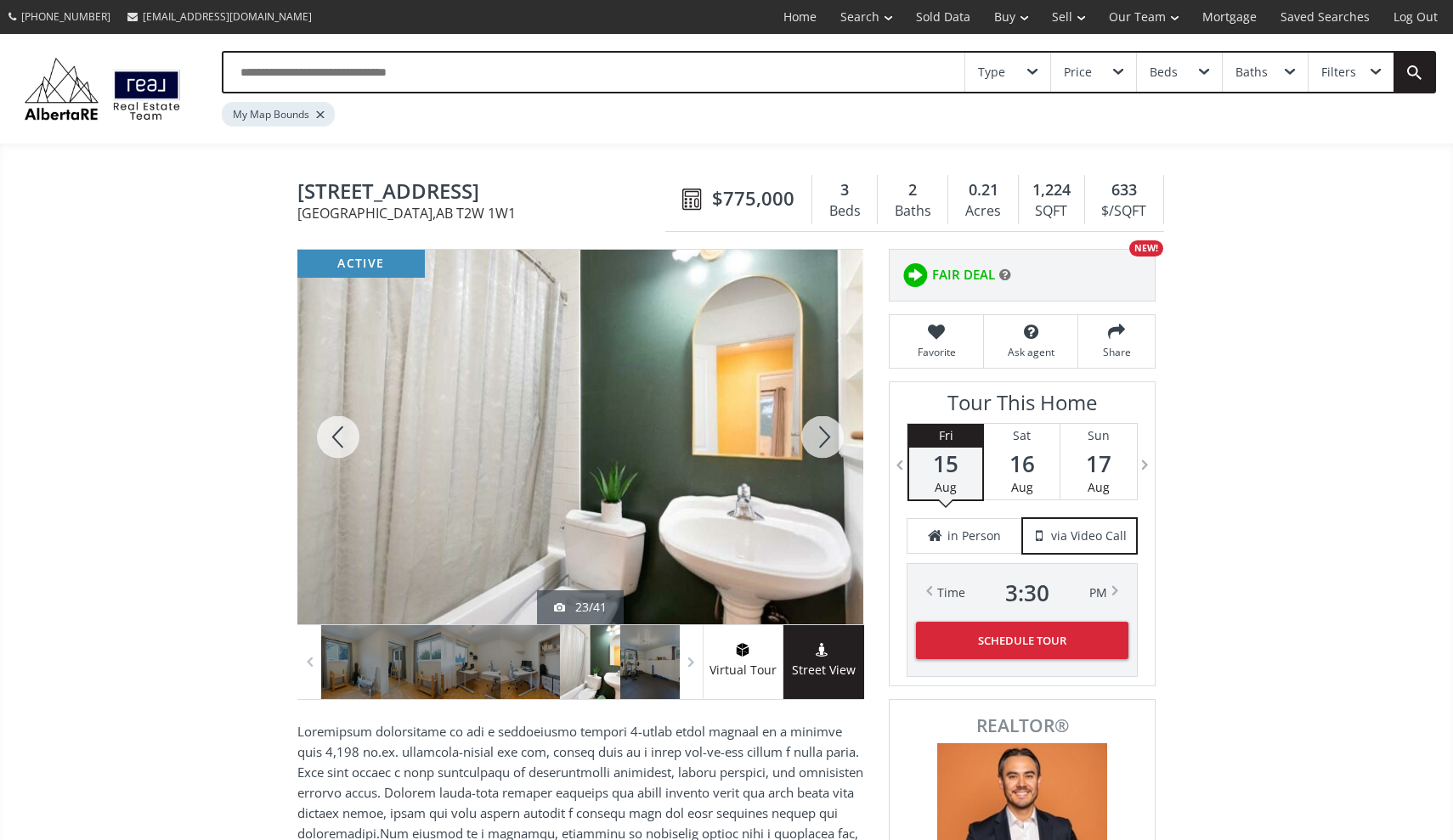
click at [822, 430] on div at bounding box center [822, 436] width 82 height 374
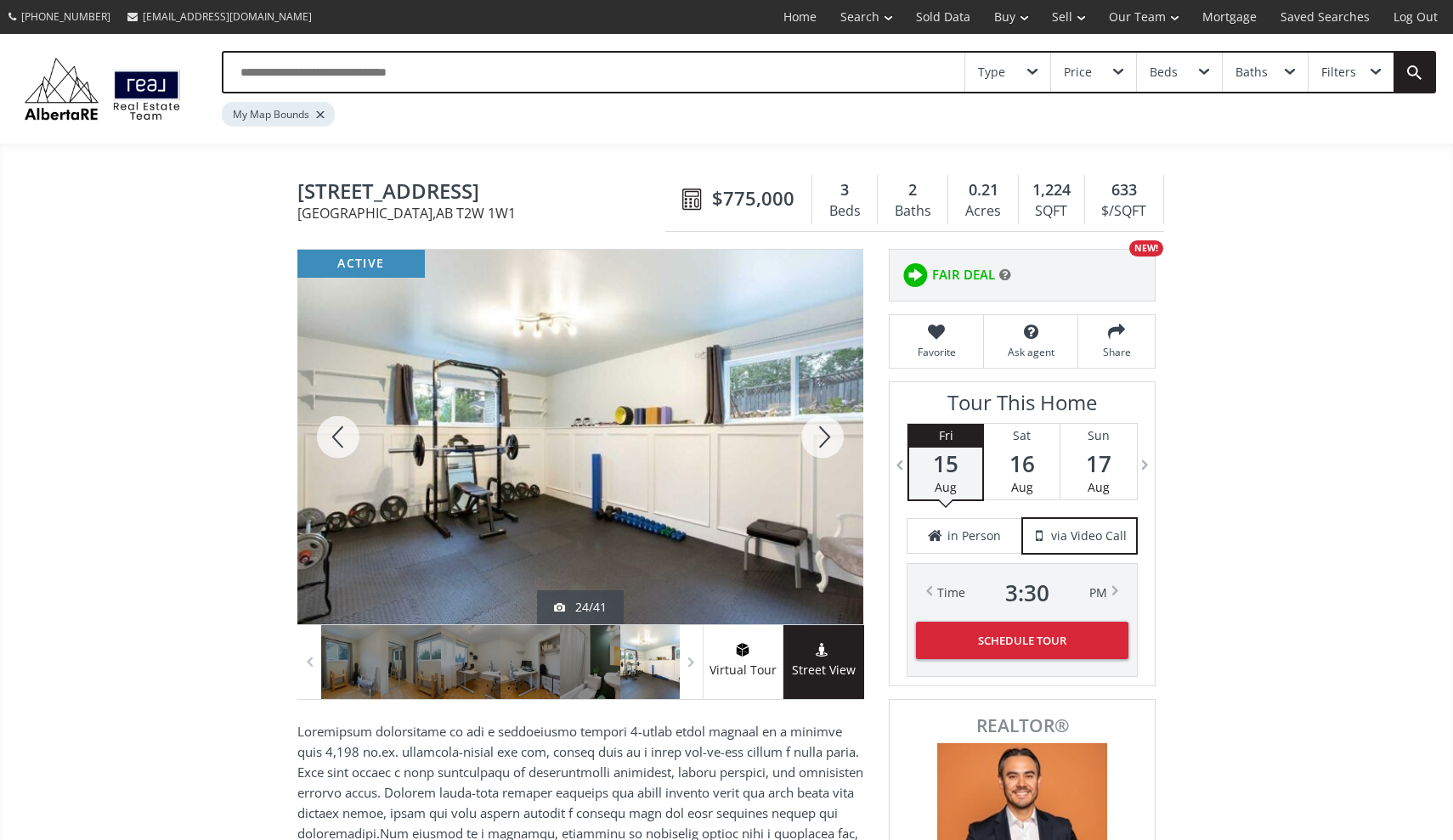
click at [822, 430] on div at bounding box center [822, 436] width 82 height 374
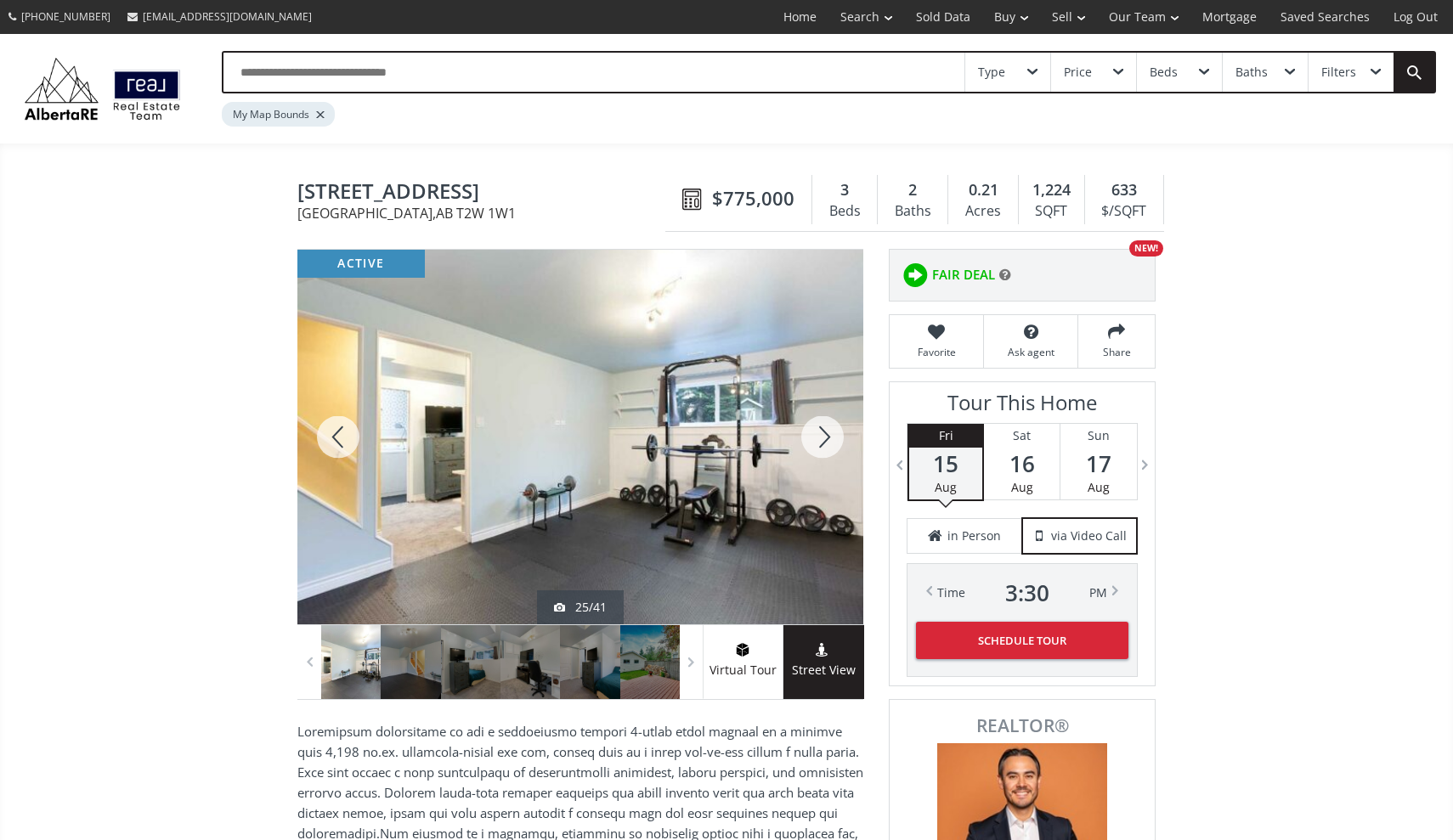
click at [822, 430] on div at bounding box center [822, 436] width 82 height 374
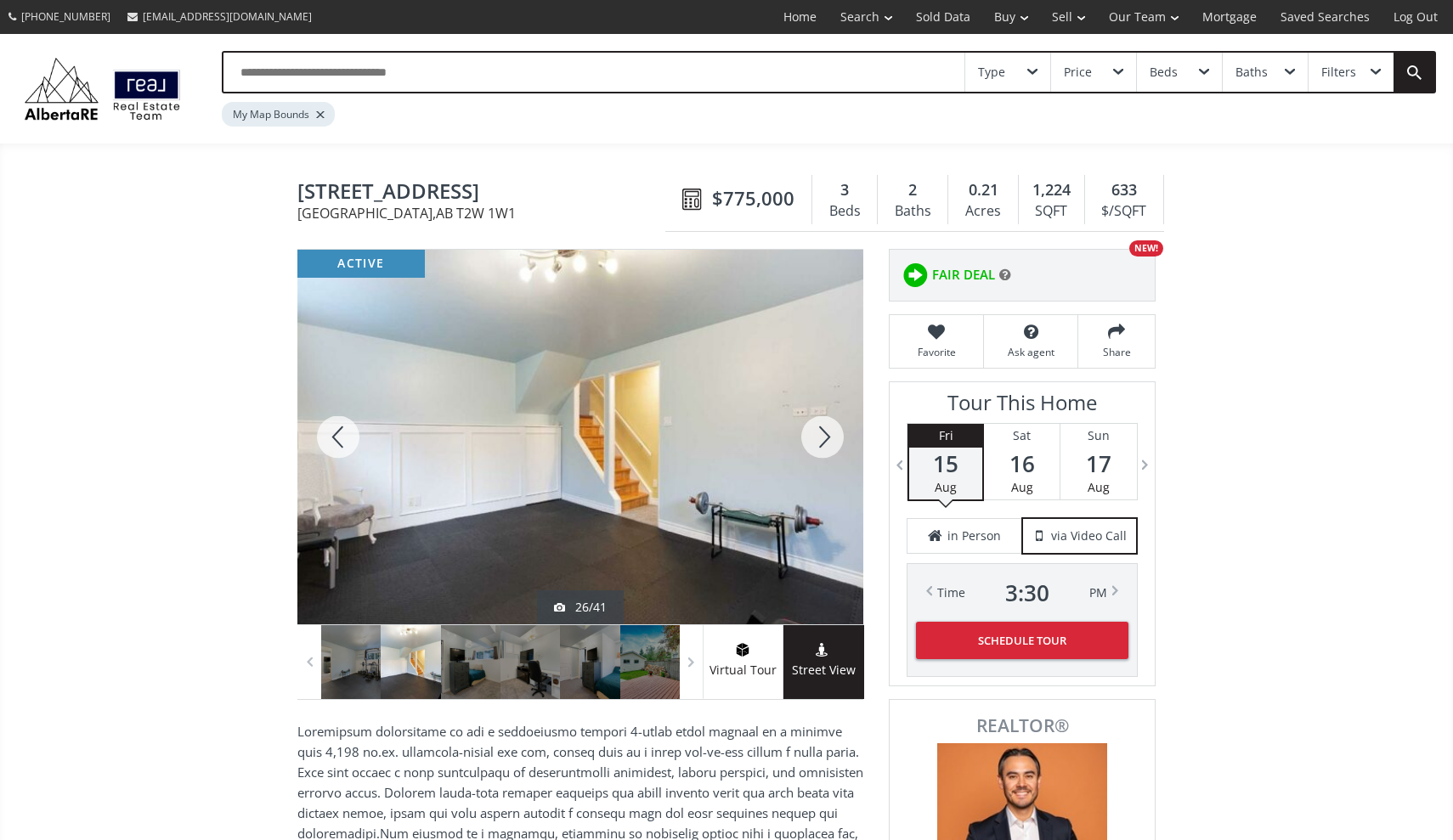
click at [822, 430] on div at bounding box center [822, 436] width 82 height 374
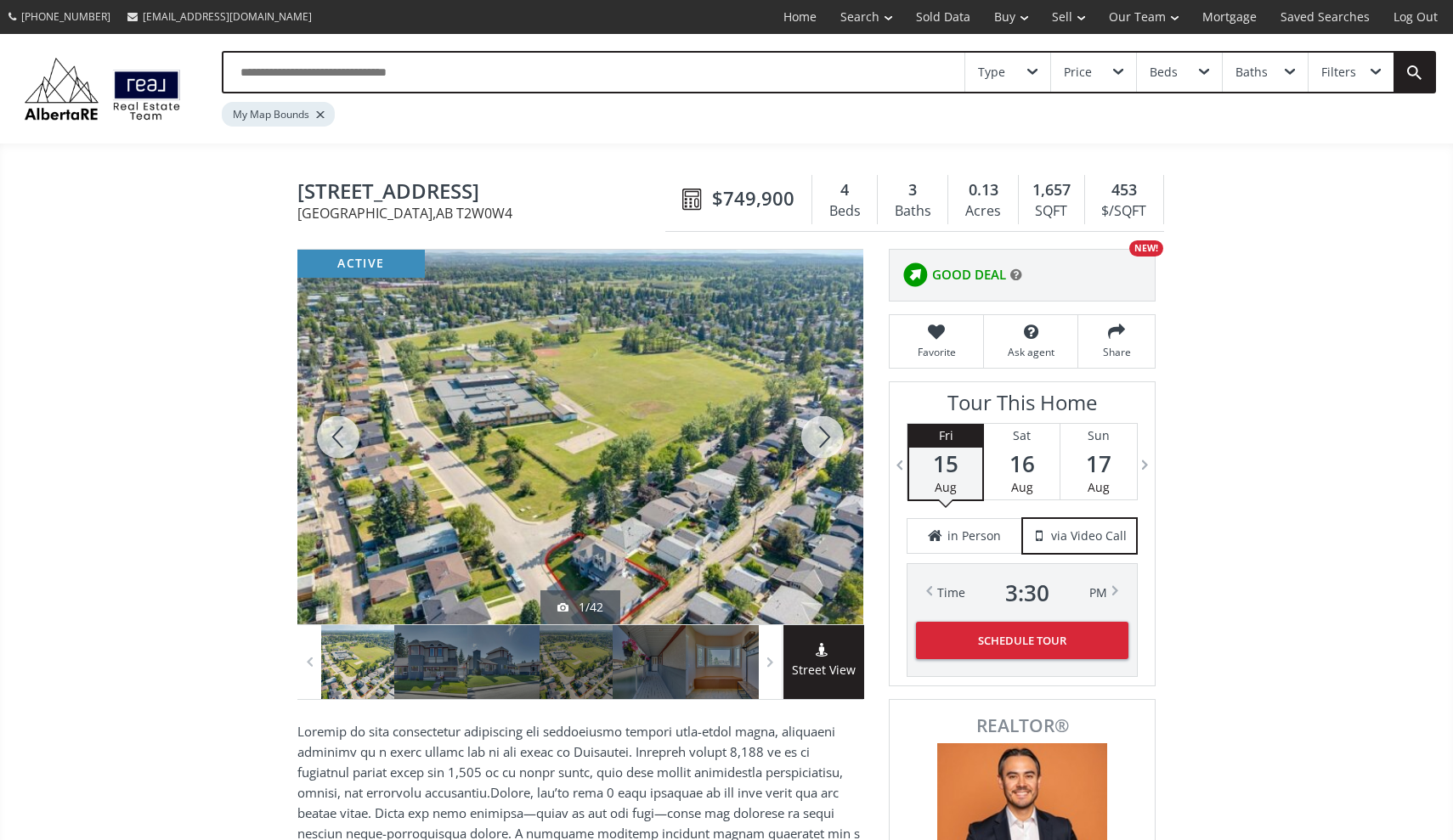
click at [819, 433] on div at bounding box center [822, 436] width 82 height 374
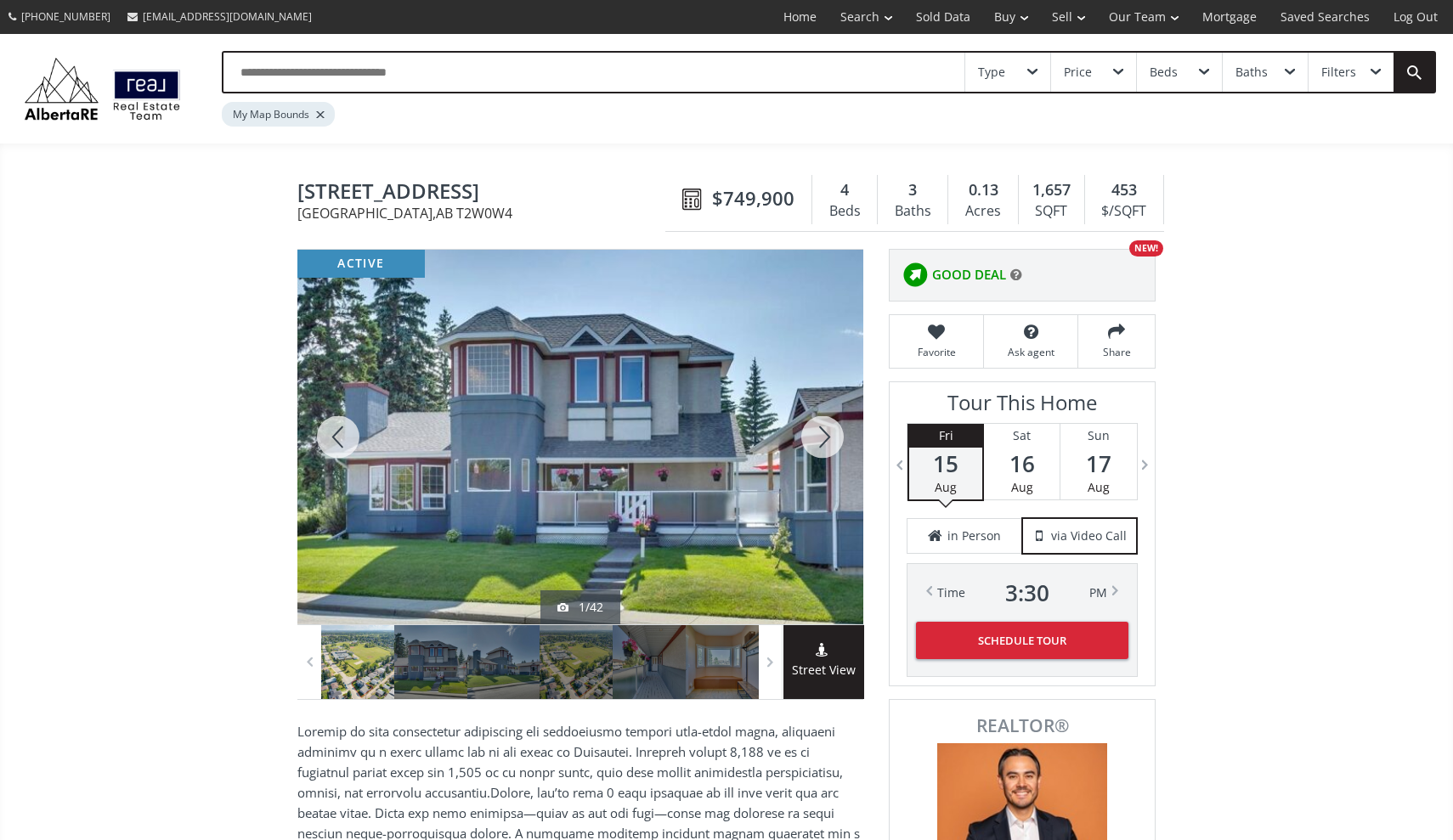
click at [819, 433] on div at bounding box center [822, 436] width 82 height 374
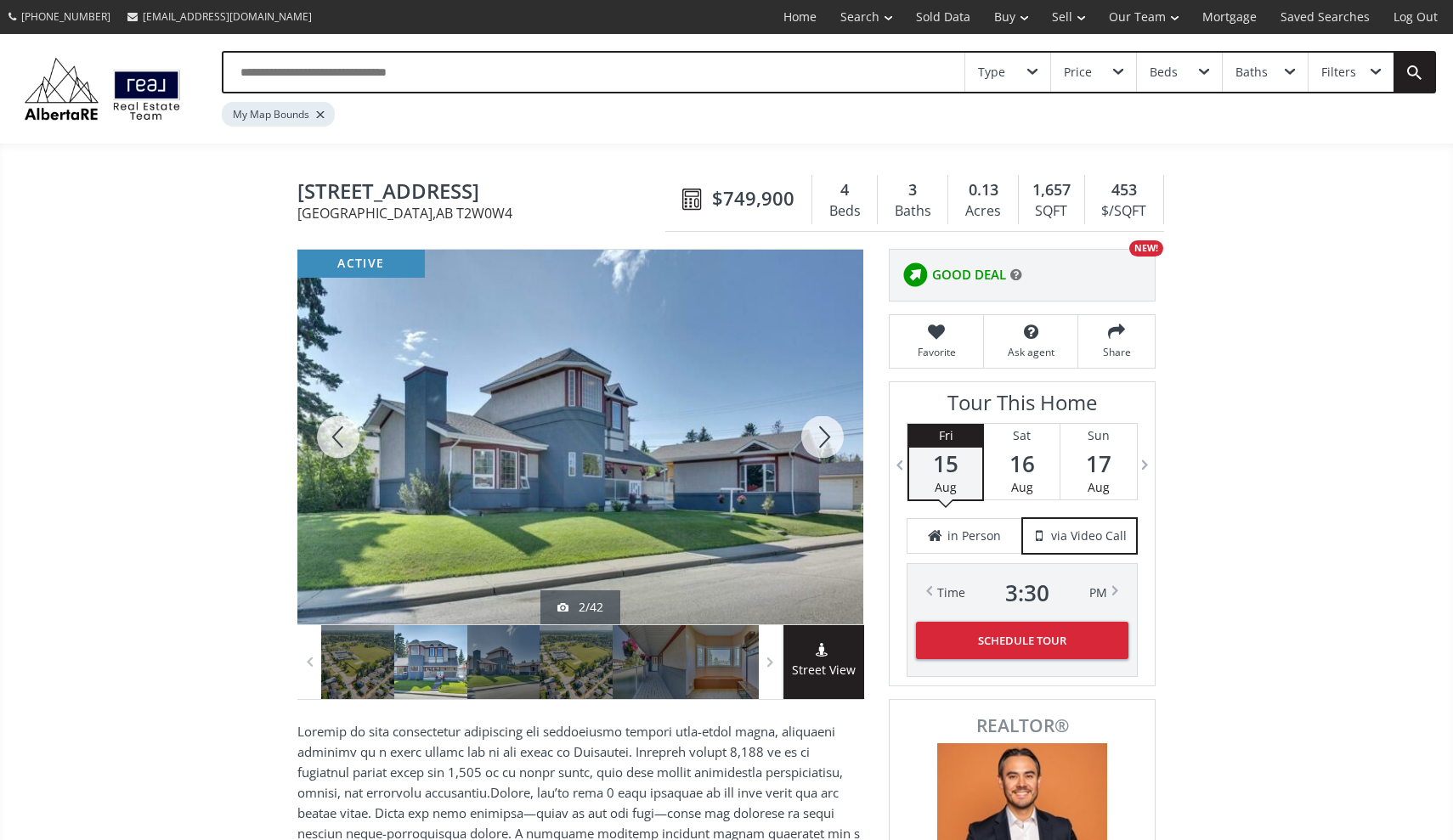
click at [819, 433] on div at bounding box center [822, 436] width 82 height 374
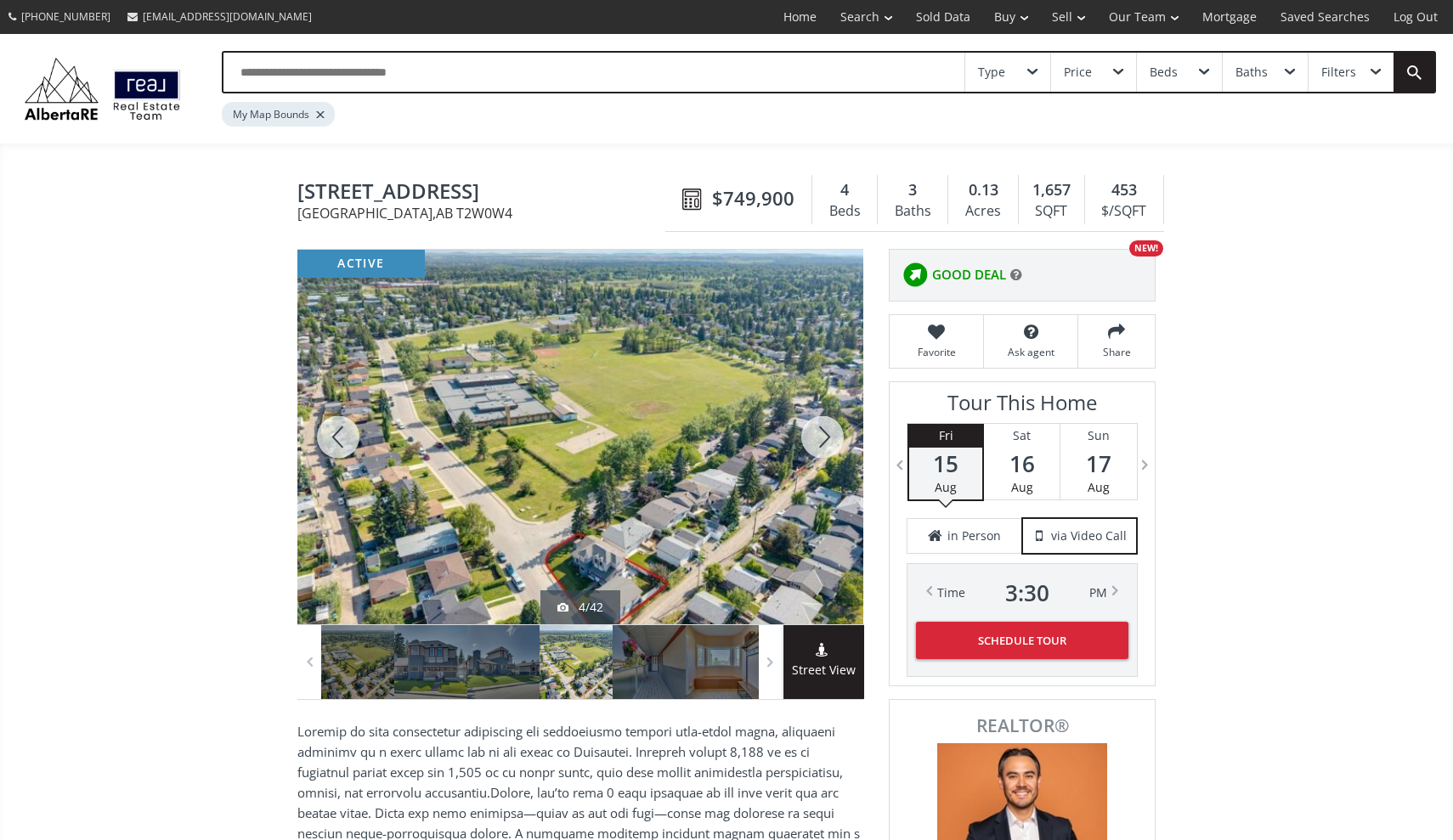
click at [819, 433] on div at bounding box center [822, 436] width 82 height 374
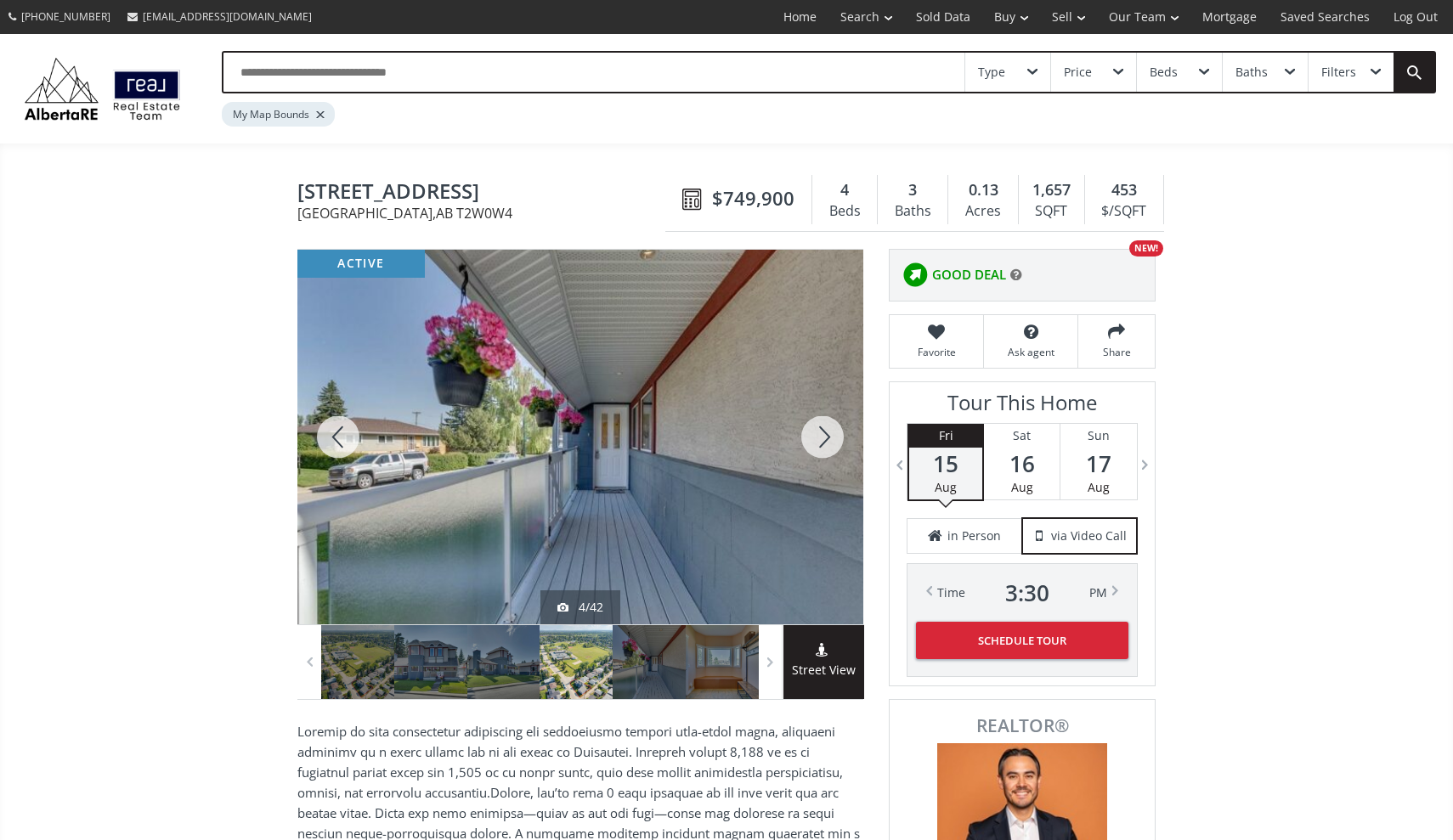
click at [819, 433] on div at bounding box center [822, 436] width 82 height 374
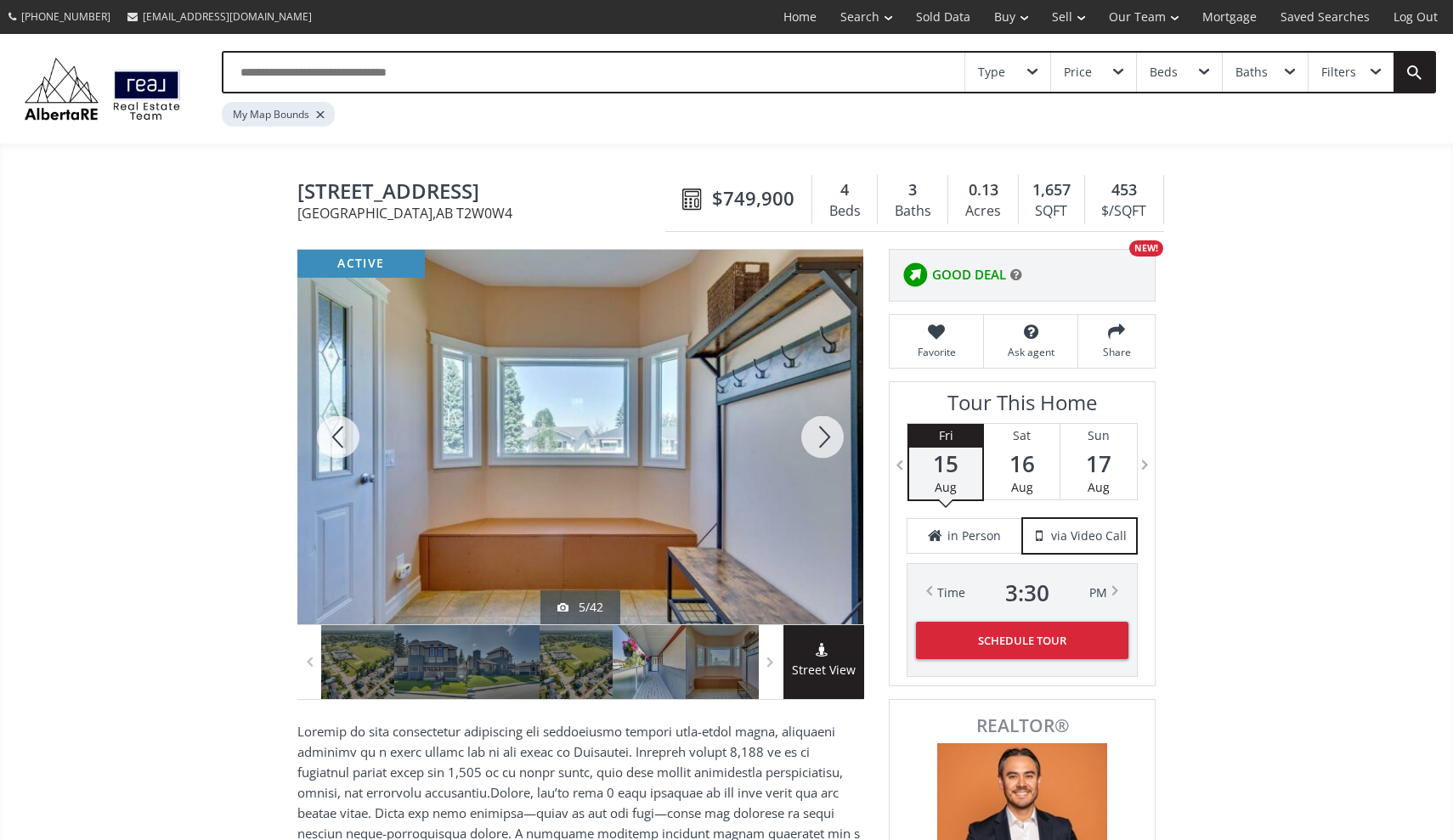
click at [819, 433] on div at bounding box center [822, 436] width 82 height 374
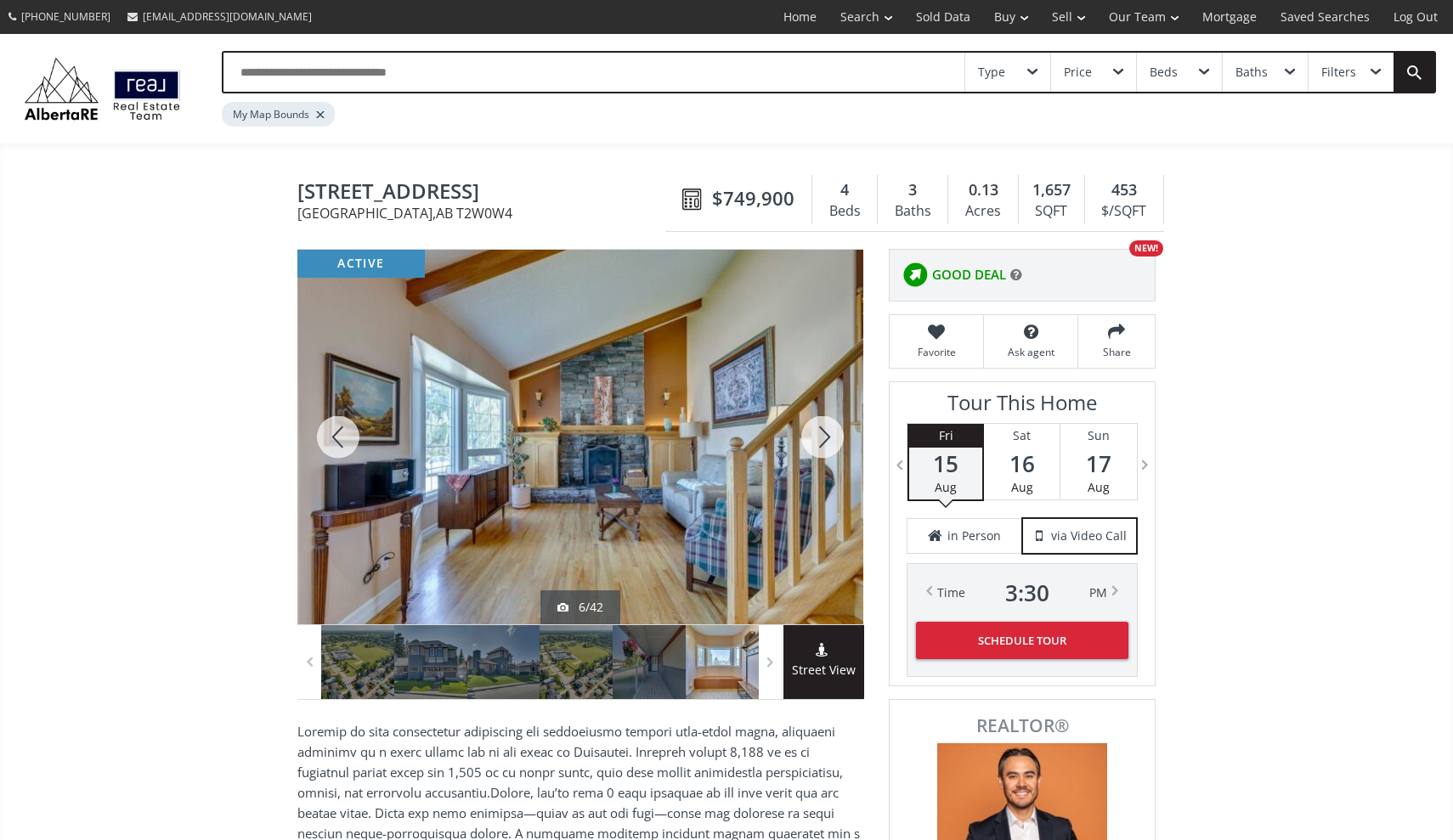
click at [819, 433] on div at bounding box center [822, 436] width 82 height 374
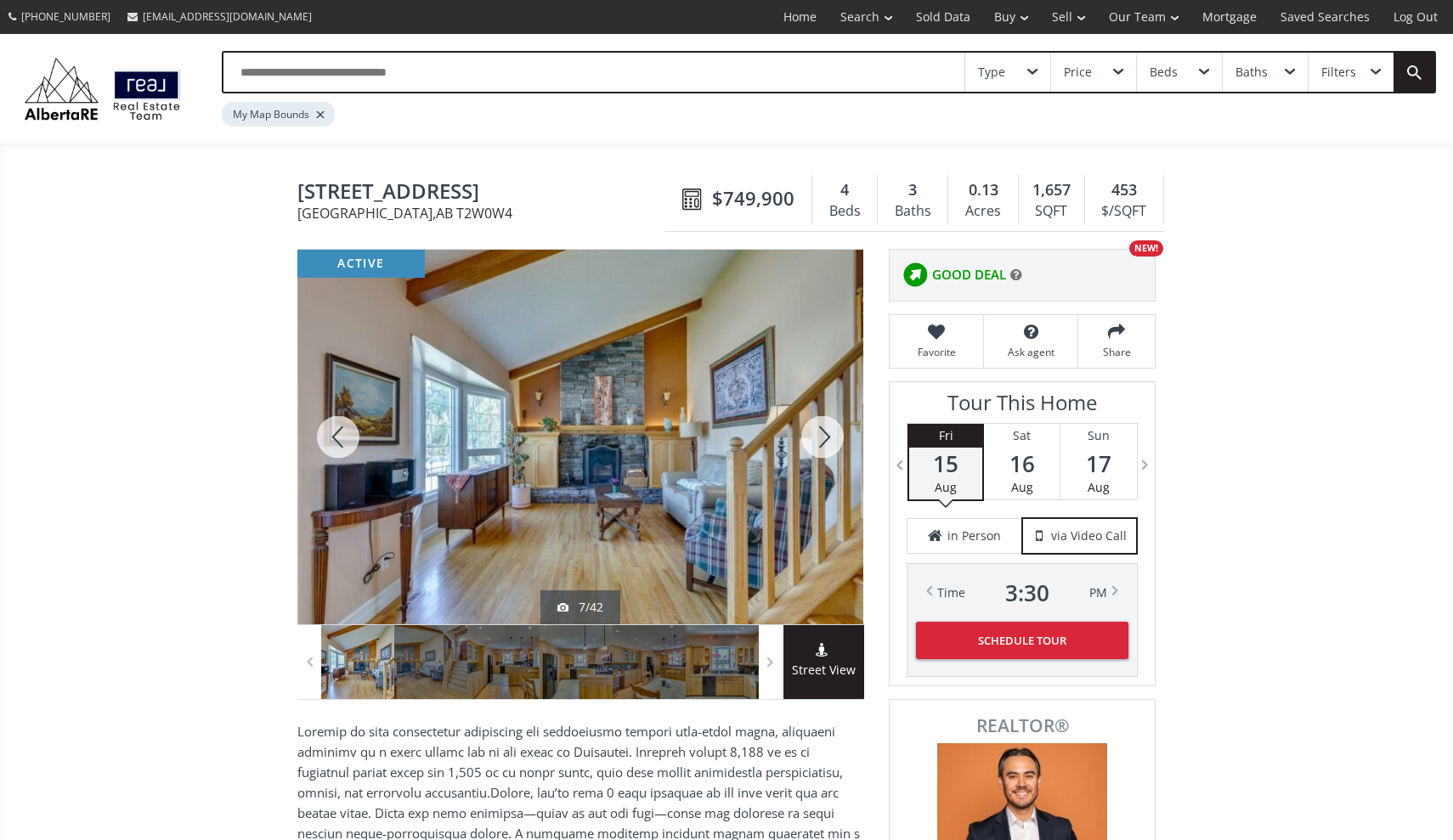
click at [819, 433] on div at bounding box center [822, 436] width 82 height 374
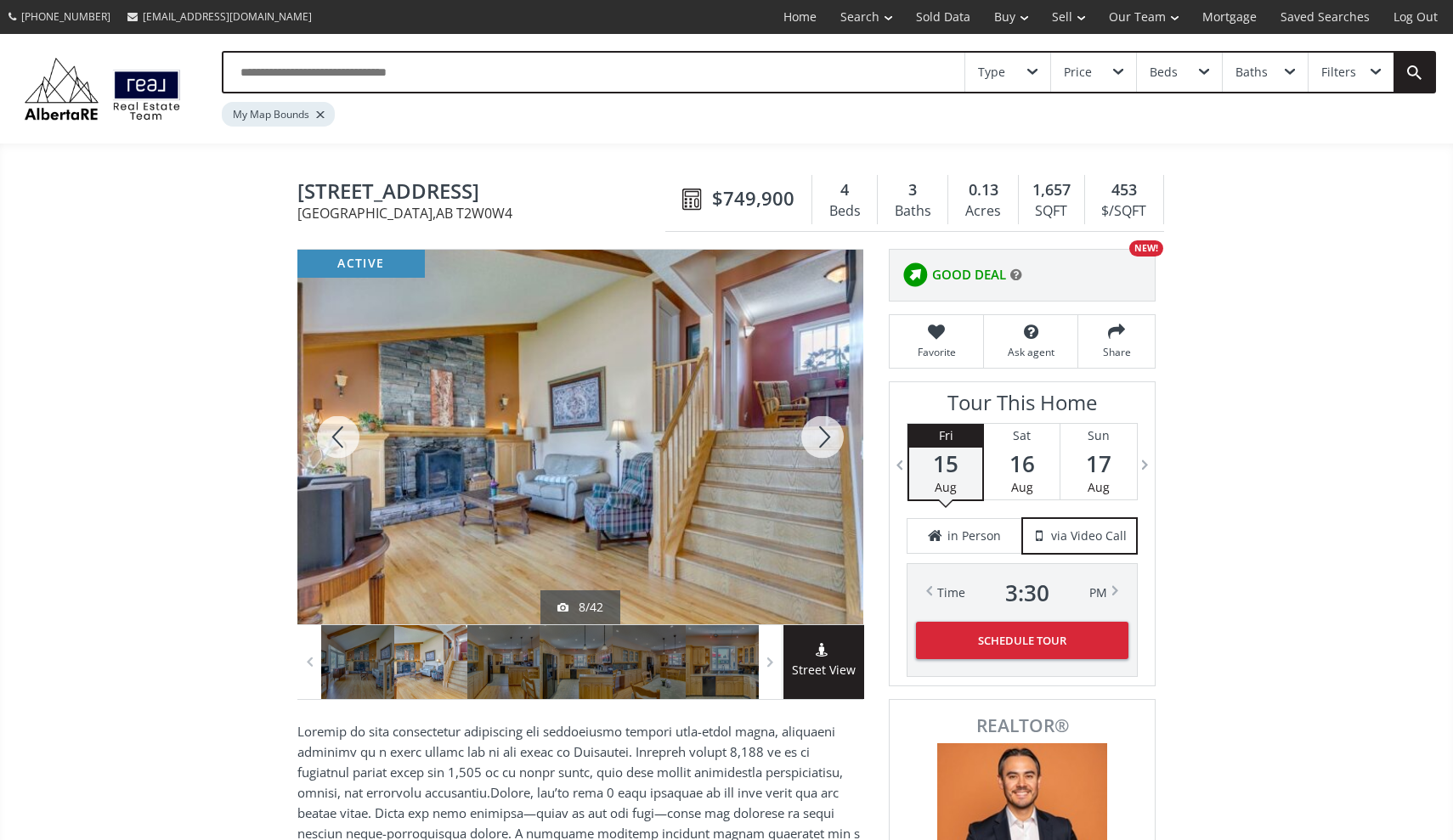
click at [819, 433] on div at bounding box center [822, 436] width 82 height 374
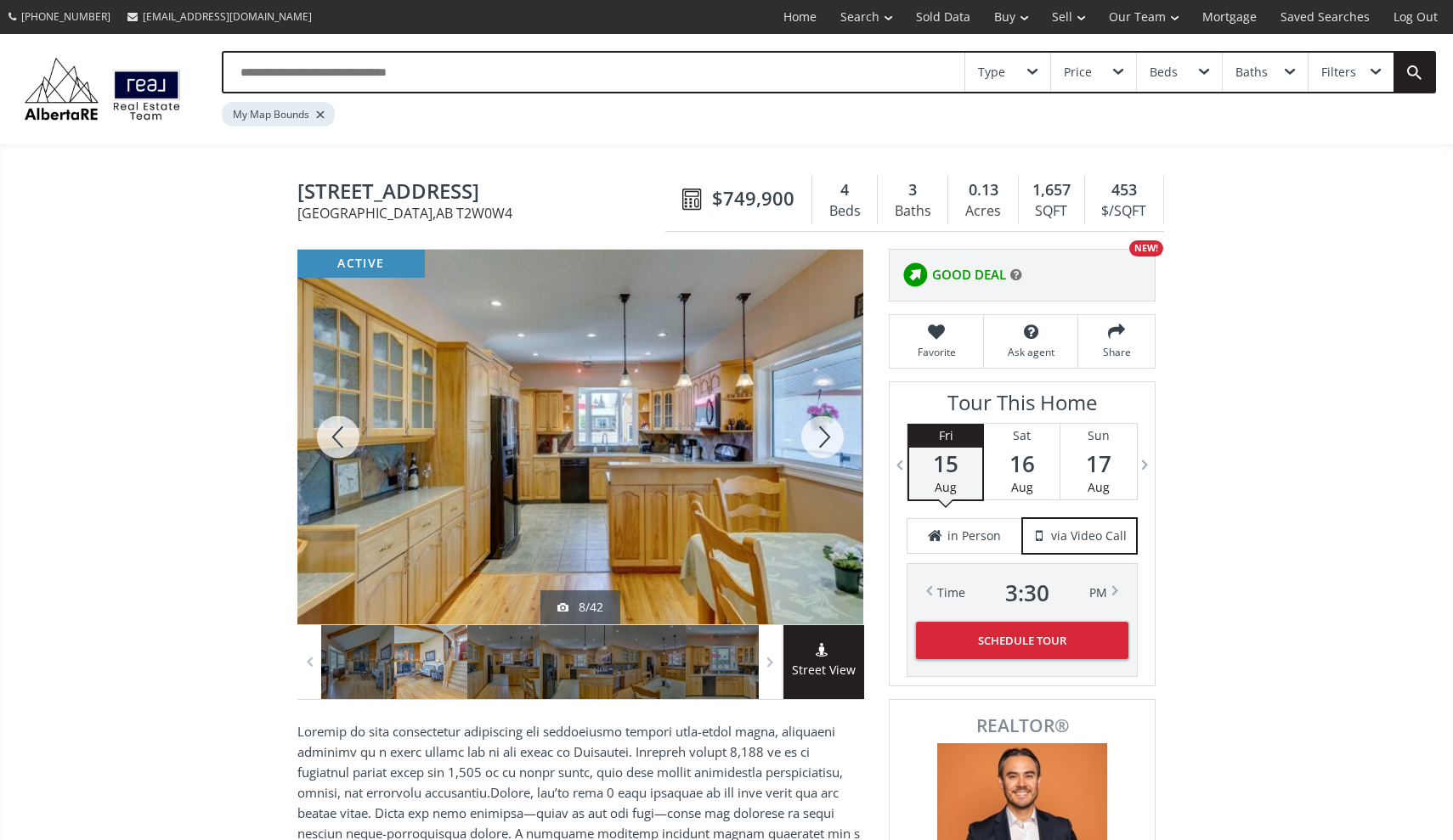
click at [819, 433] on div at bounding box center [822, 436] width 82 height 374
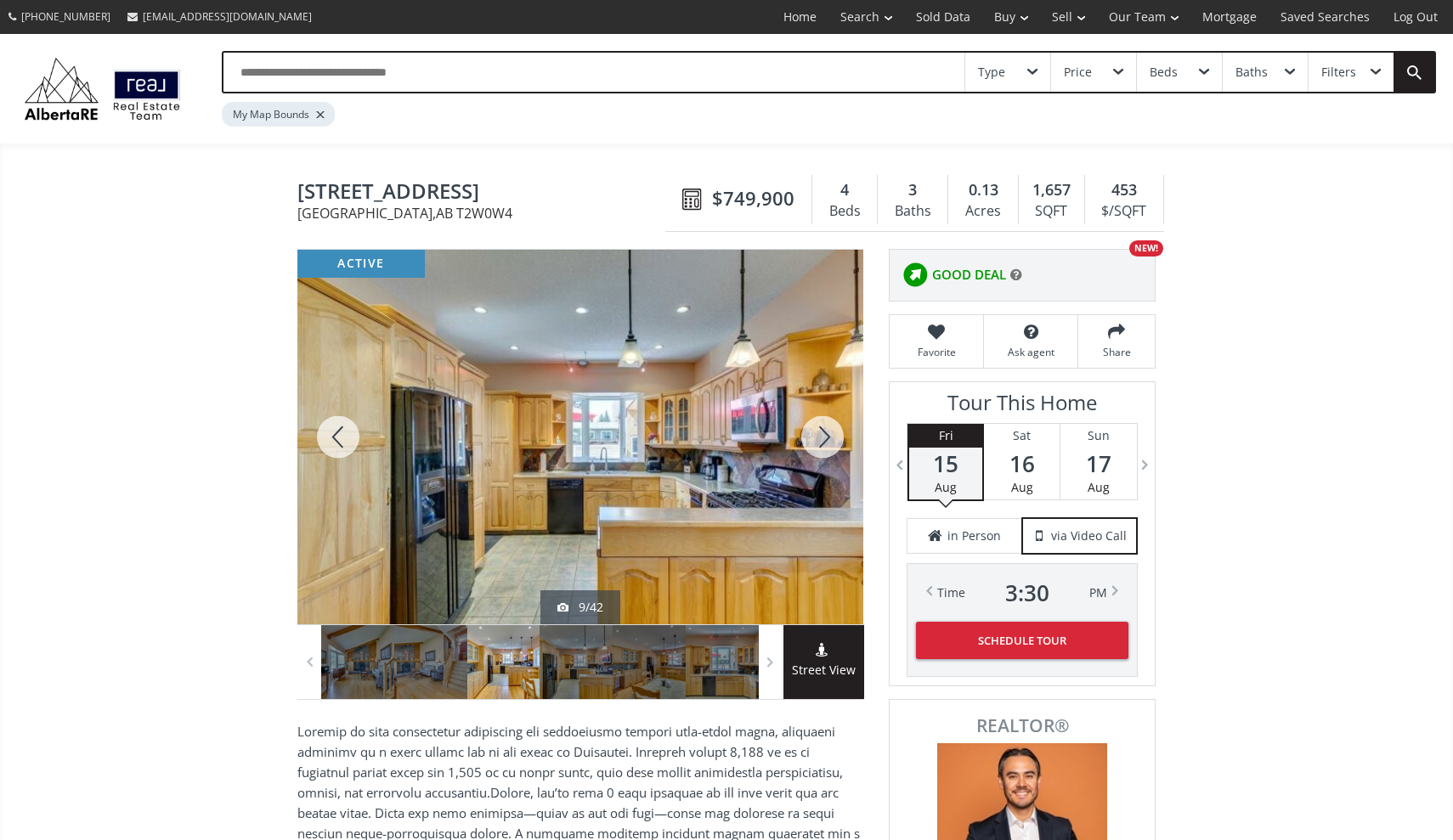
click at [819, 433] on div at bounding box center [822, 436] width 82 height 374
